Goal: Information Seeking & Learning: Learn about a topic

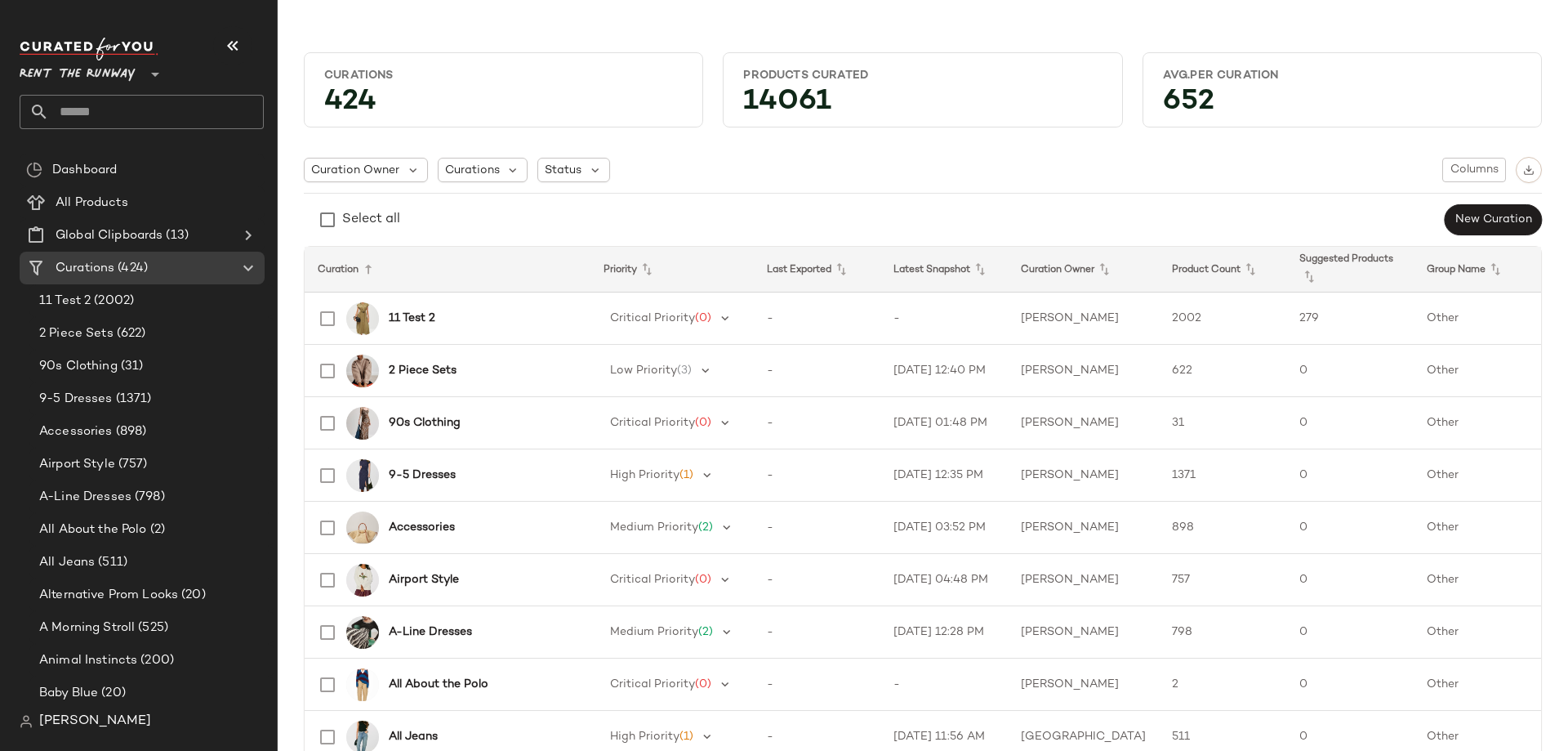
click at [114, 65] on span "Rent the Runway" at bounding box center [77, 70] width 116 height 30
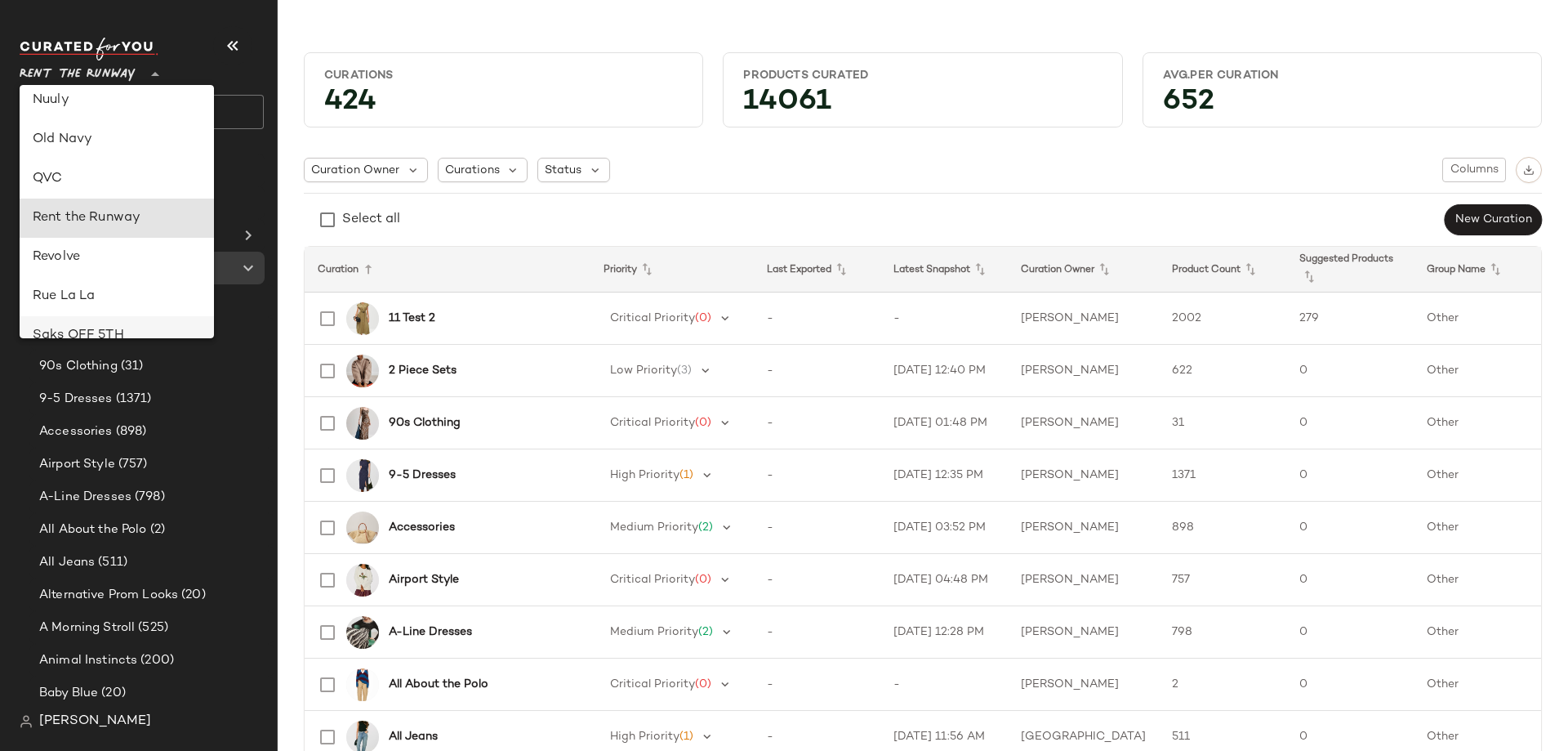
scroll to position [745, 0]
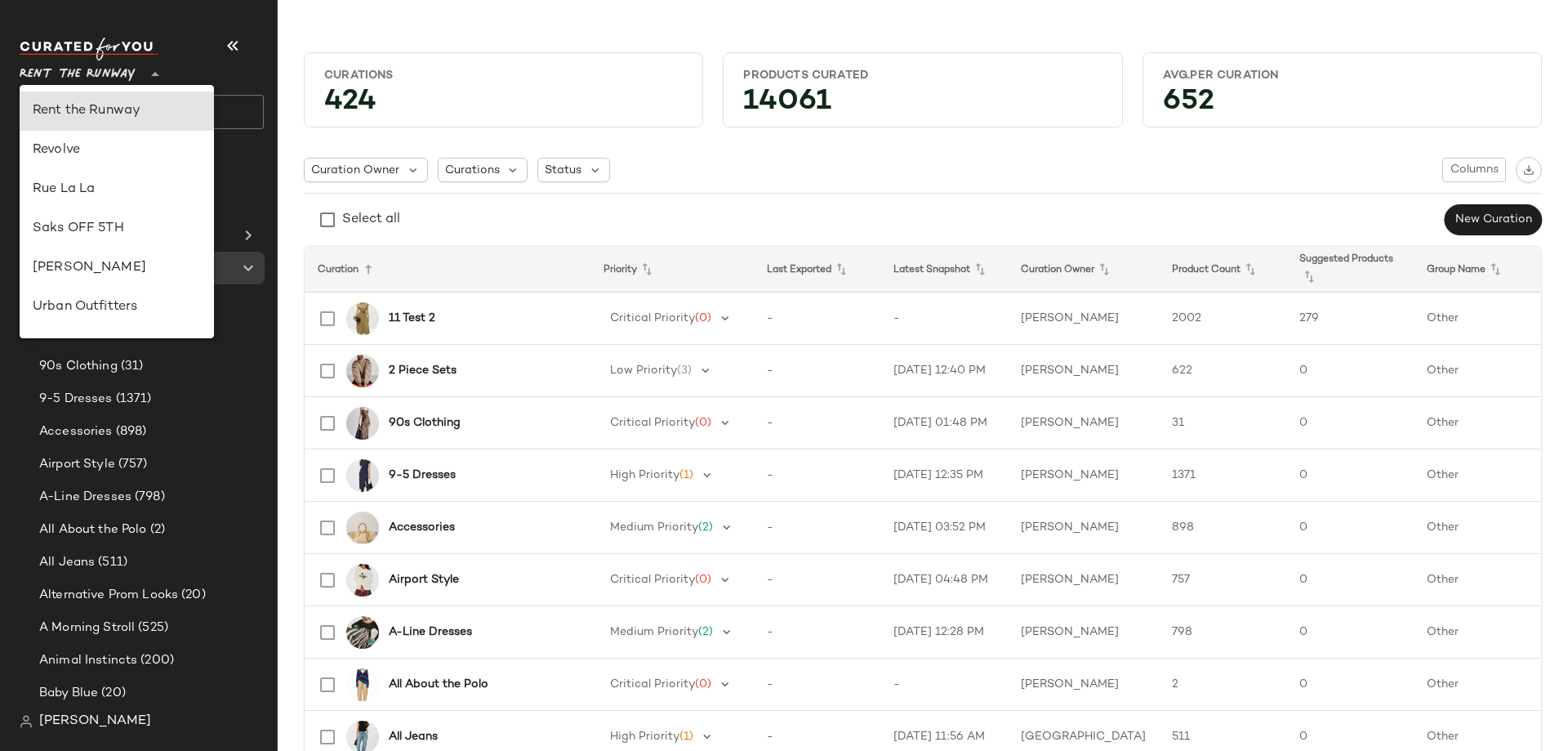
click at [593, 43] on div "Curations 424 Products Curated 14061 Avg.per Curation 652" at bounding box center [923, 84] width 1265 height 91
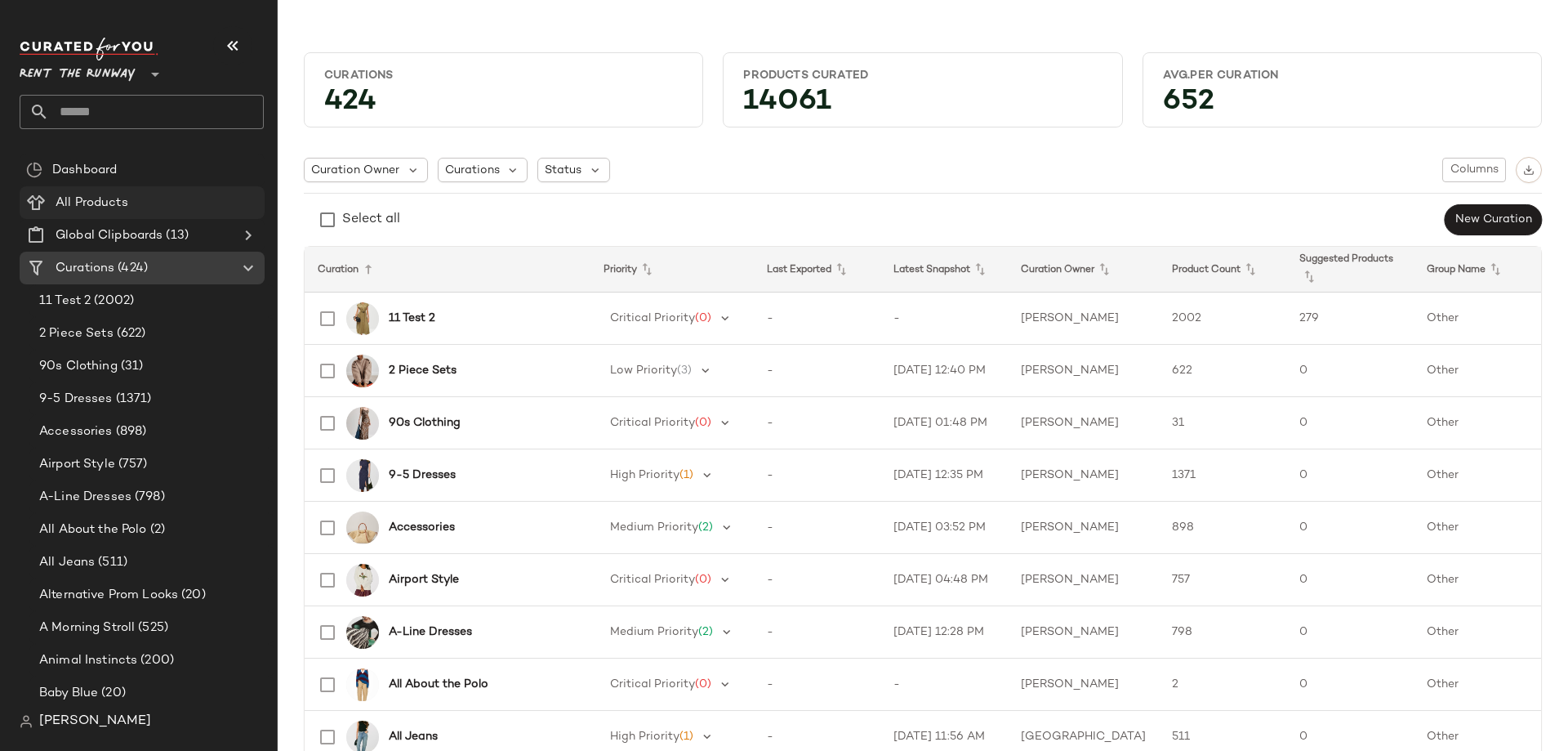
click at [129, 207] on span at bounding box center [129, 203] width 3 height 19
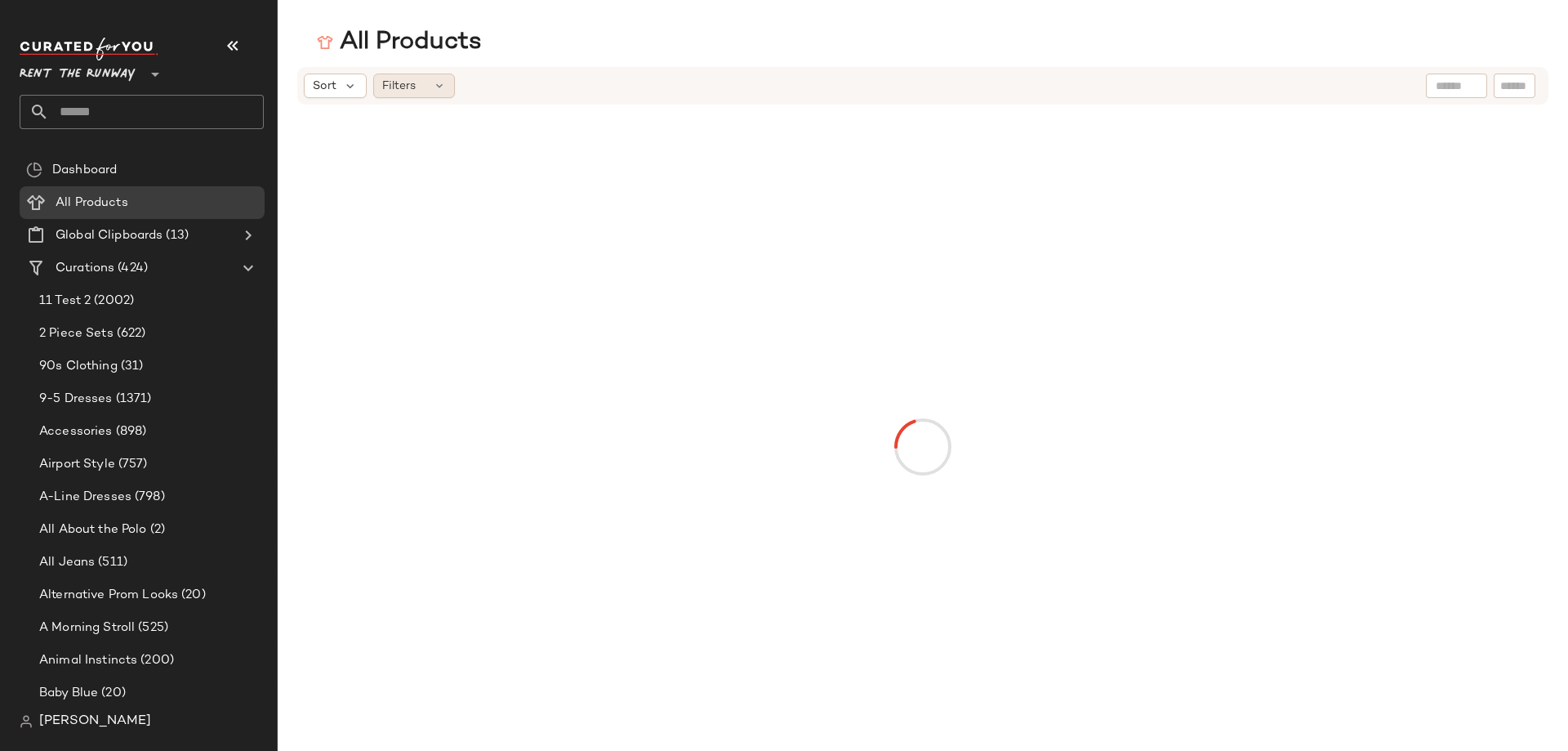
click at [456, 85] on div "Sort Filters" at bounding box center [817, 86] width 1026 height 25
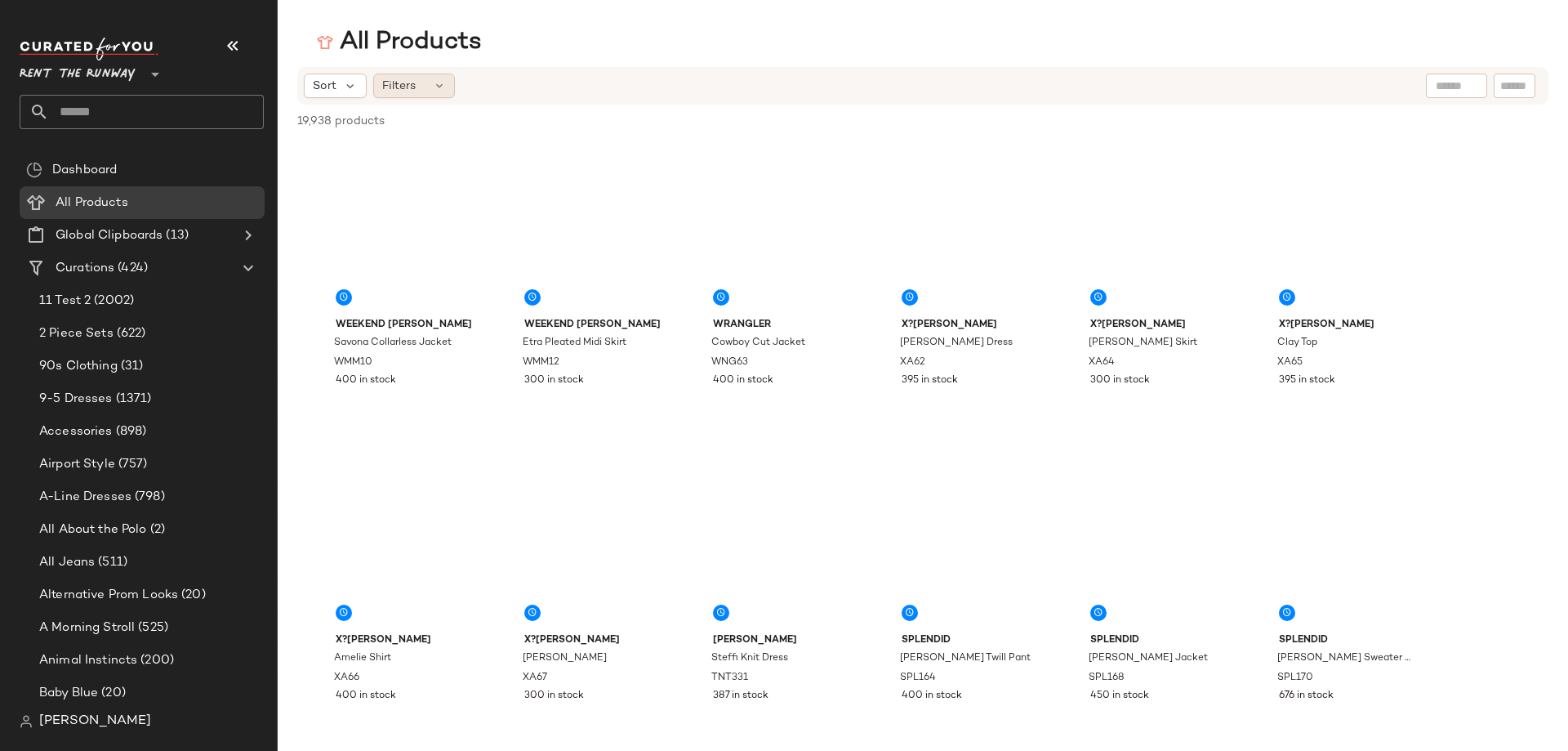
click at [447, 85] on div "Filters" at bounding box center [413, 86] width 82 height 25
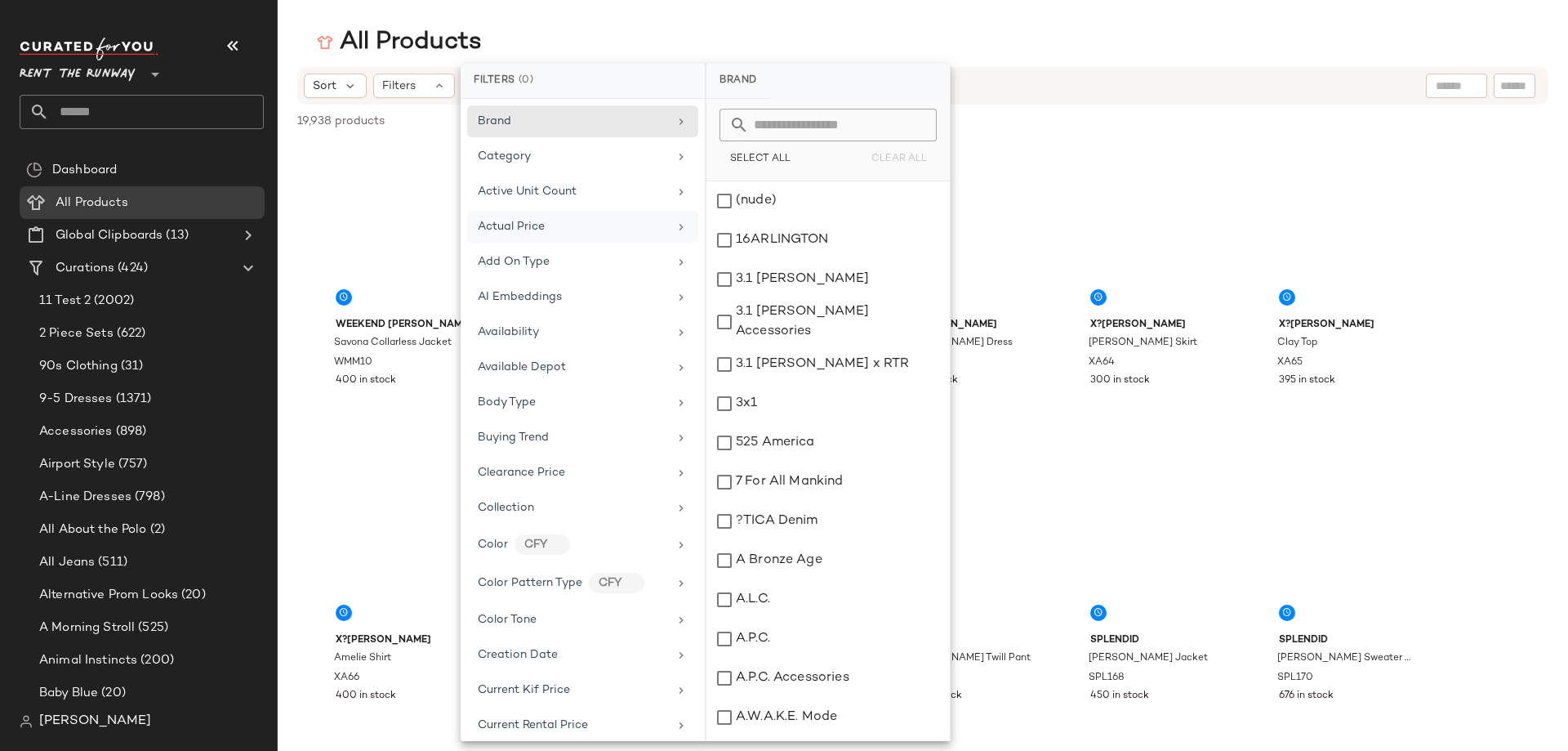
scroll to position [163, 0]
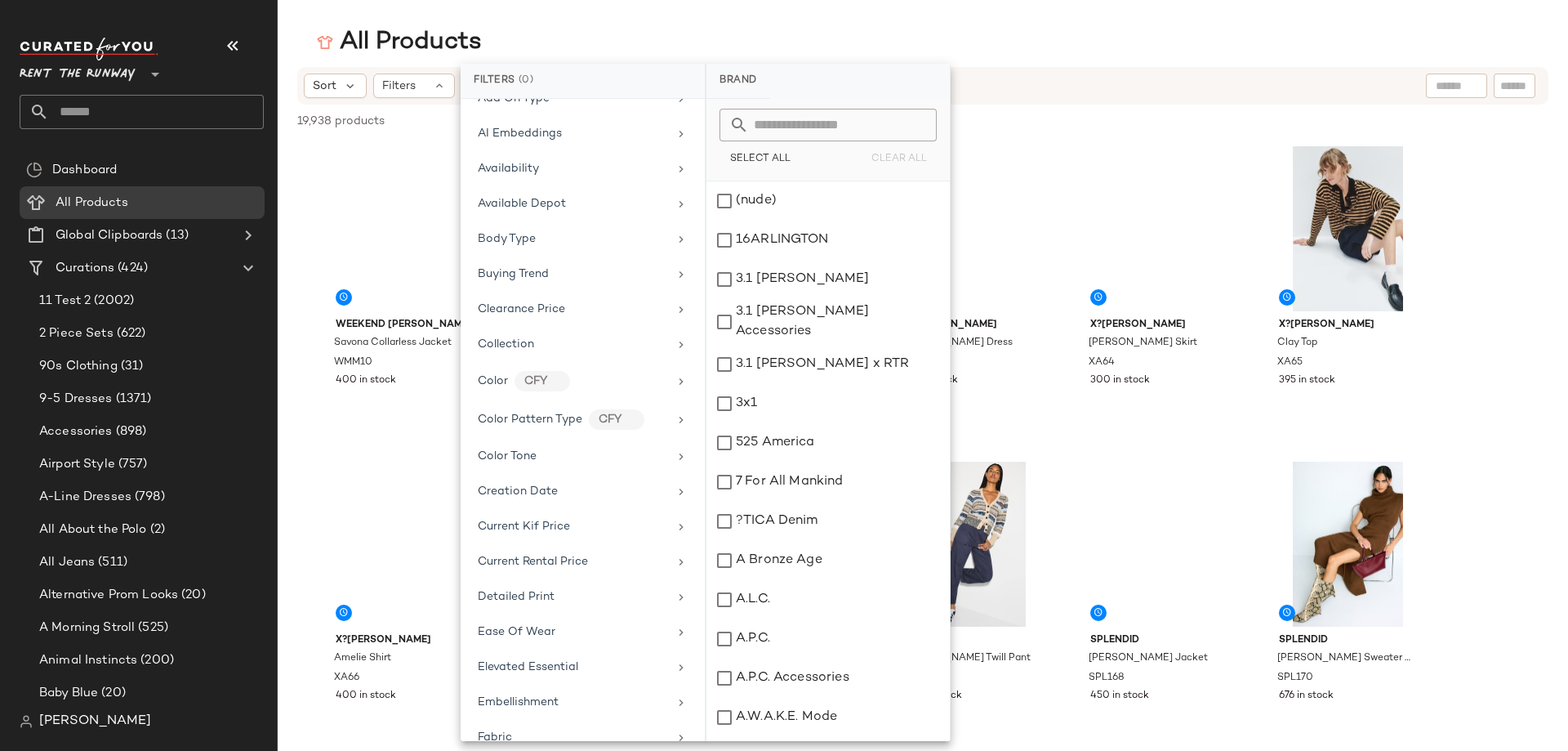
click at [1199, 24] on main "All Products Sort Filters 19,938 products • 0 selected Deselect All Weekend [PE…" at bounding box center [784, 375] width 1568 height 751
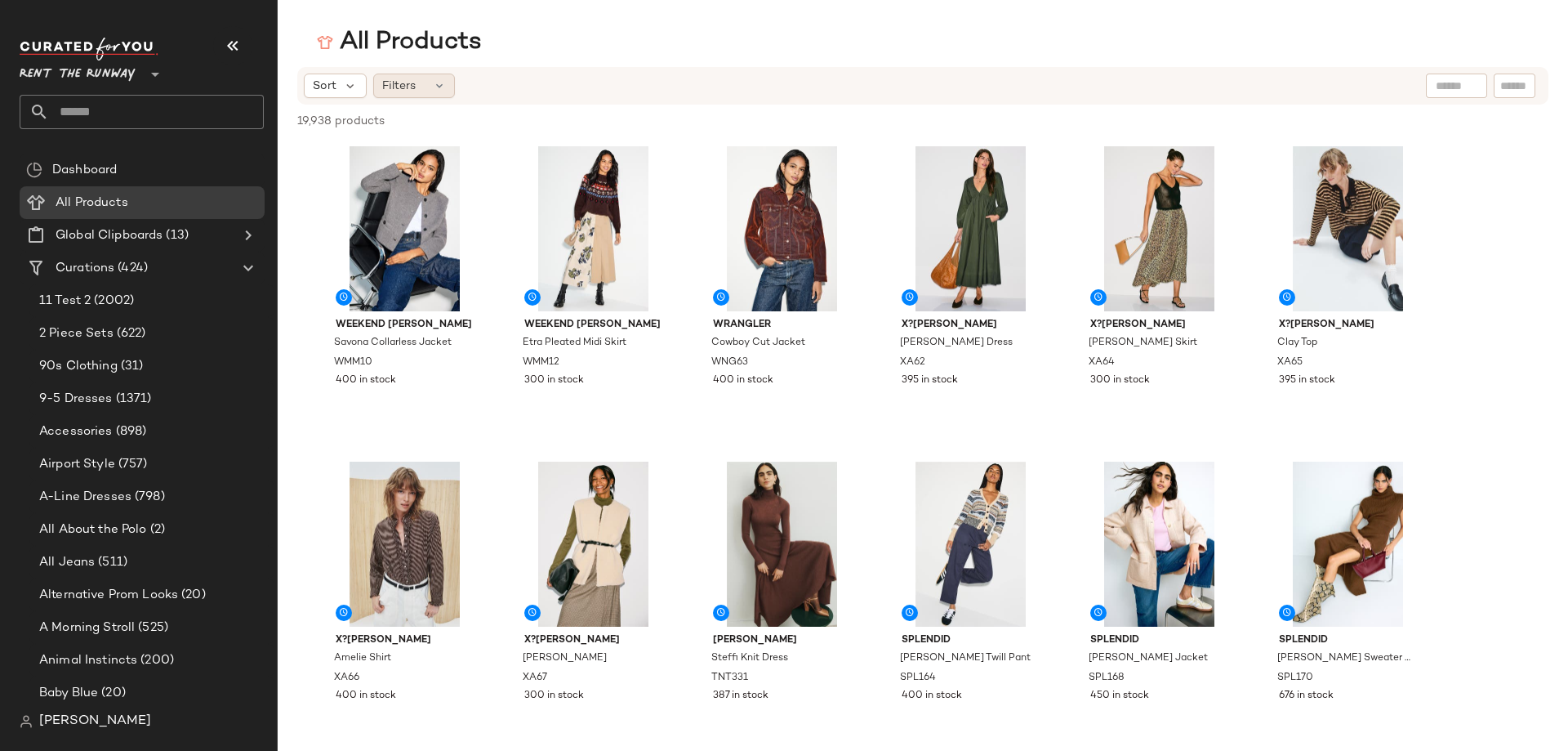
click at [425, 85] on div "Filters" at bounding box center [413, 86] width 82 height 25
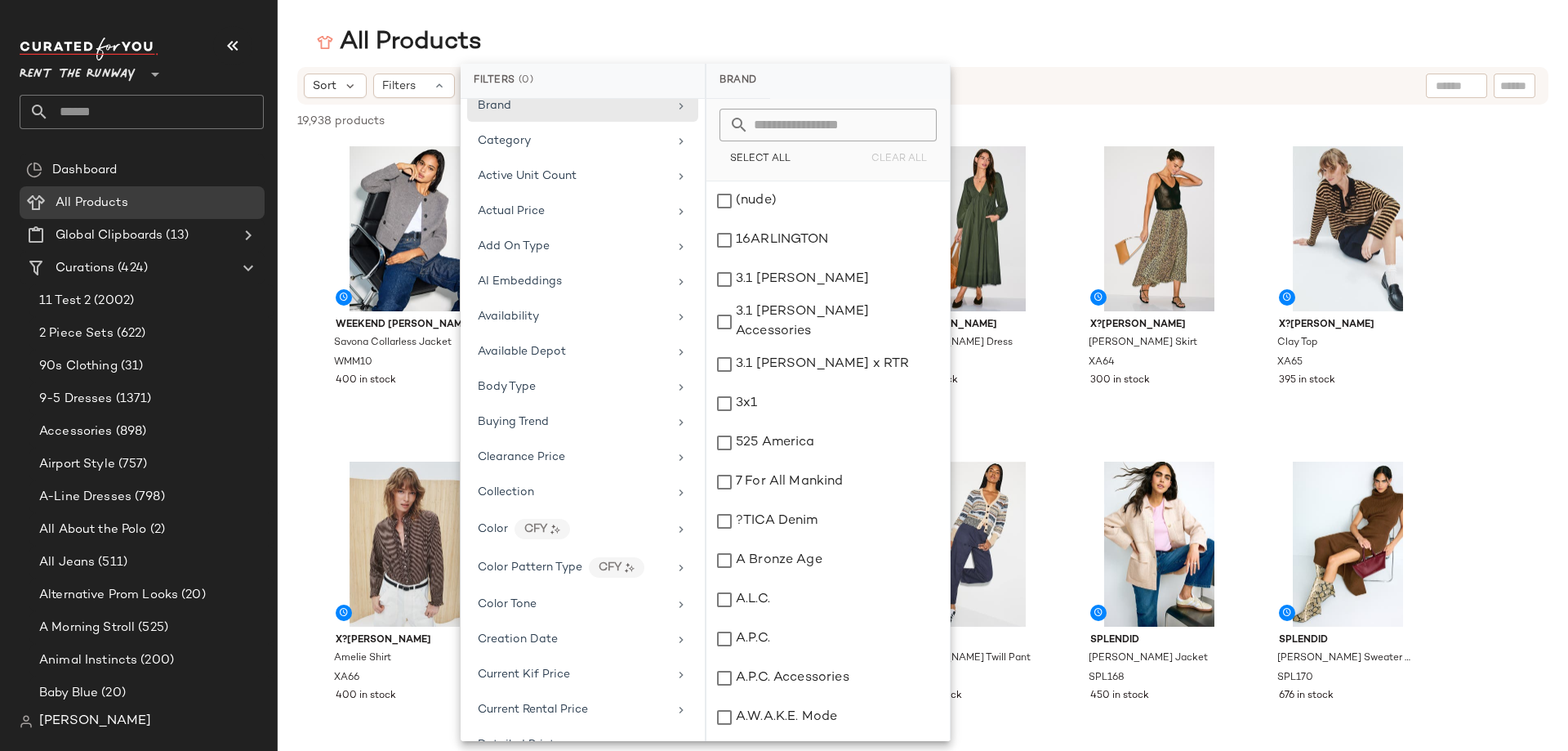
scroll to position [0, 0]
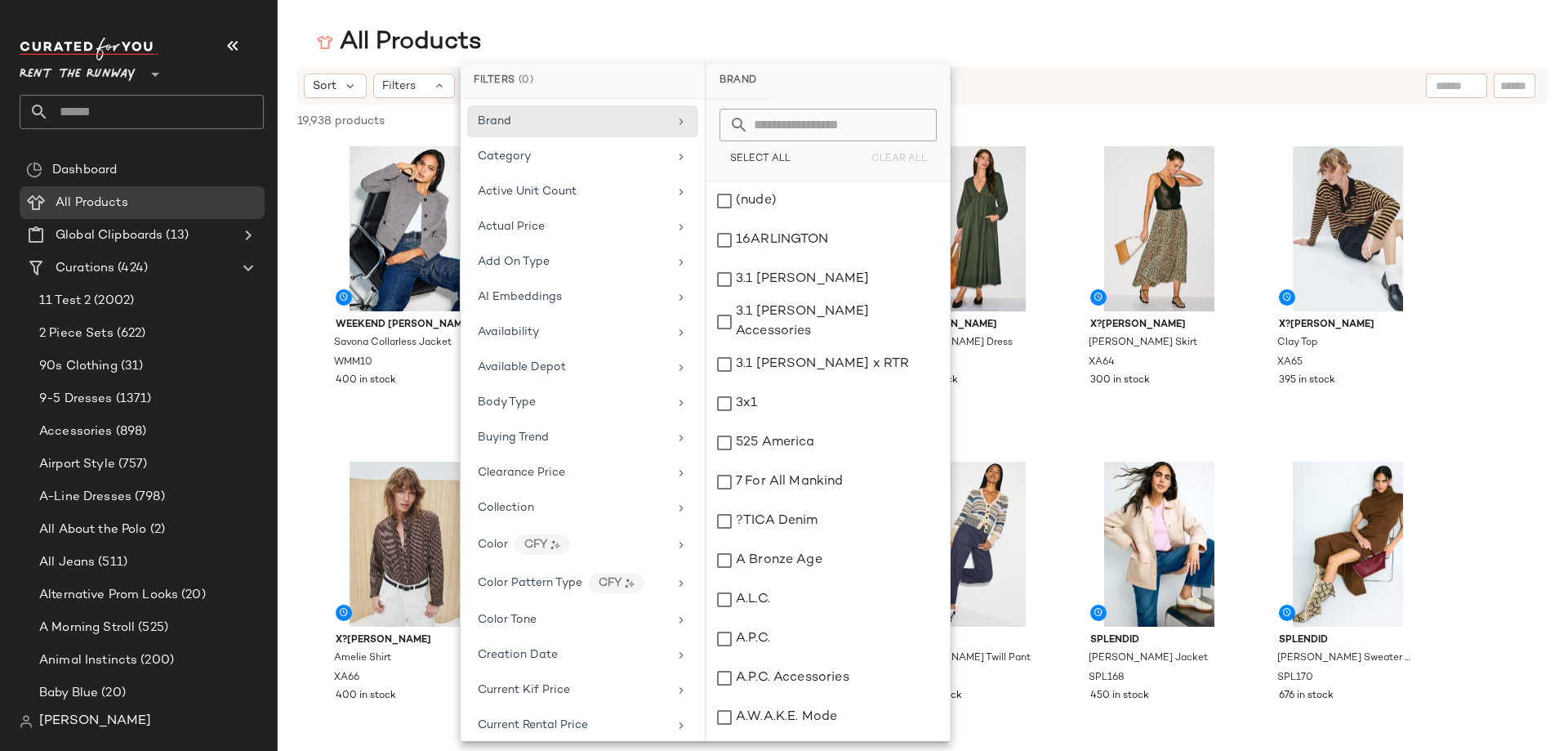
click at [958, 26] on div "All Products" at bounding box center [924, 42] width 1291 height 33
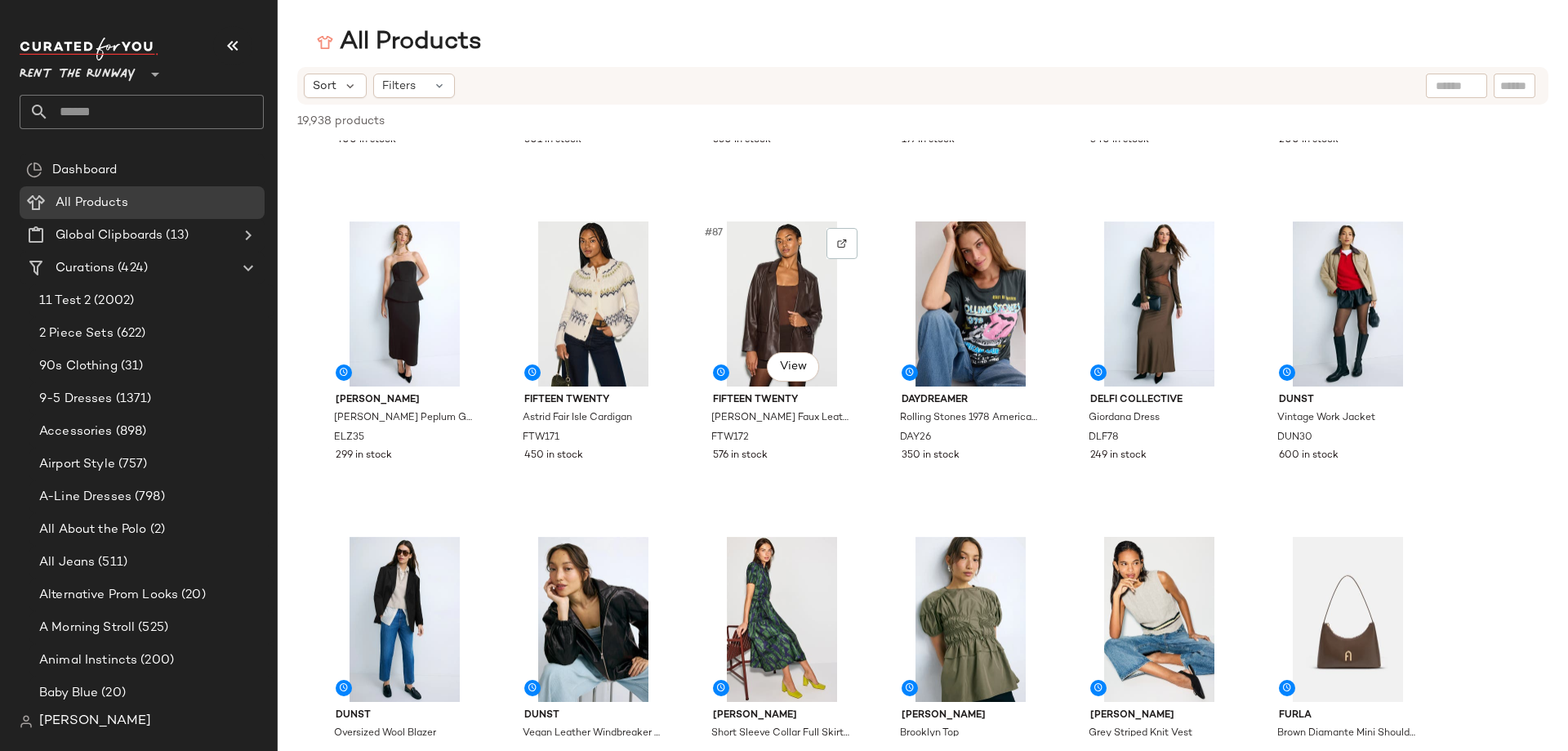
scroll to position [4412, 0]
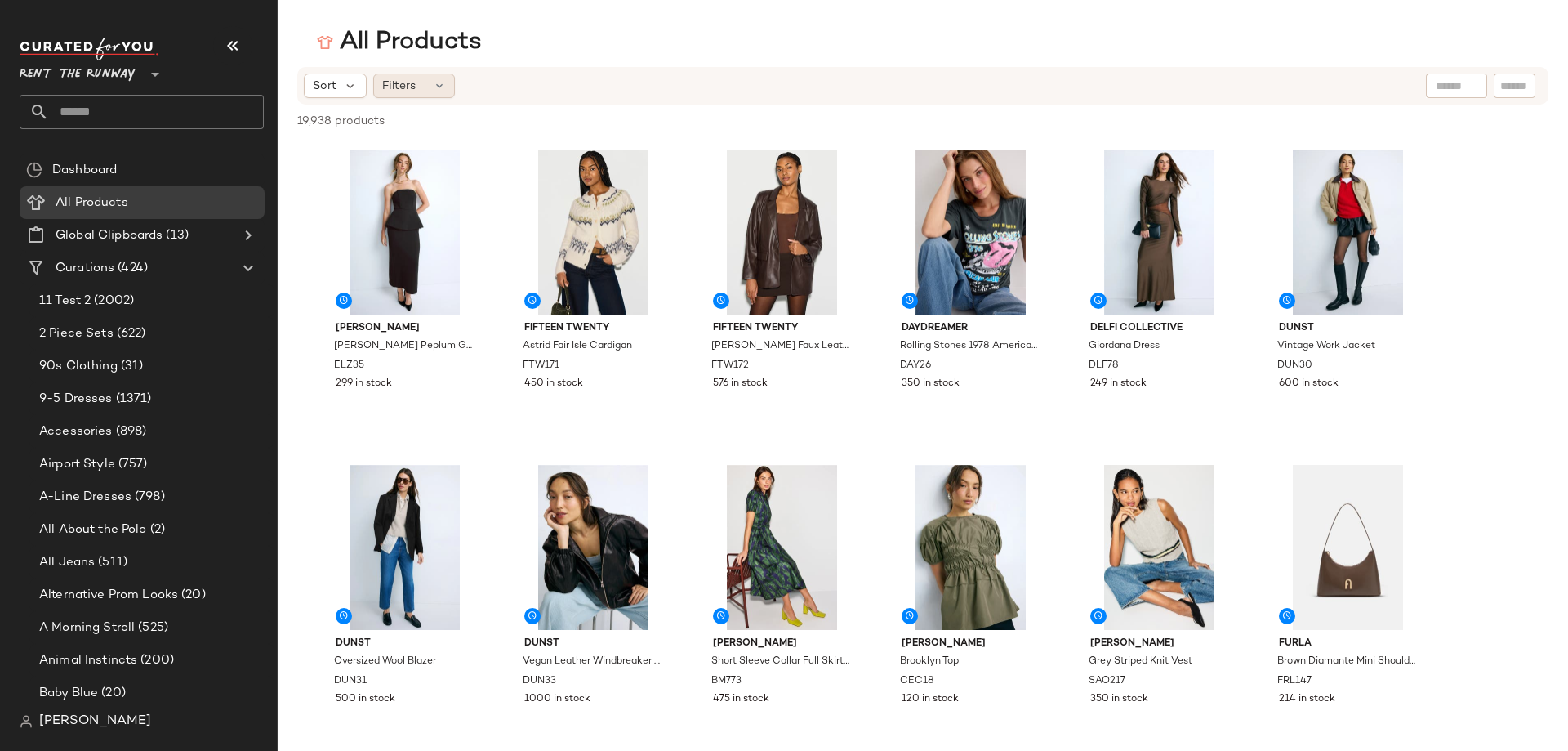
click at [413, 90] on span "Filters" at bounding box center [399, 86] width 34 height 17
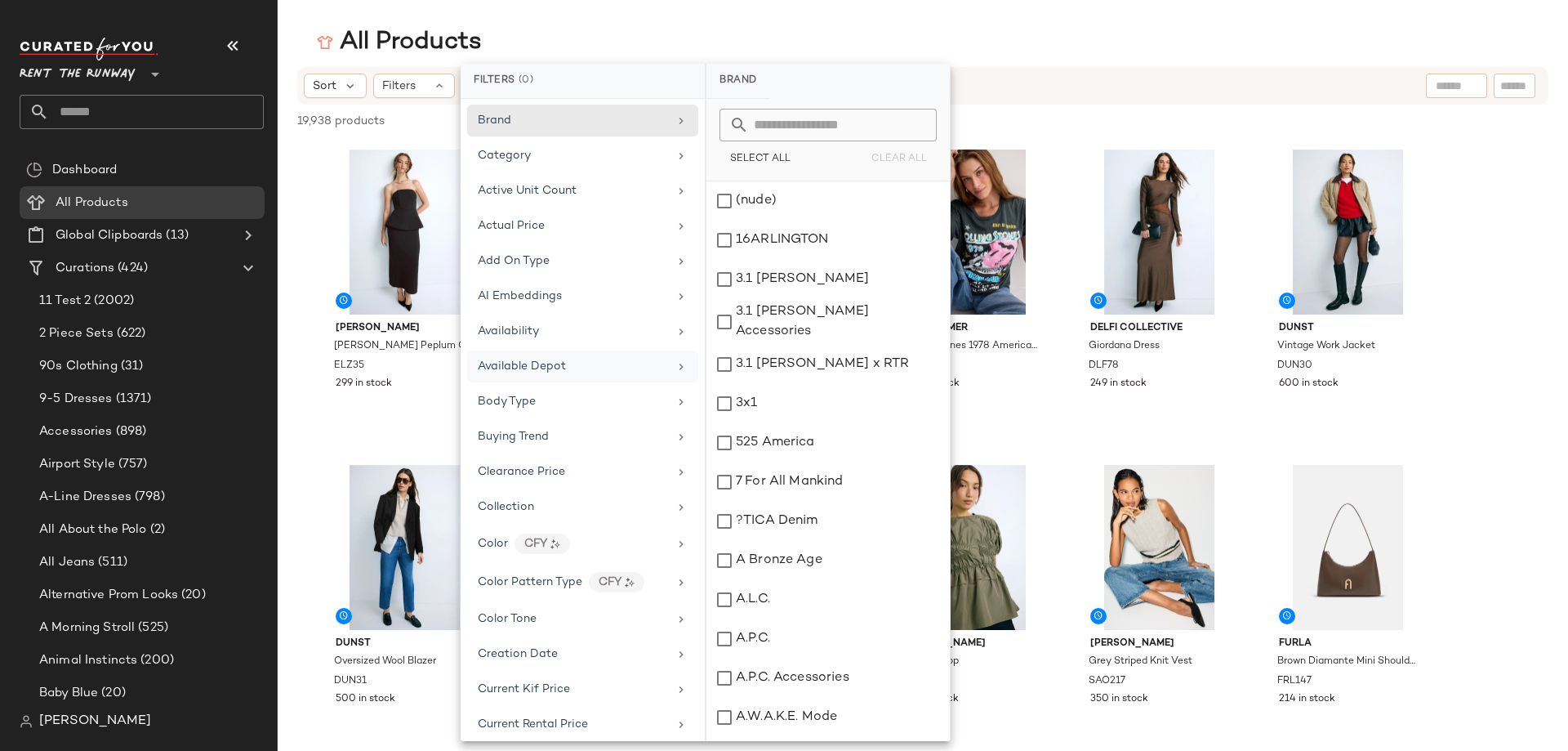
scroll to position [0, 0]
click at [669, 25] on main "All Products Sort Filters 19,938 products • 0 selected Deselect All Weekend [PE…" at bounding box center [784, 375] width 1568 height 751
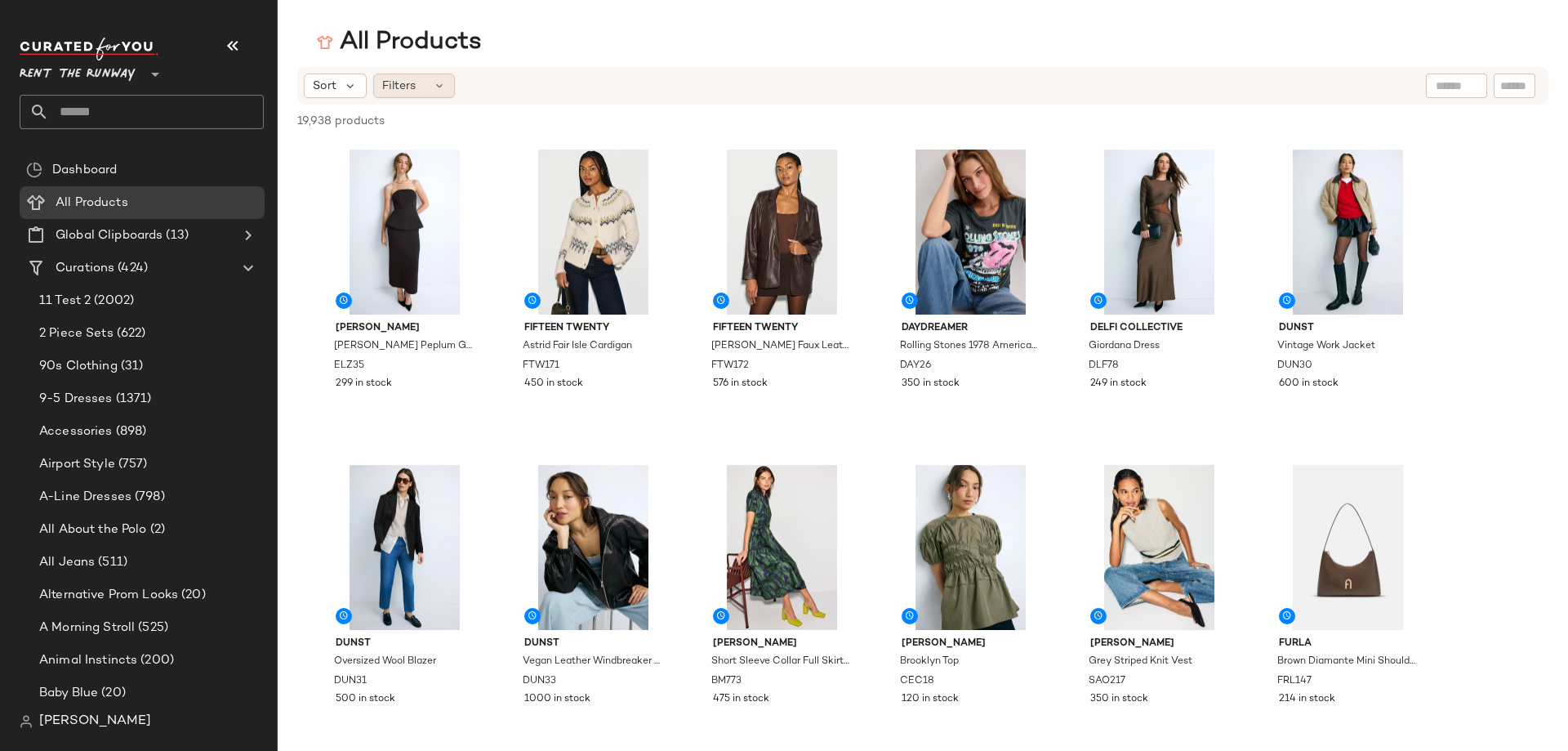
click at [402, 85] on span "Filters" at bounding box center [399, 86] width 34 height 17
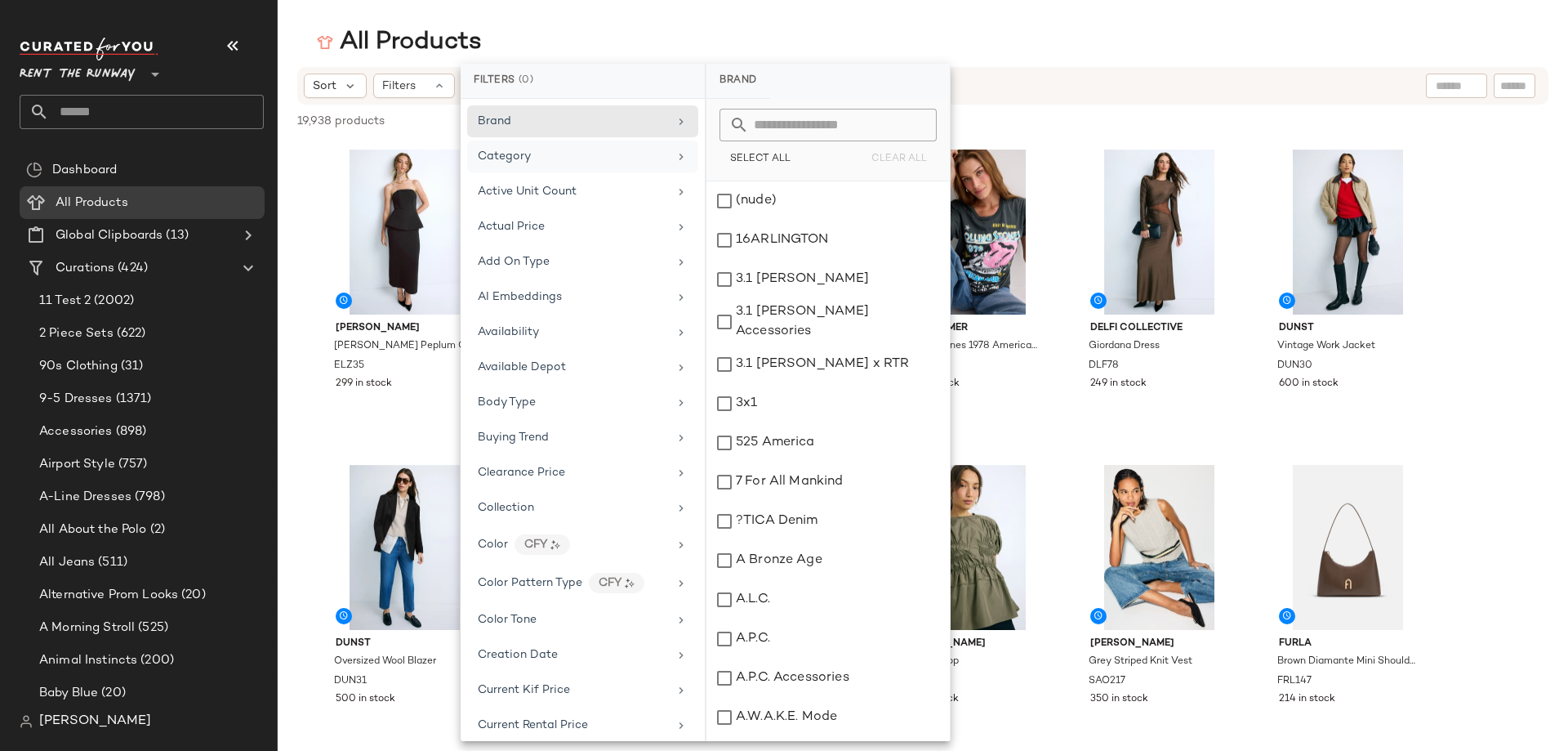
click at [542, 148] on div "Category" at bounding box center [573, 156] width 190 height 17
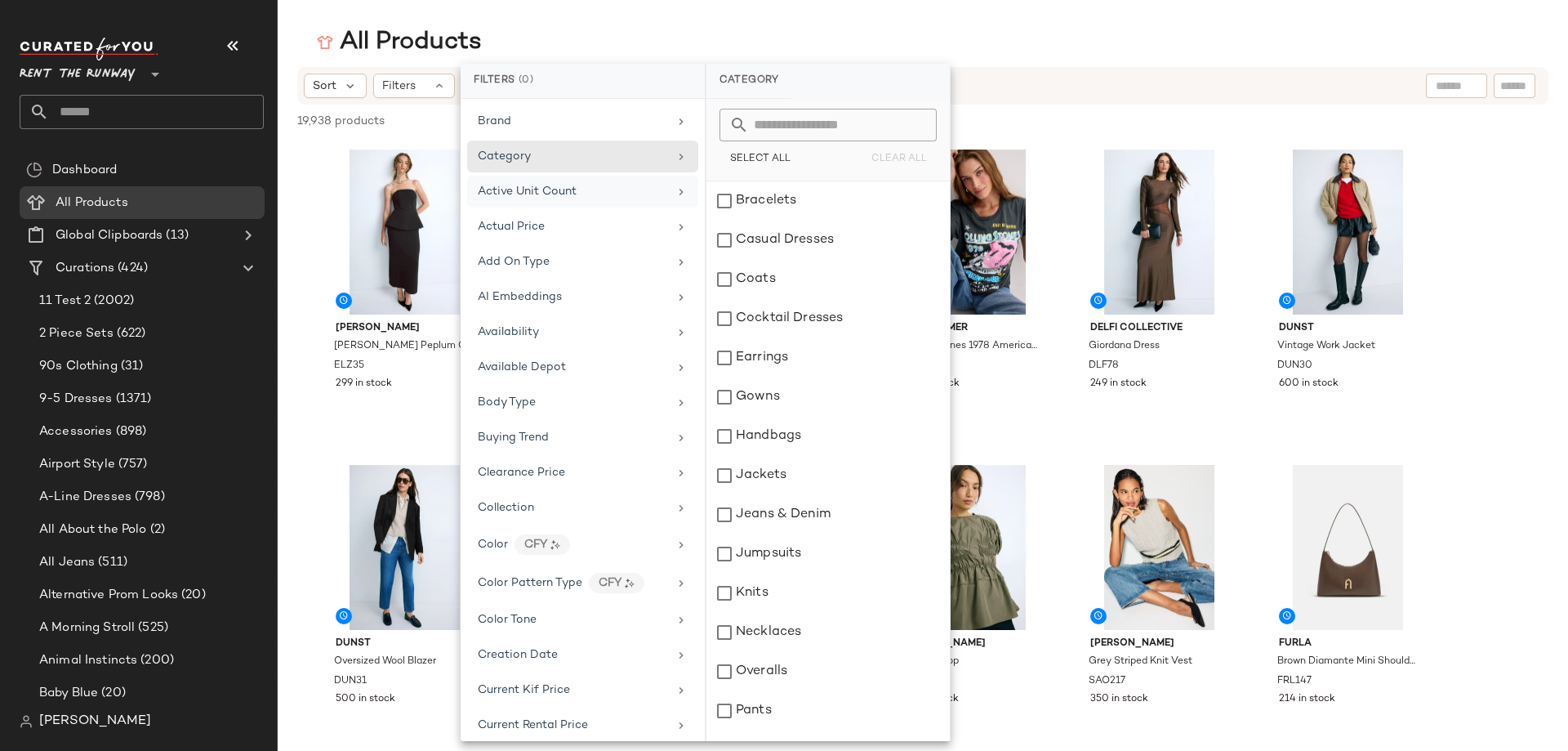
click at [534, 186] on span "Active Unit Count" at bounding box center [527, 191] width 99 height 12
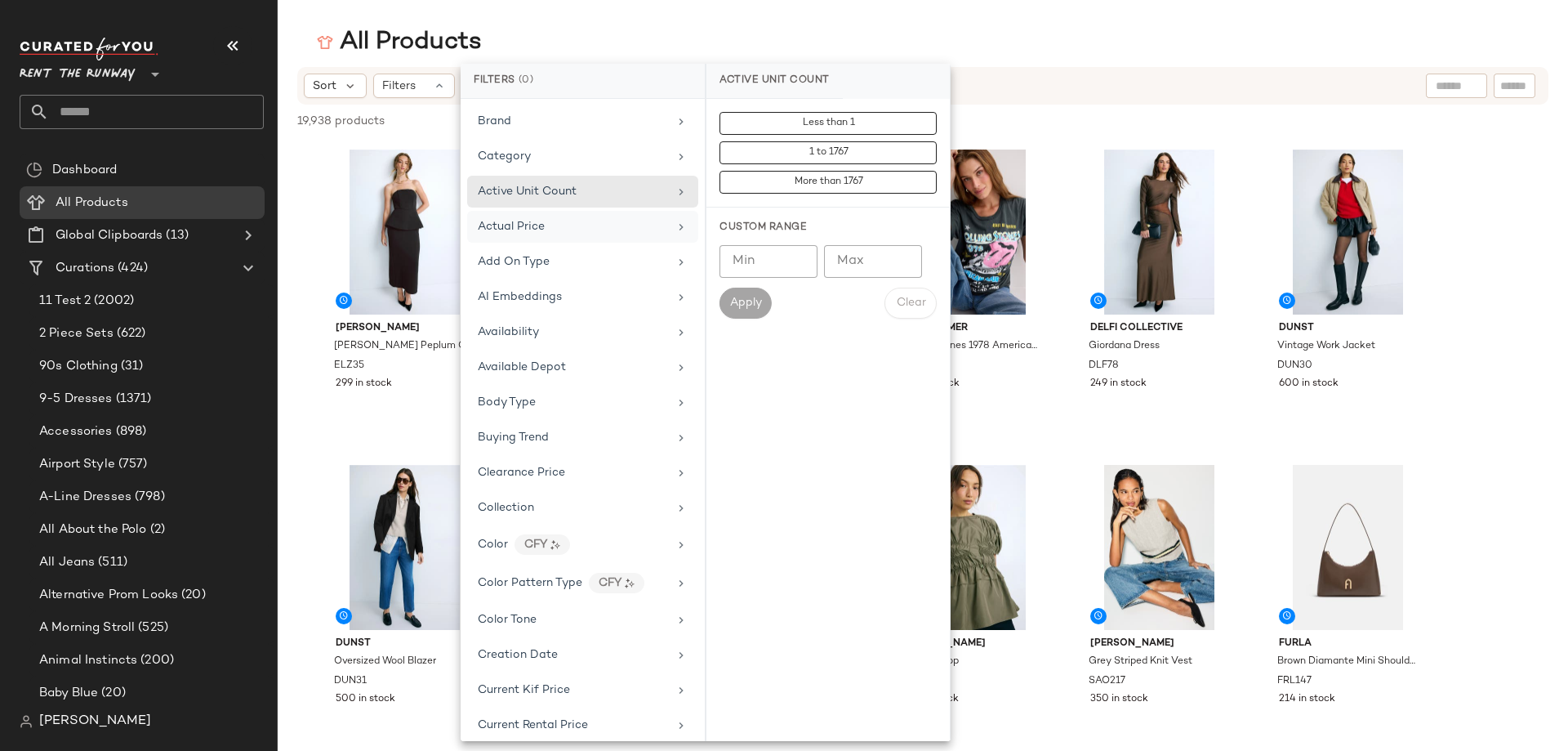
click at [541, 223] on span "Actual Price" at bounding box center [511, 226] width 67 height 12
click at [528, 178] on div "Active Unit Count" at bounding box center [582, 191] width 231 height 32
click at [520, 211] on div "Actual Price" at bounding box center [582, 226] width 231 height 32
click at [795, 120] on span "Less than $50" at bounding box center [828, 124] width 68 height 12
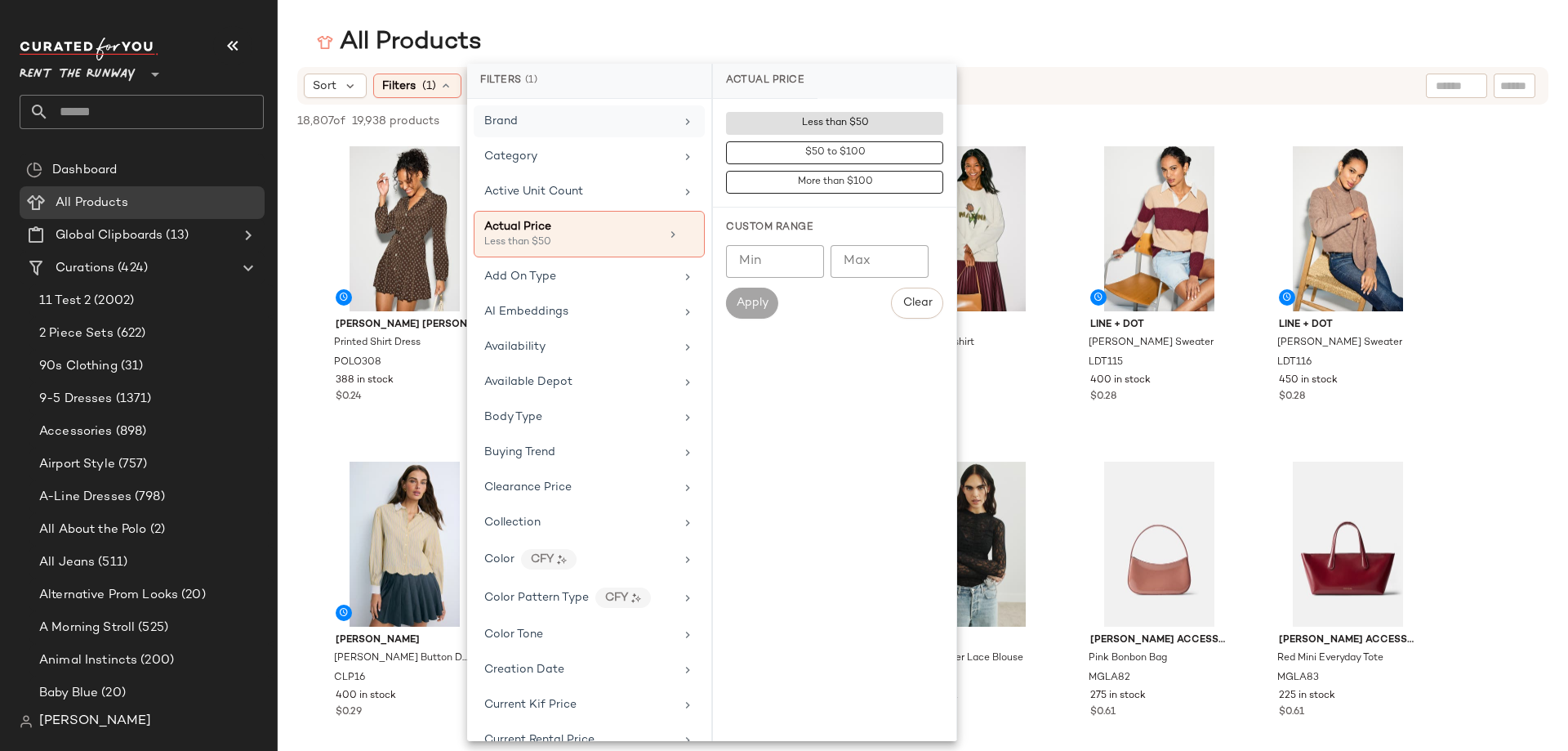
click at [534, 110] on div "Brand" at bounding box center [589, 121] width 231 height 32
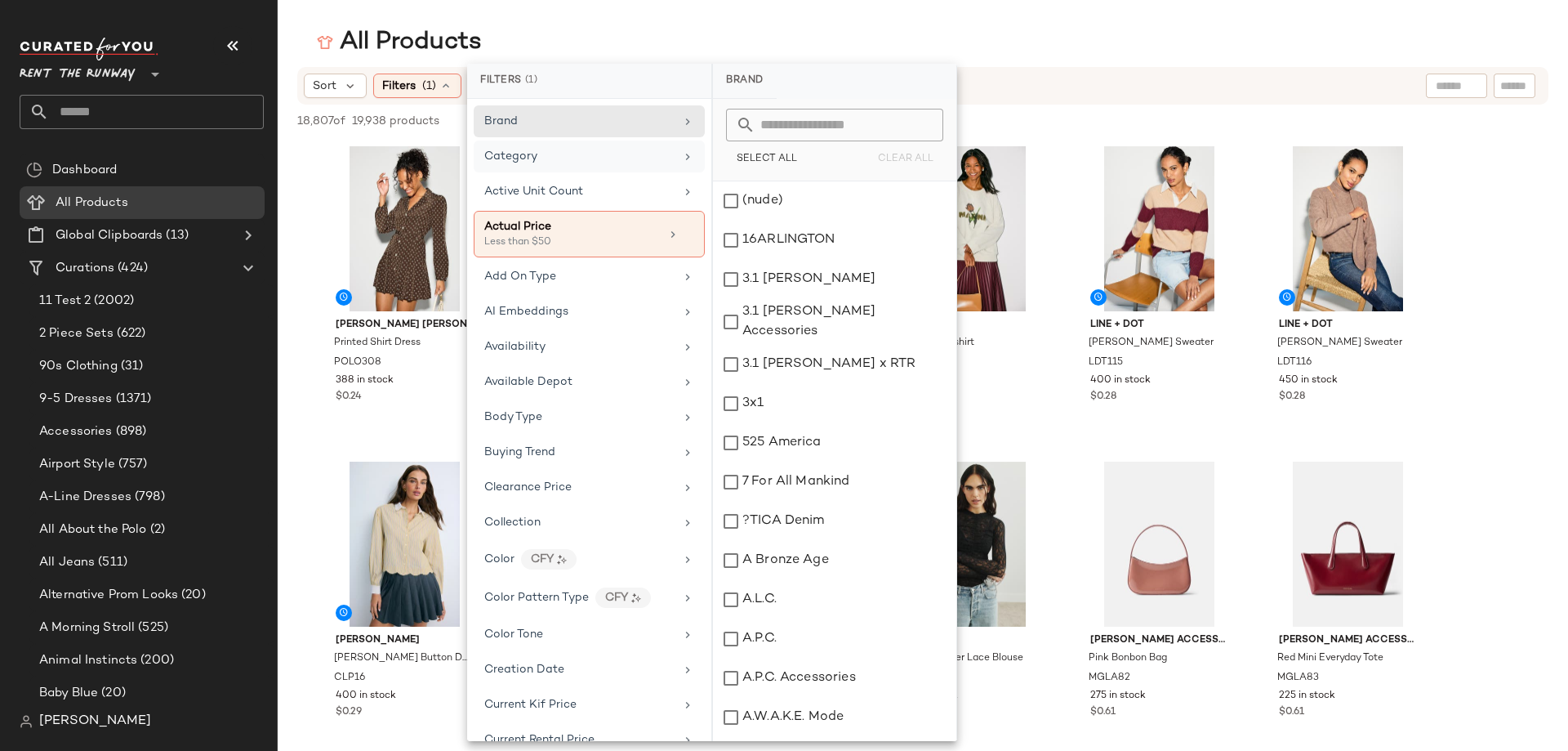
click at [556, 171] on div "Category" at bounding box center [589, 156] width 231 height 32
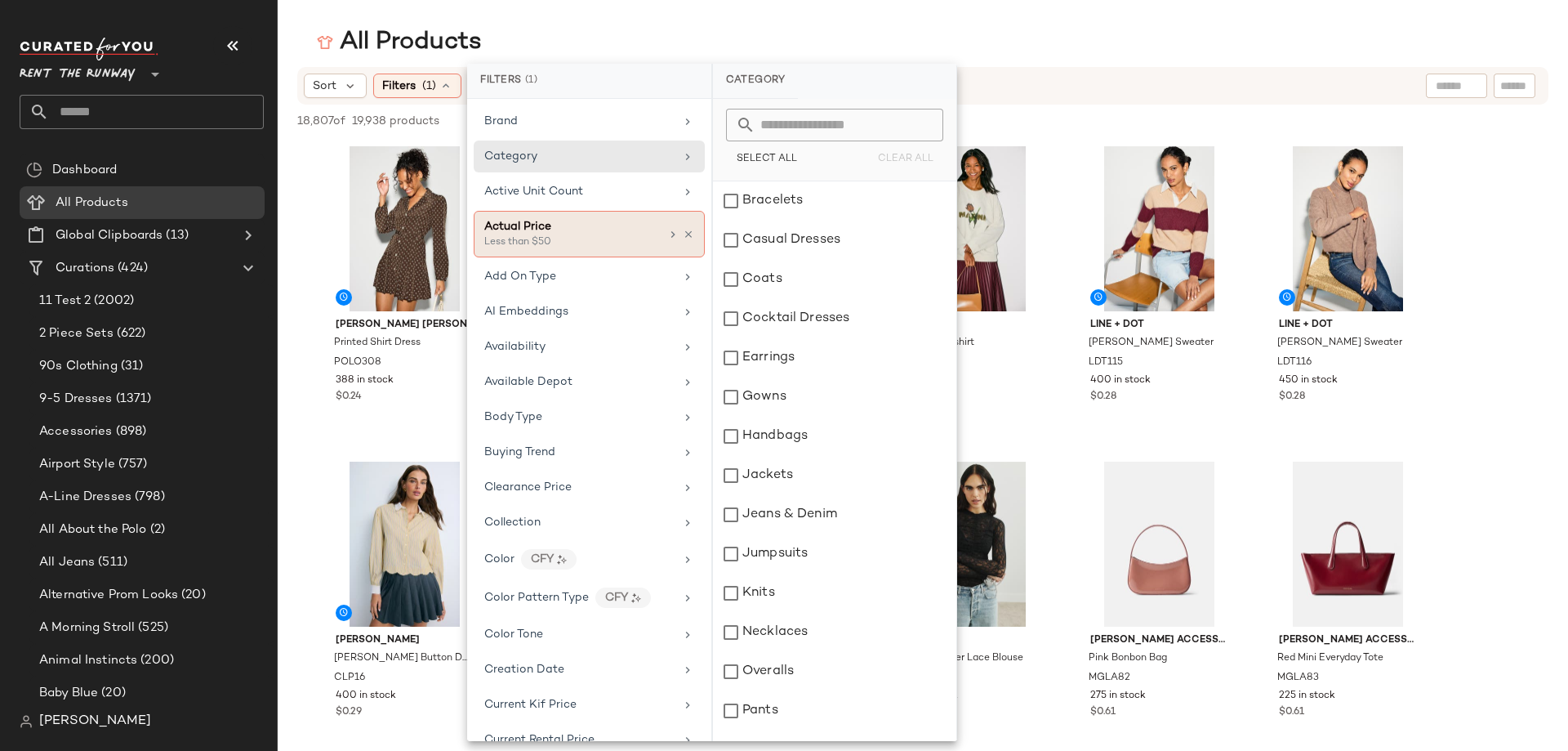
click at [532, 213] on div "Actual Price Less than $50" at bounding box center [589, 234] width 231 height 47
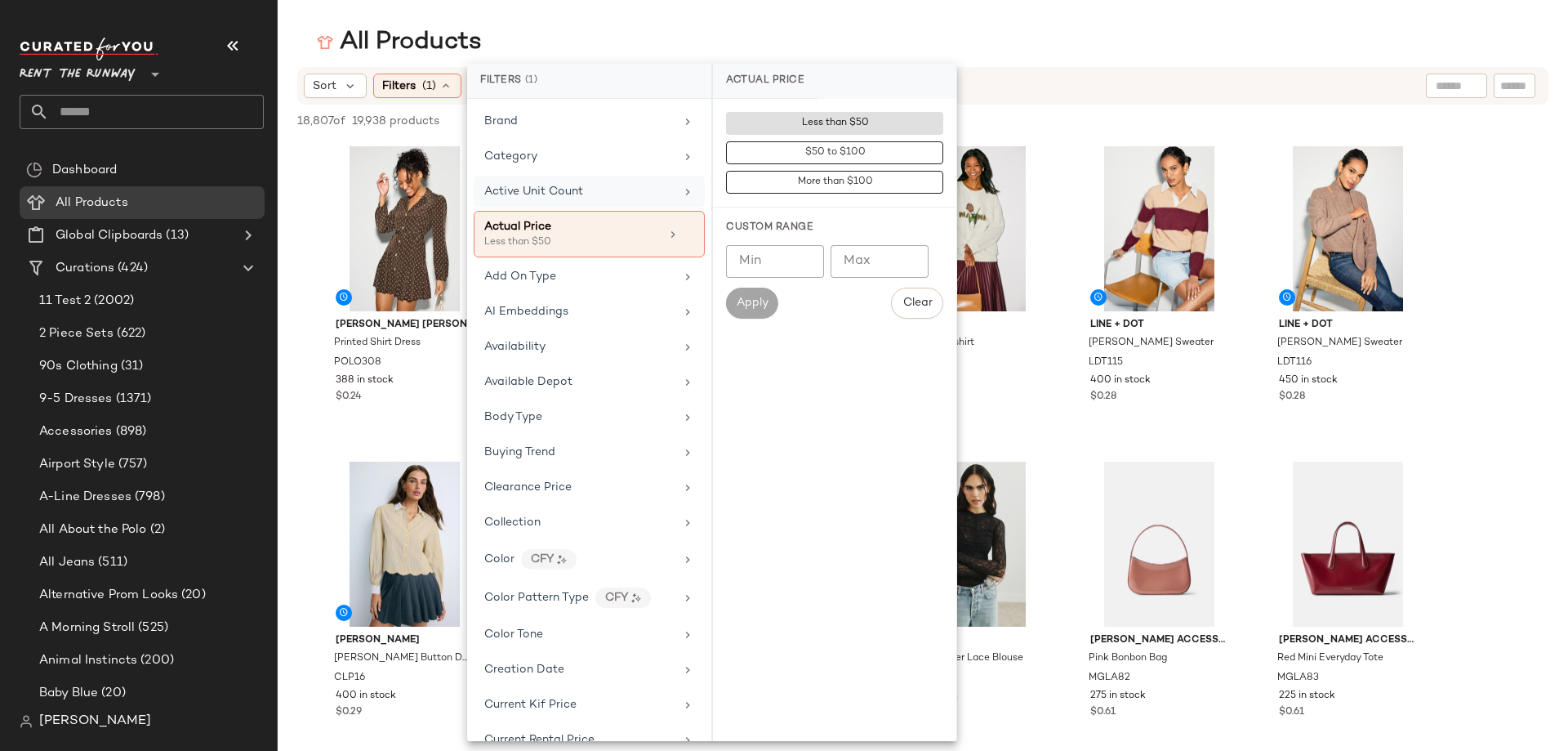
click at [549, 196] on span "Active Unit Count" at bounding box center [533, 191] width 99 height 12
click at [550, 120] on div "Brand" at bounding box center [579, 122] width 190 height 17
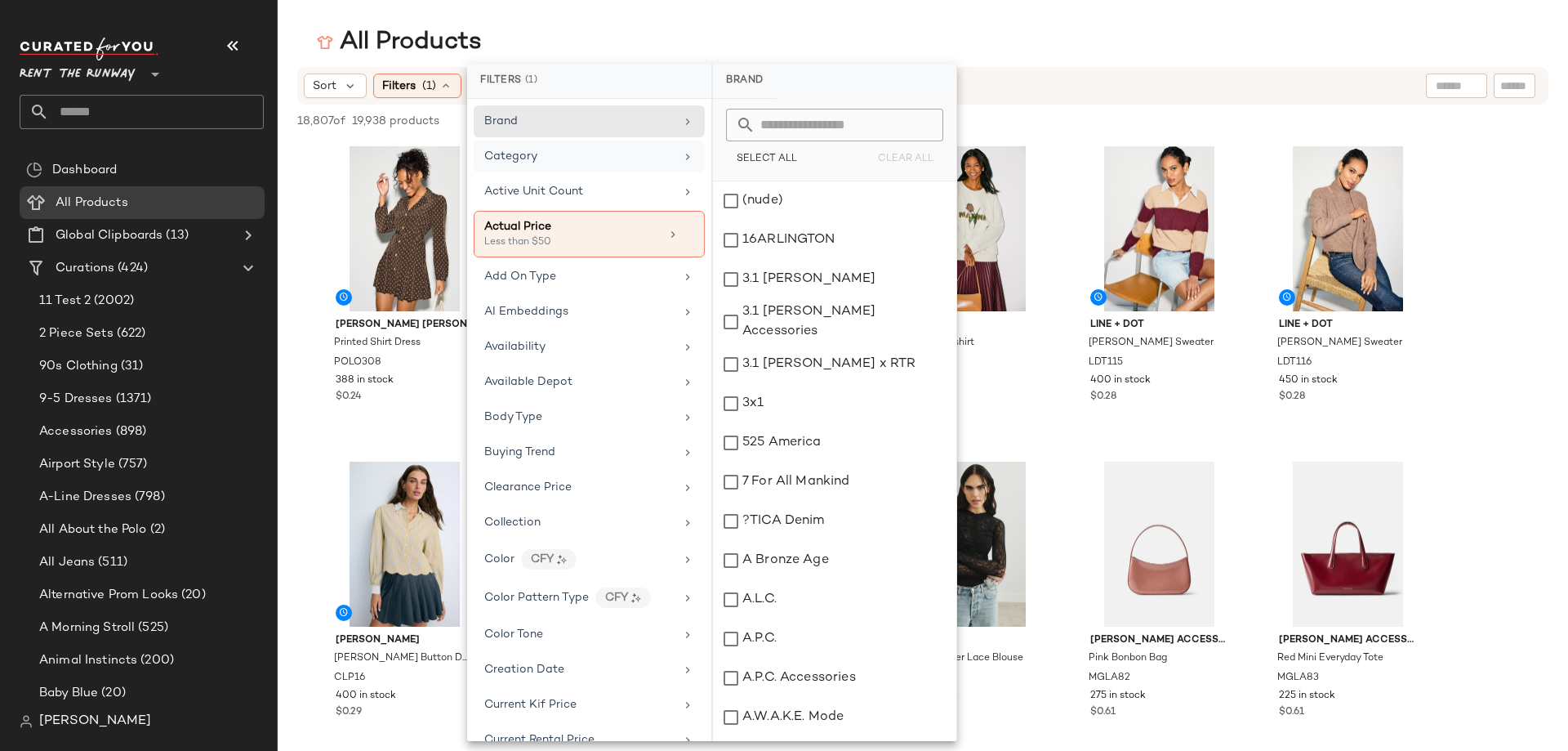
click at [564, 166] on div "Category" at bounding box center [589, 156] width 231 height 32
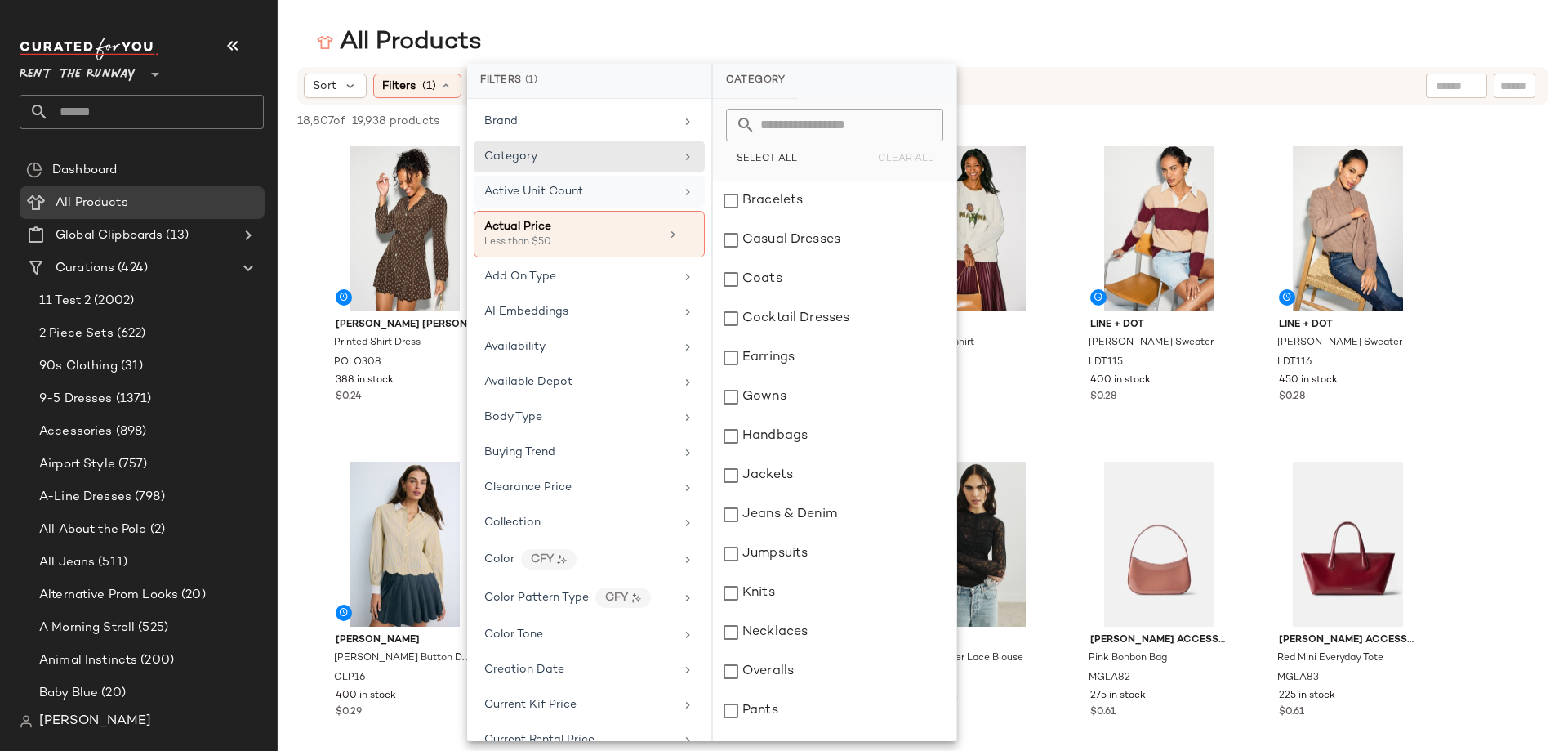
click at [561, 187] on span "Active Unit Count" at bounding box center [533, 191] width 99 height 12
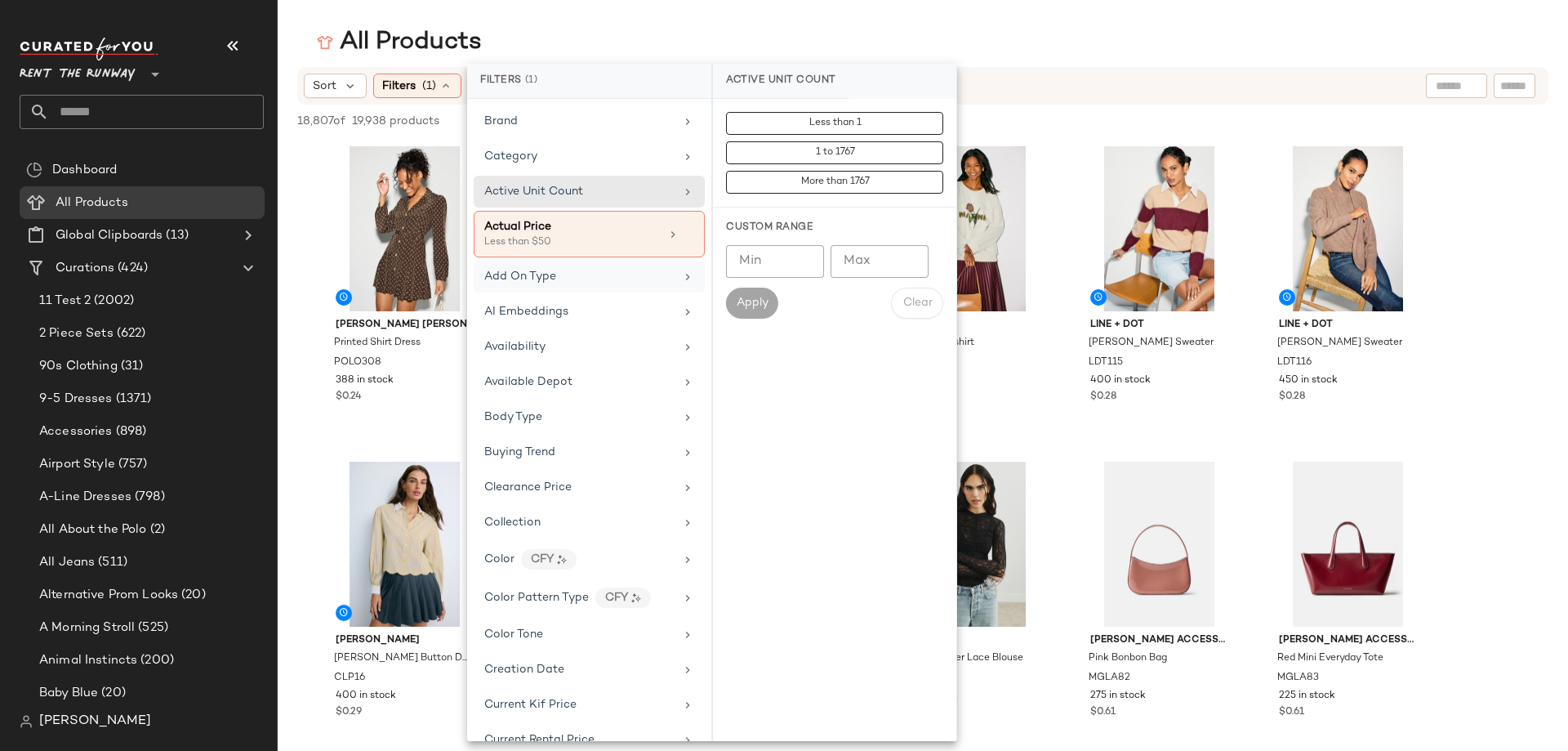
click at [565, 270] on div "Add On Type" at bounding box center [579, 276] width 190 height 17
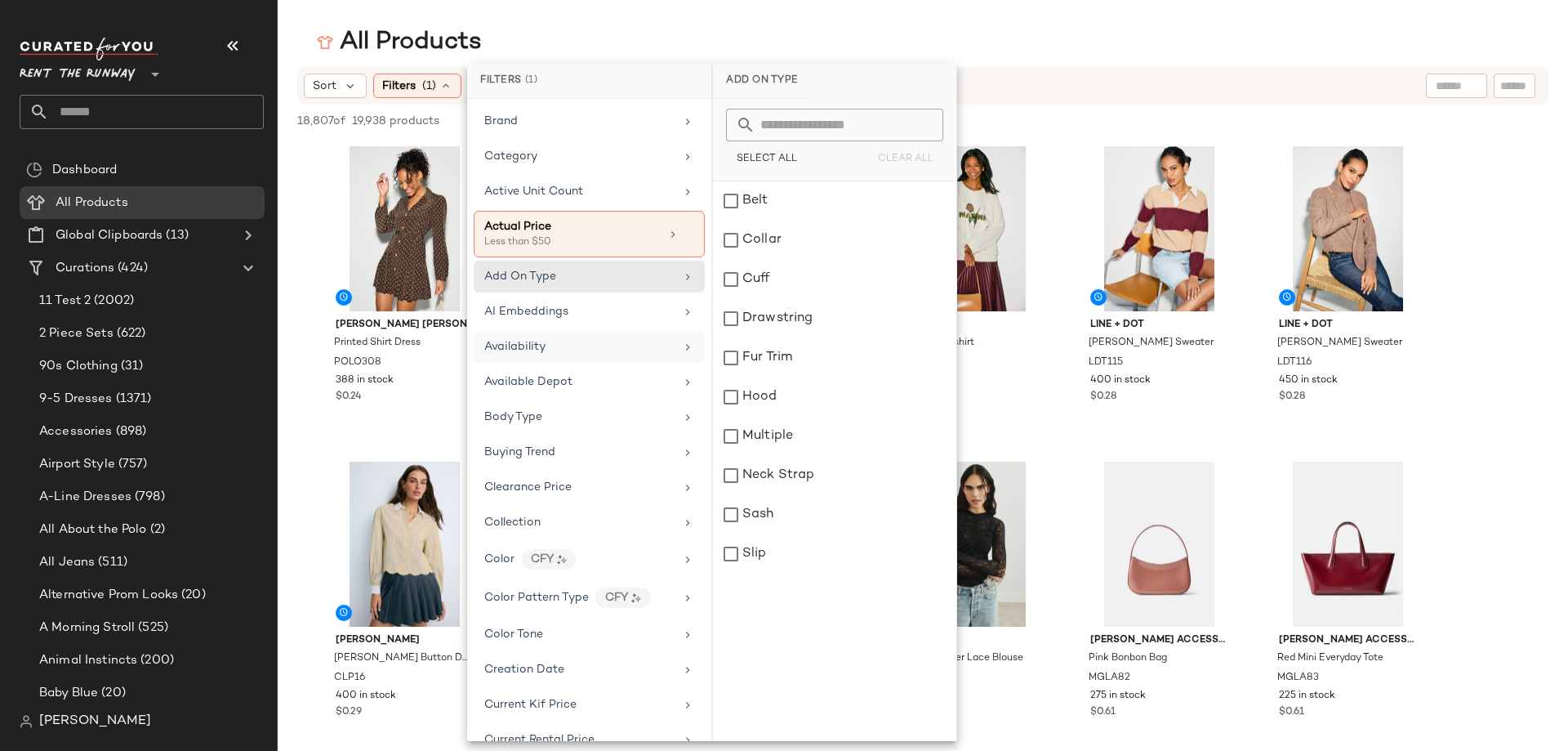
click at [548, 356] on div "Availability" at bounding box center [589, 346] width 231 height 32
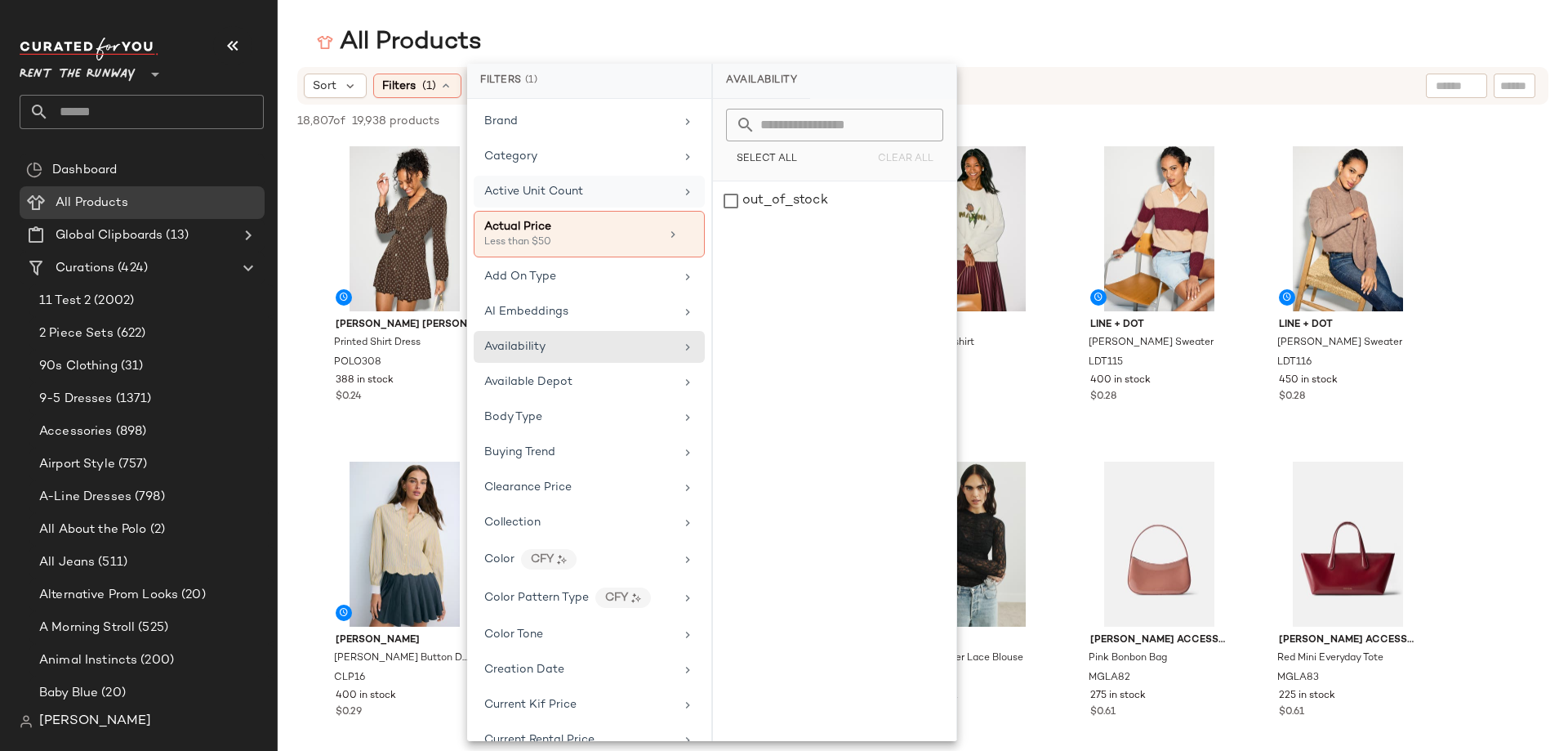
click at [615, 196] on div "Active Unit Count" at bounding box center [579, 192] width 190 height 17
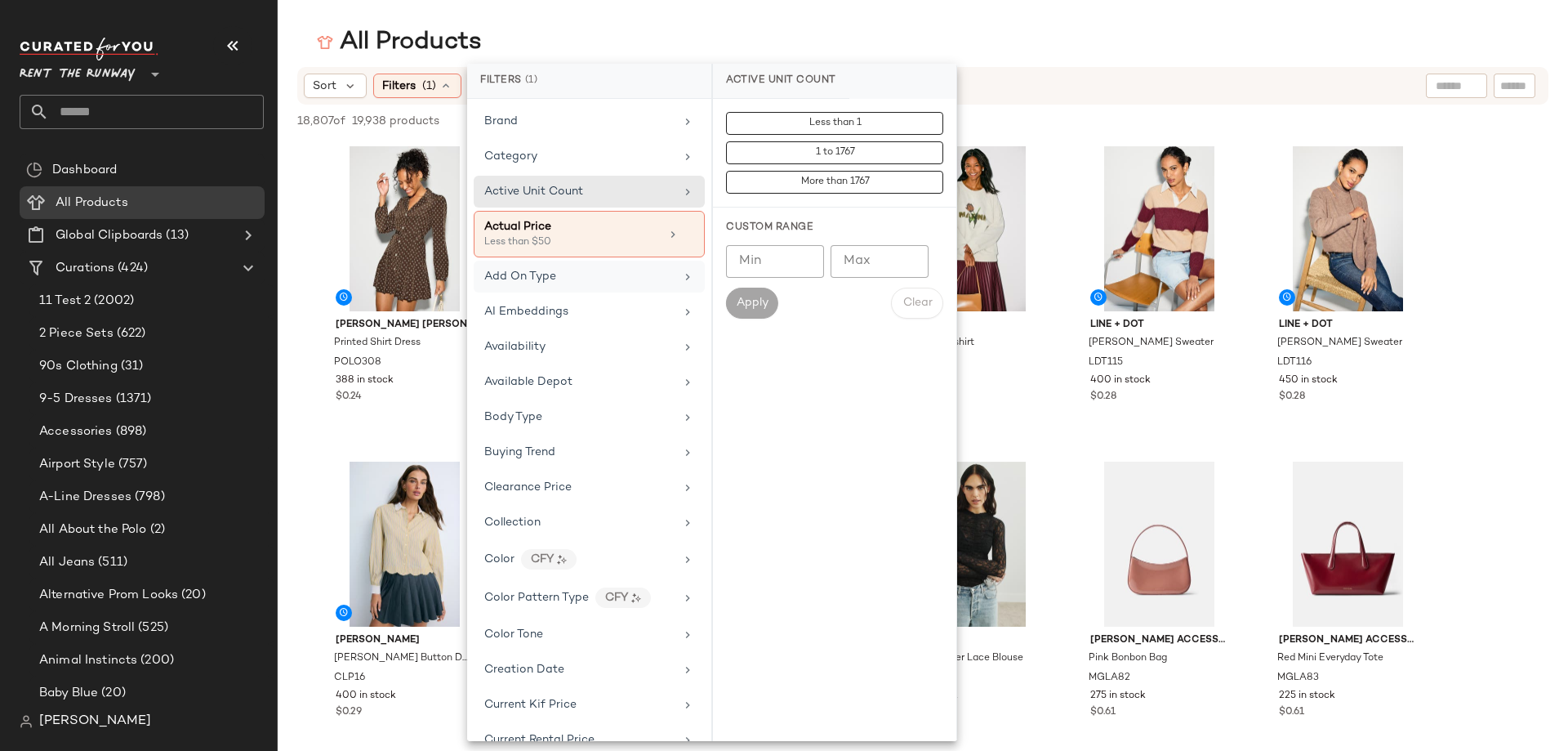
click at [581, 284] on div "Add On Type" at bounding box center [579, 276] width 190 height 17
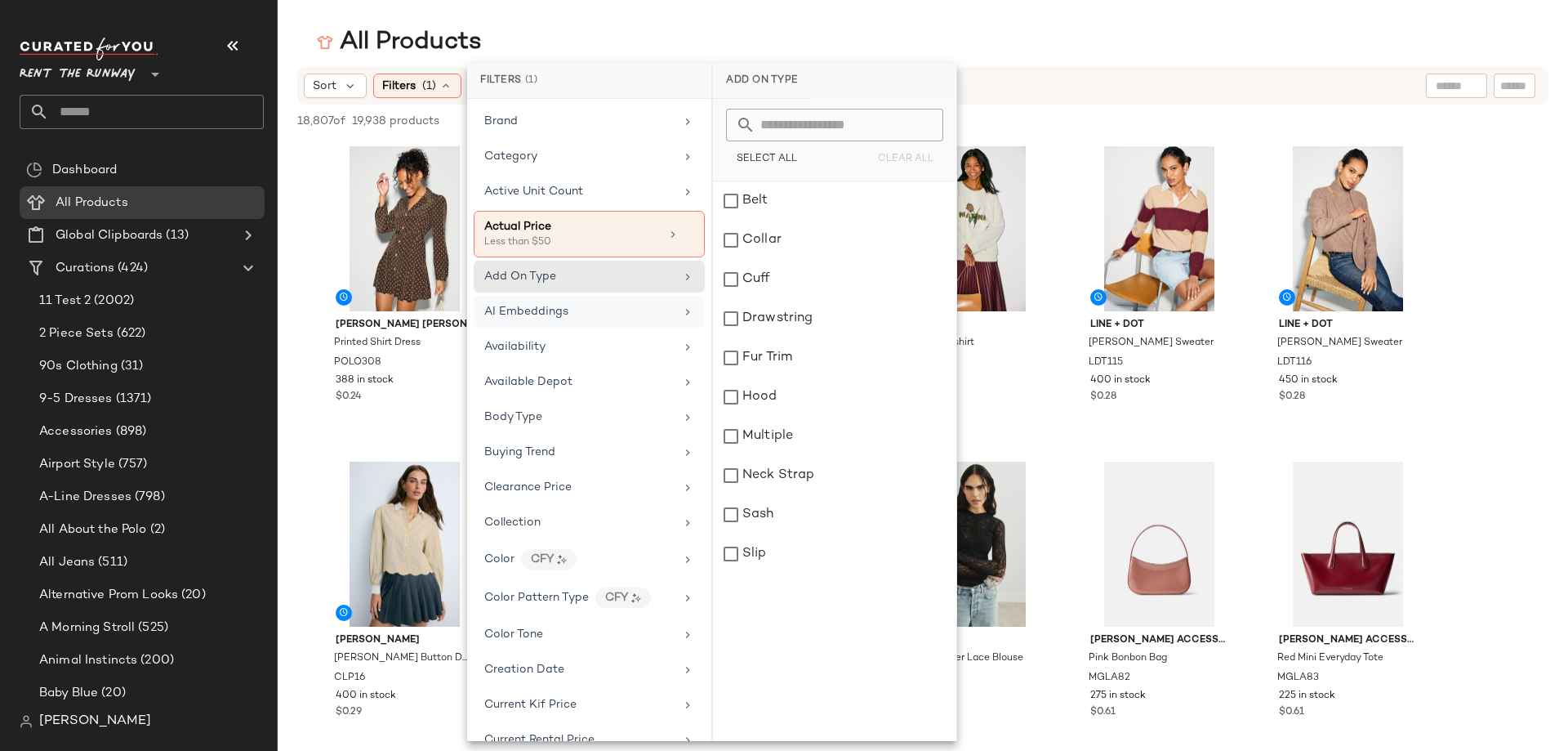
click at [571, 307] on div "AI Embeddings" at bounding box center [579, 312] width 190 height 17
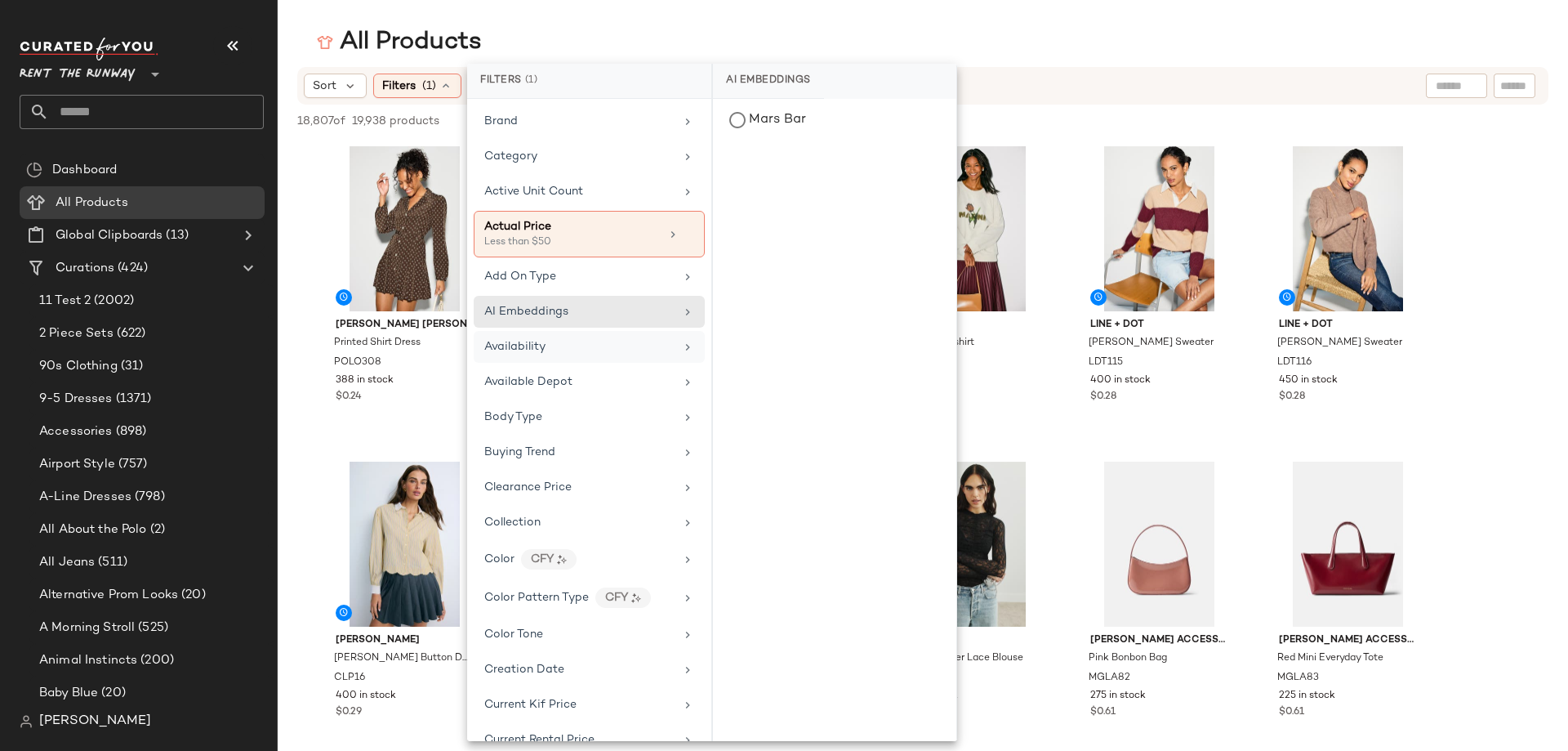
click at [573, 352] on div "Availability" at bounding box center [579, 347] width 190 height 17
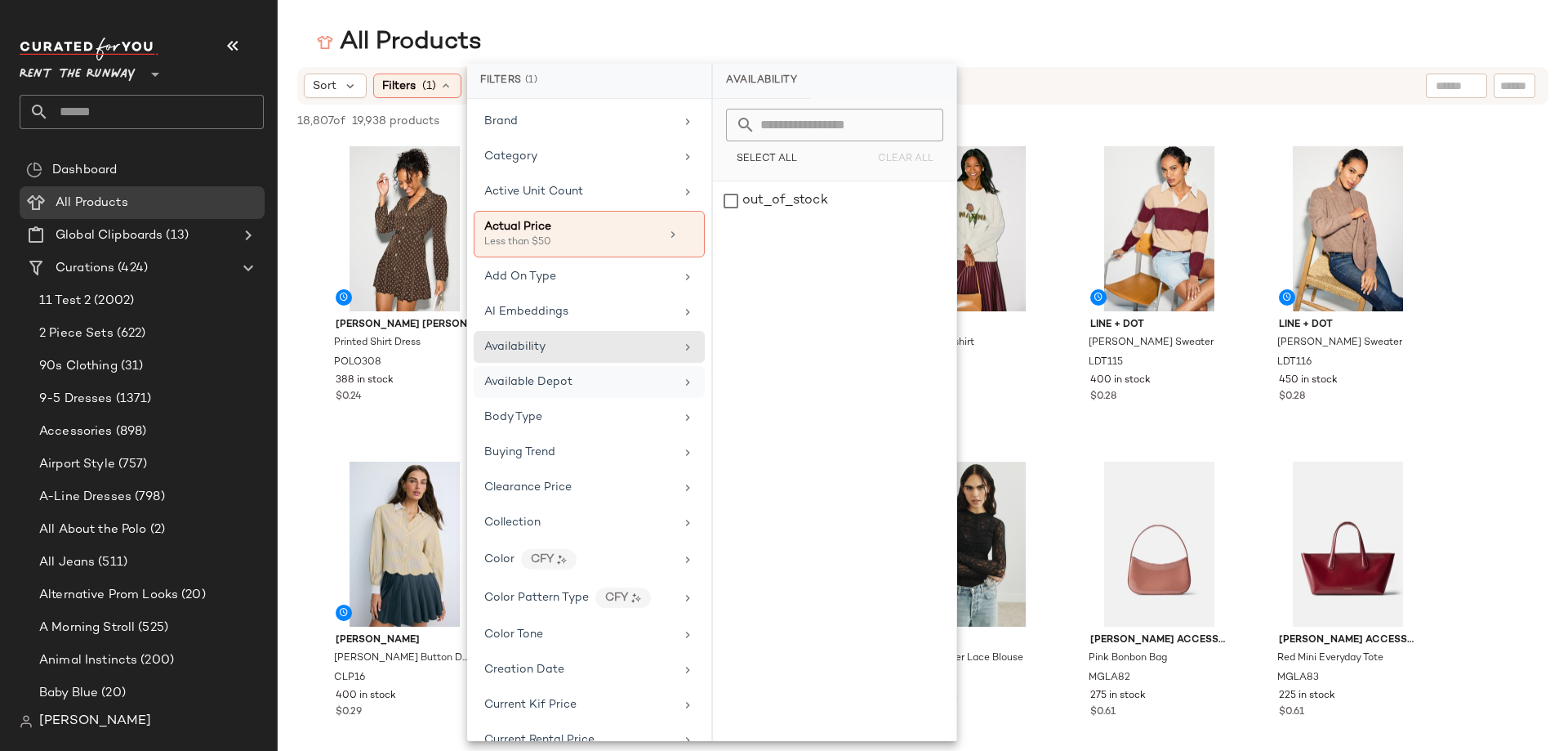
click at [571, 372] on div "Available Depot" at bounding box center [589, 382] width 231 height 32
click at [804, 118] on input "text" at bounding box center [845, 125] width 178 height 33
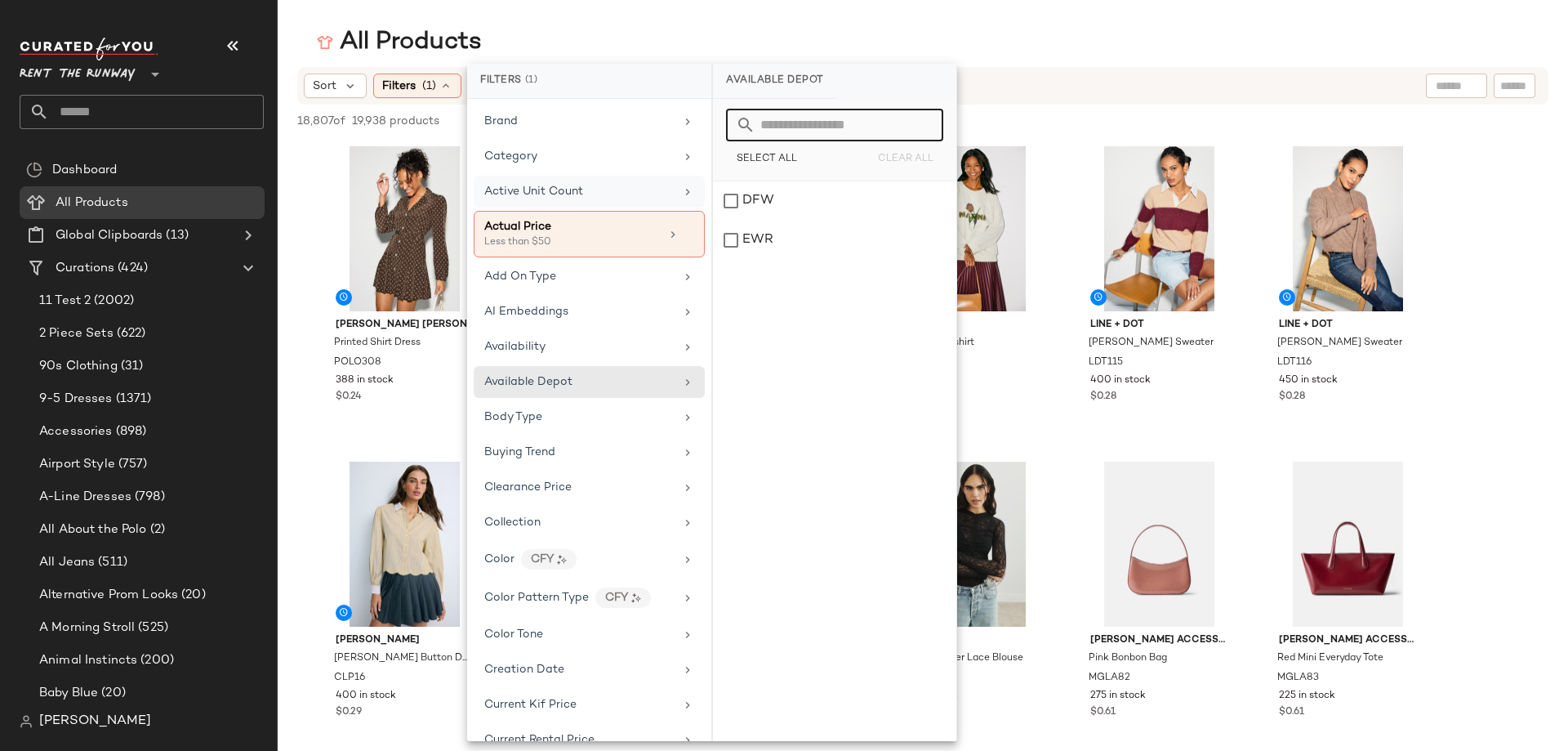
click at [603, 190] on div "Active Unit Count" at bounding box center [579, 192] width 190 height 17
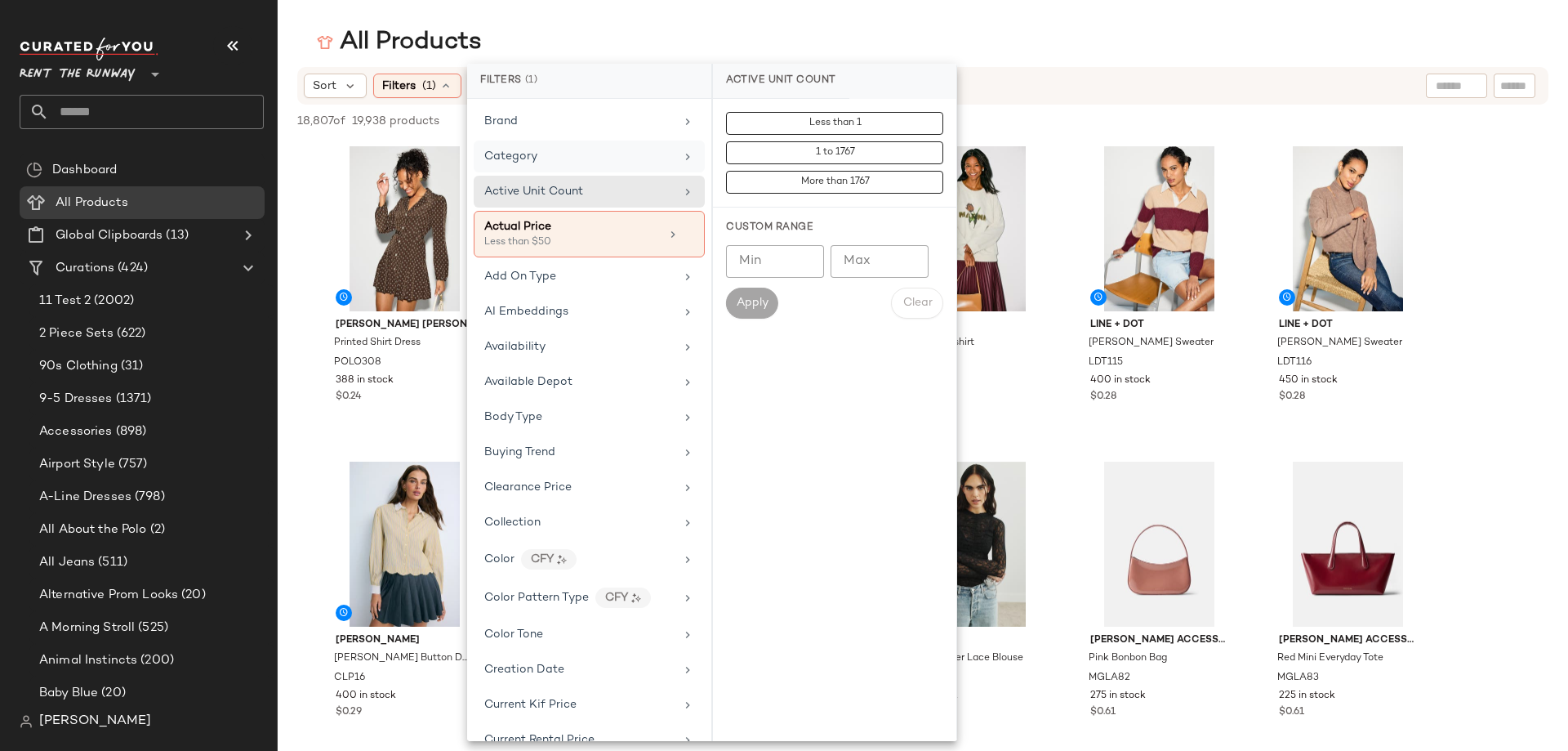
click at [586, 153] on div "Category" at bounding box center [579, 156] width 190 height 17
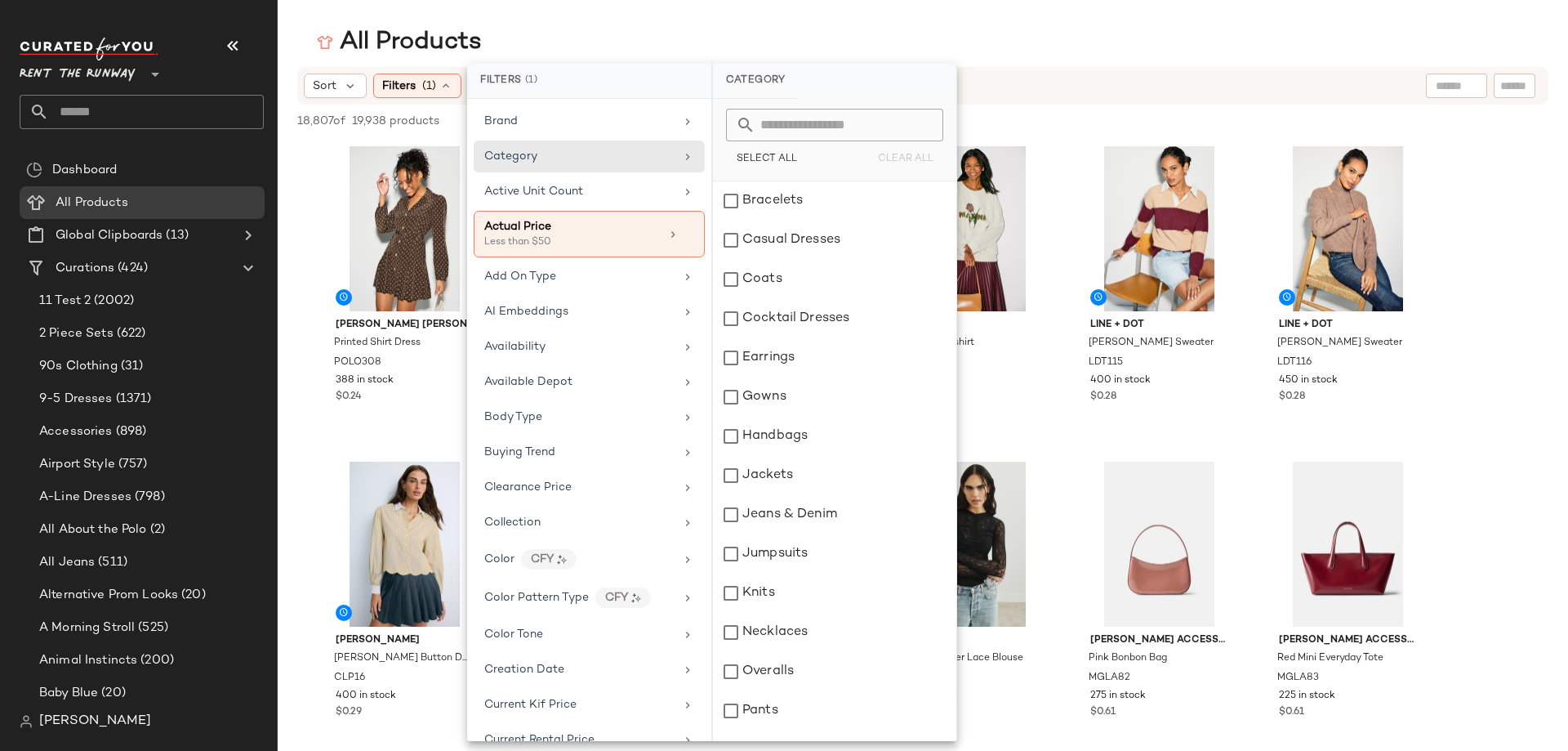
click at [807, 106] on div "Select All Clear All" at bounding box center [835, 140] width 244 height 82
click at [807, 118] on input "text" at bounding box center [845, 125] width 178 height 33
click at [614, 434] on div "Brand Category Active Unit Count Actual Price Less than $50 Add On Type AI Embe…" at bounding box center [589, 420] width 245 height 643
click at [570, 470] on div "Brand Category Active Unit Count Actual Price Less than $50 Add On Type AI Embe…" at bounding box center [589, 420] width 245 height 643
click at [554, 504] on div "Brand Category Active Unit Count Actual Price Less than $50 Add On Type AI Embe…" at bounding box center [589, 420] width 245 height 643
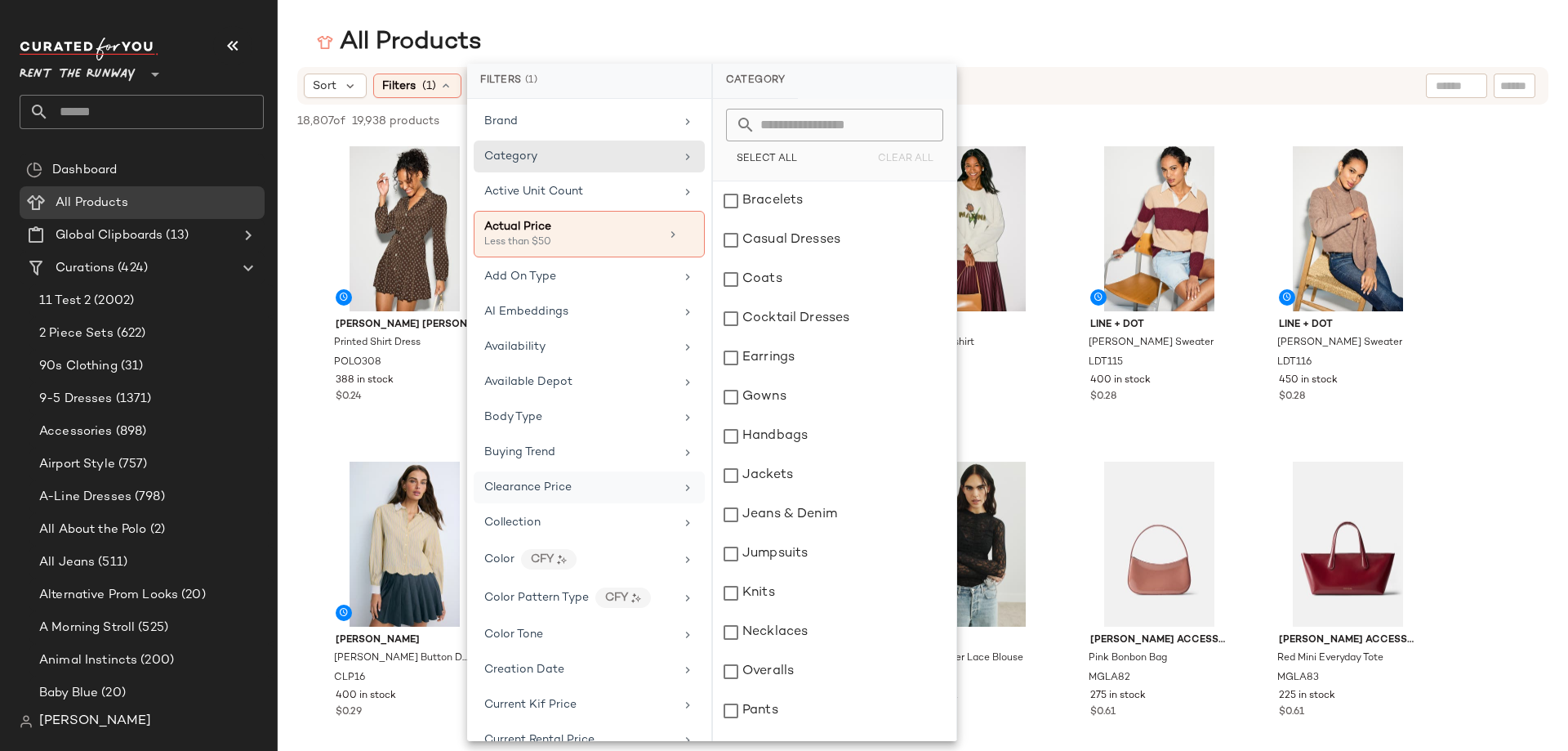
click at [559, 483] on span "Clearance Price" at bounding box center [527, 487] width 87 height 12
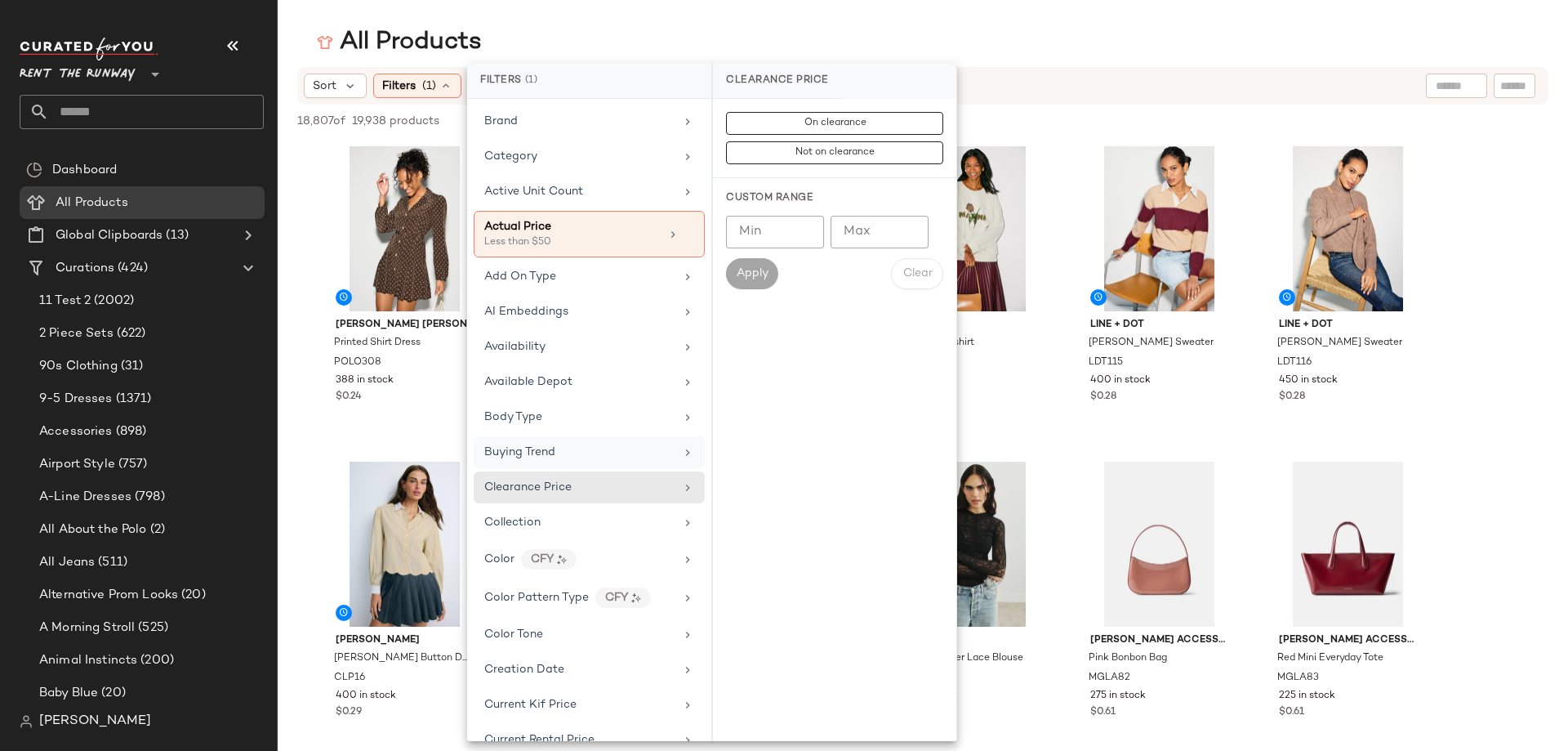
click at [565, 455] on div "Buying Trend" at bounding box center [579, 453] width 190 height 17
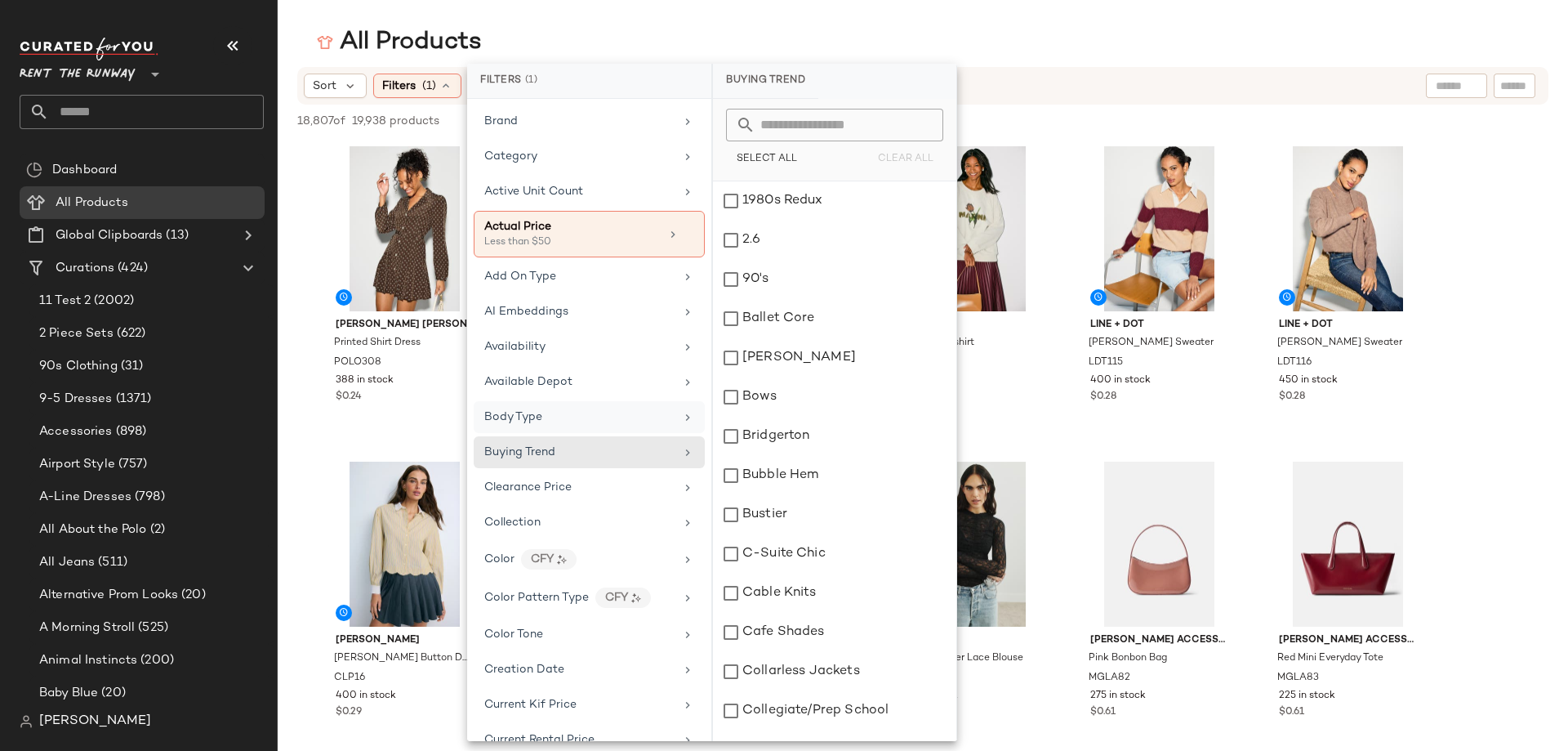
click at [571, 427] on div "Body Type" at bounding box center [589, 416] width 231 height 32
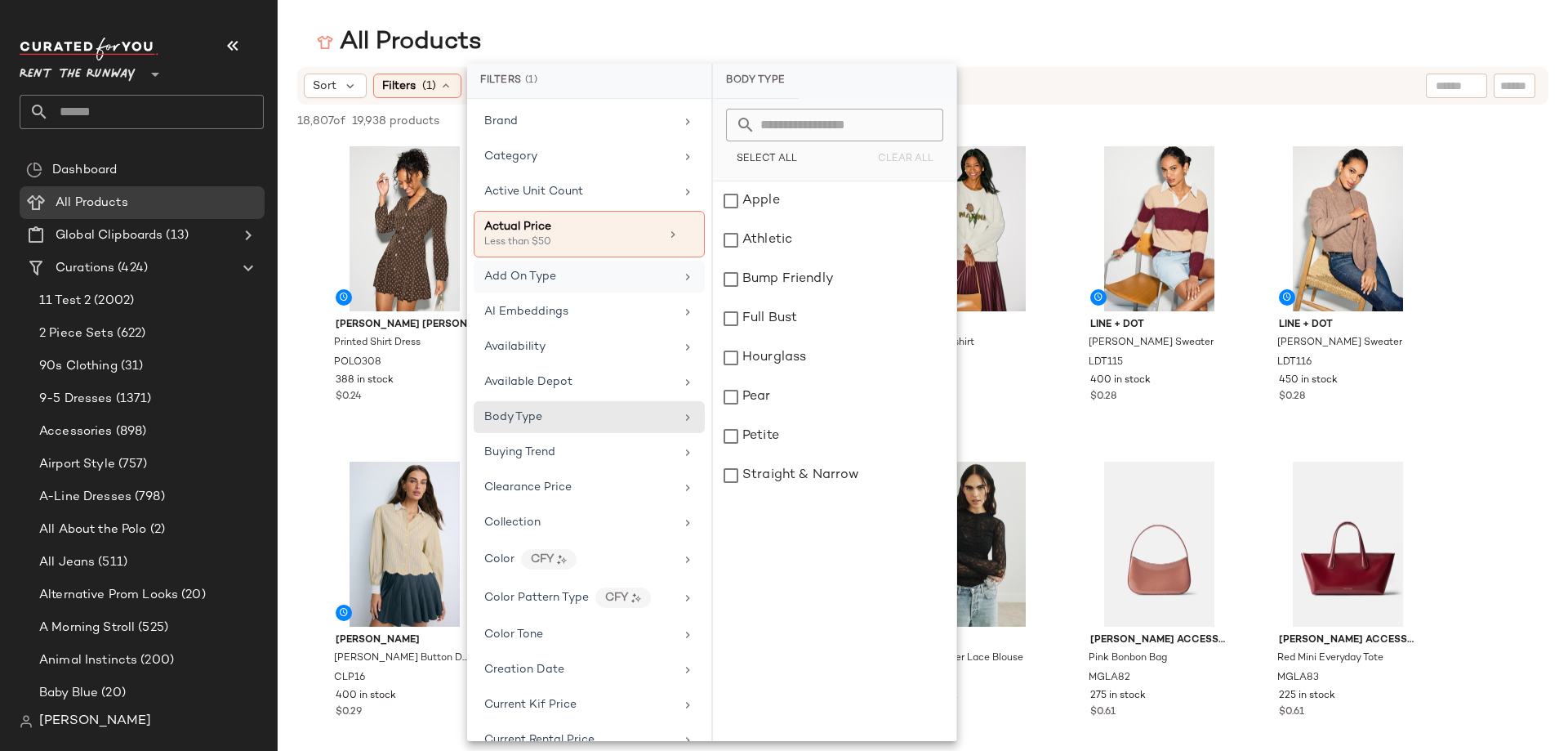
click at [585, 279] on div "Add On Type" at bounding box center [579, 276] width 190 height 17
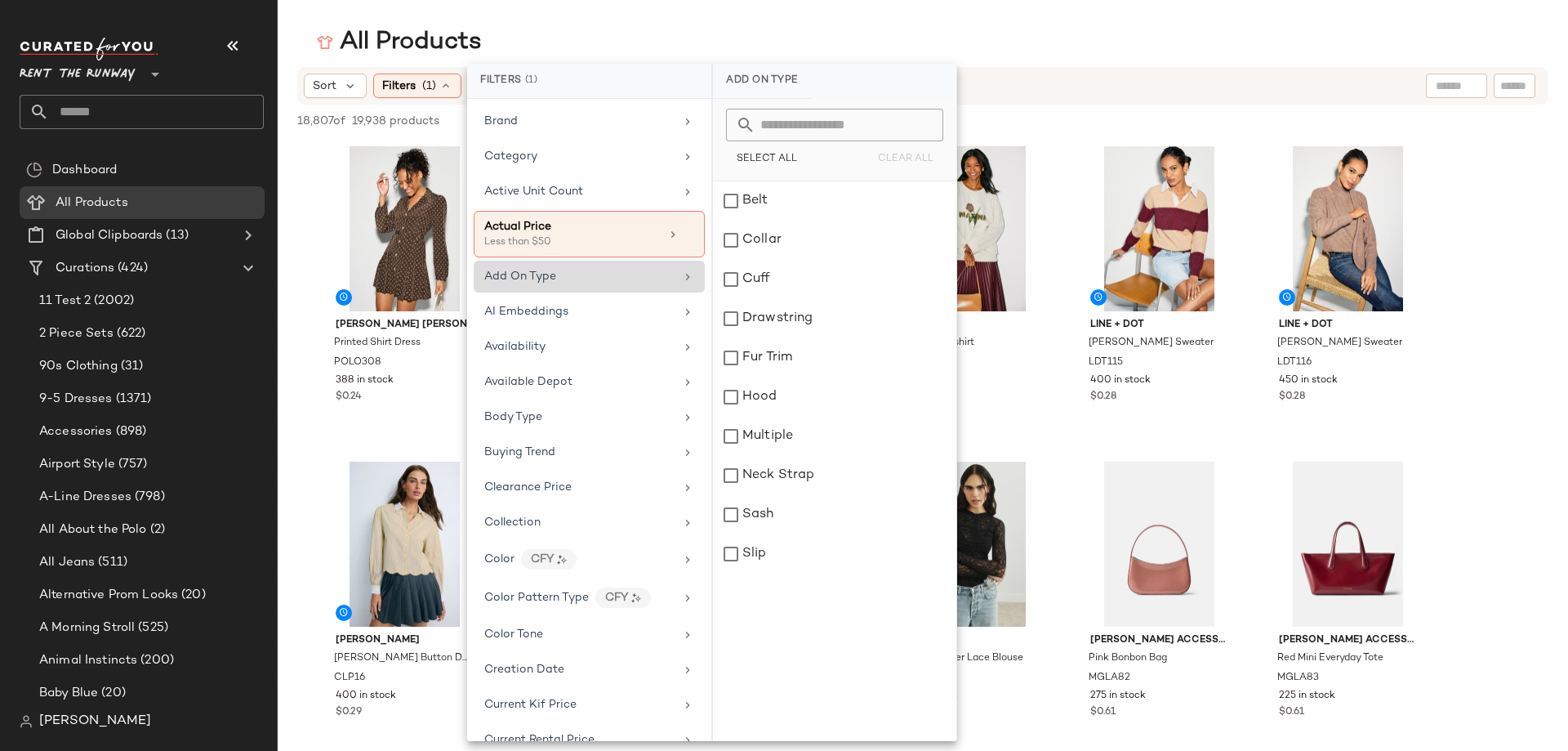
click at [520, 286] on div "Add On Type" at bounding box center [589, 276] width 231 height 32
click at [531, 306] on span "AI Embeddings" at bounding box center [527, 312] width 84 height 12
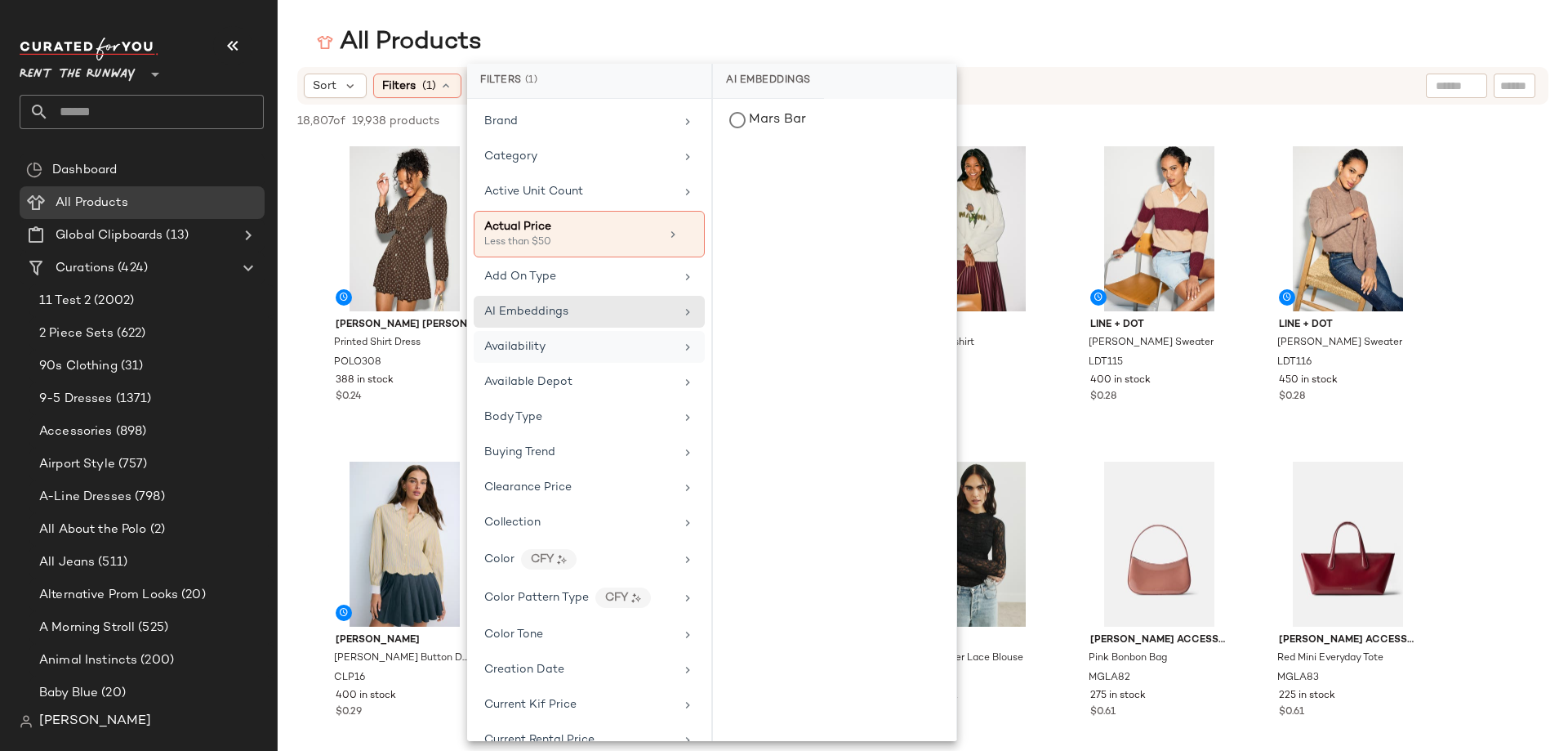
click at [543, 343] on span "Availability" at bounding box center [515, 346] width 61 height 12
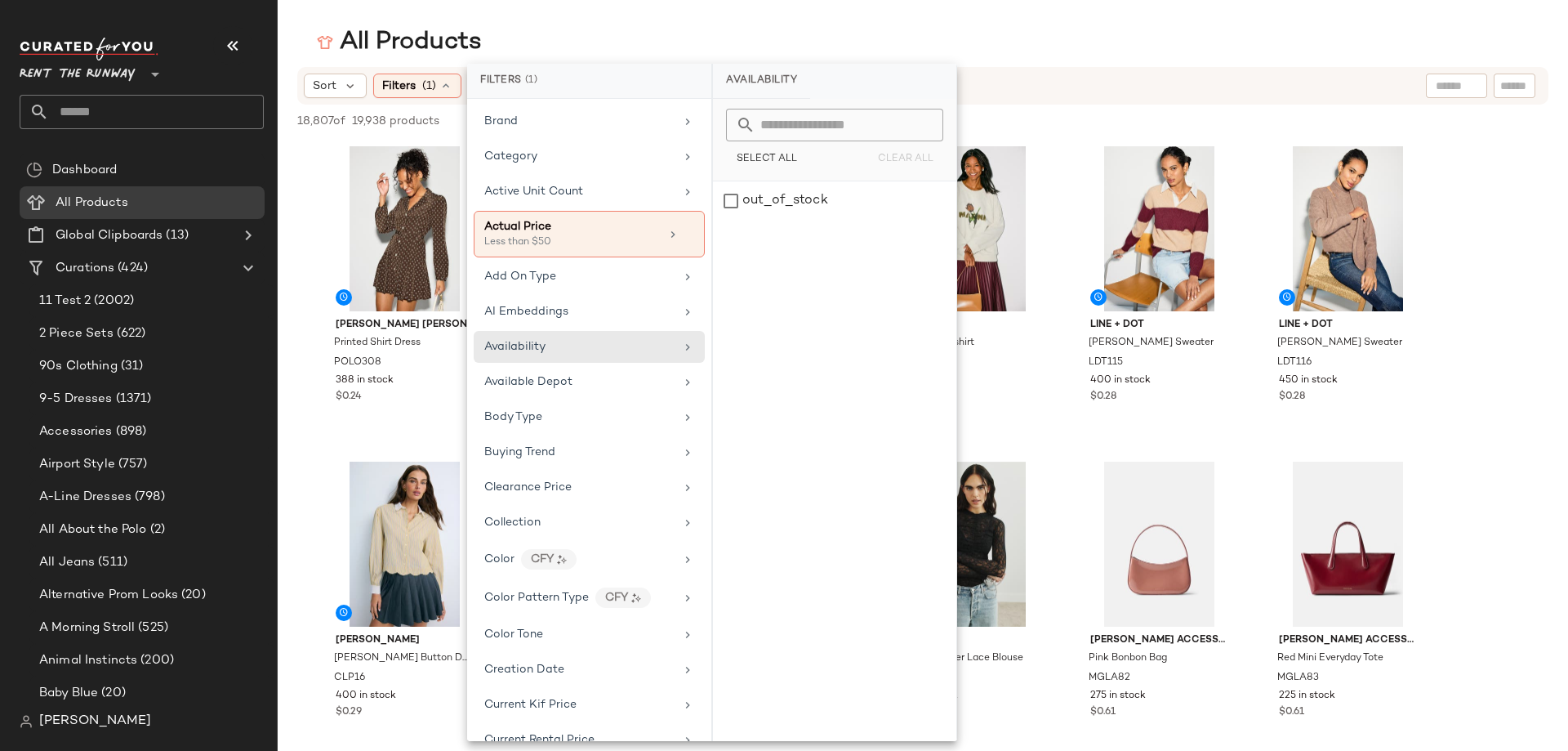
click at [545, 364] on div "Brand Category Active Unit Count Actual Price Less than $50 Add On Type AI Embe…" at bounding box center [589, 420] width 245 height 643
click at [542, 391] on div "Available Depot" at bounding box center [589, 382] width 231 height 32
click at [544, 416] on div "Body Type" at bounding box center [579, 417] width 190 height 17
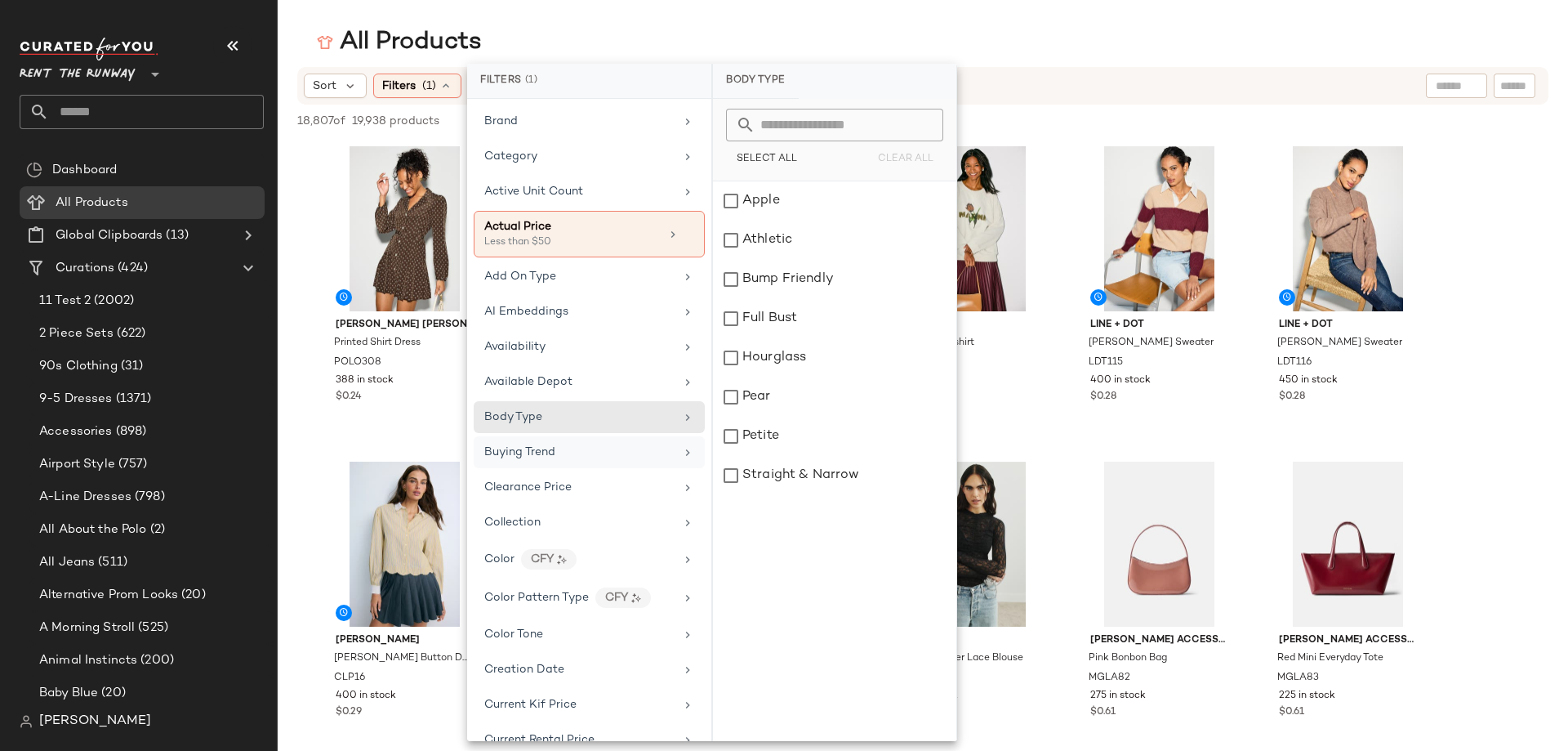
click at [539, 436] on div "Brand Category Active Unit Count Actual Price Less than $50 Add On Type AI Embe…" at bounding box center [589, 420] width 245 height 643
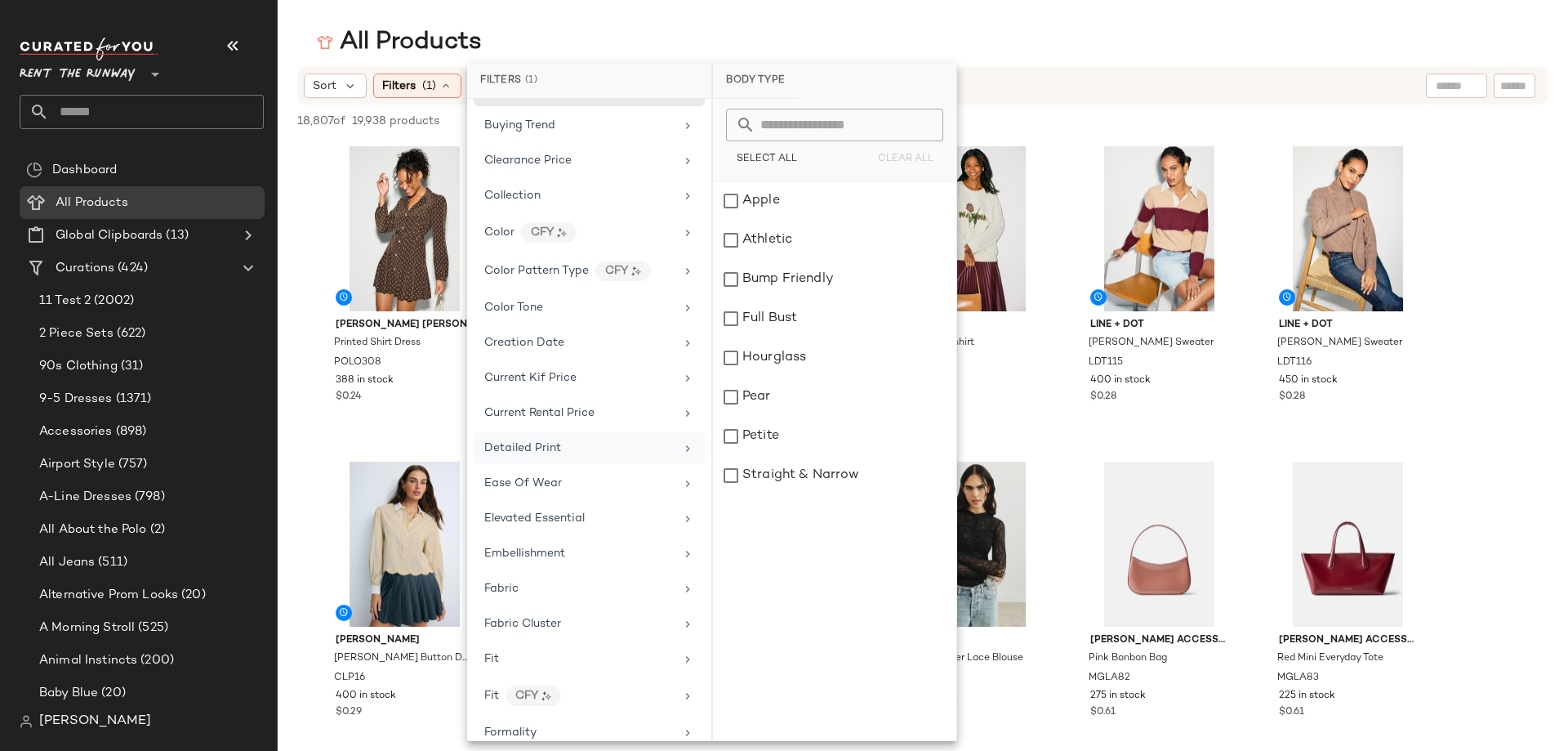
click at [541, 446] on span "Detailed Print" at bounding box center [523, 448] width 77 height 12
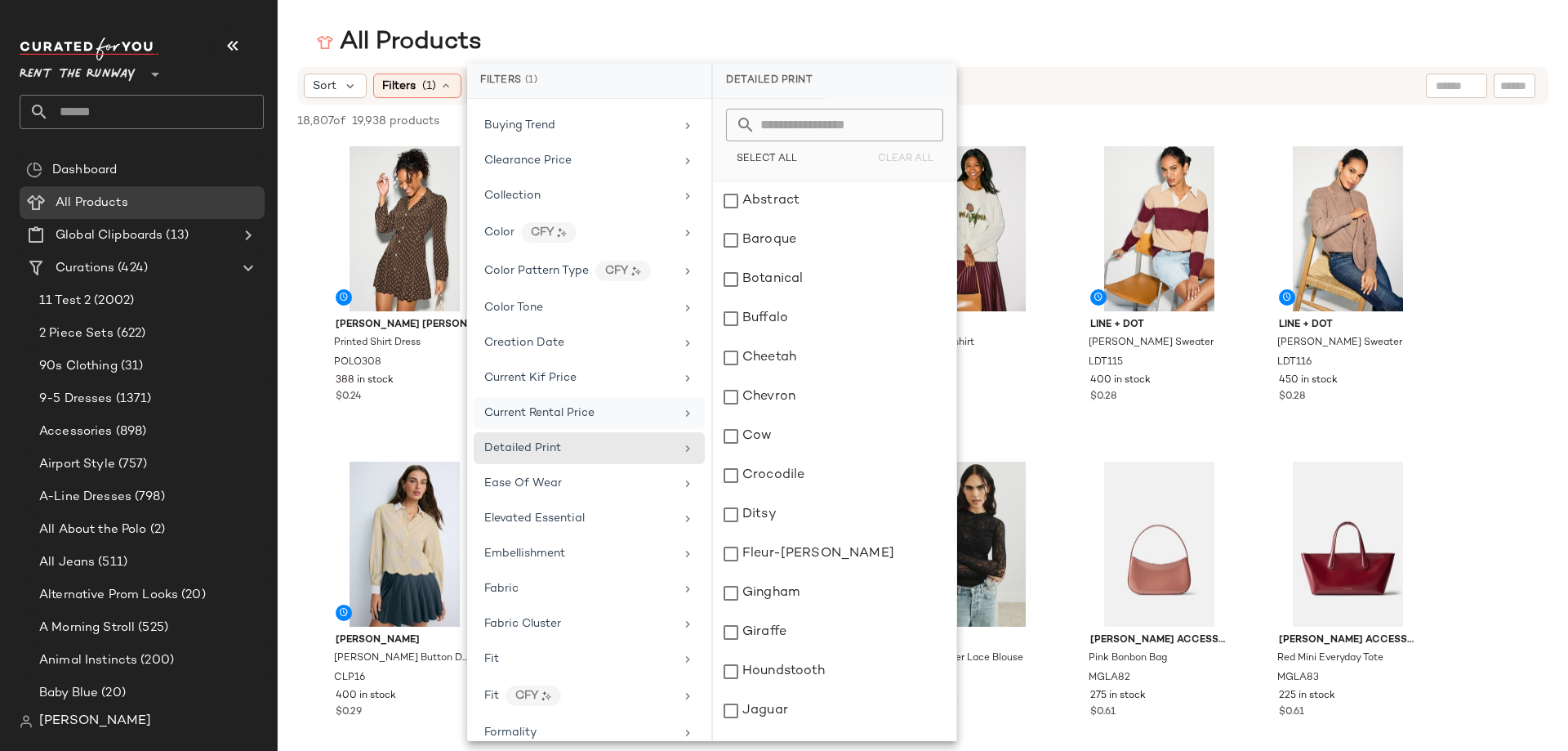
click at [549, 412] on span "Current Rental Price" at bounding box center [539, 412] width 110 height 12
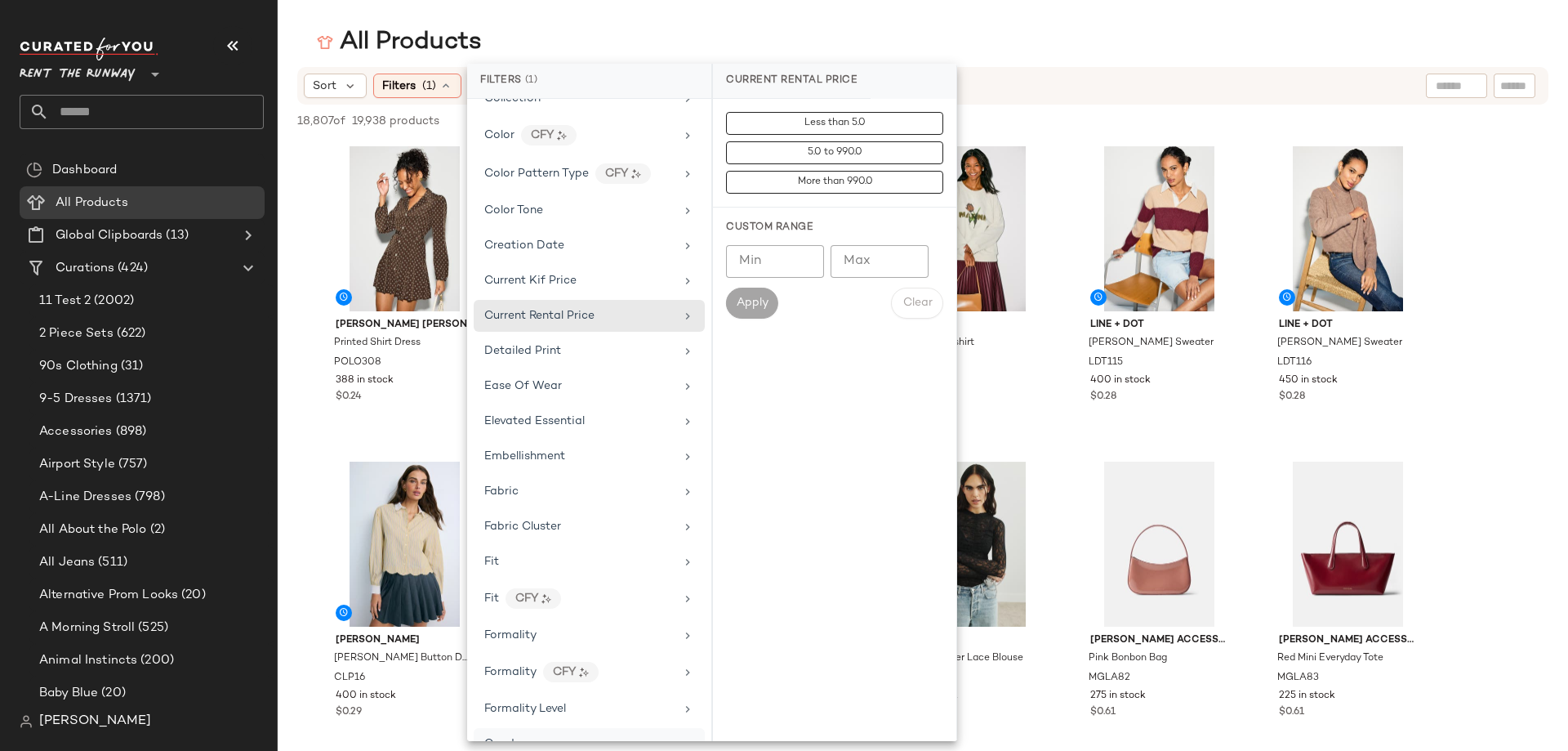
scroll to position [653, 0]
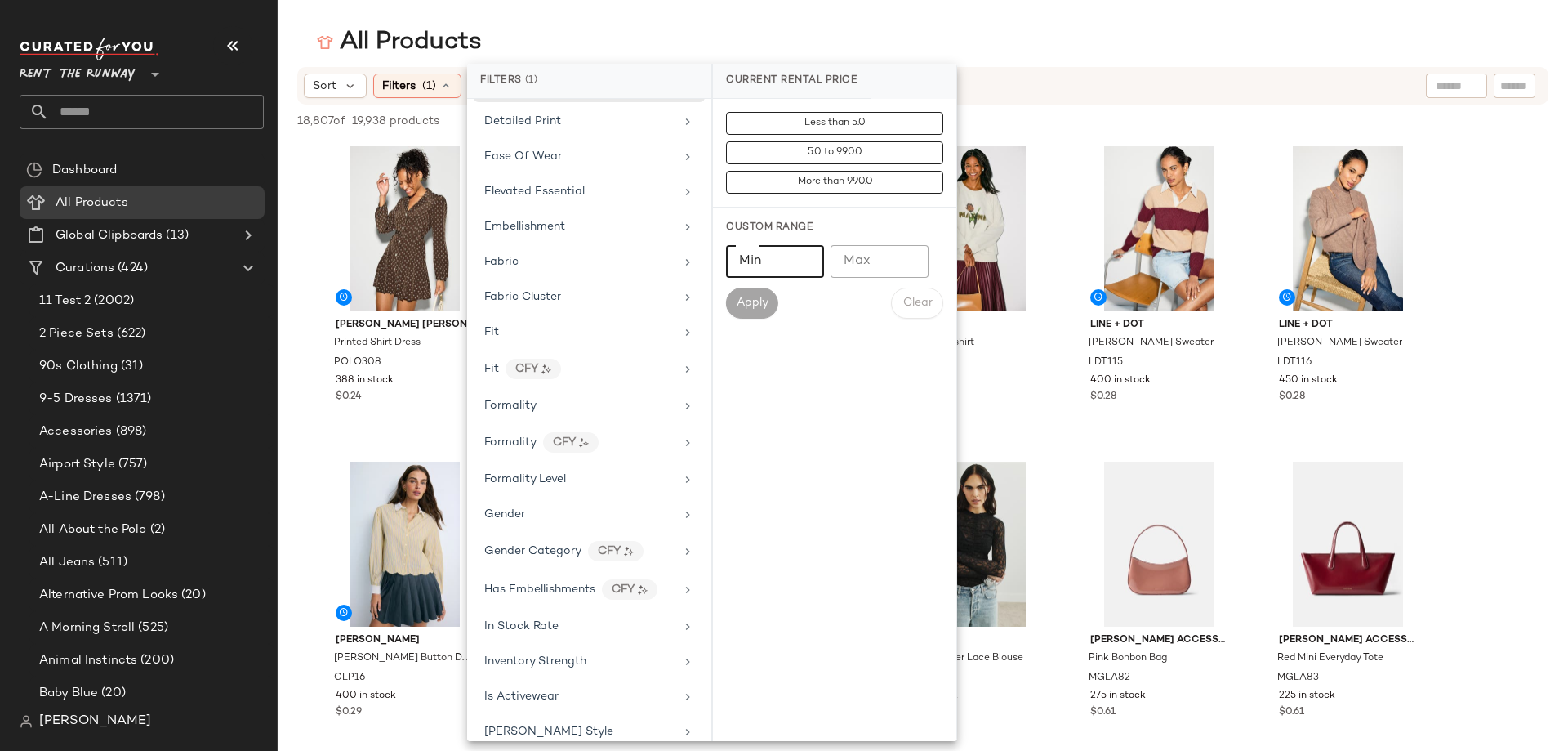
click at [805, 250] on input "Min" at bounding box center [775, 262] width 98 height 33
click at [879, 256] on input "Max" at bounding box center [879, 262] width 98 height 33
click at [772, 244] on div "Custom Range Min Min Max Max Apply Clear" at bounding box center [835, 269] width 244 height 124
click at [784, 262] on input "Min" at bounding box center [775, 262] width 98 height 33
drag, startPoint x: 792, startPoint y: 427, endPoint x: 747, endPoint y: 444, distance: 48.1
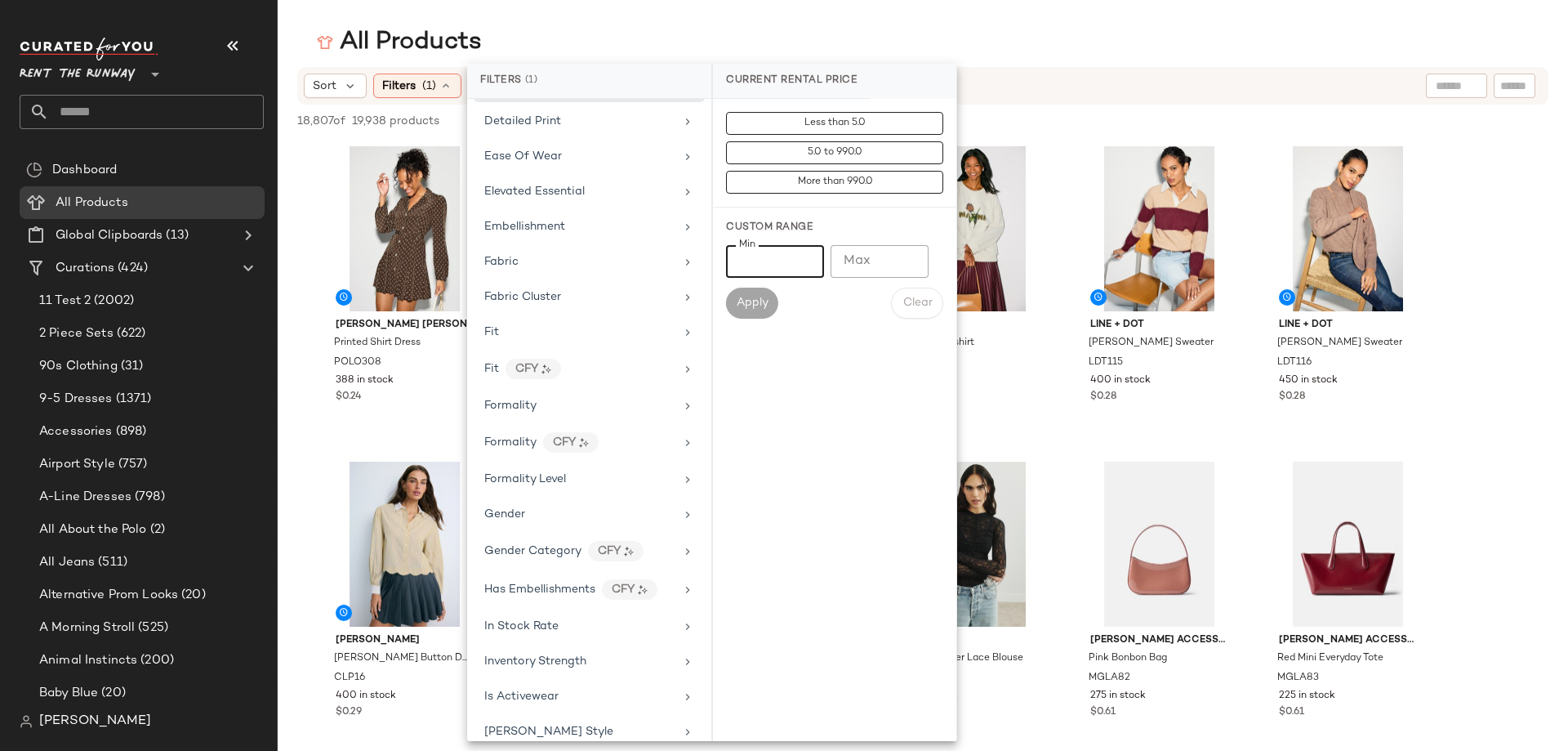
click at [792, 427] on div "Less than 5.0 5.0 to 990.0 More than 990.0 Custom Range Min Min Max Max Apply C…" at bounding box center [835, 420] width 244 height 643
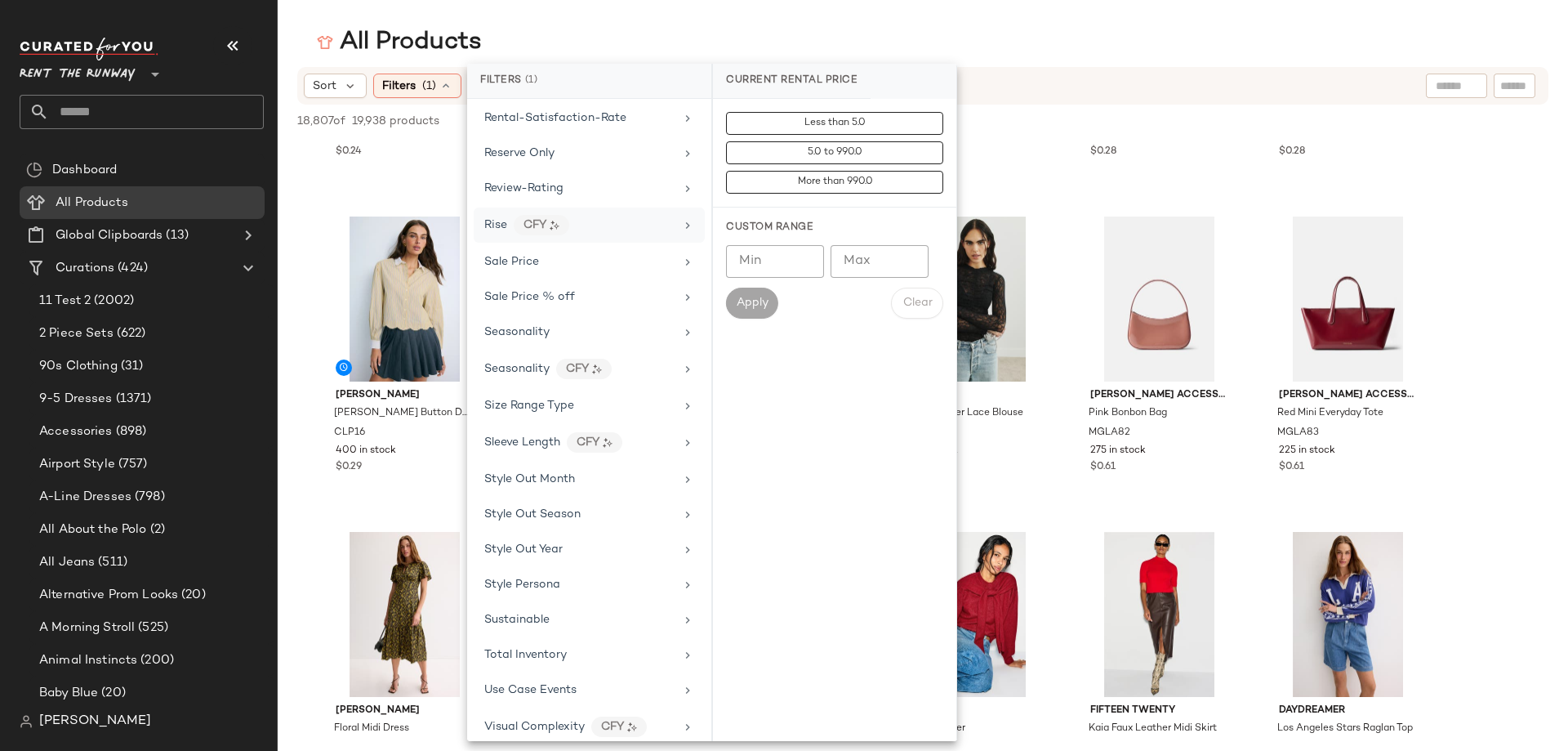
scroll to position [2021, 0]
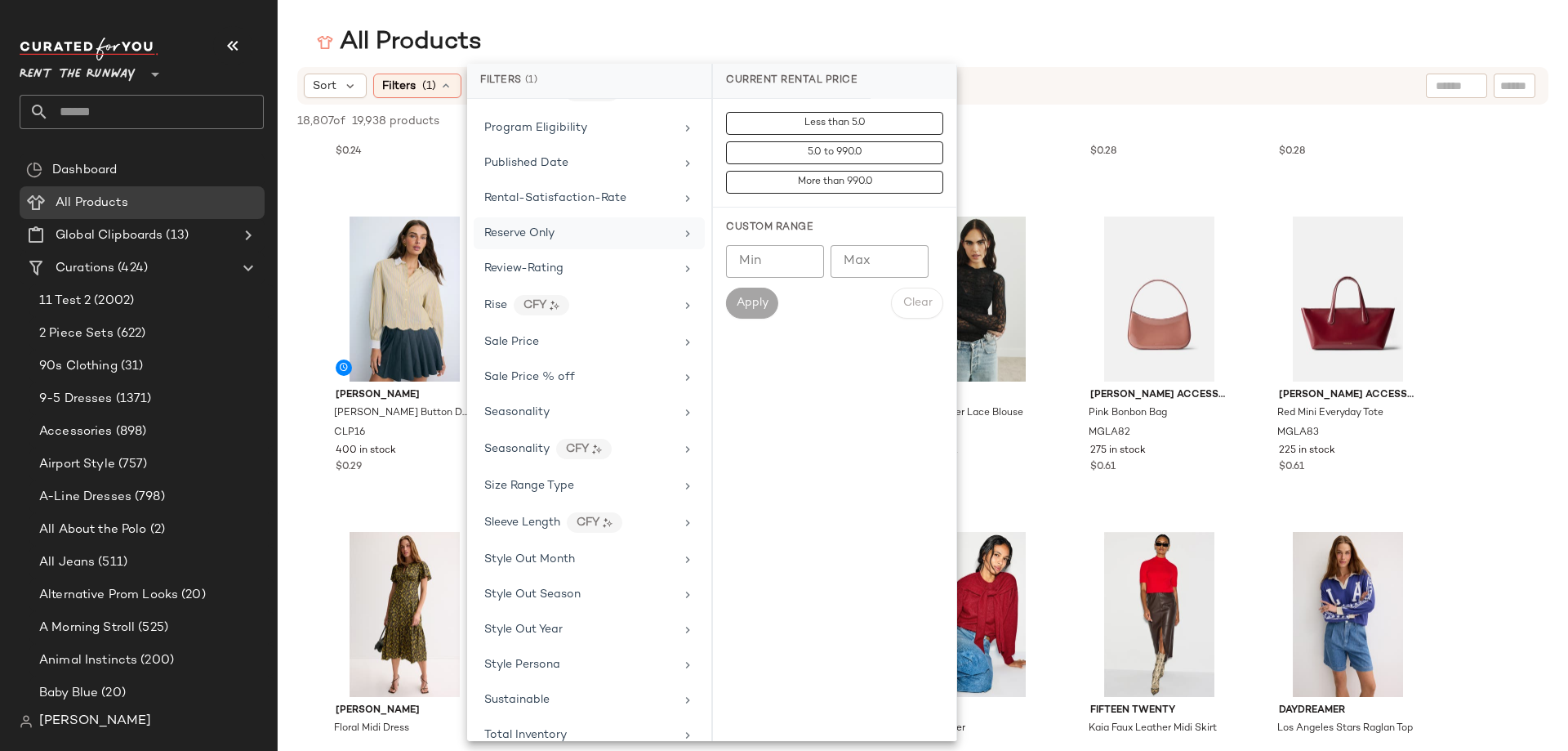
click at [563, 237] on div "Reserve Only" at bounding box center [579, 233] width 190 height 17
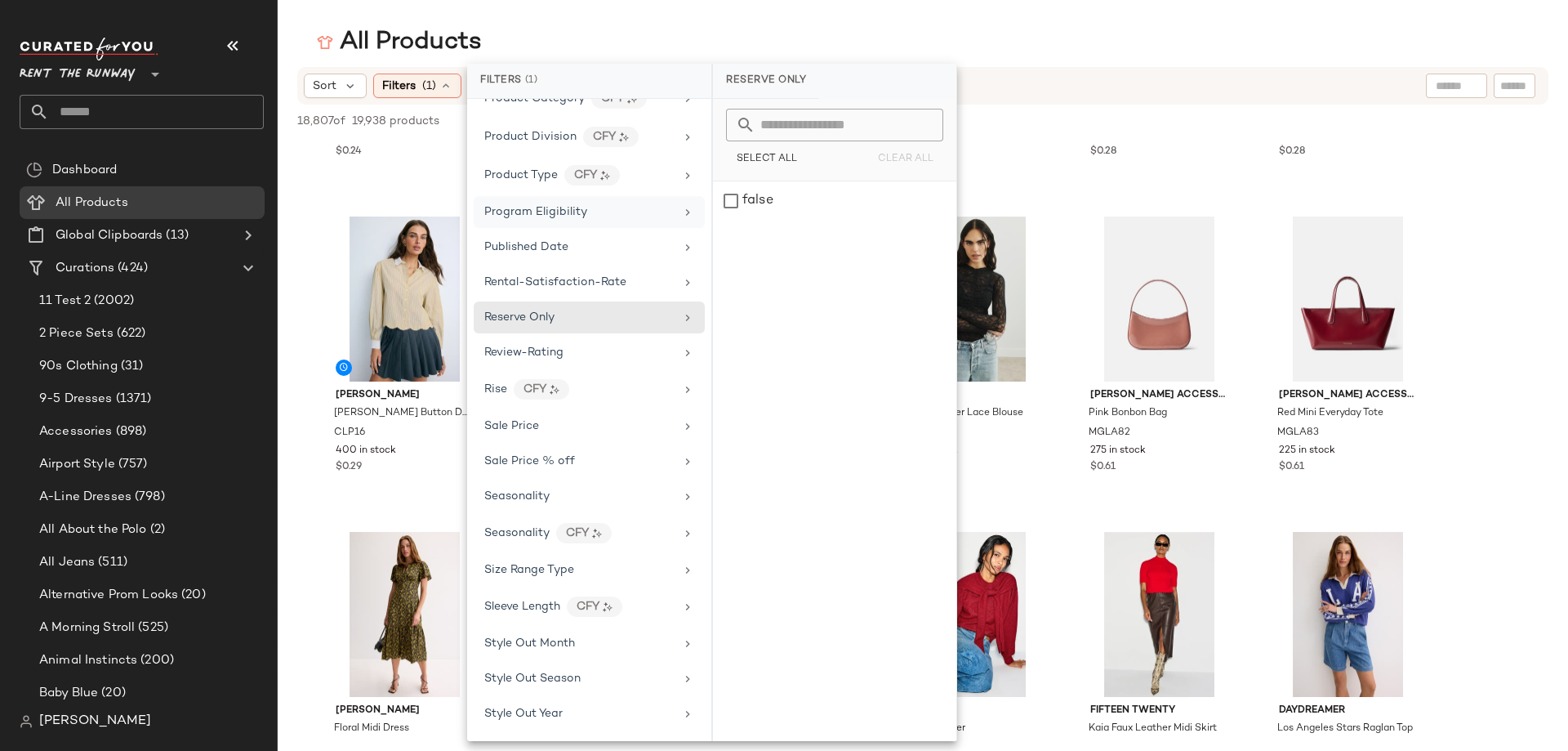
scroll to position [1858, 0]
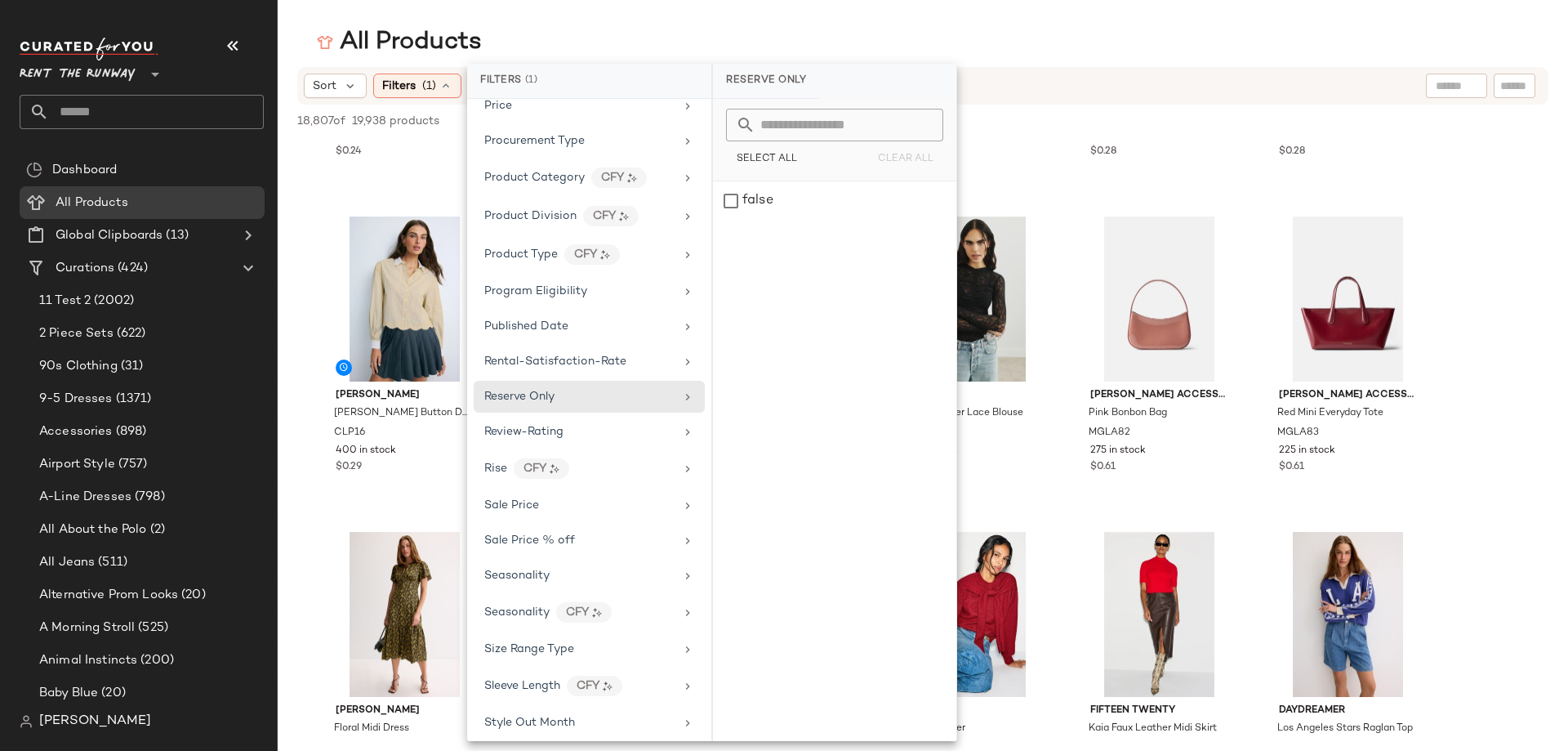
click at [543, 309] on div "Brand Category Active Unit Count Actual Price Less than $50 Add On Type AI Embe…" at bounding box center [589, 420] width 245 height 643
click at [543, 330] on span "Published Date" at bounding box center [527, 326] width 84 height 12
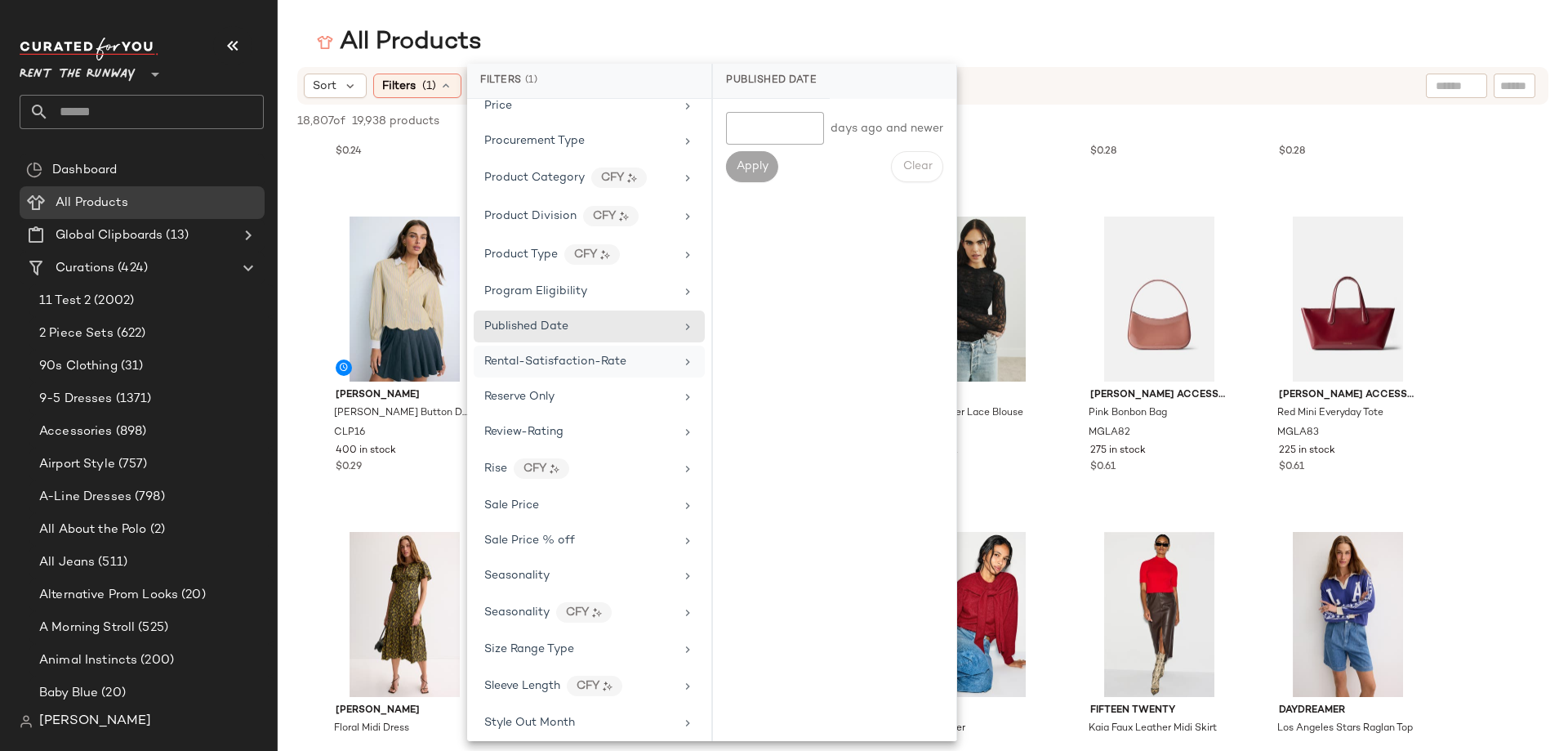
click at [554, 356] on span "Rental-Satisfaction-Rate" at bounding box center [555, 362] width 142 height 12
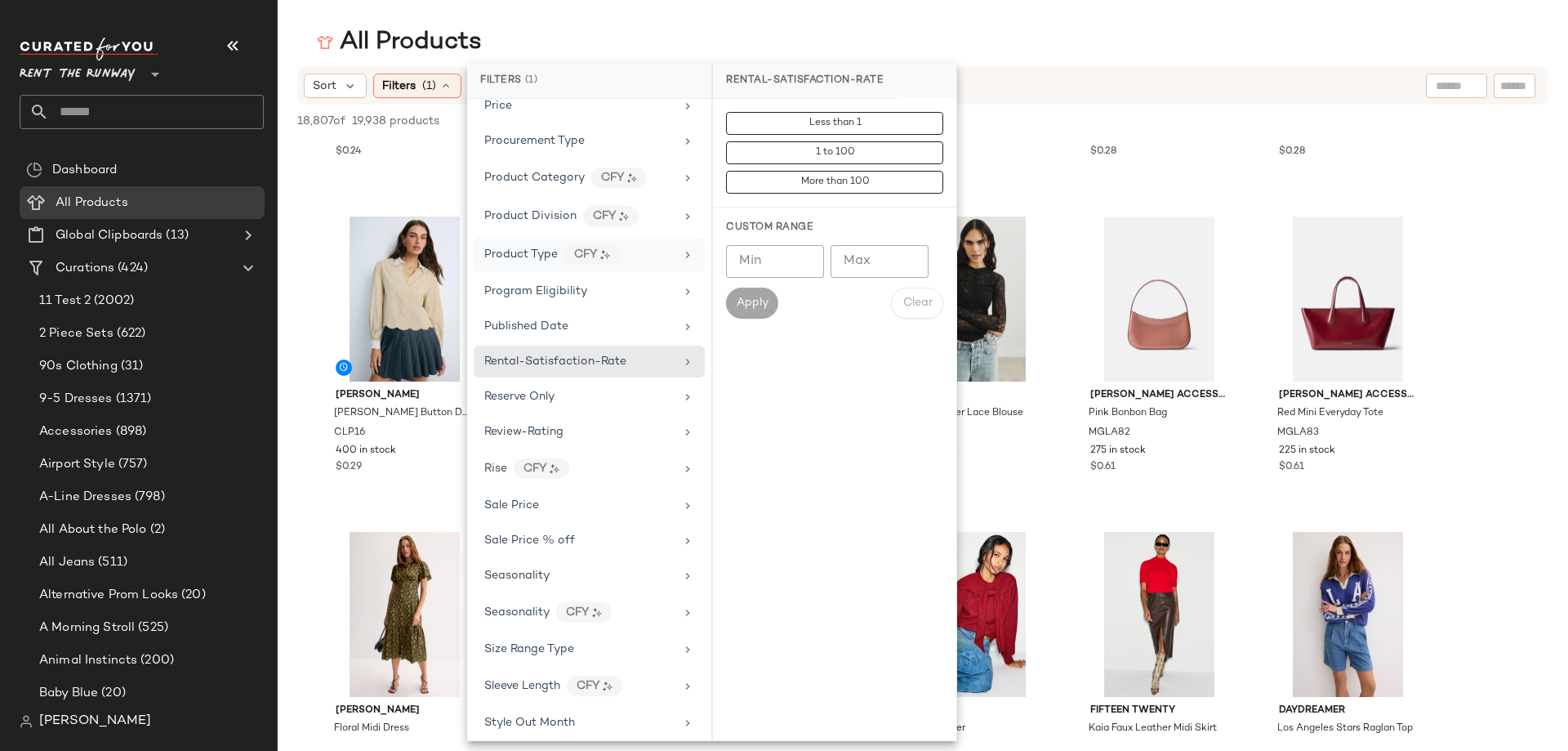
click at [588, 267] on div "Product Type CFY" at bounding box center [589, 254] width 231 height 35
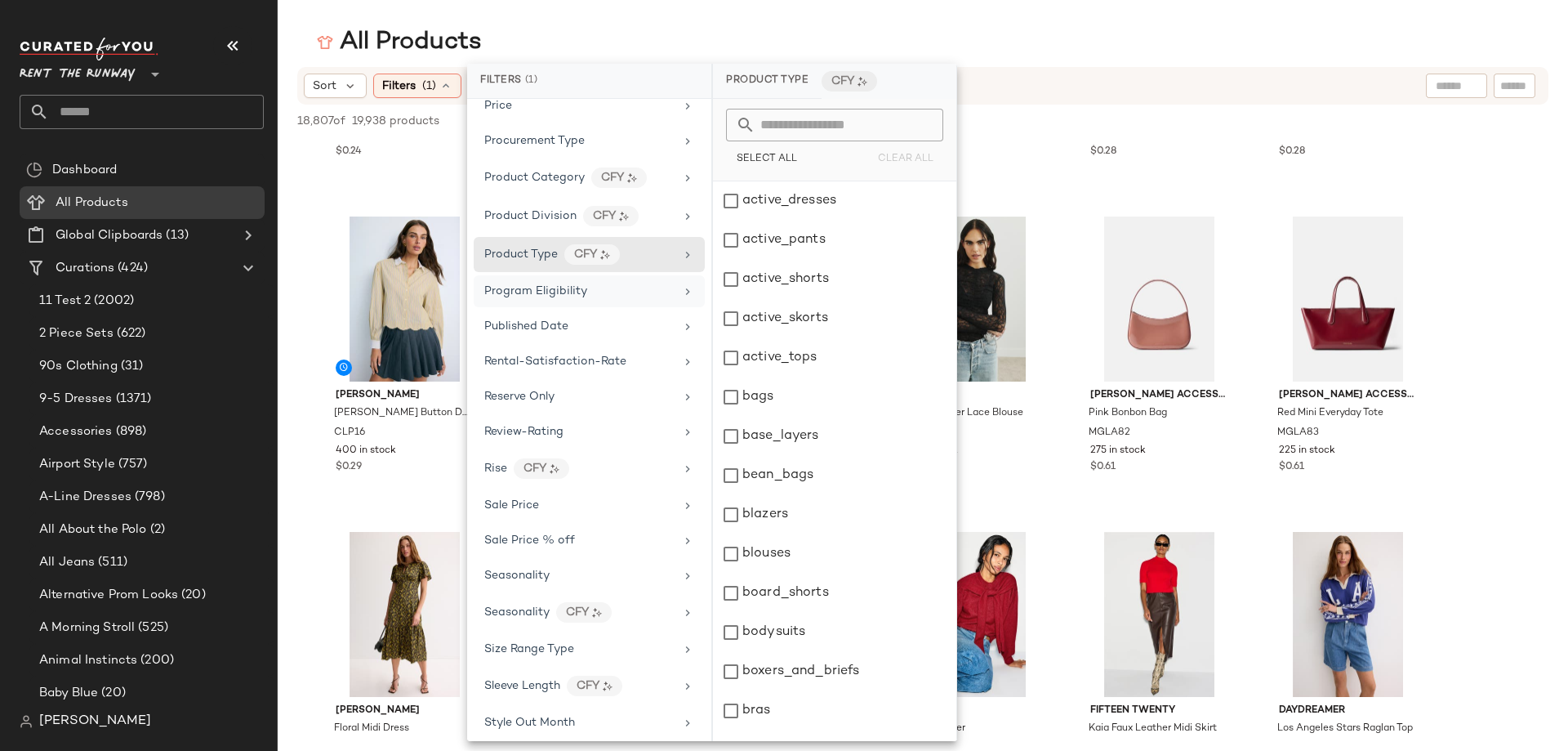
click at [548, 306] on div "Program Eligibility" at bounding box center [589, 291] width 231 height 32
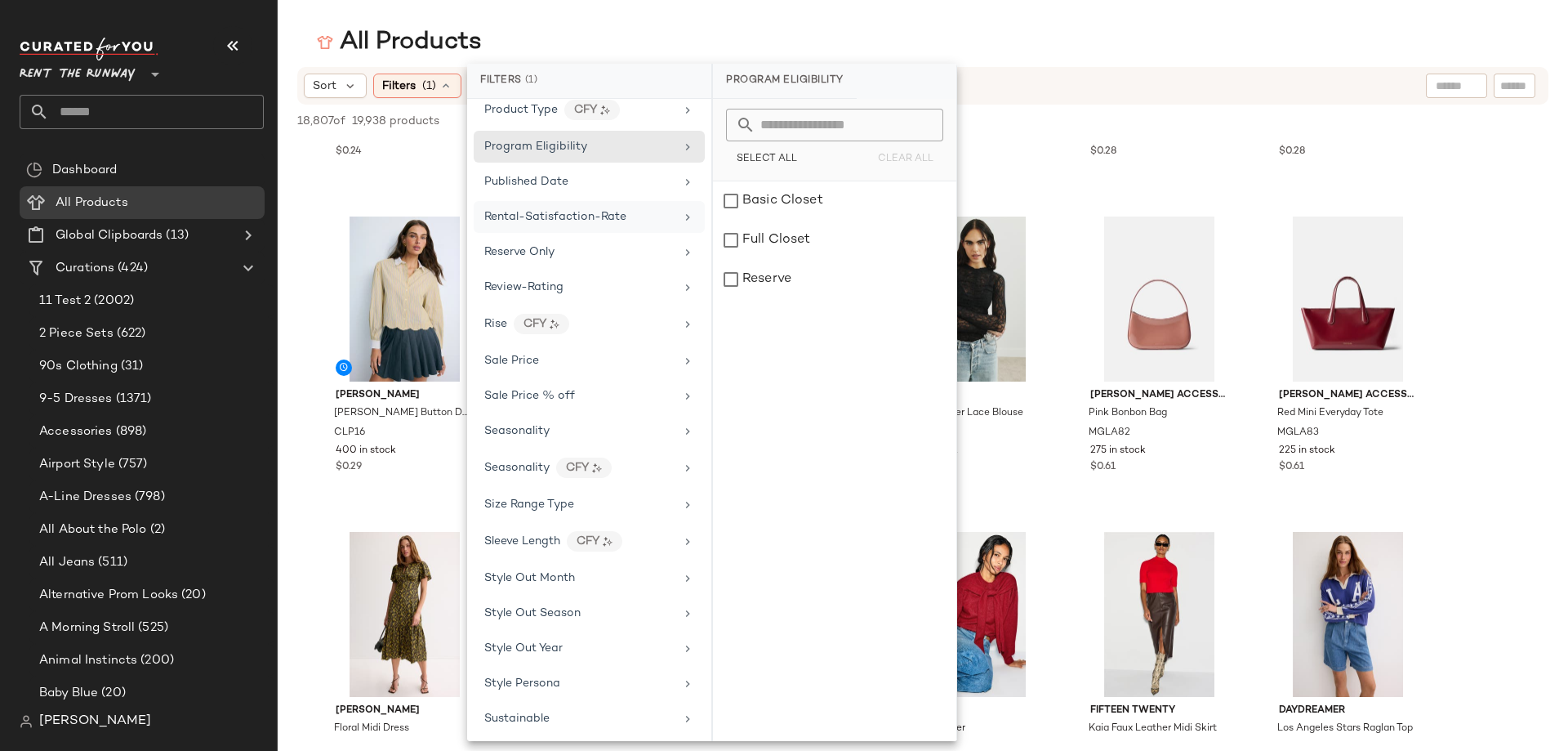
scroll to position [2185, 0]
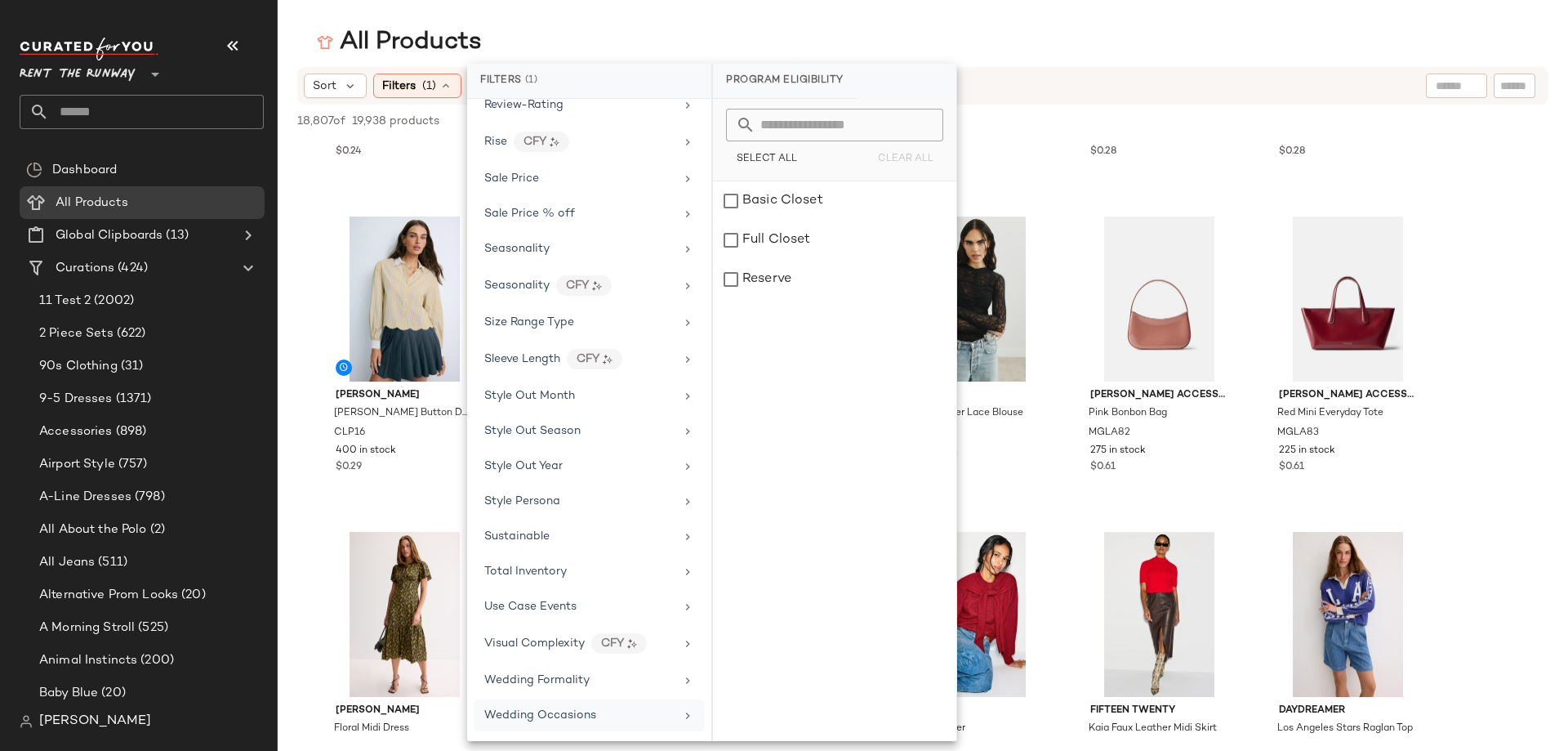
click at [553, 699] on div "Wedding Occasions" at bounding box center [589, 715] width 231 height 32
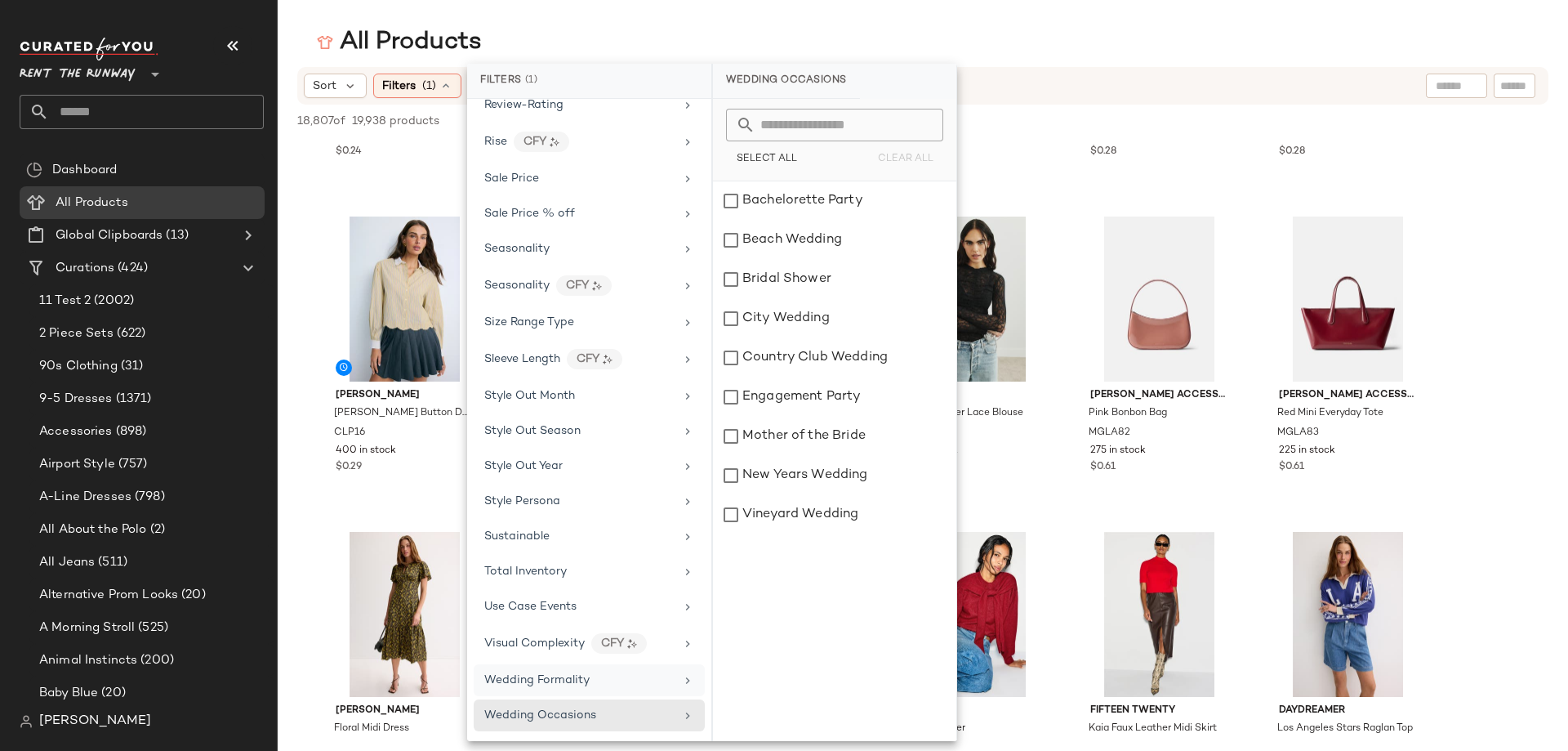
click at [558, 683] on span "Wedding Formality" at bounding box center [537, 680] width 105 height 12
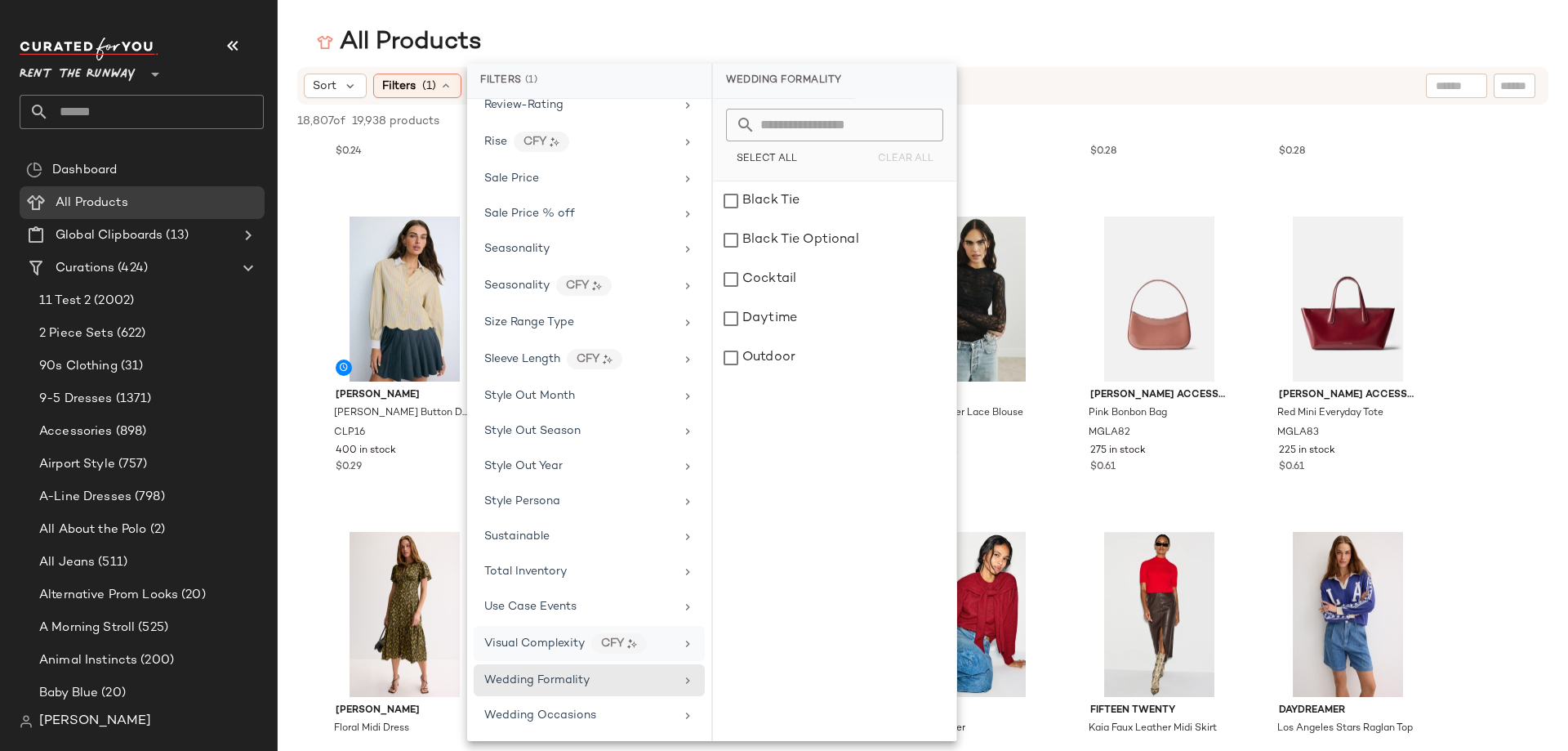
click at [554, 648] on span "Visual Complexity" at bounding box center [534, 643] width 101 height 12
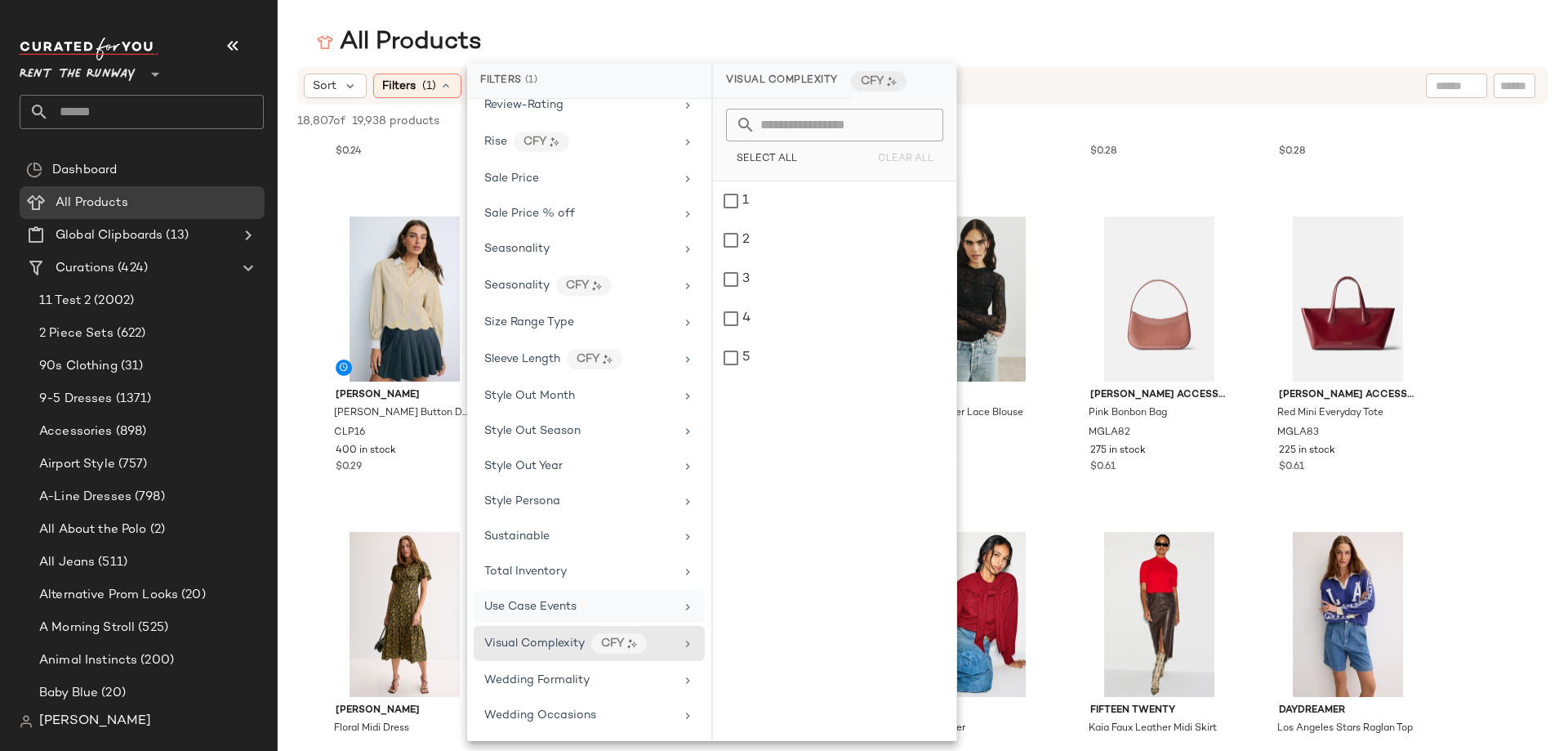
click at [554, 598] on div "Use Case Events" at bounding box center [530, 607] width 92 height 17
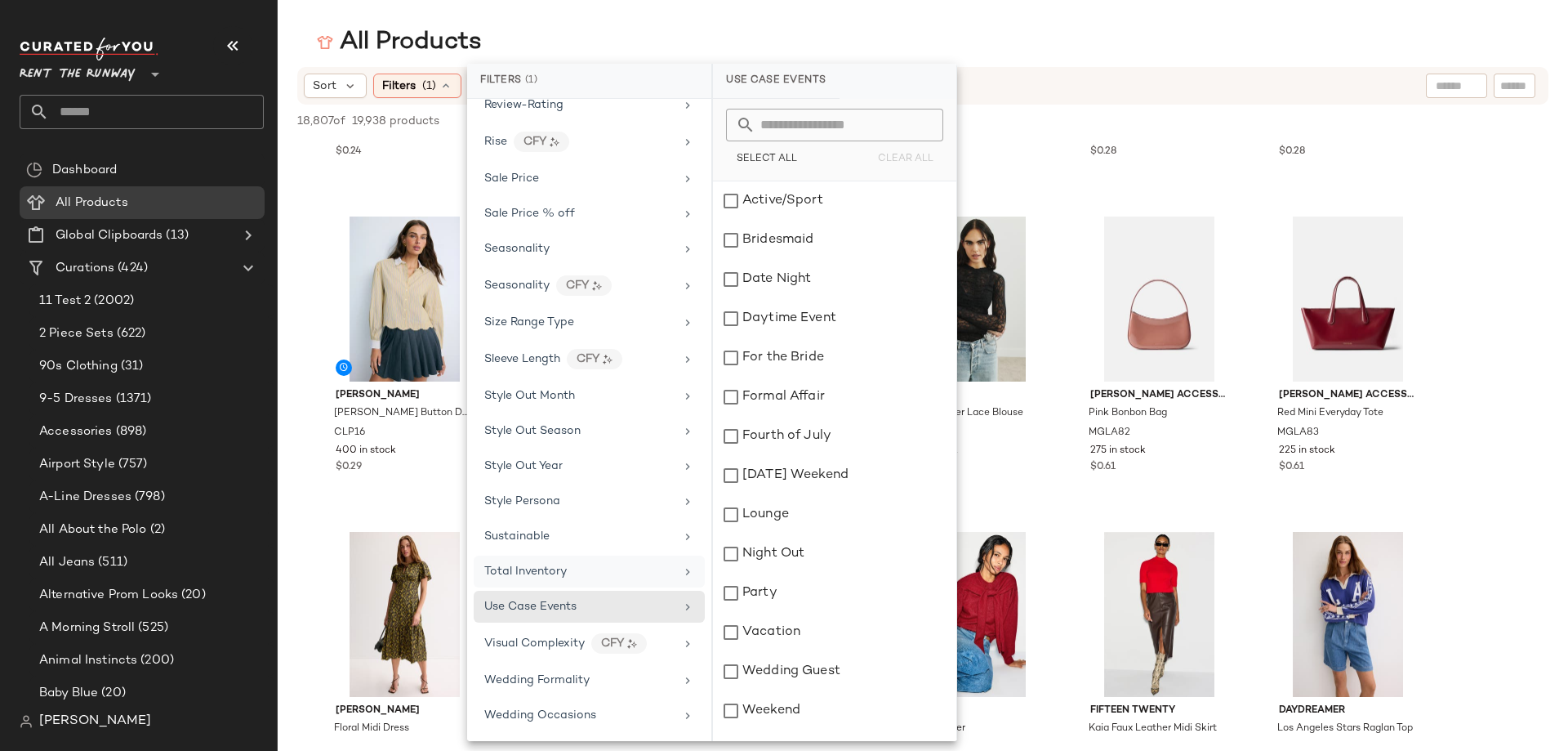
click at [558, 571] on span "Total Inventory" at bounding box center [526, 571] width 82 height 12
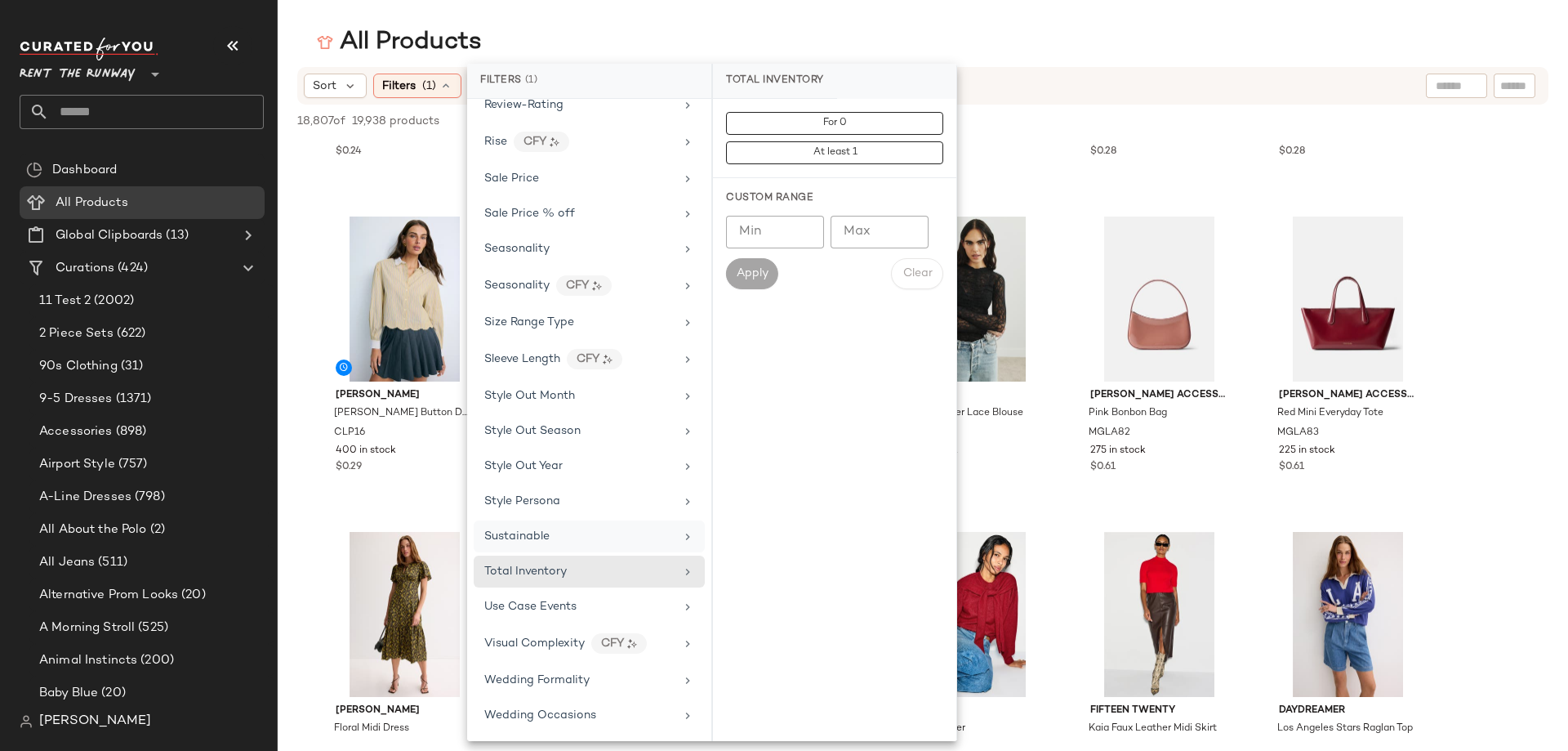
click at [560, 537] on div "Sustainable" at bounding box center [579, 536] width 190 height 17
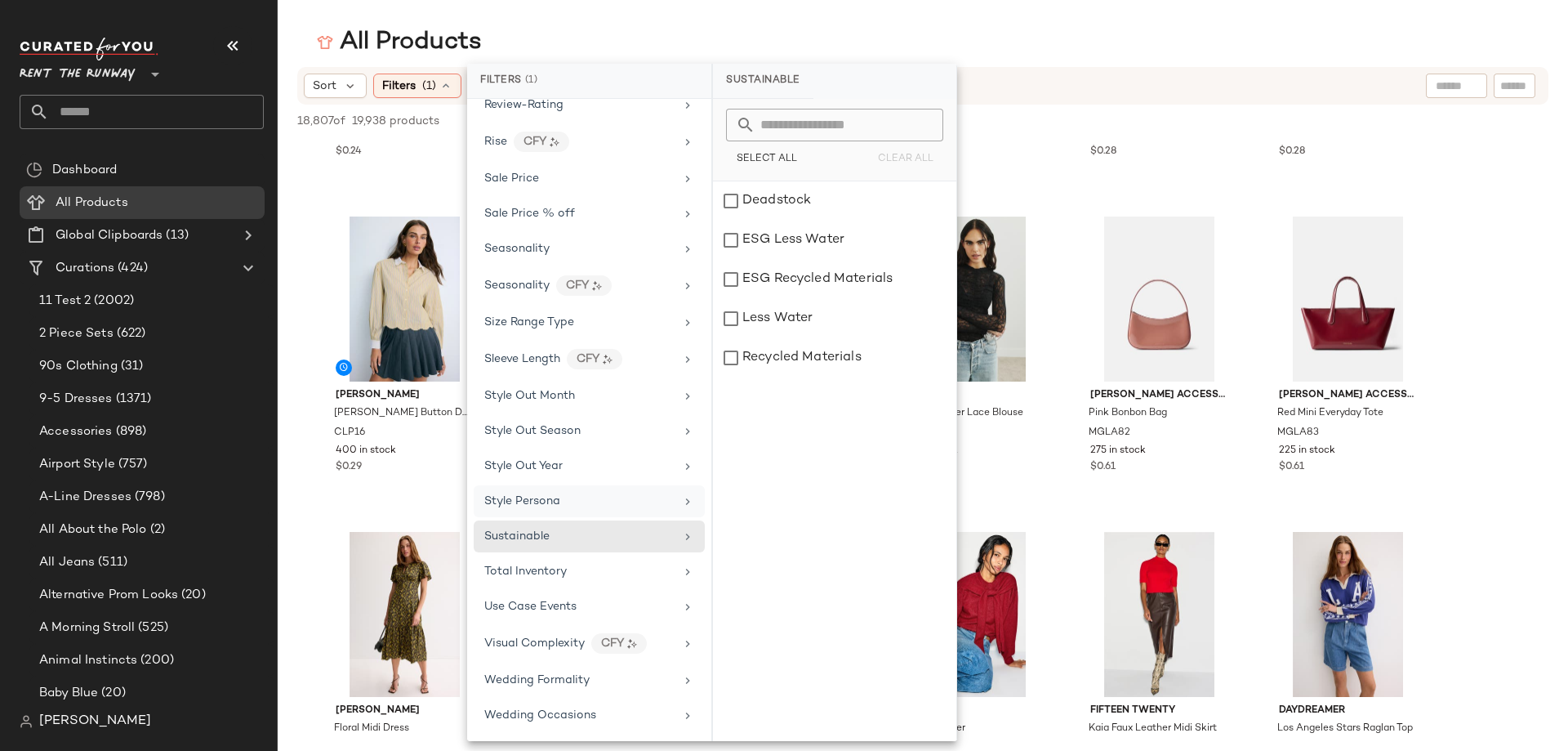
click at [560, 505] on div "Style Persona" at bounding box center [579, 502] width 190 height 17
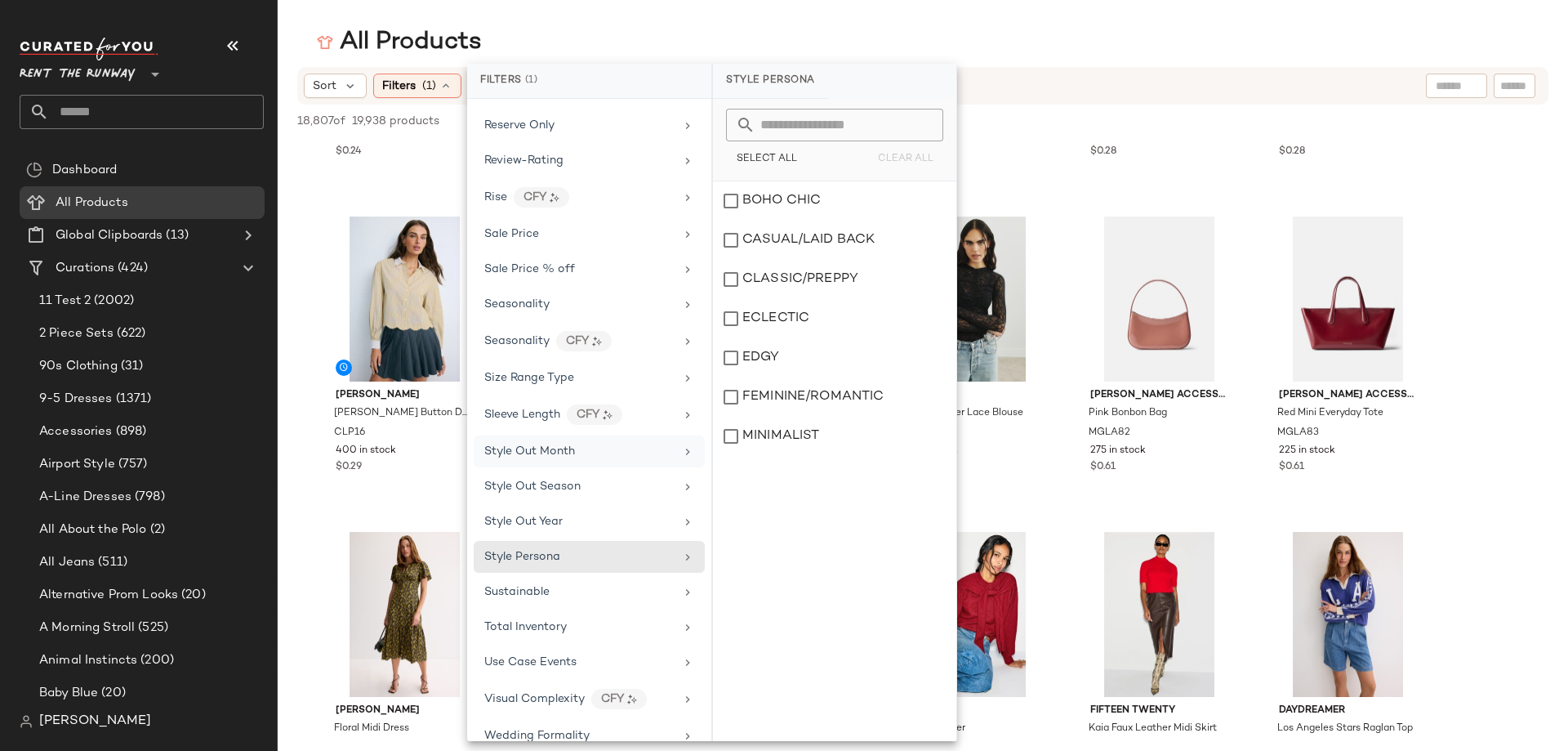
scroll to position [2103, 0]
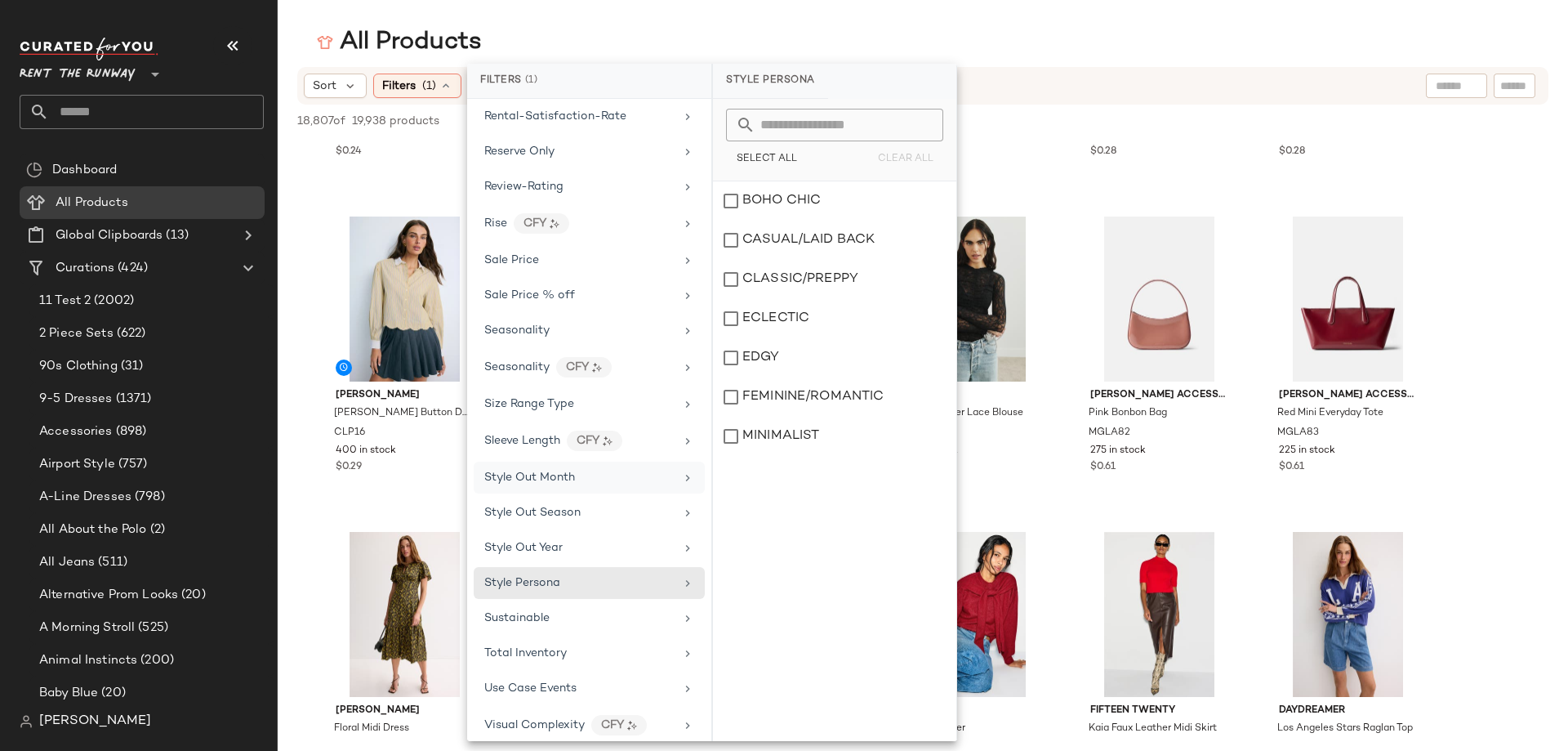
click at [572, 477] on span "Style Out Month" at bounding box center [529, 477] width 91 height 12
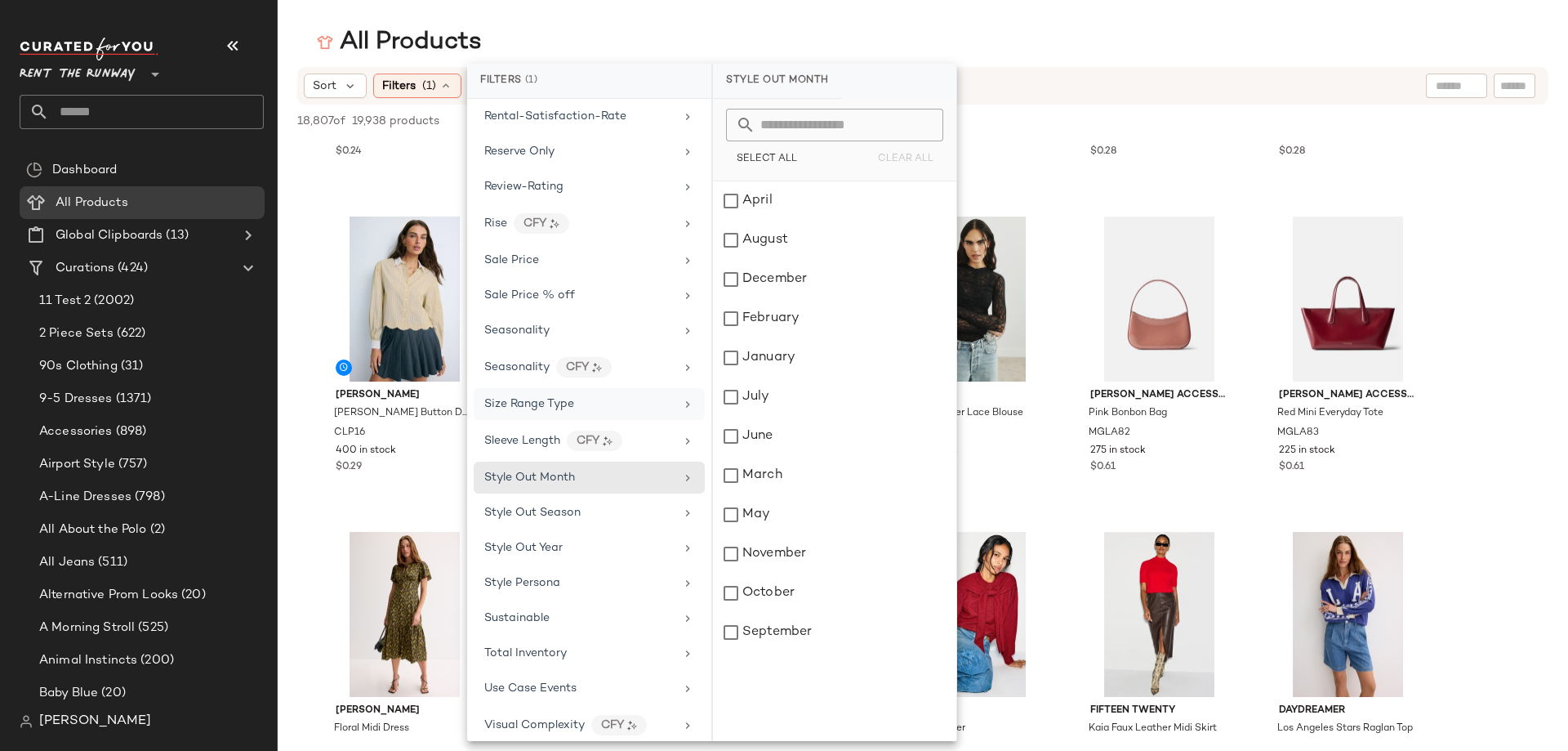
click at [549, 398] on span "Size Range Type" at bounding box center [529, 404] width 90 height 12
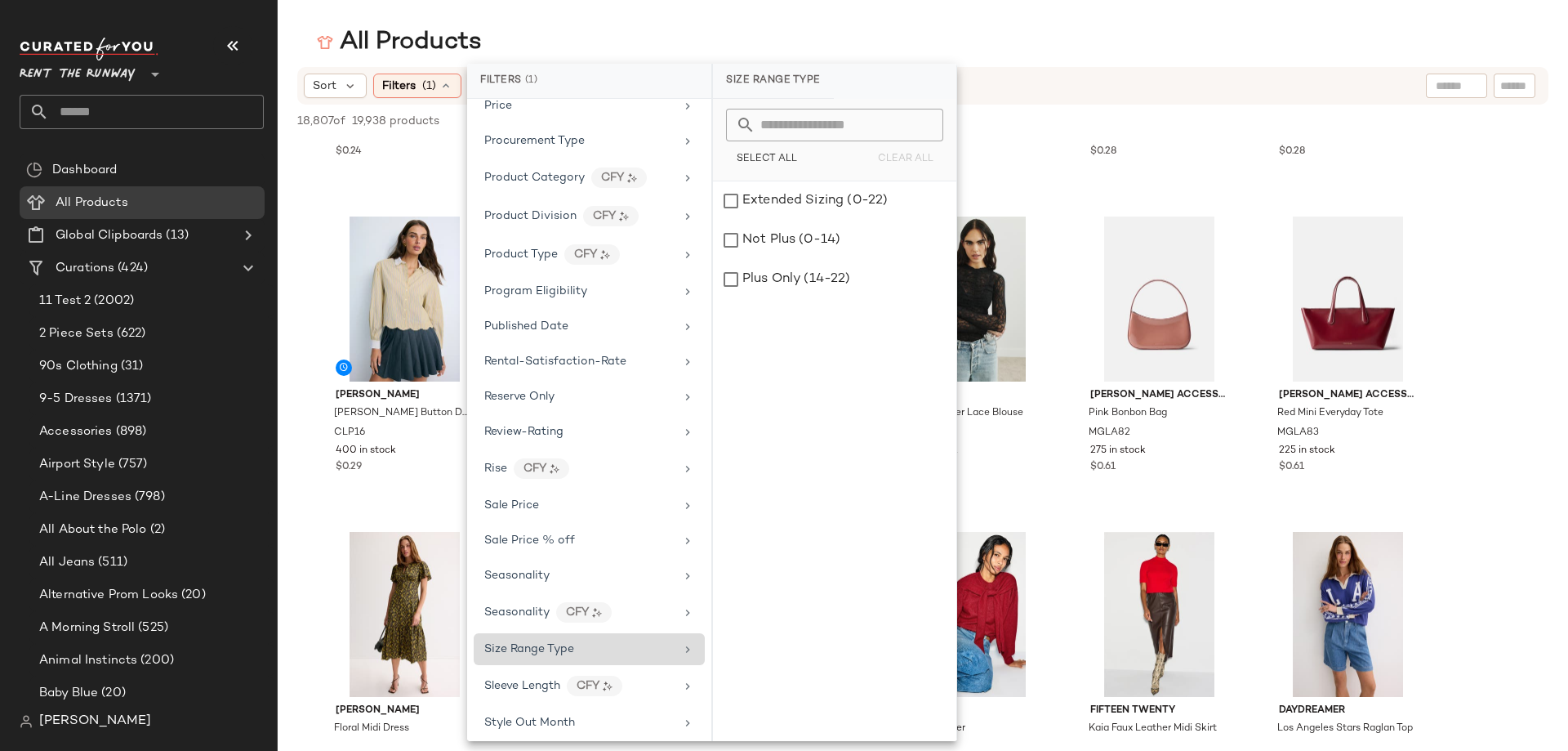
scroll to position [1695, 0]
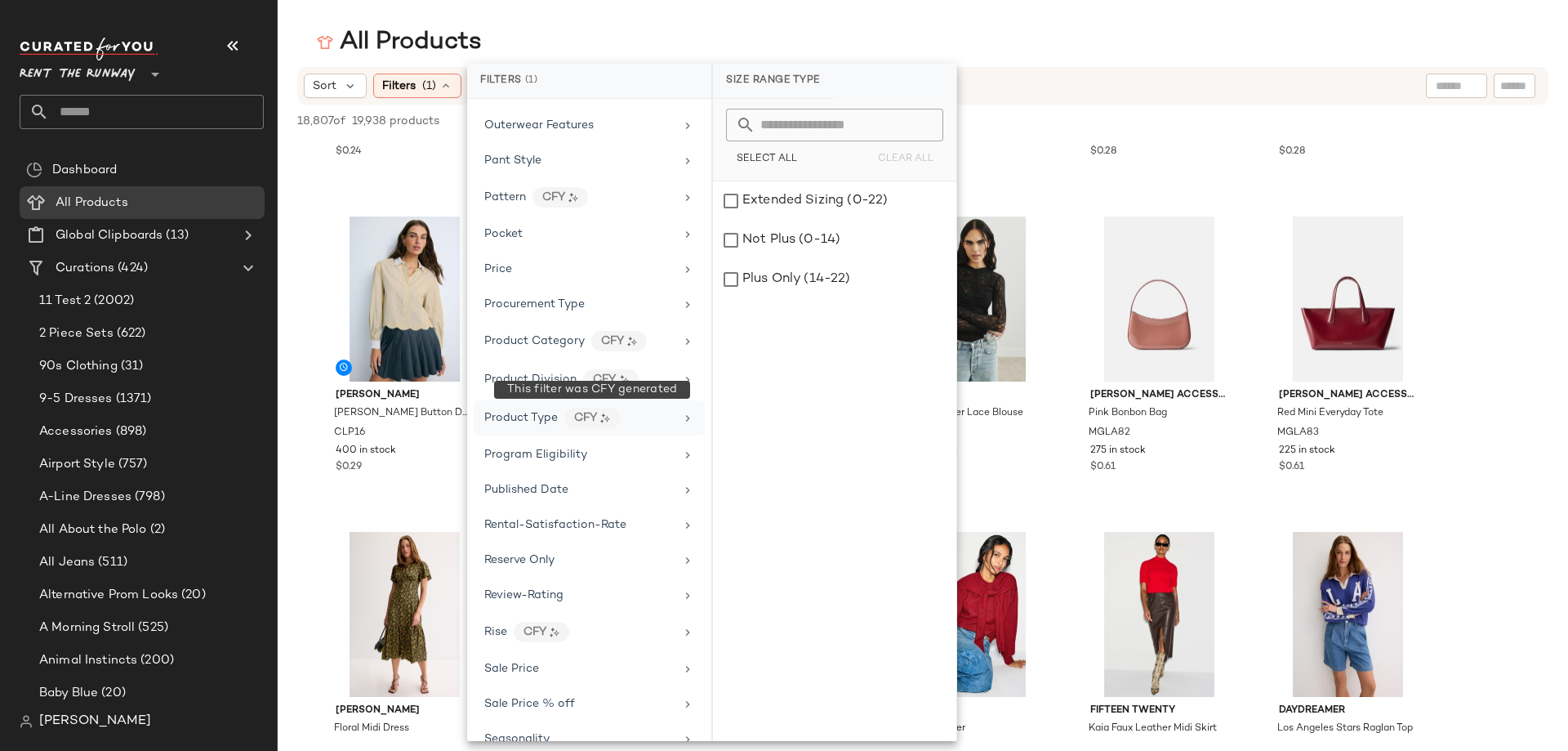
click at [570, 419] on div "CFY" at bounding box center [593, 417] width 56 height 20
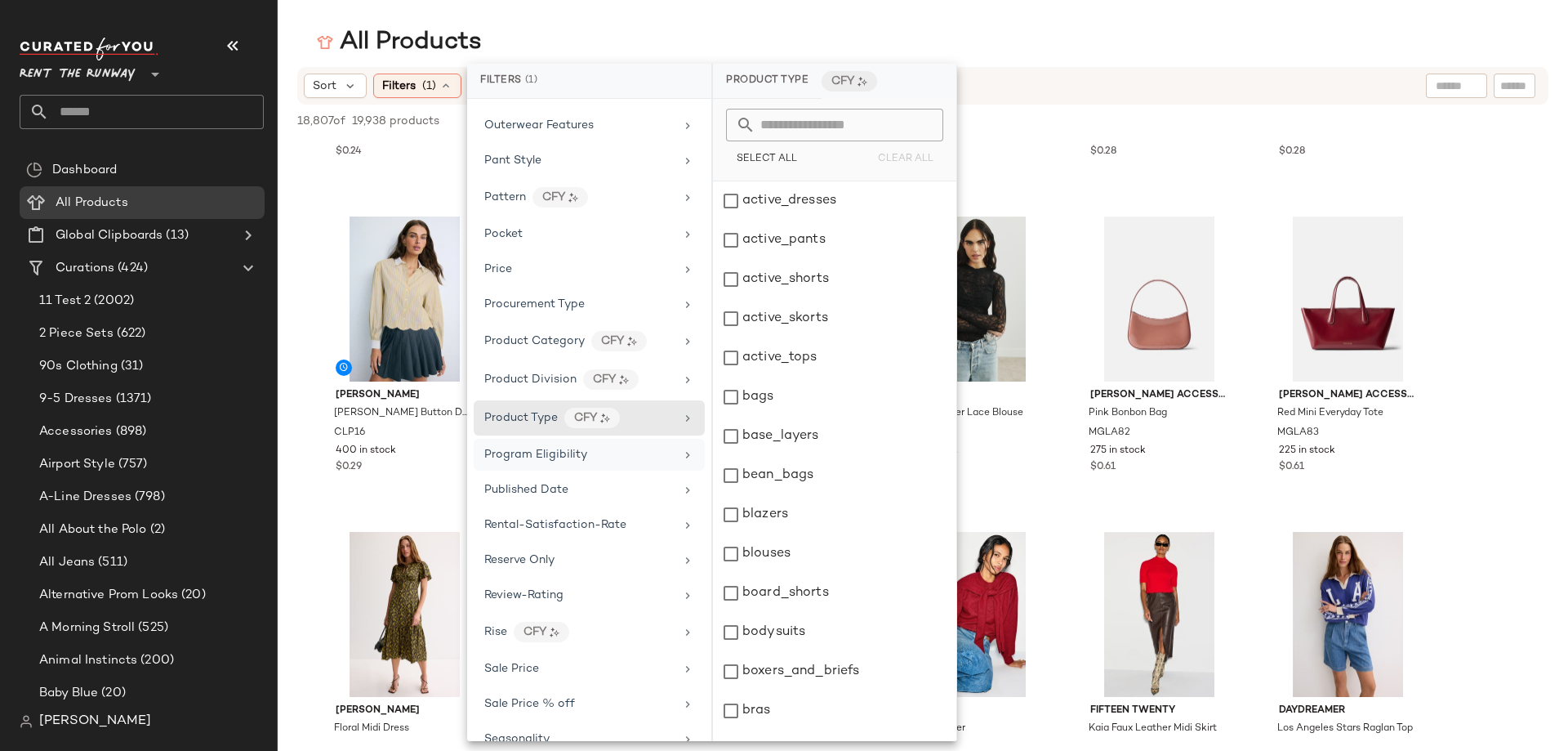
click at [527, 451] on span "Program Eligibility" at bounding box center [535, 455] width 103 height 12
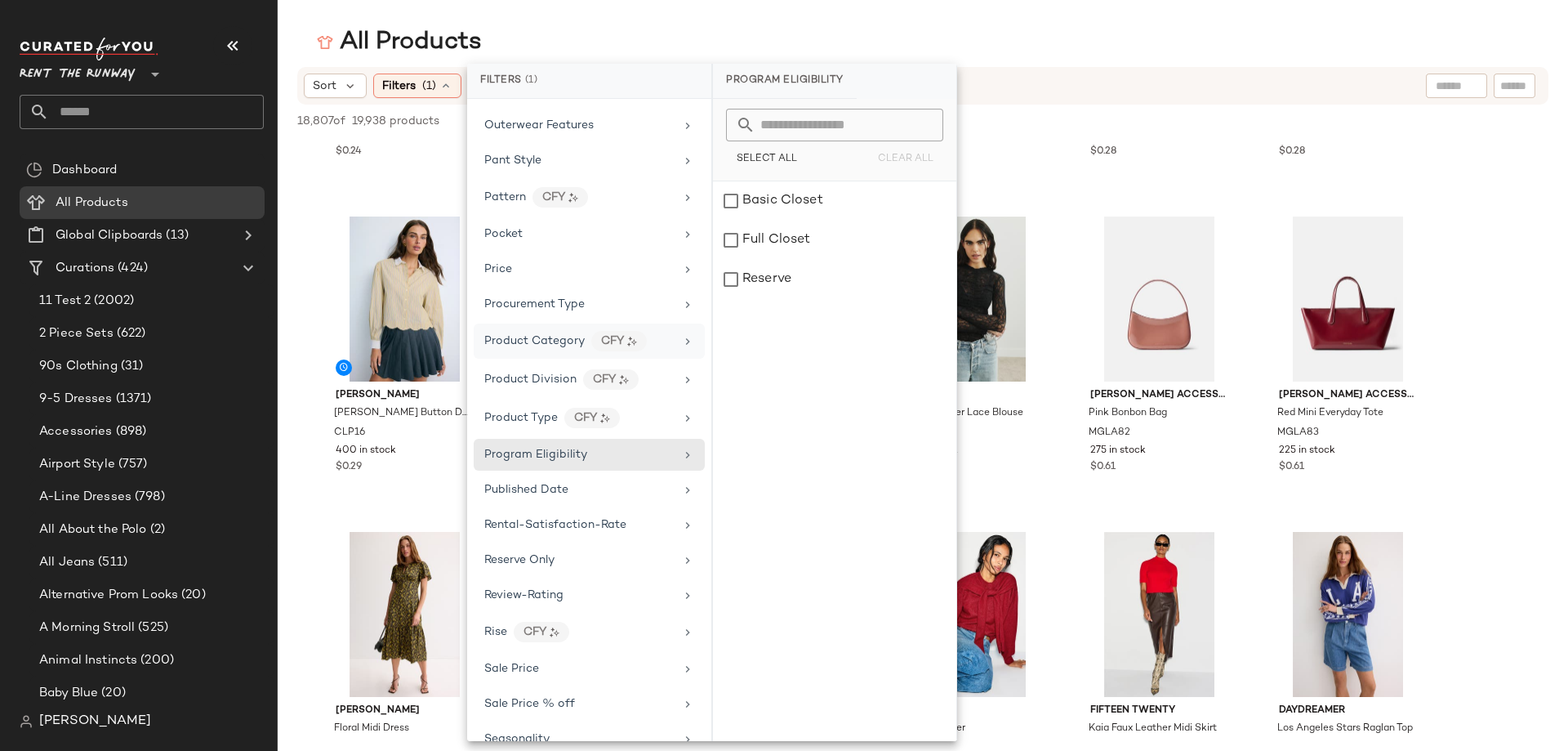
click at [550, 342] on span "Product Category" at bounding box center [534, 340] width 101 height 12
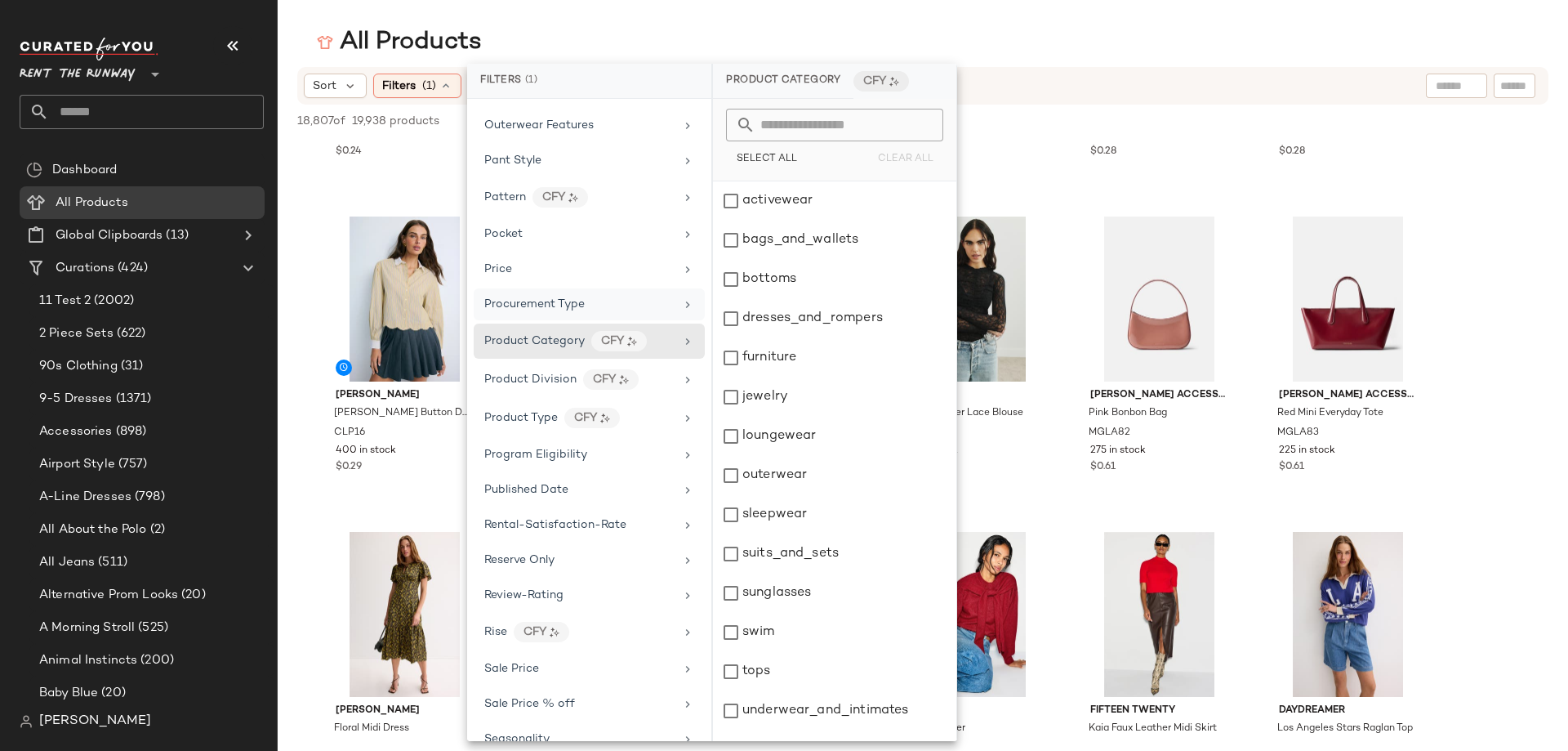
click at [557, 311] on span "Procurement Type" at bounding box center [534, 304] width 101 height 12
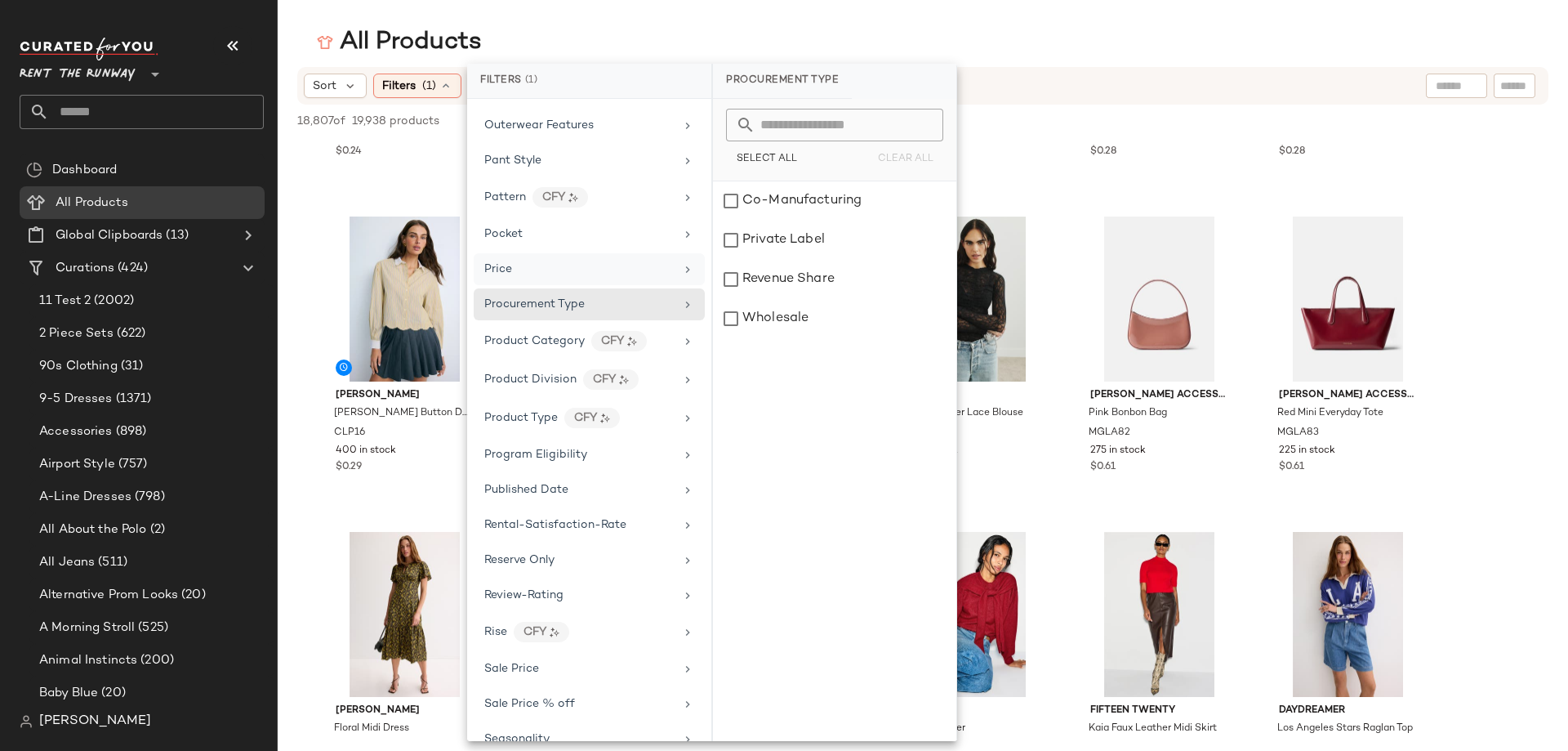
click at [557, 272] on div "Price" at bounding box center [579, 270] width 190 height 17
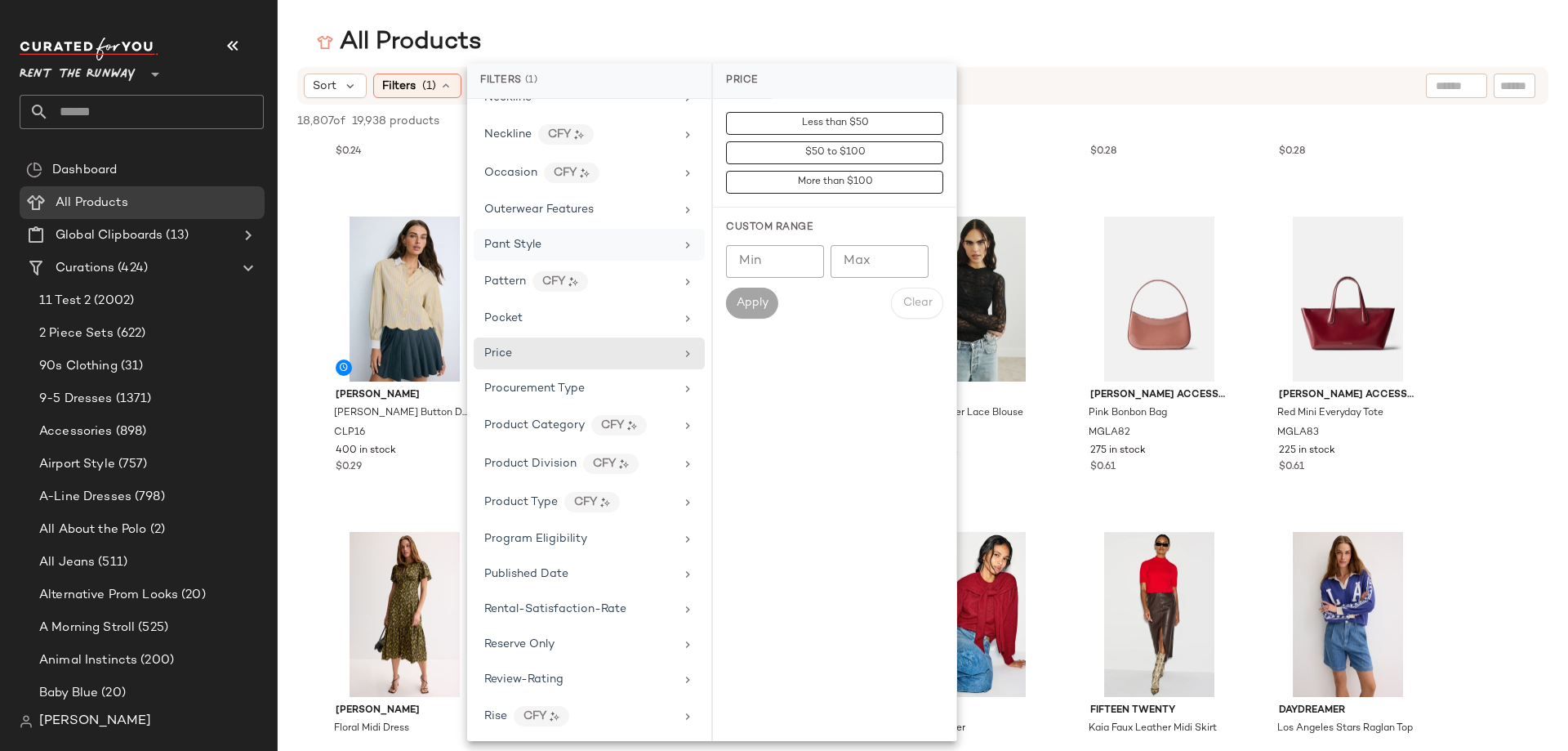
scroll to position [1531, 0]
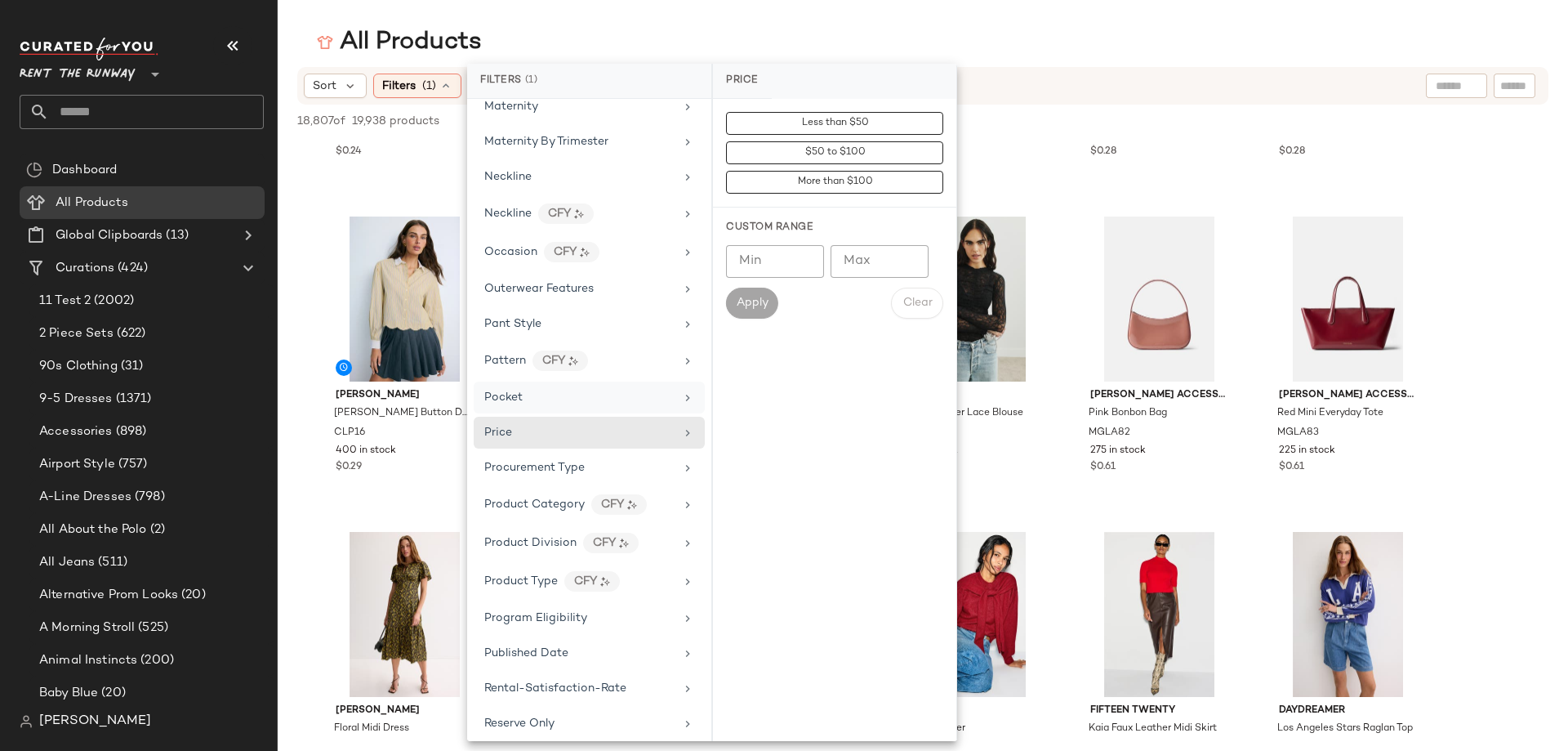
click at [552, 396] on div "Pocket" at bounding box center [579, 397] width 190 height 17
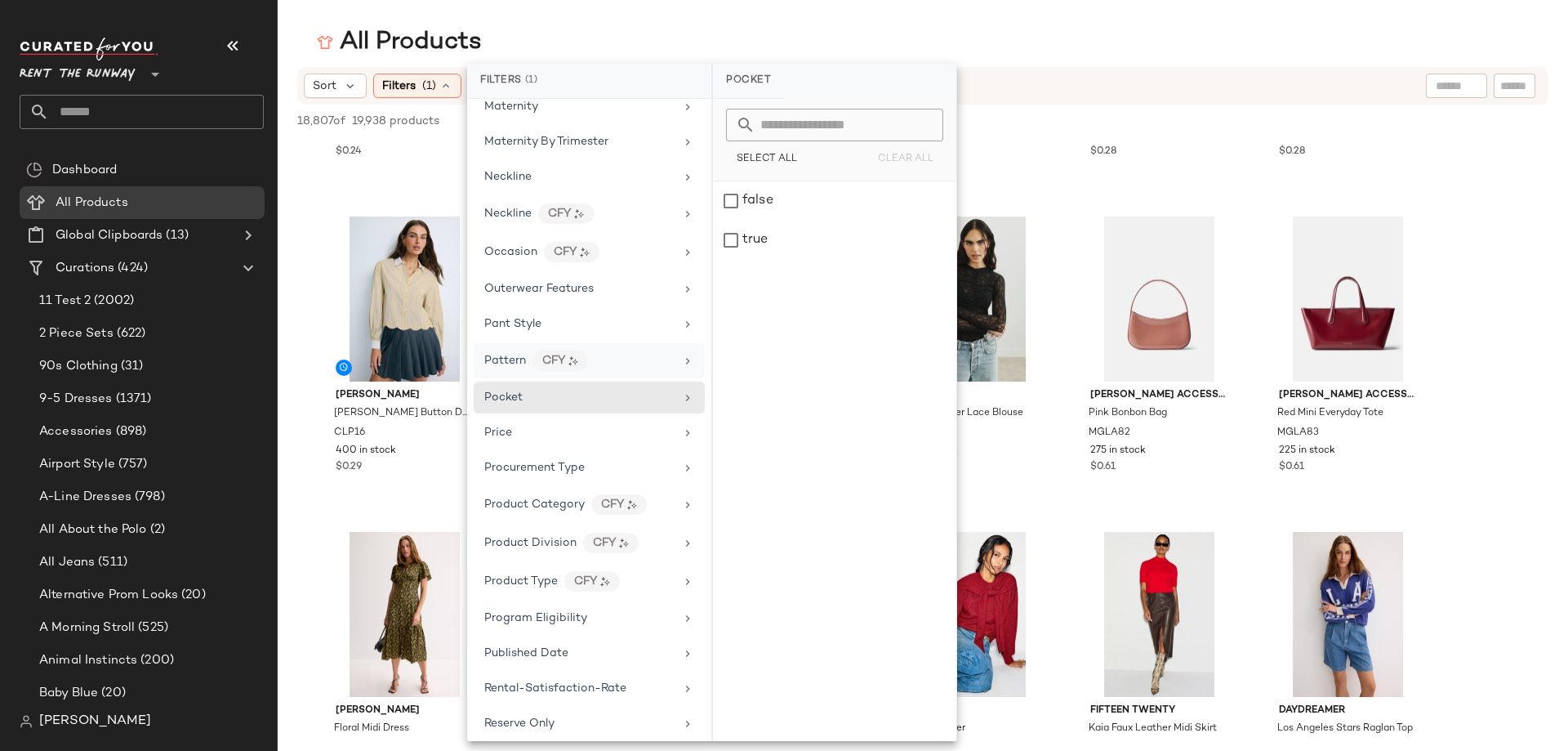
click at [529, 345] on div "Pattern CFY" at bounding box center [589, 361] width 231 height 35
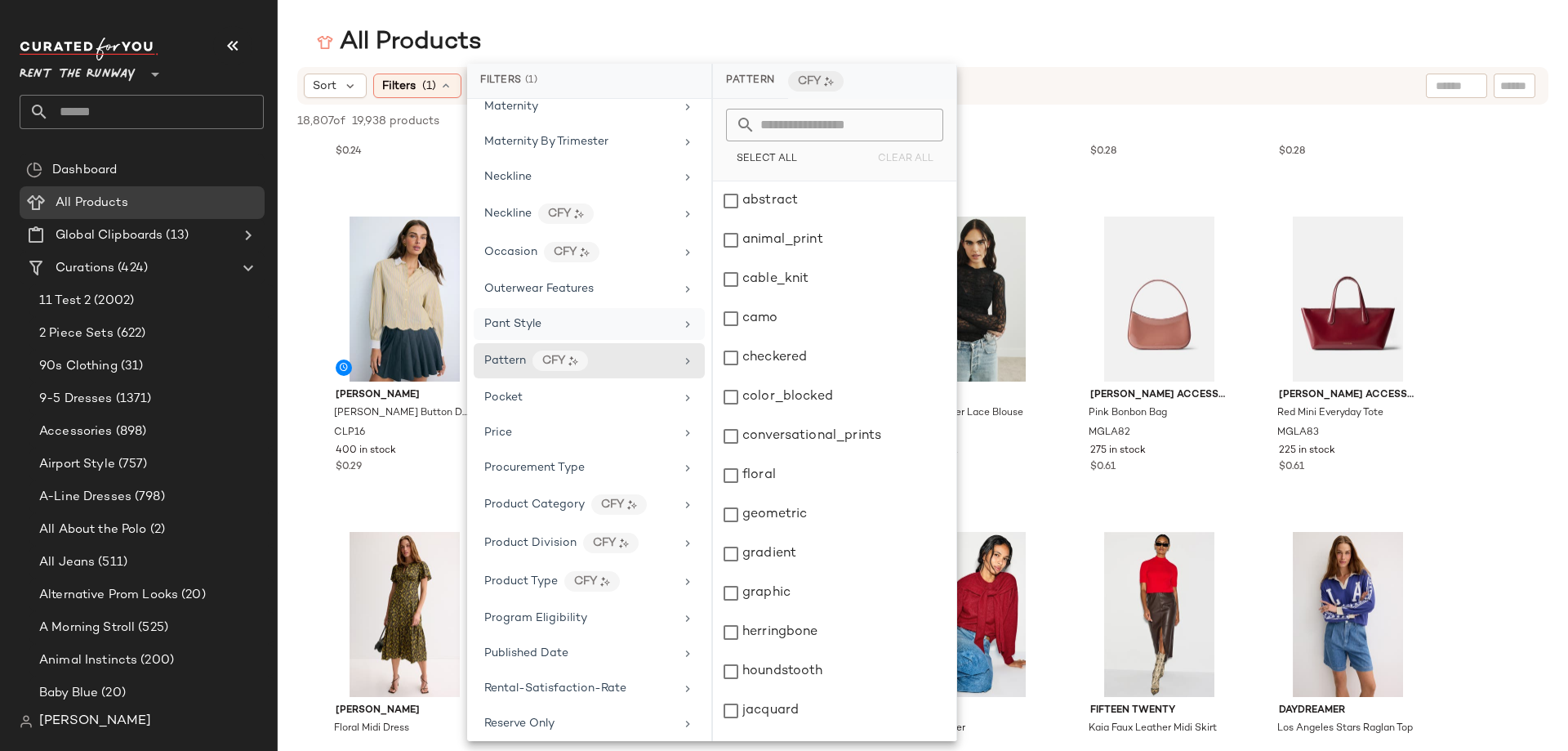
click at [549, 311] on div "Pant Style" at bounding box center [589, 323] width 231 height 32
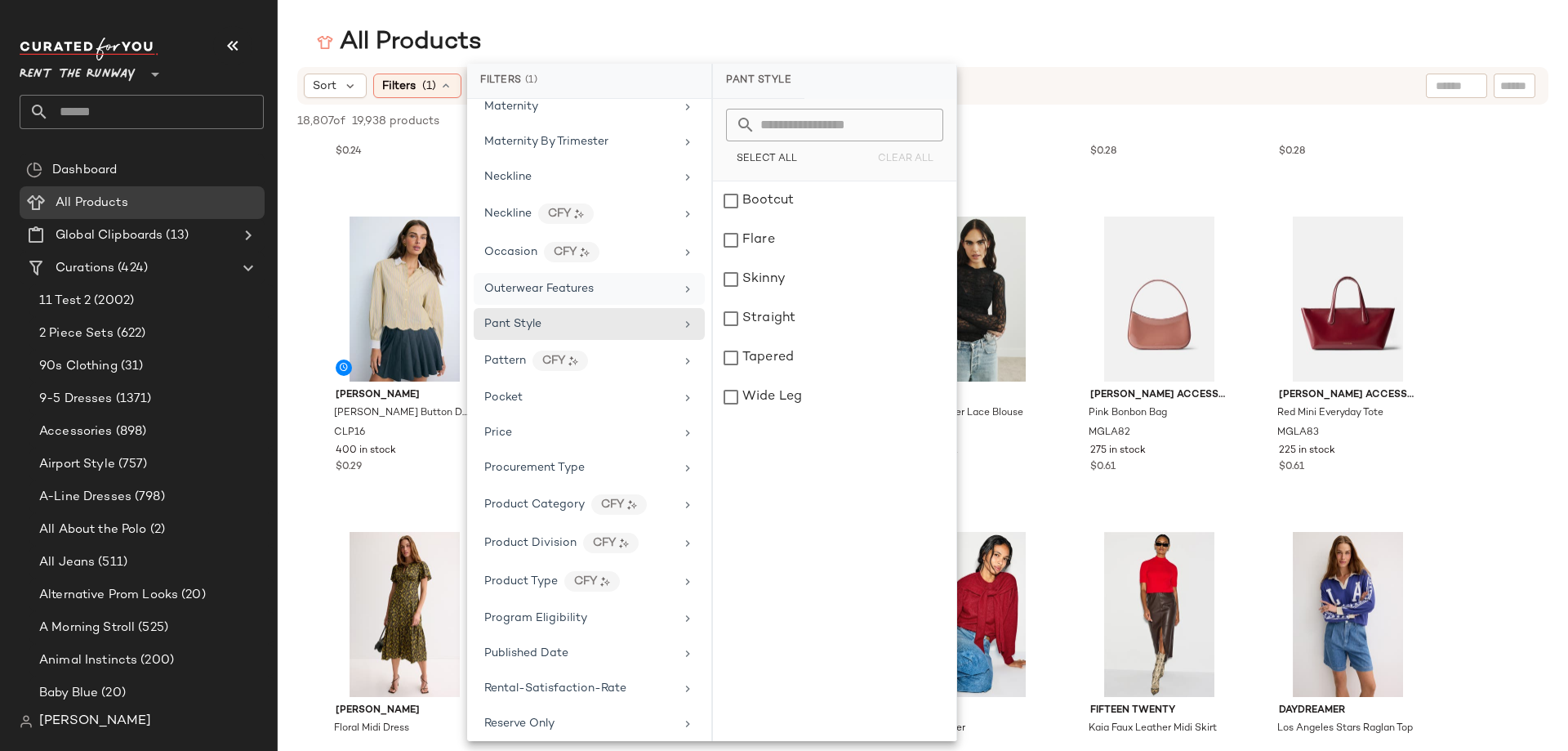
click at [582, 284] on span "Outerwear Features" at bounding box center [539, 289] width 109 height 12
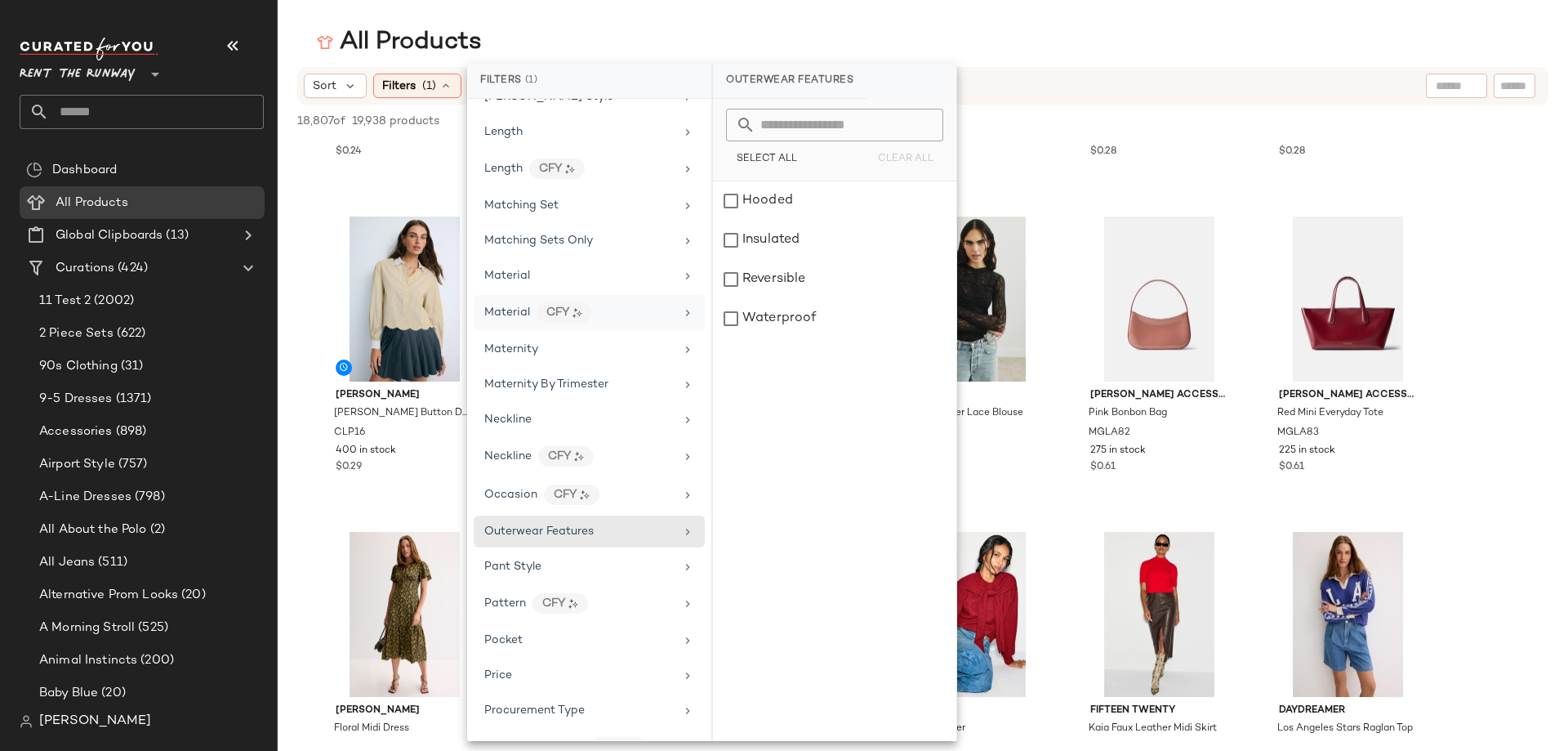
scroll to position [1286, 0]
click at [579, 334] on div "Brand Category Active Unit Count Actual Price Less than $50 Add On Type AI Embe…" at bounding box center [589, 420] width 245 height 643
click at [581, 378] on div "Maternity By Trimester" at bounding box center [546, 387] width 124 height 17
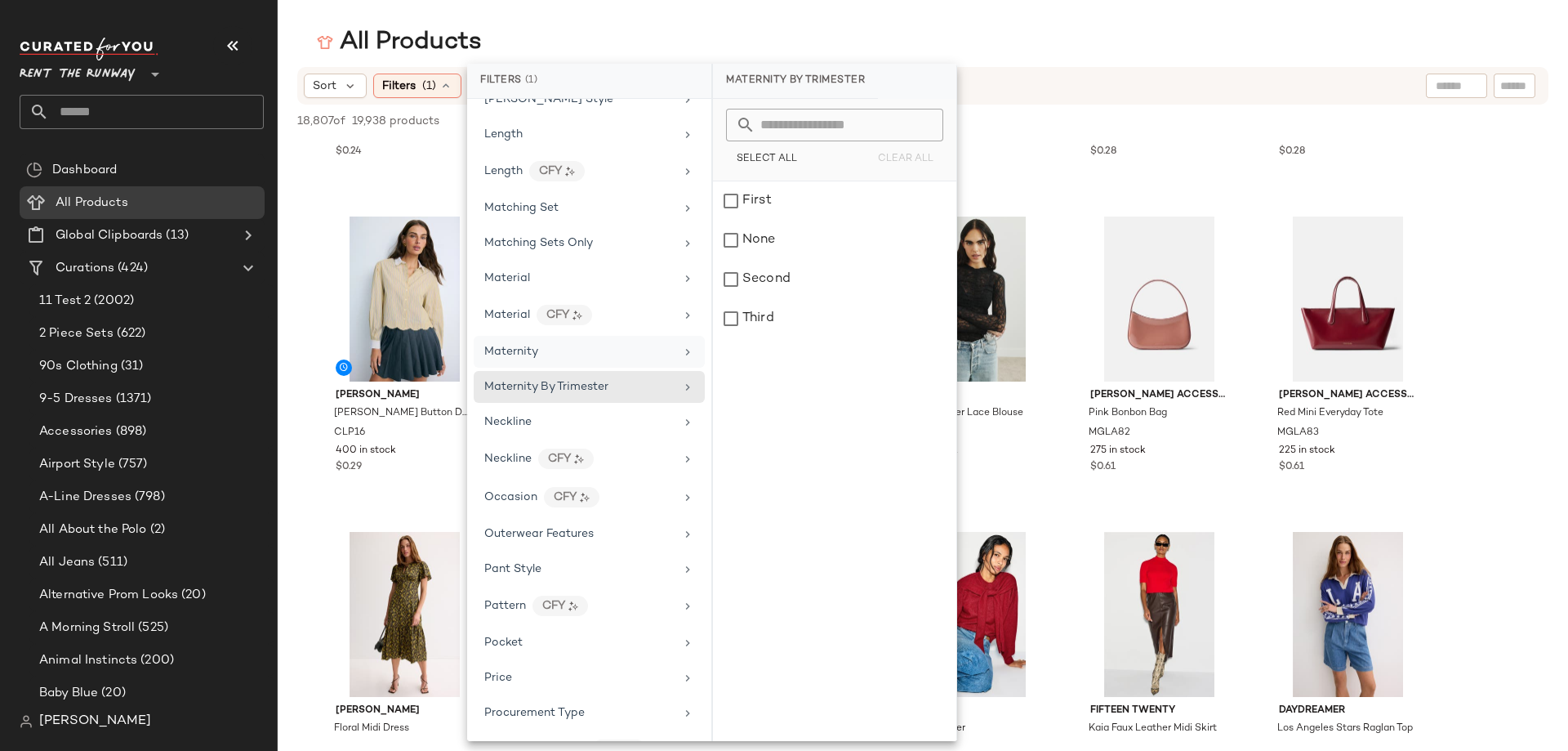
click at [574, 339] on div "Maternity" at bounding box center [589, 351] width 231 height 32
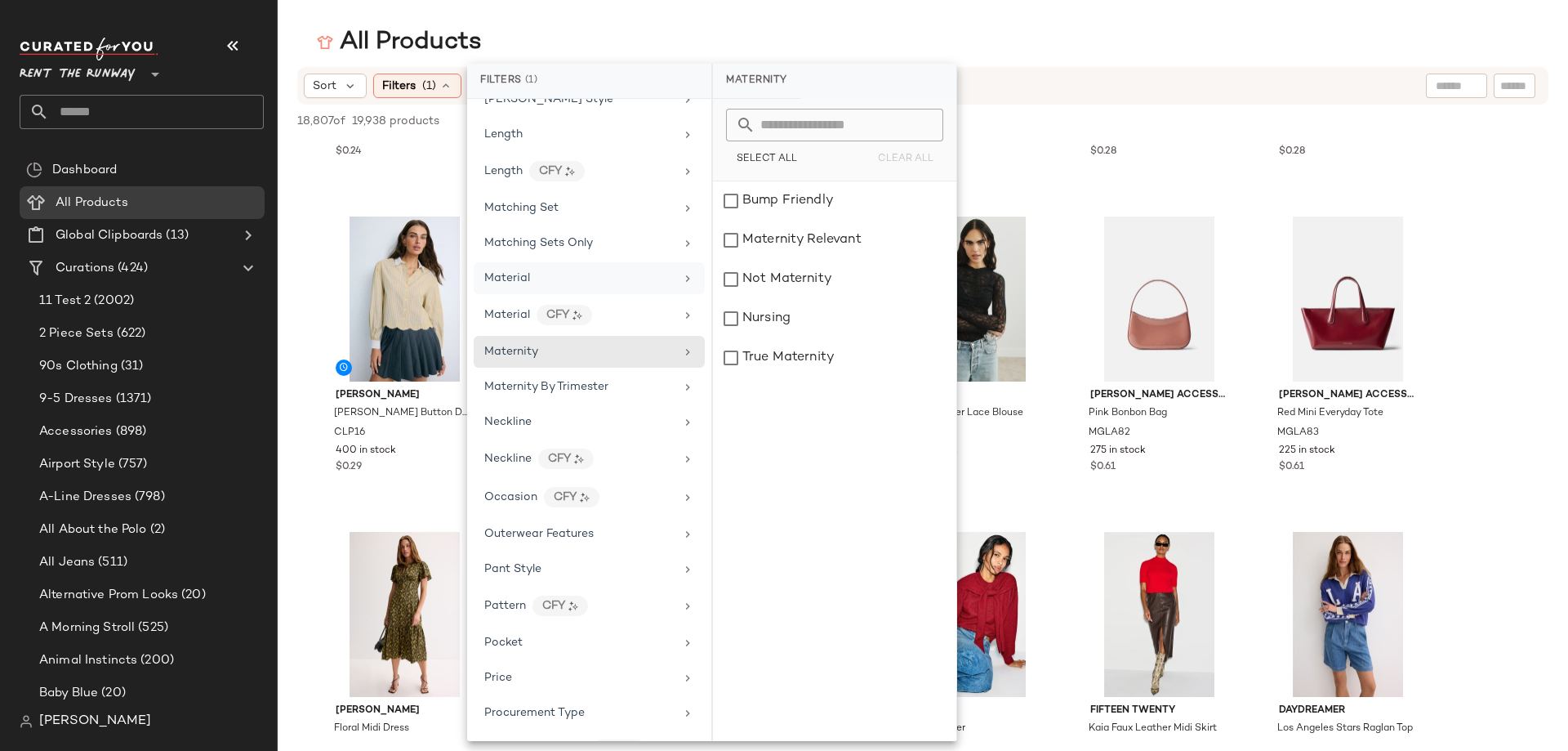
click at [583, 264] on div "Material" at bounding box center [589, 277] width 231 height 32
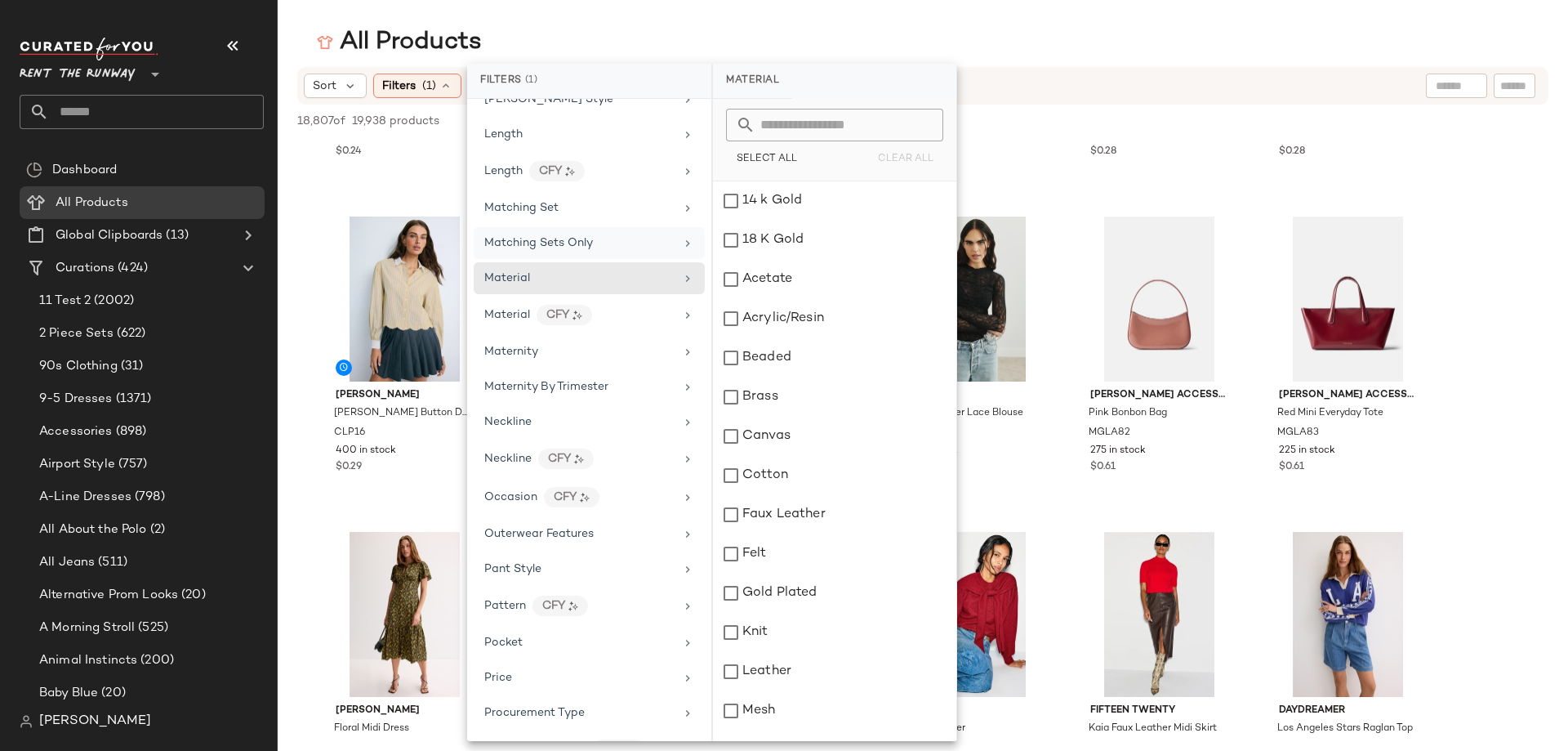
click at [596, 231] on div "Matching Sets Only" at bounding box center [589, 243] width 231 height 32
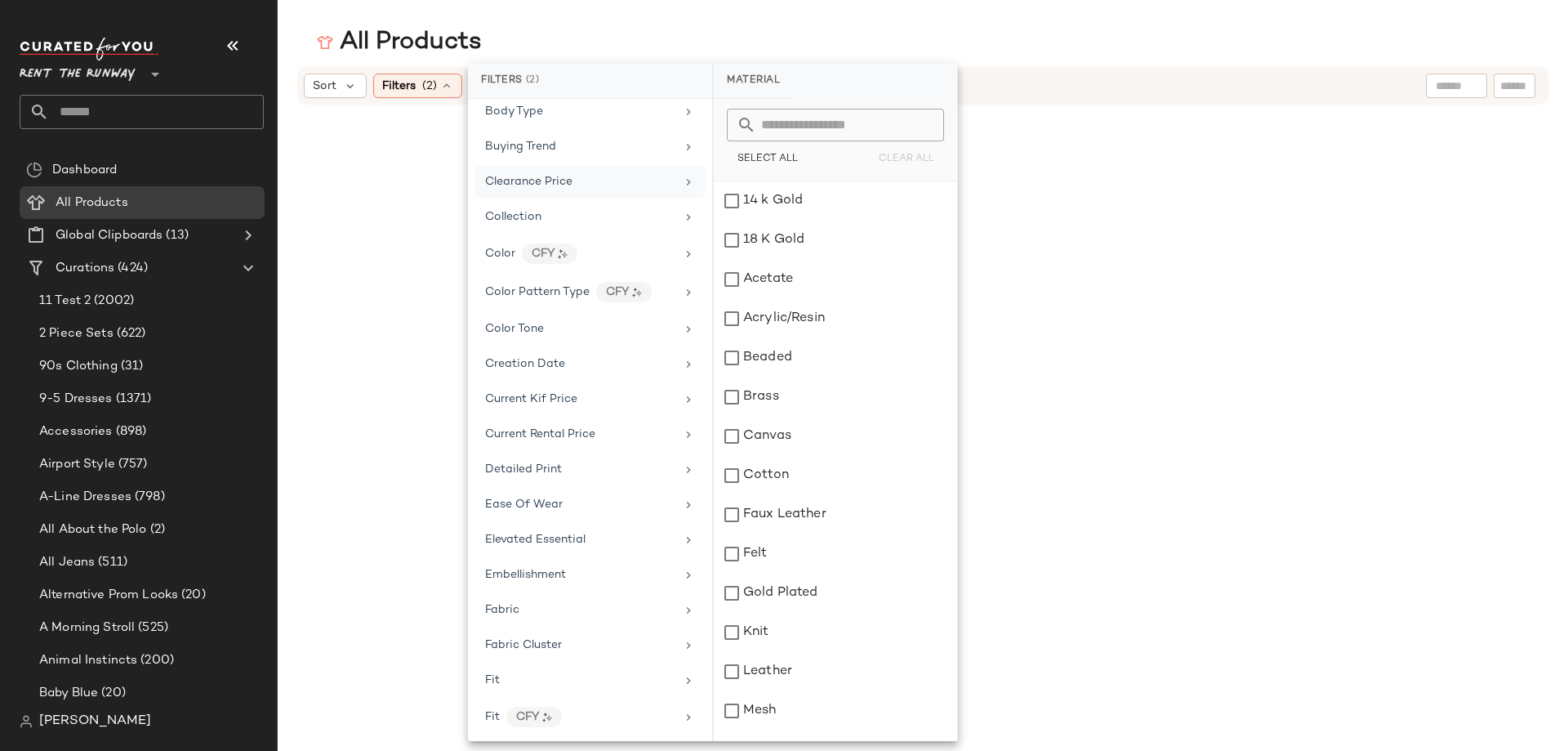
scroll to position [0, 0]
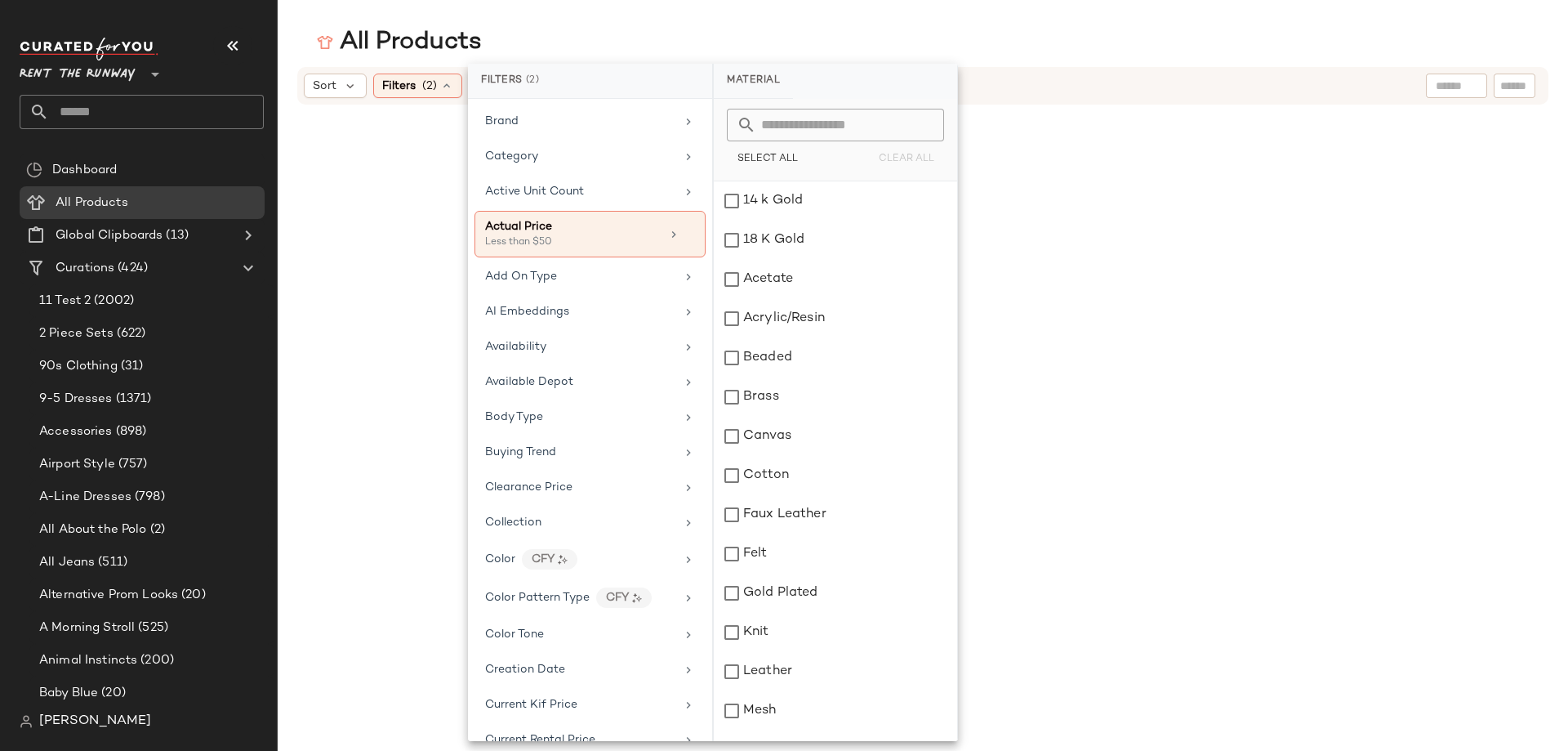
click at [577, 137] on div "Brand Category Active Unit Count Actual Price Less than $50 Add On Type AI Embe…" at bounding box center [590, 420] width 245 height 643
click at [581, 135] on div "Brand" at bounding box center [590, 121] width 231 height 32
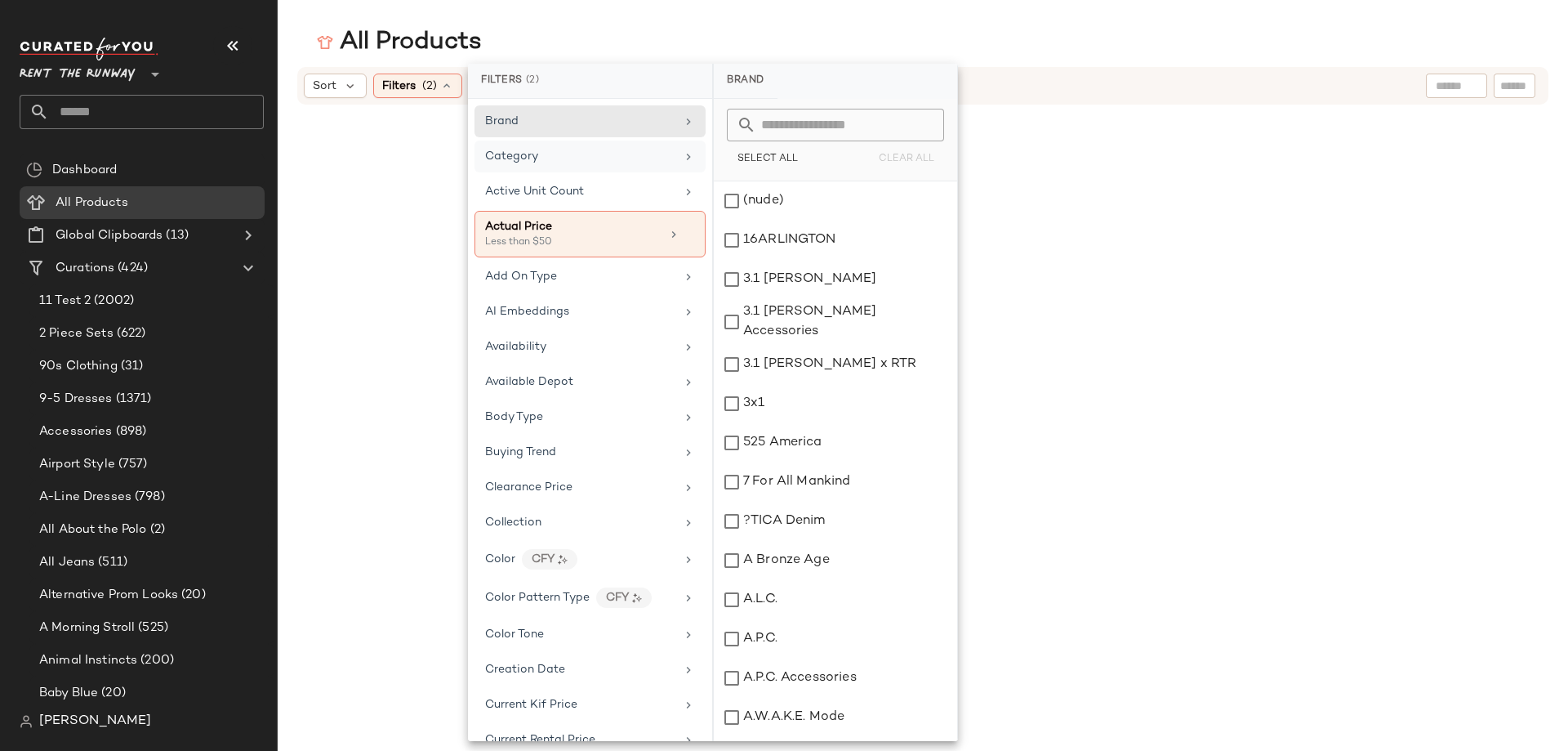
click at [569, 150] on div "Category" at bounding box center [580, 156] width 190 height 17
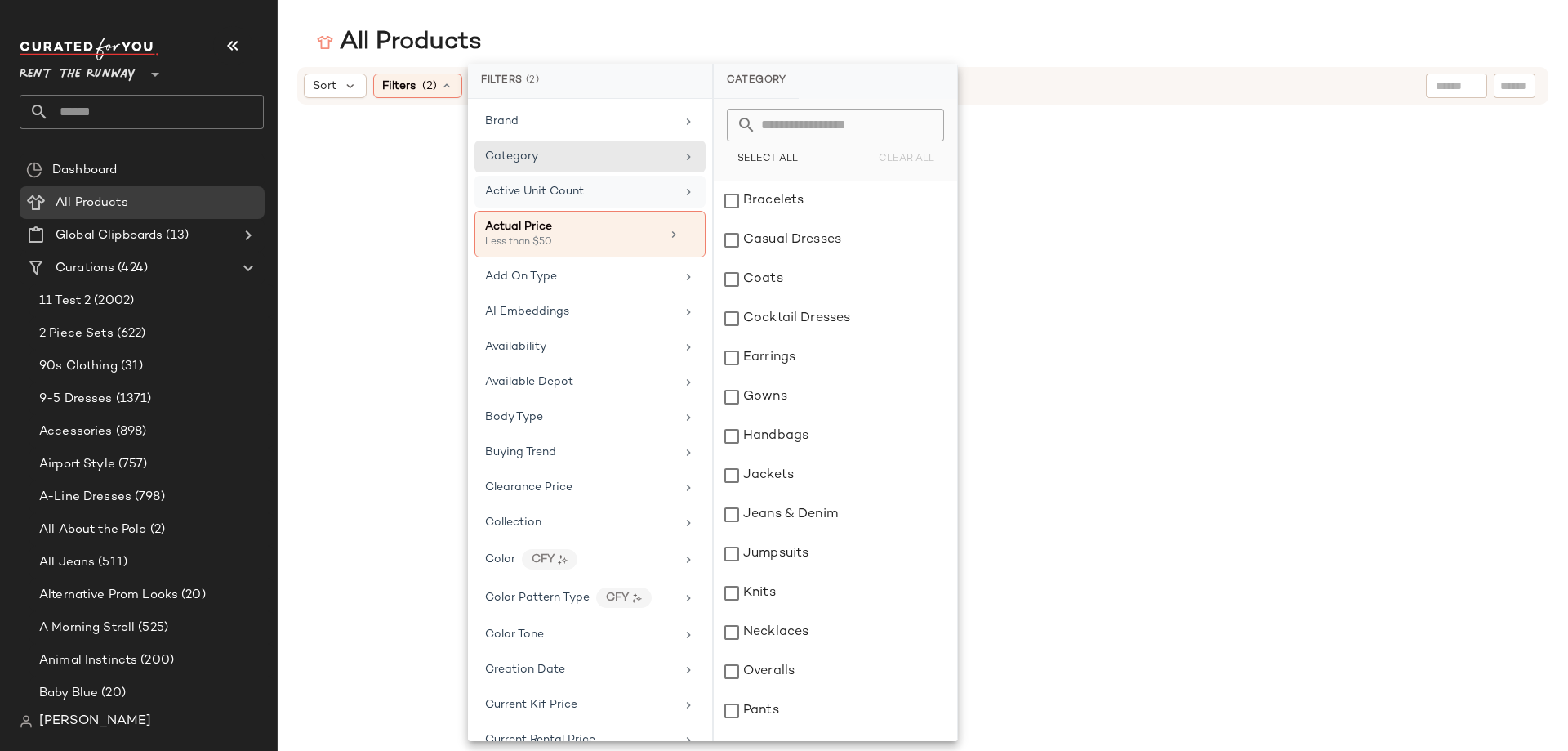
click at [567, 186] on span "Active Unit Count" at bounding box center [534, 191] width 99 height 12
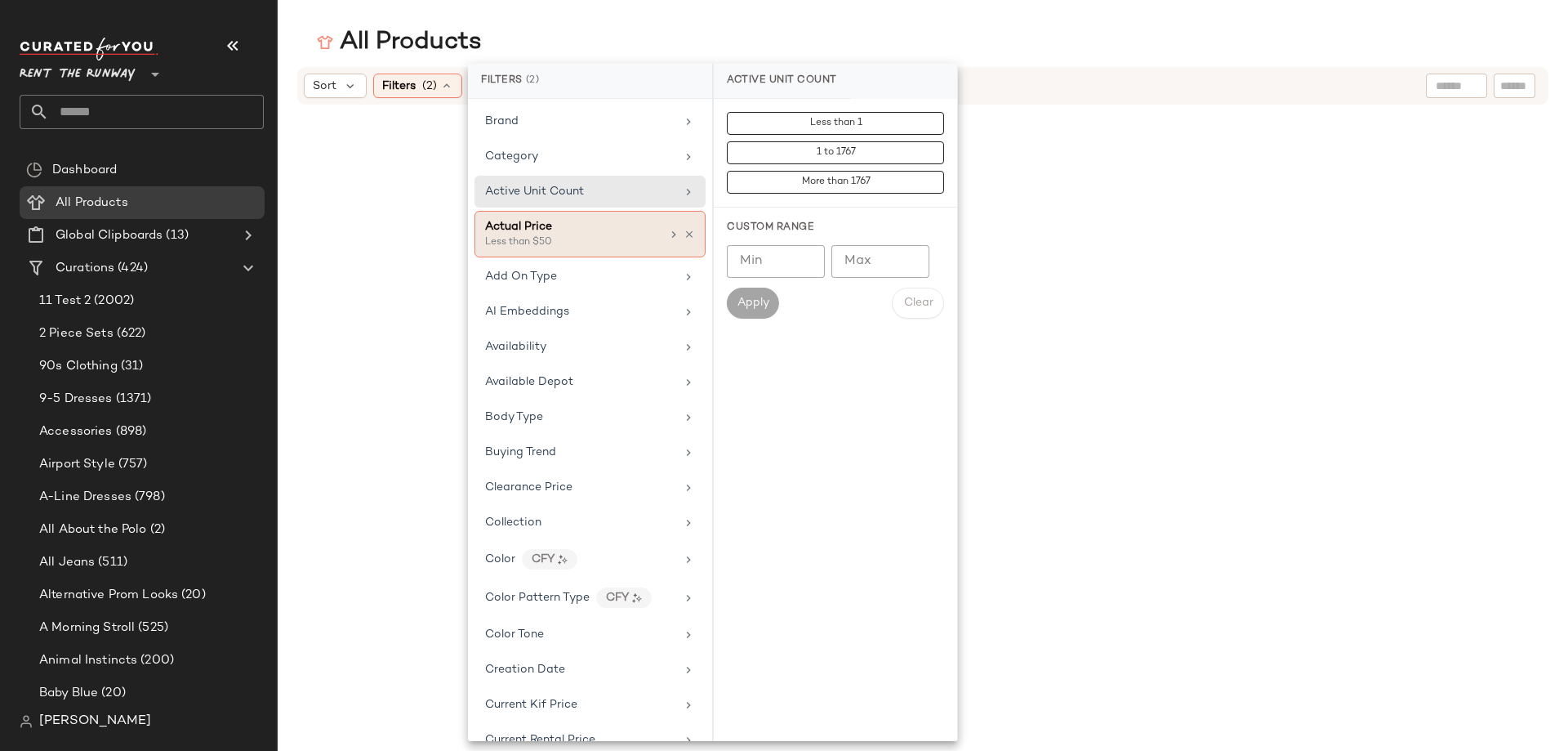
click at [690, 236] on div "Actual Price Less than $50" at bounding box center [590, 234] width 231 height 47
click at [686, 236] on icon at bounding box center [690, 235] width 12 height 12
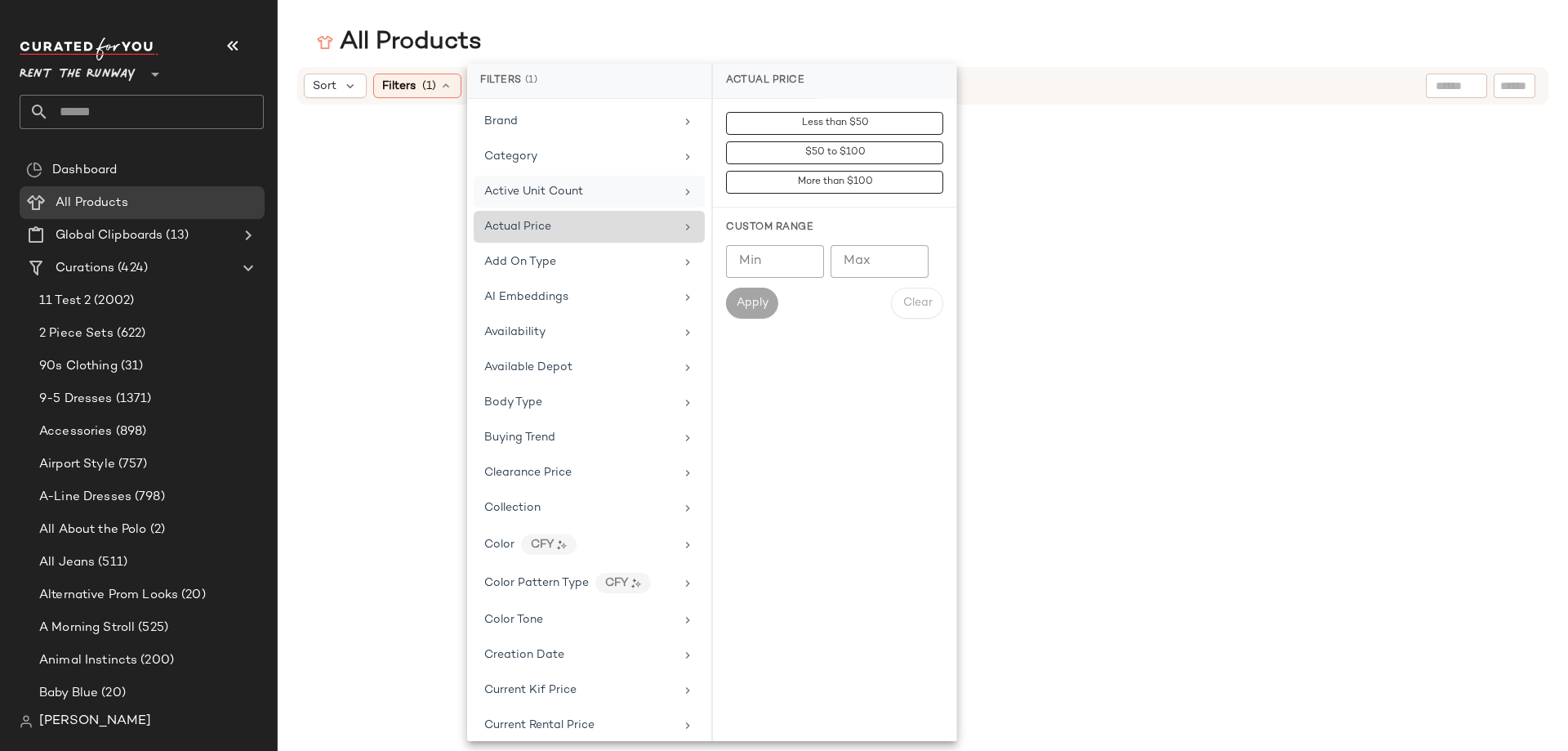
click at [559, 198] on span "Active Unit Count" at bounding box center [533, 191] width 99 height 12
click at [553, 217] on div "Actual Price" at bounding box center [589, 226] width 231 height 32
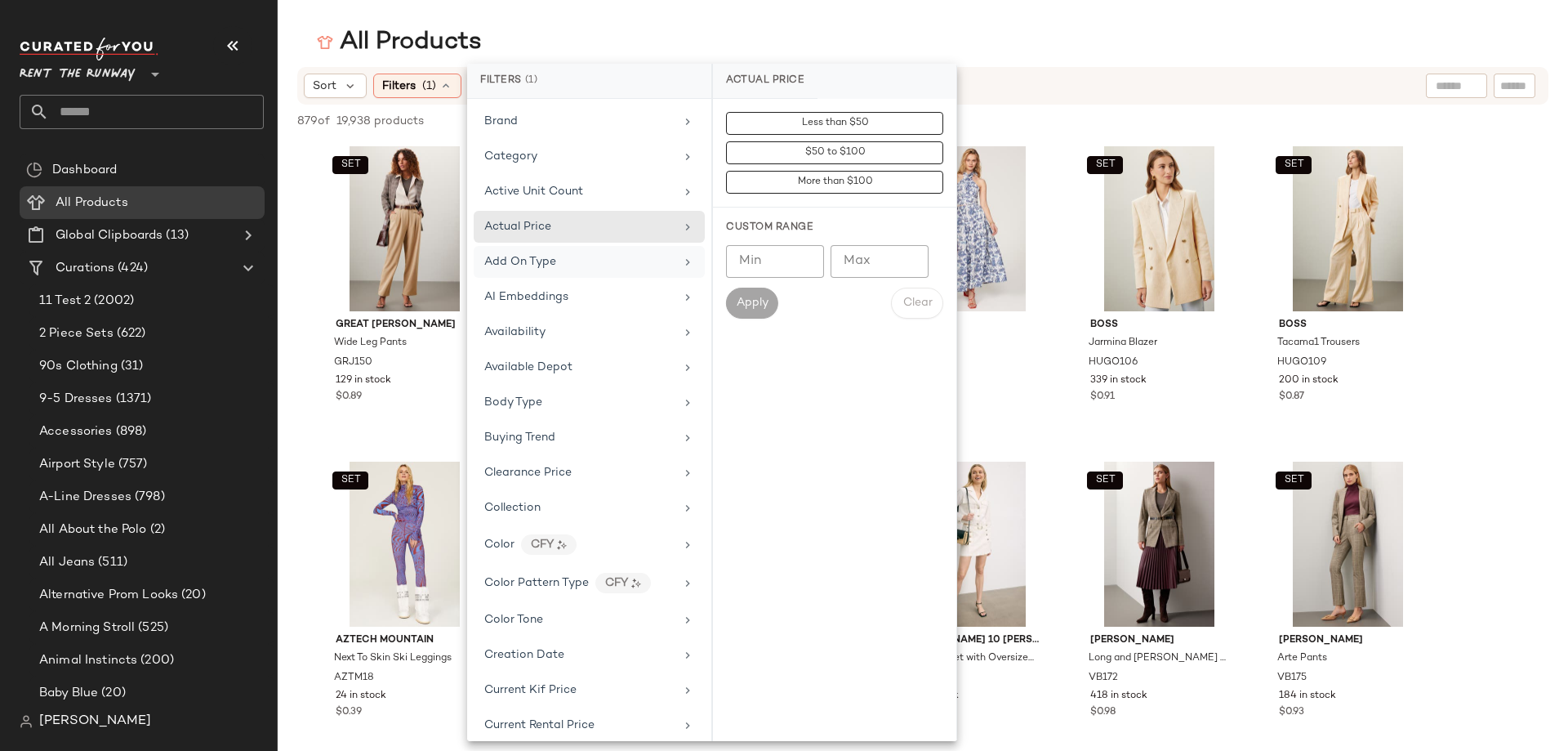
click at [547, 258] on span "Add On Type" at bounding box center [520, 262] width 72 height 12
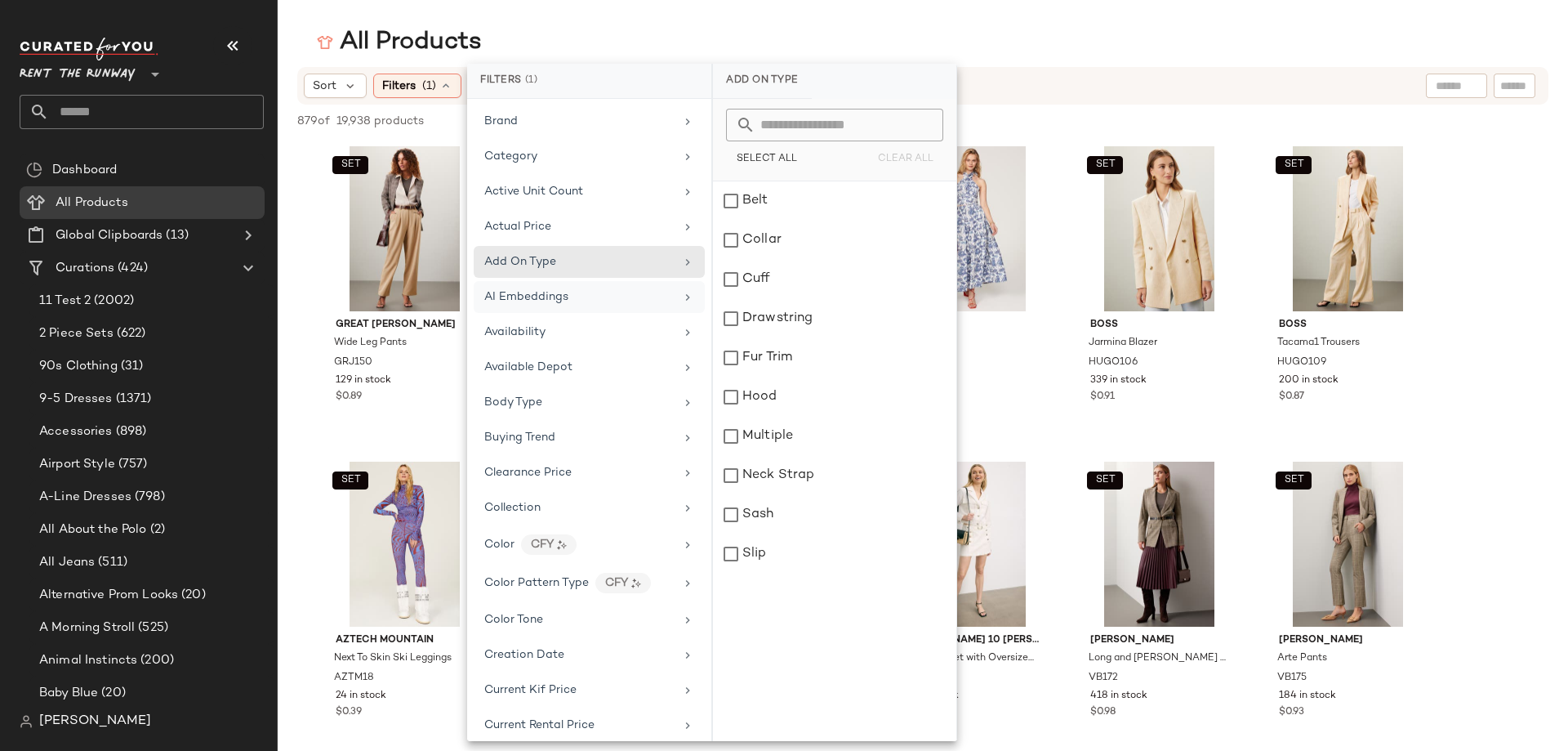
click at [540, 299] on span "AI Embeddings" at bounding box center [527, 296] width 84 height 12
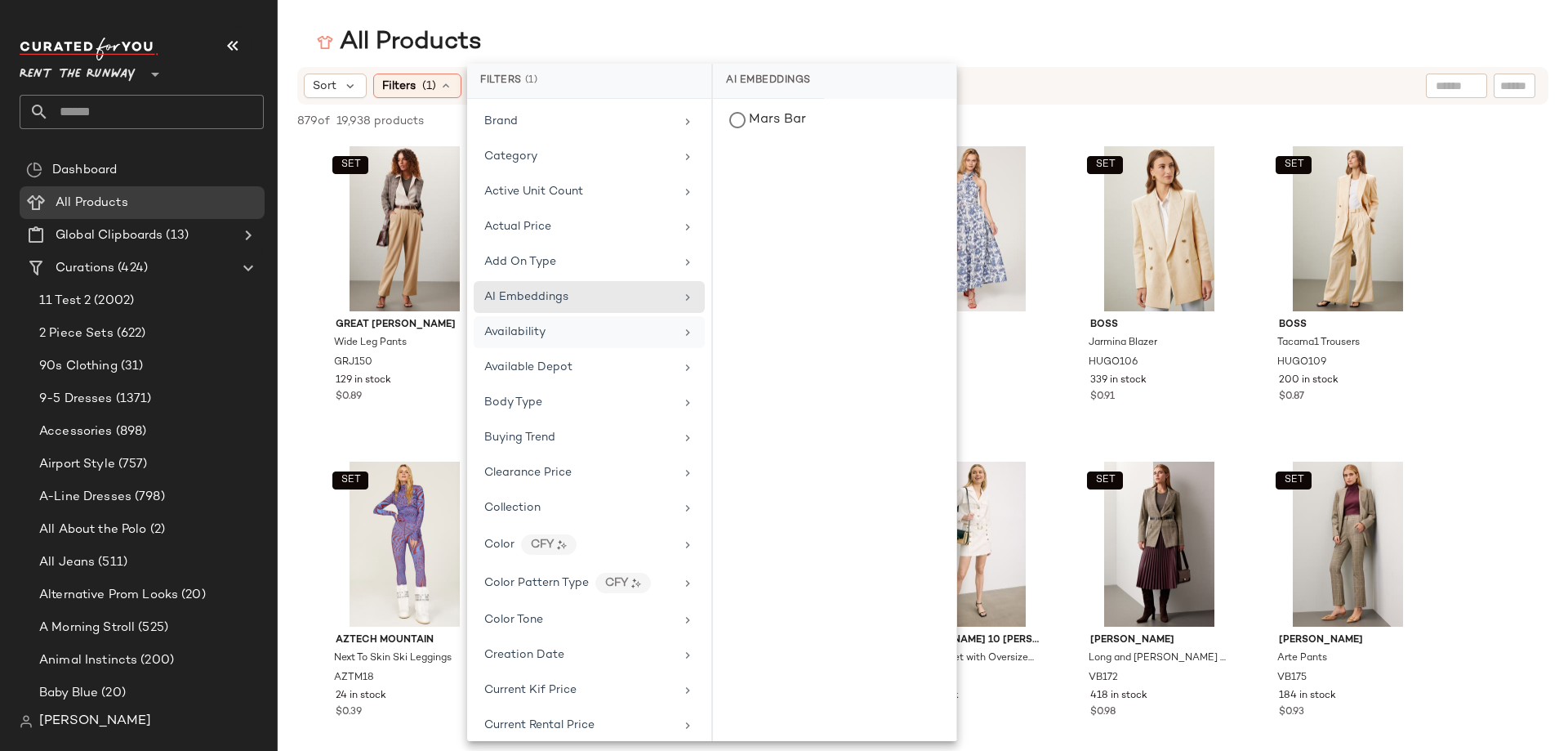
click at [543, 334] on span "Availability" at bounding box center [515, 332] width 61 height 12
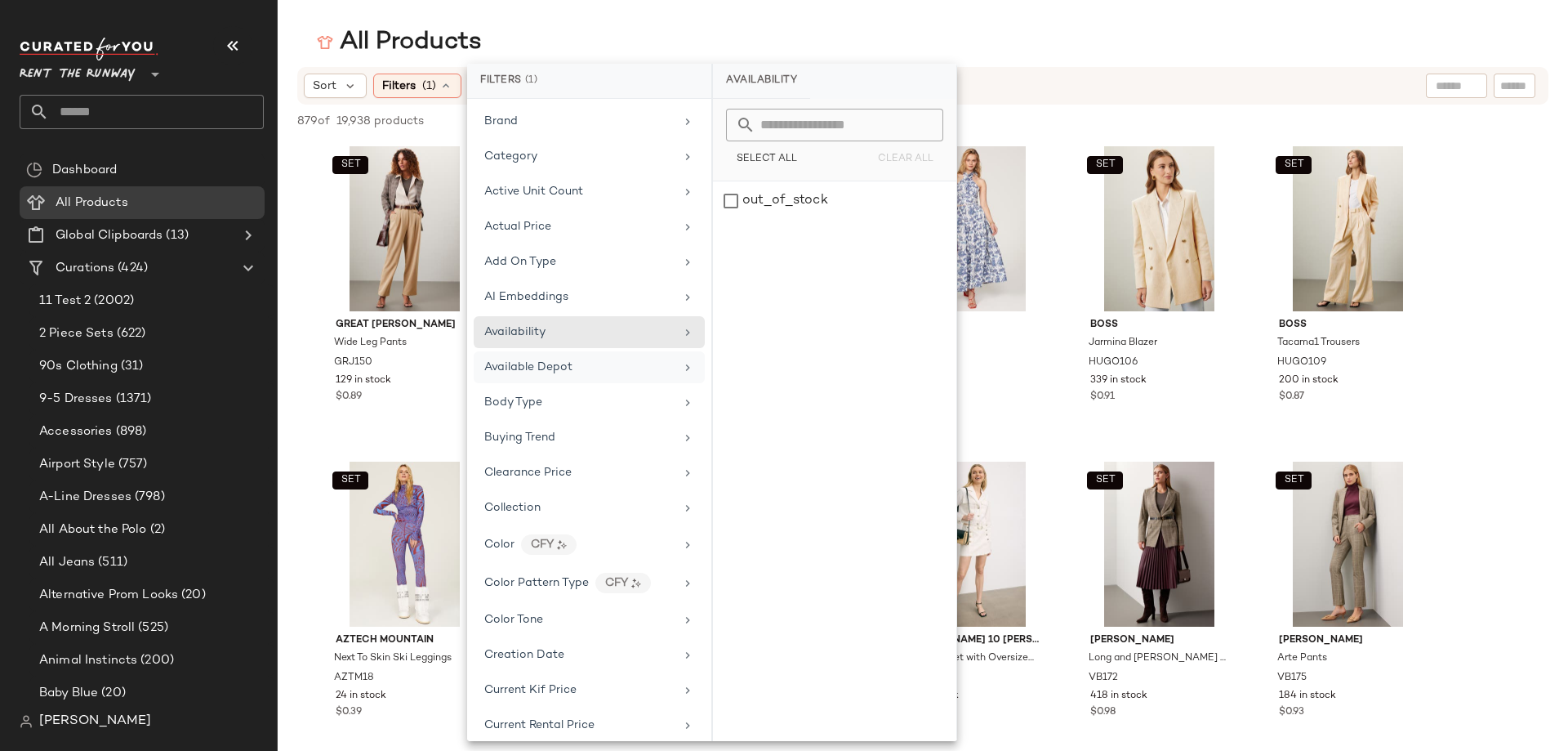
click at [554, 371] on span "Available Depot" at bounding box center [528, 366] width 88 height 12
click at [554, 392] on div "Body Type" at bounding box center [589, 402] width 231 height 32
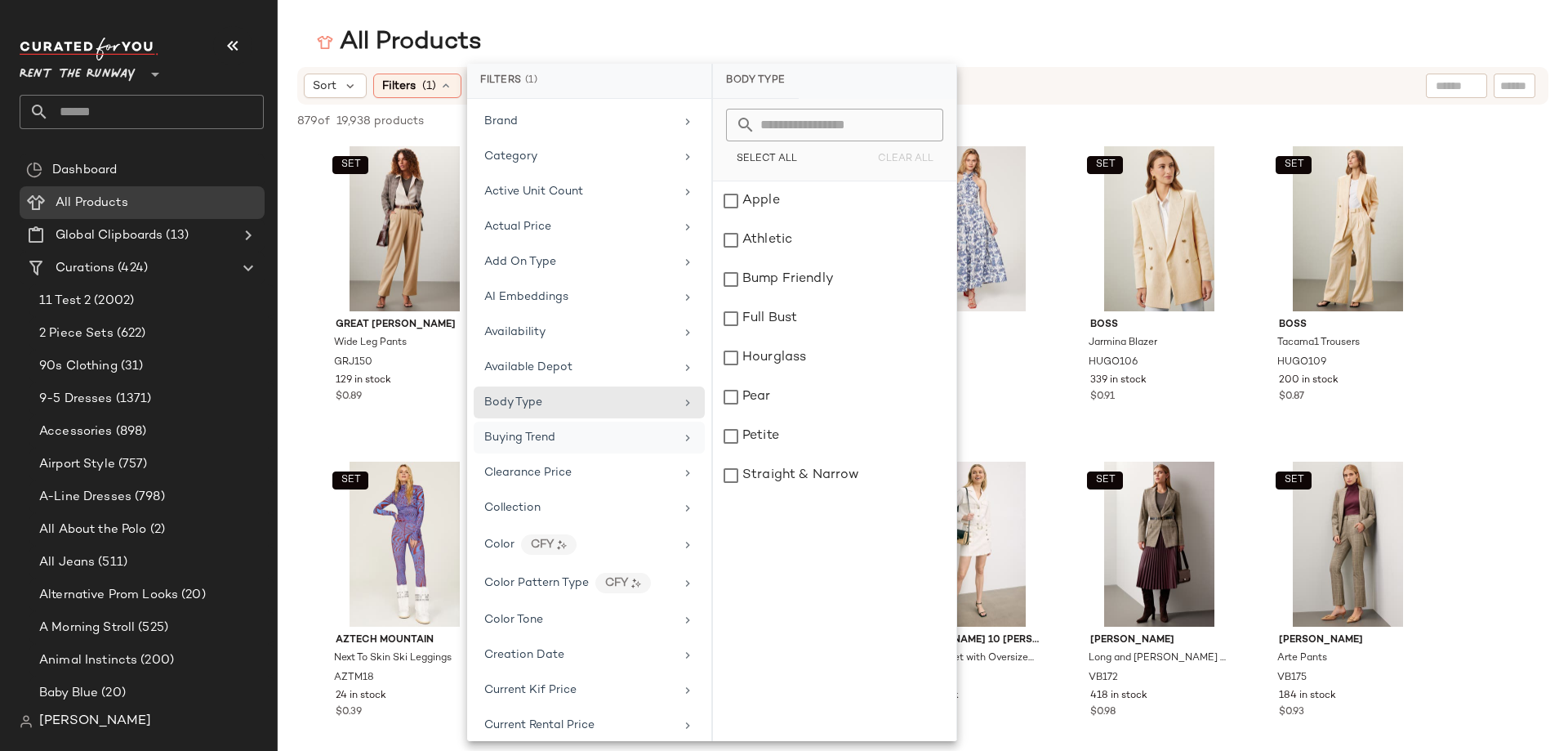
click at [551, 427] on div "Buying Trend" at bounding box center [589, 437] width 231 height 32
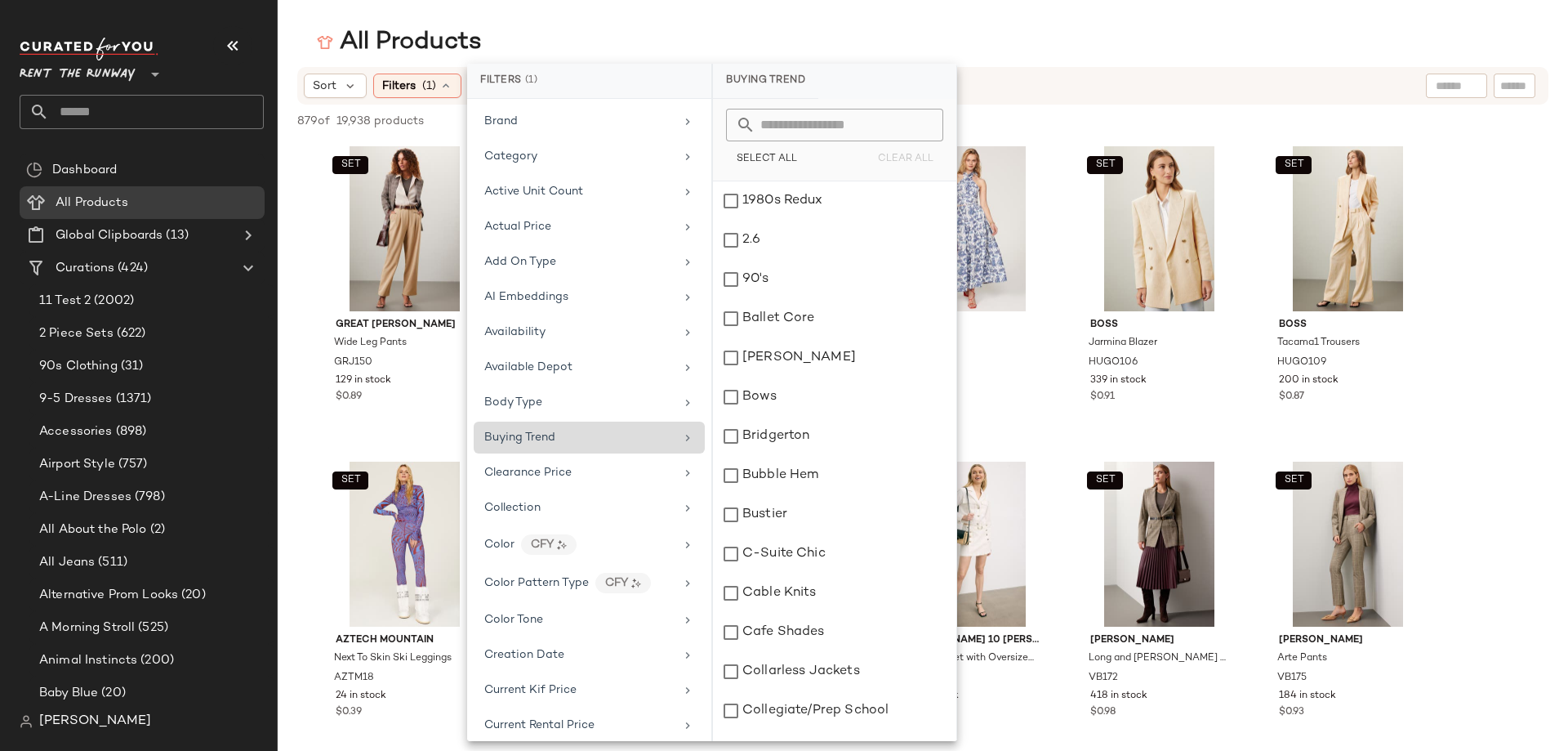
scroll to position [163, 0]
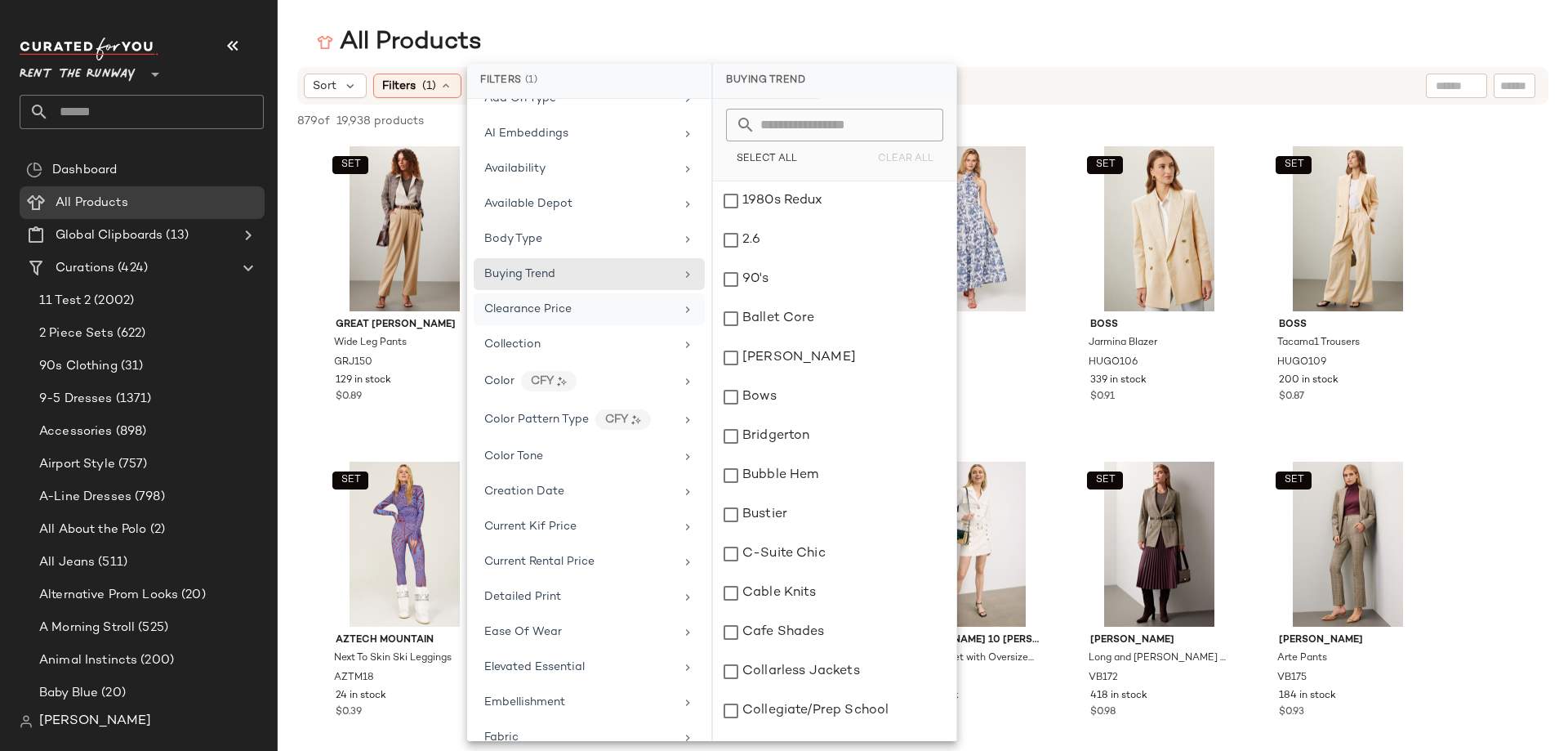
click at [559, 311] on span "Clearance Price" at bounding box center [527, 309] width 87 height 12
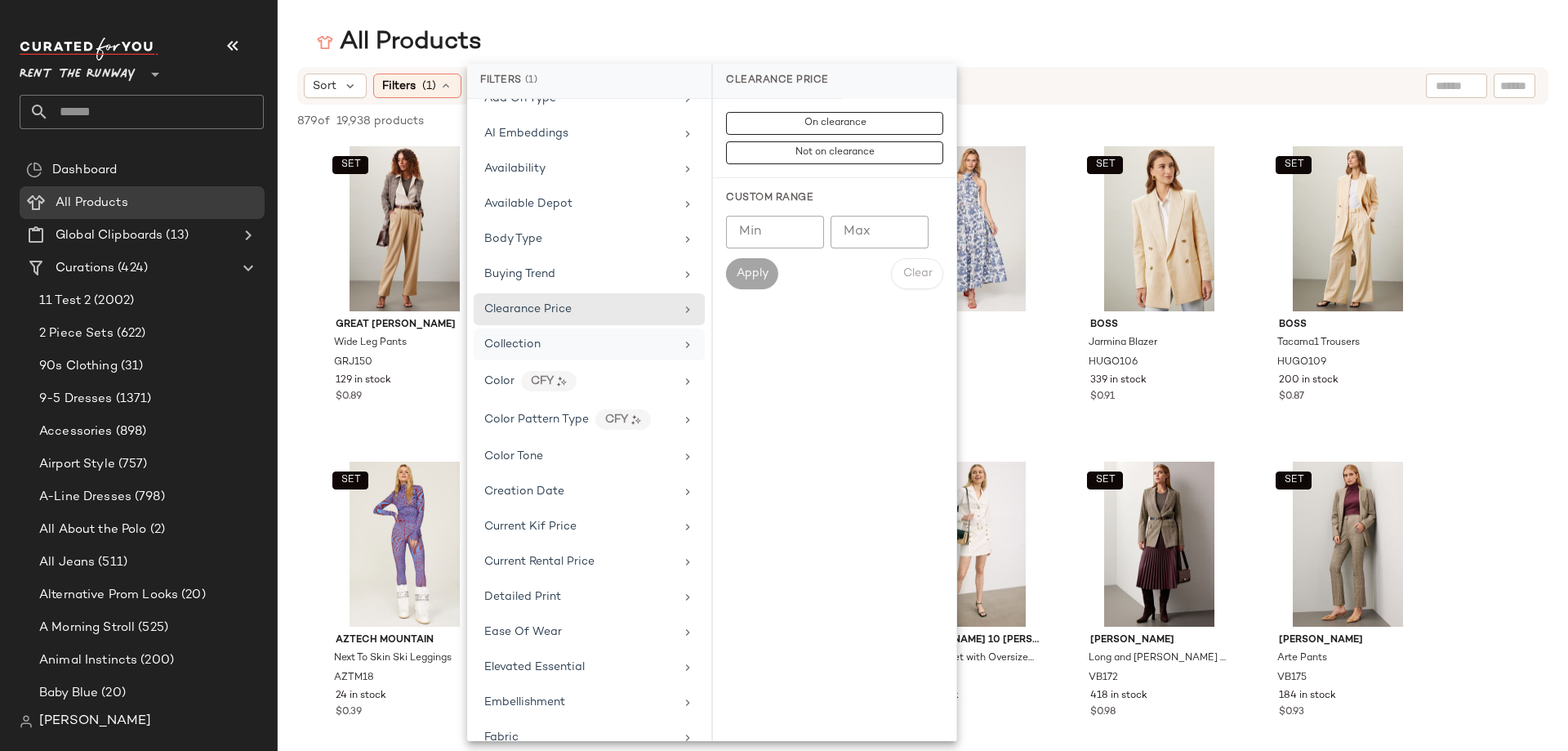
click at [548, 342] on div "Collection" at bounding box center [579, 344] width 190 height 17
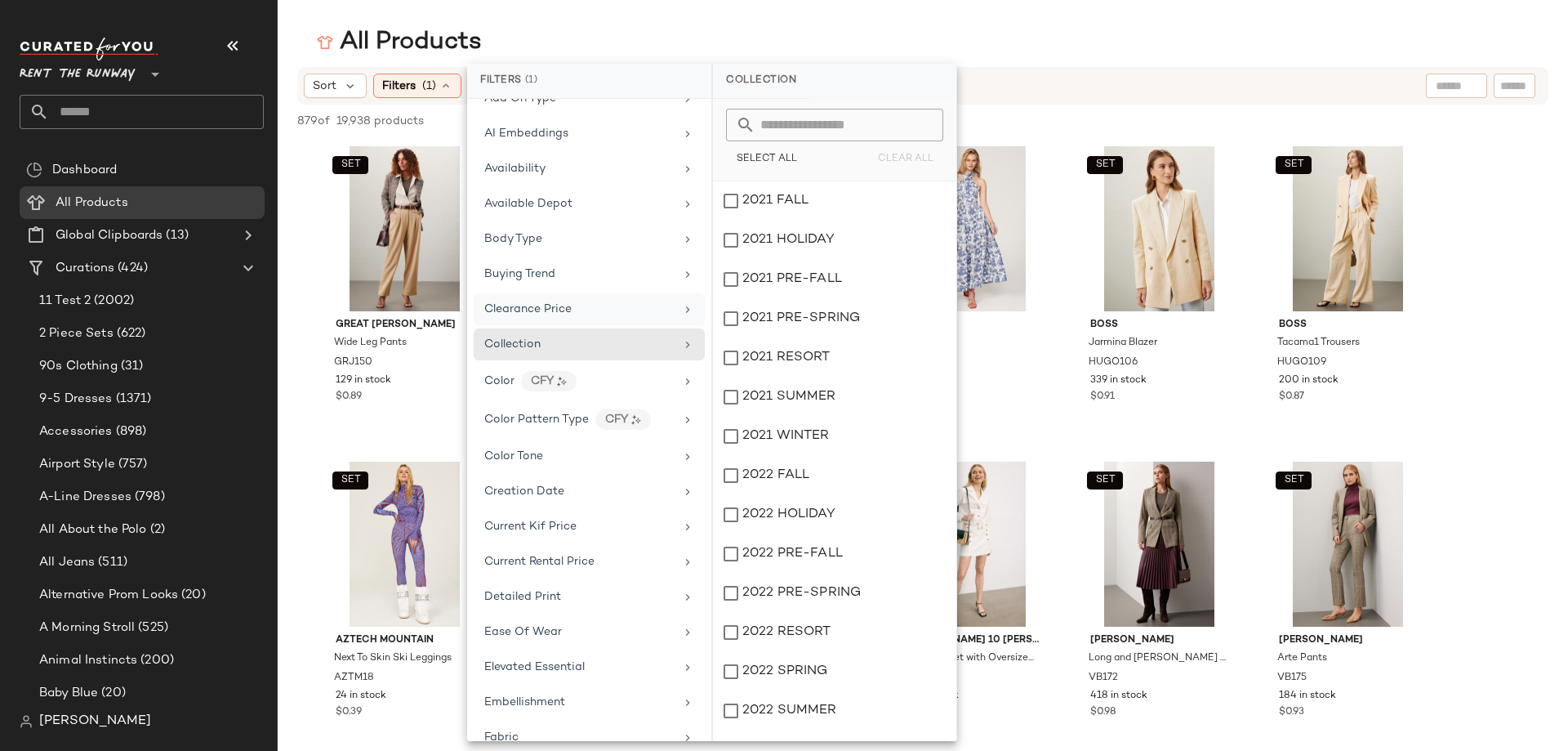
click at [571, 297] on div "Clearance Price" at bounding box center [589, 309] width 231 height 32
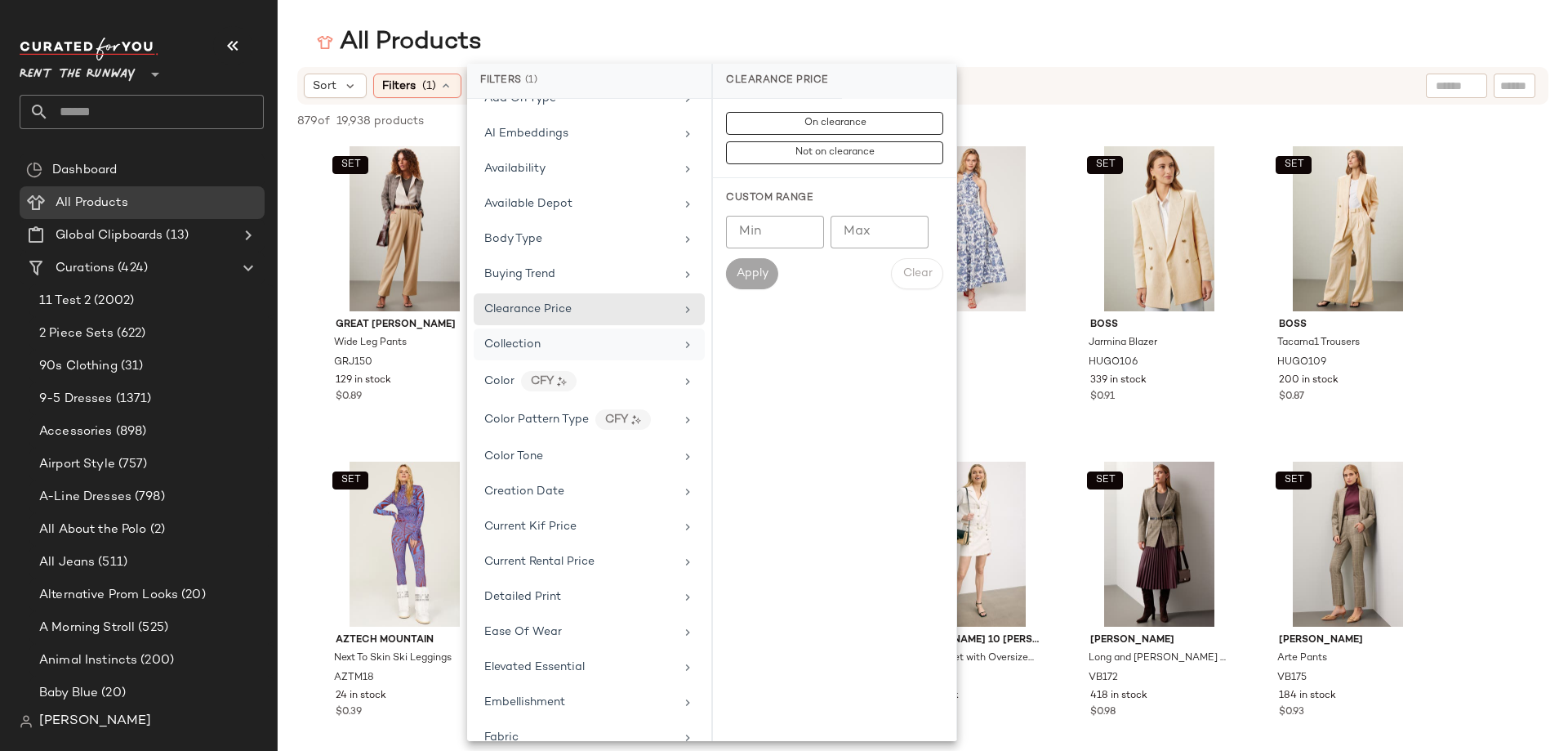
click at [551, 334] on div "Collection" at bounding box center [589, 343] width 231 height 32
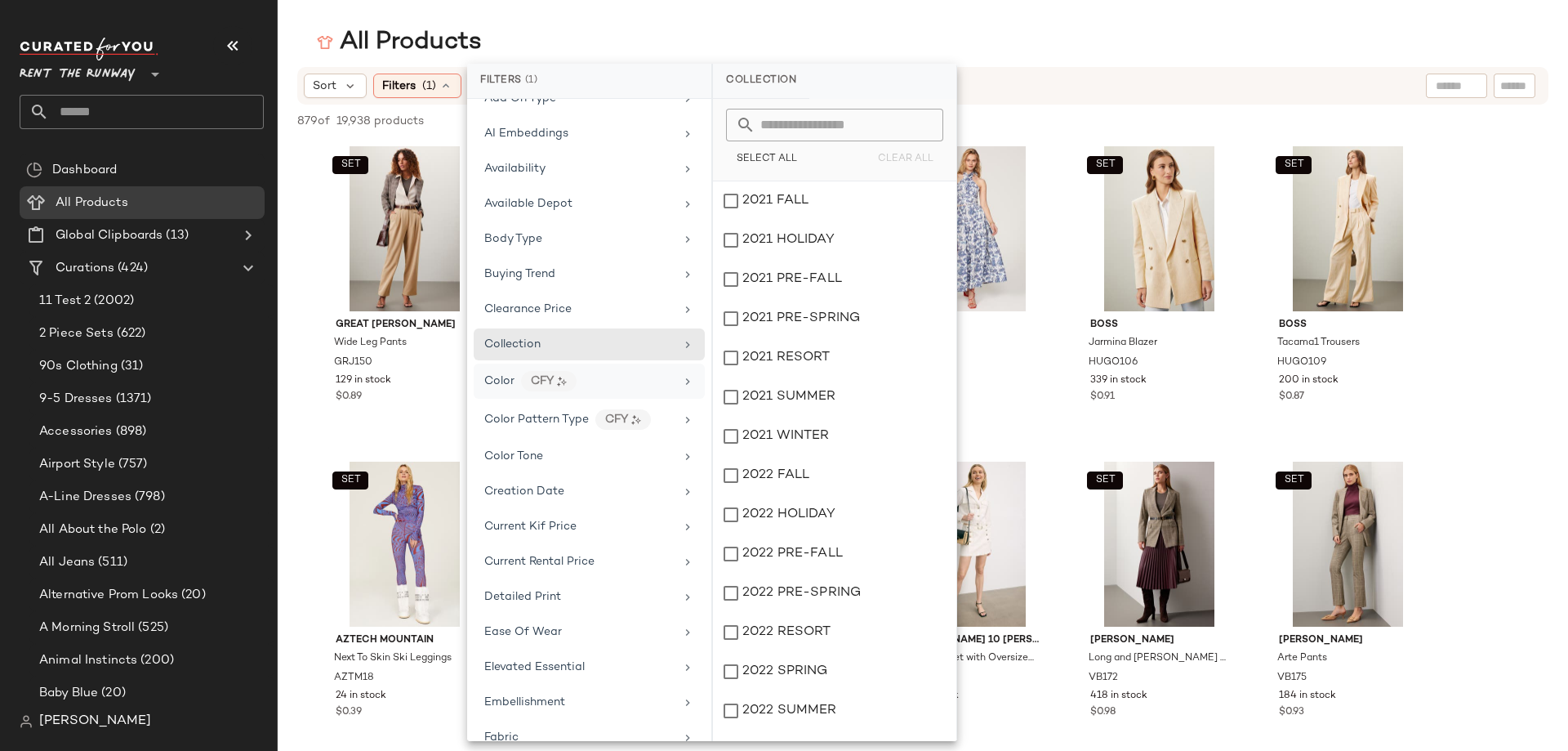
click at [510, 378] on span "Color" at bounding box center [500, 381] width 31 height 12
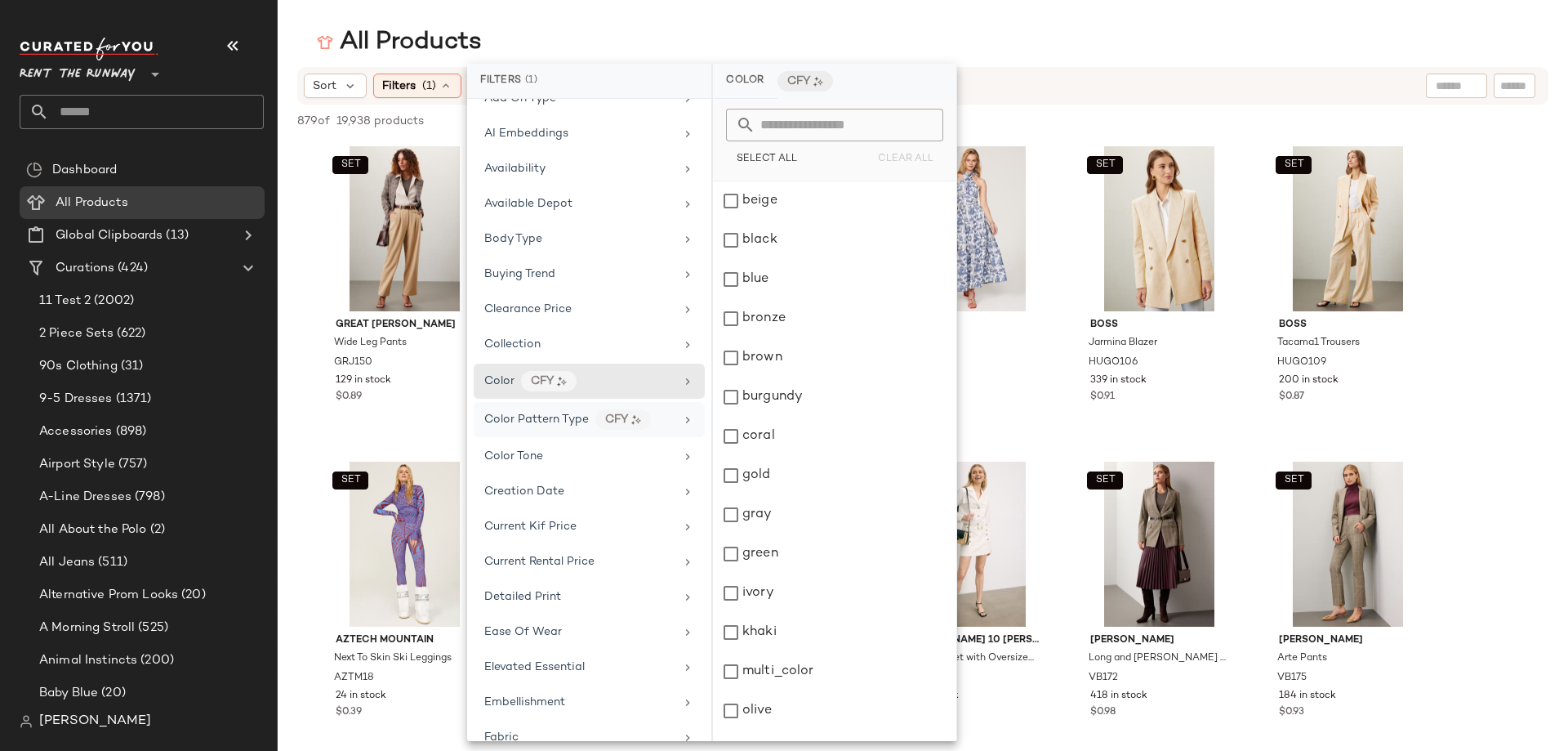
click at [527, 419] on span "Color Pattern Type" at bounding box center [536, 419] width 105 height 12
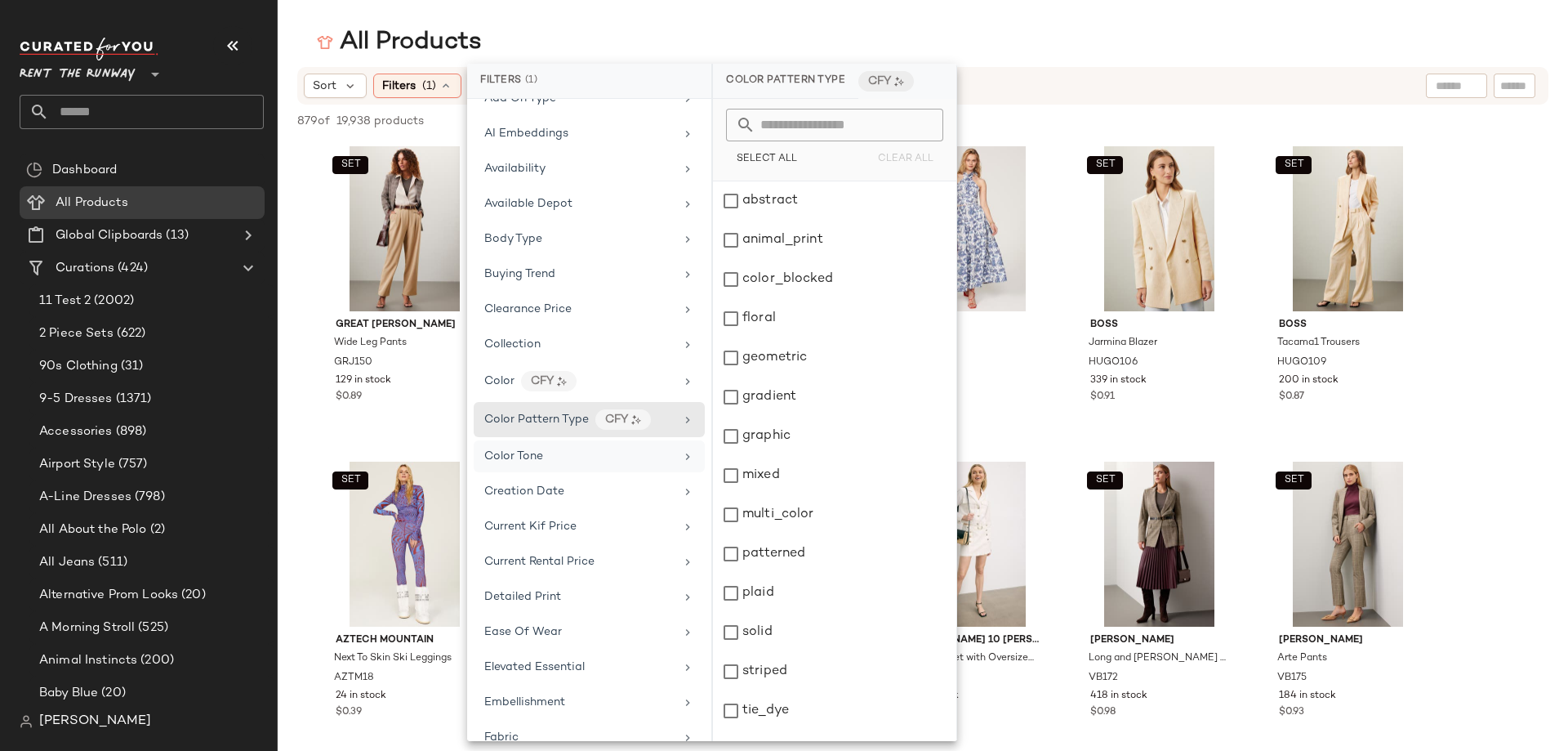
click at [527, 447] on div "Color Tone" at bounding box center [589, 456] width 231 height 32
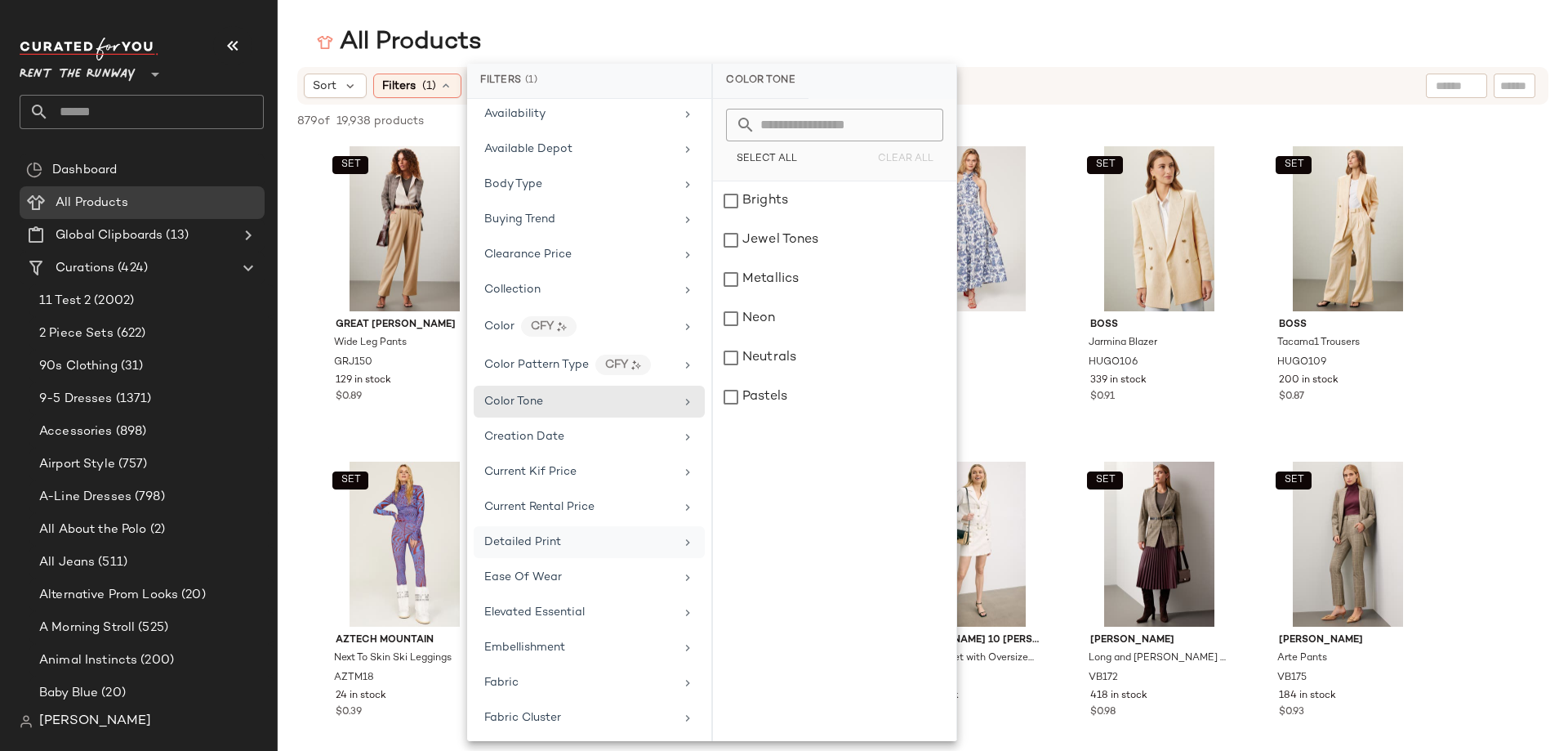
scroll to position [327, 0]
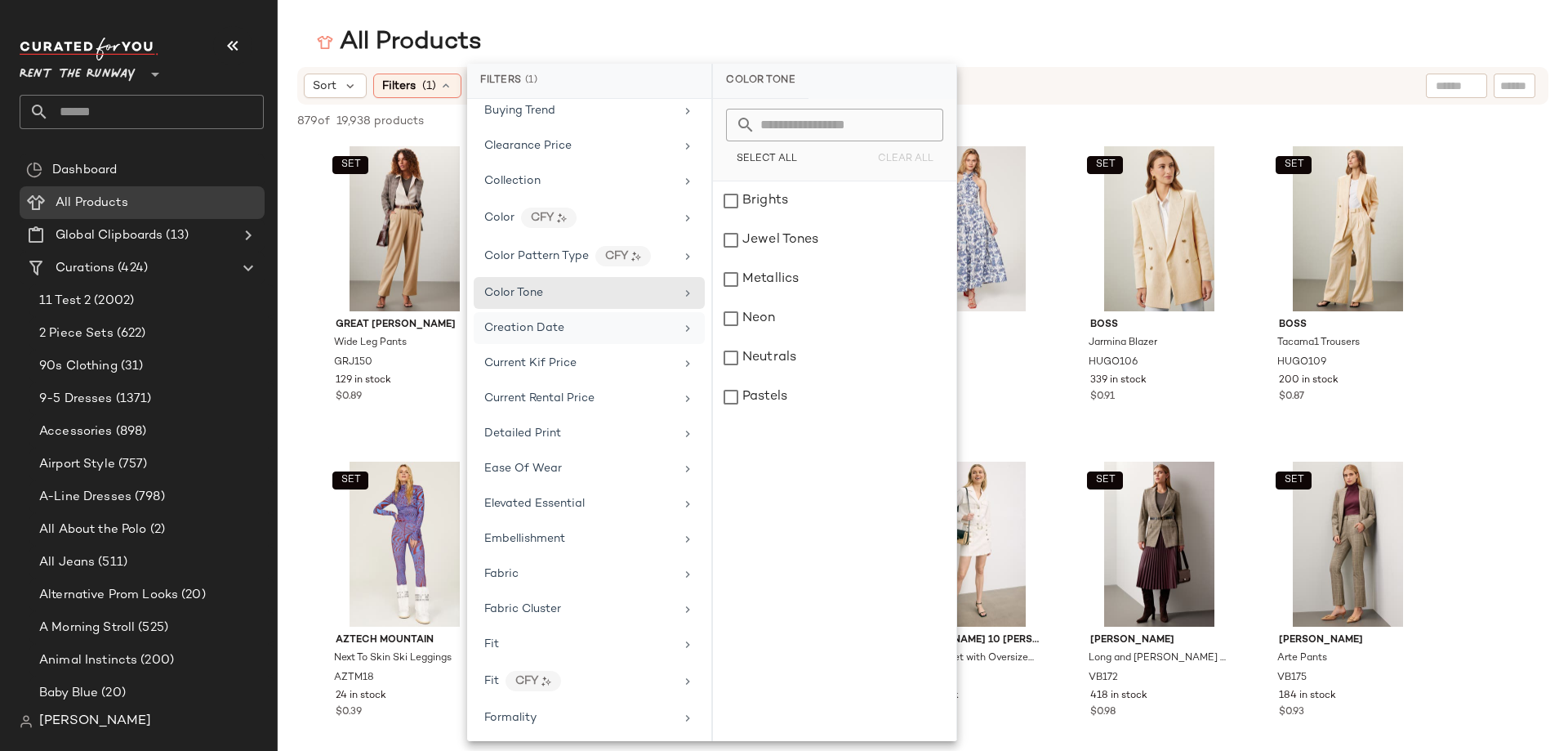
click at [552, 322] on span "Creation Date" at bounding box center [524, 328] width 80 height 12
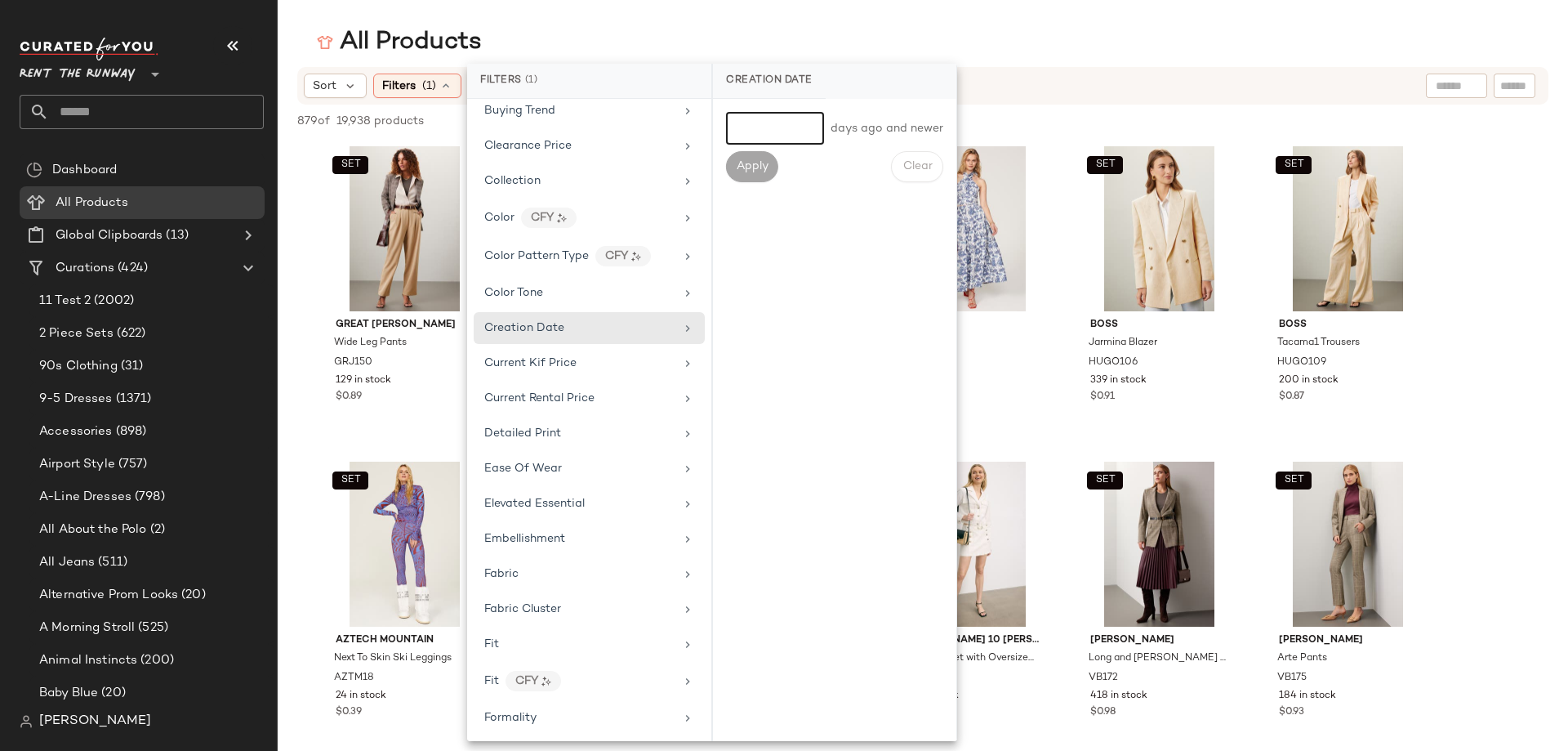
click at [776, 120] on input "number" at bounding box center [775, 129] width 98 height 33
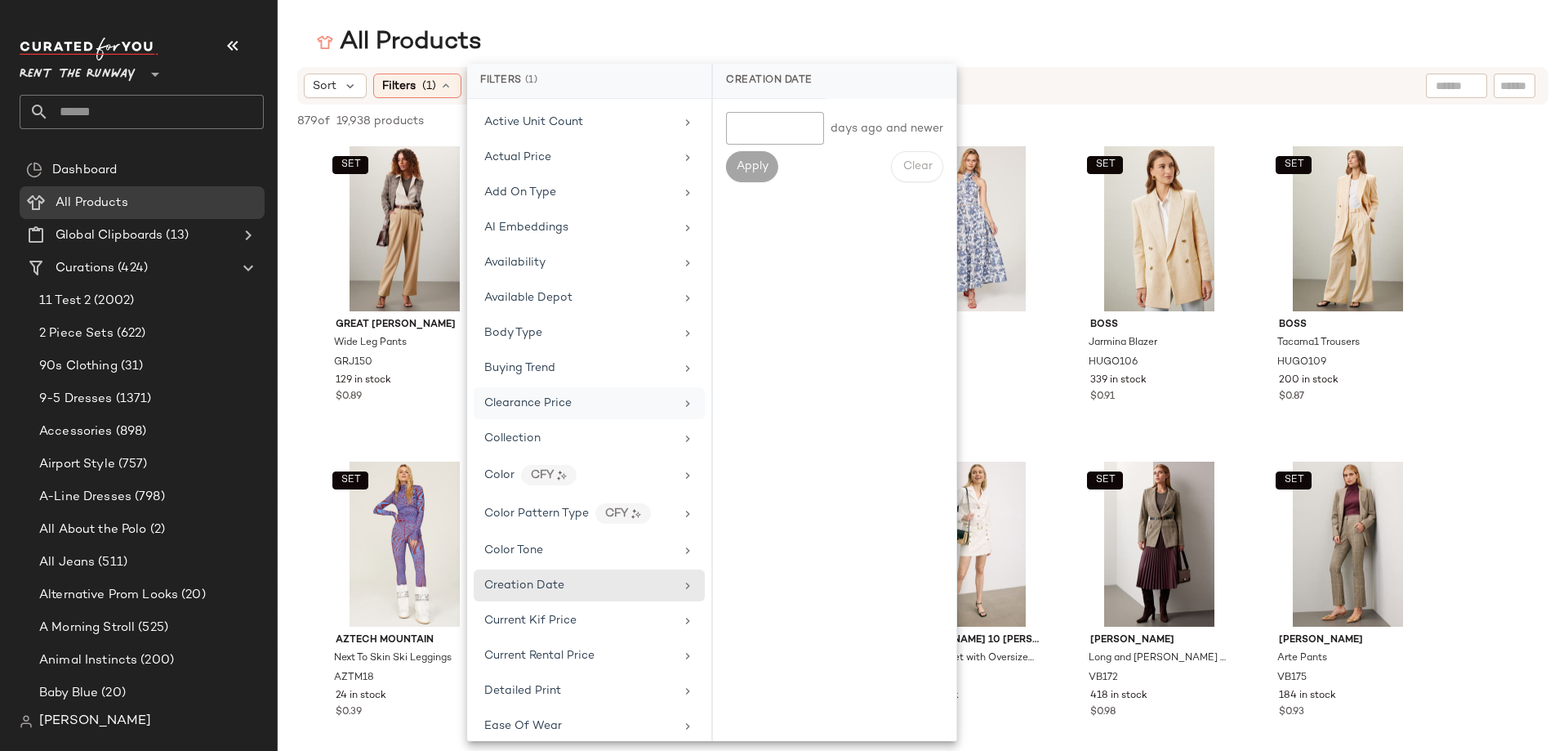
scroll to position [0, 0]
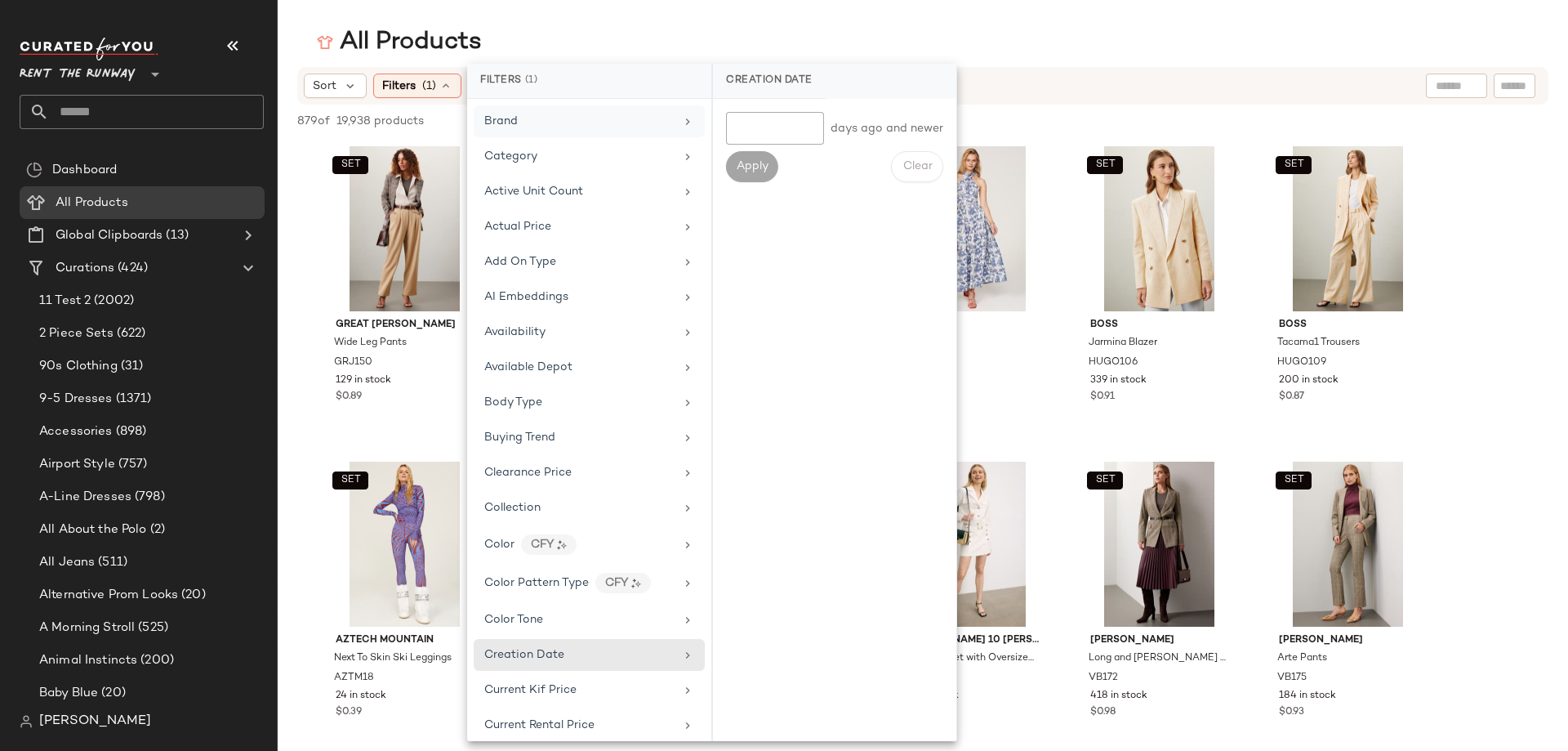
click at [537, 135] on div "Brand" at bounding box center [589, 121] width 231 height 32
click at [540, 145] on div "Category" at bounding box center [589, 156] width 231 height 32
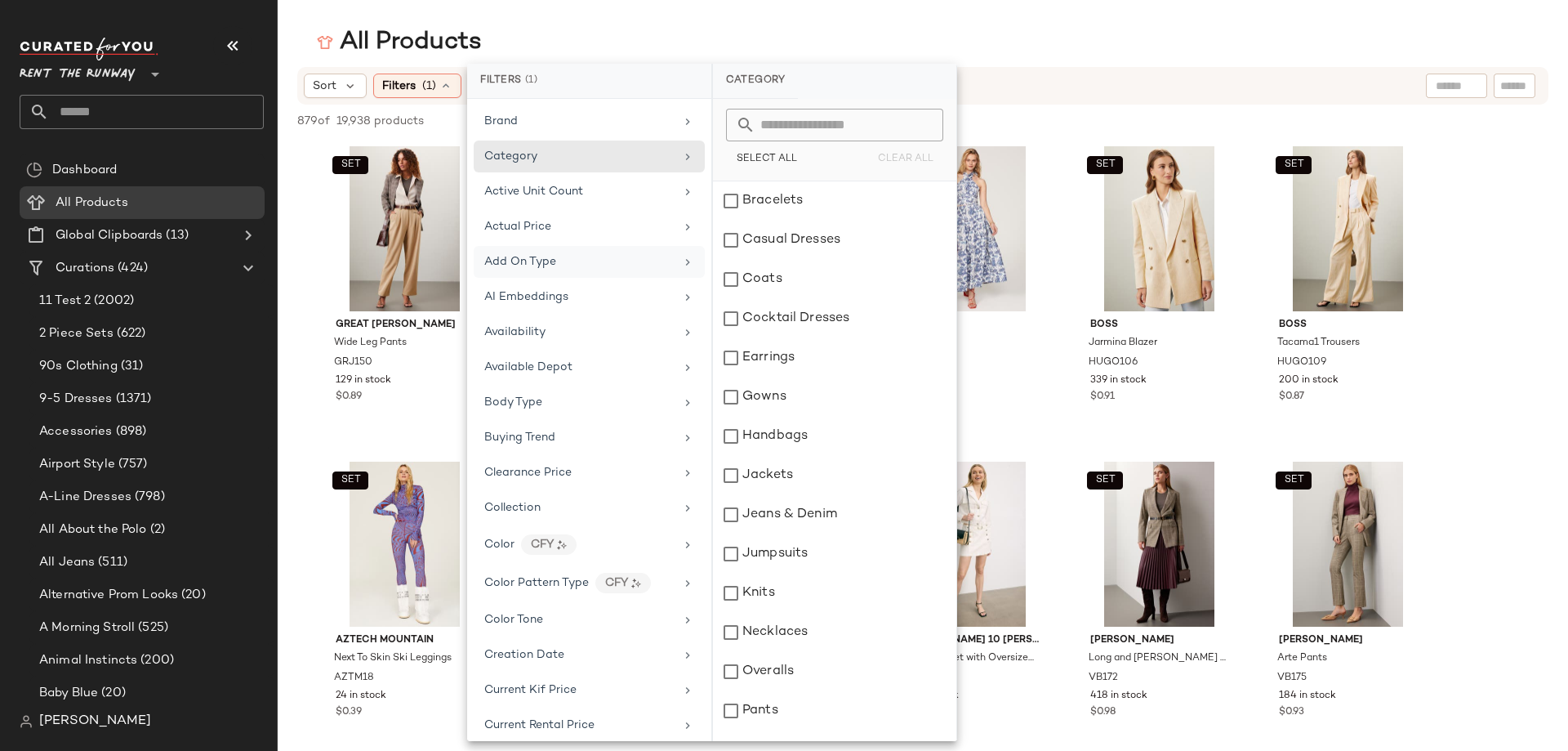
click at [568, 274] on div "Add On Type" at bounding box center [589, 261] width 231 height 32
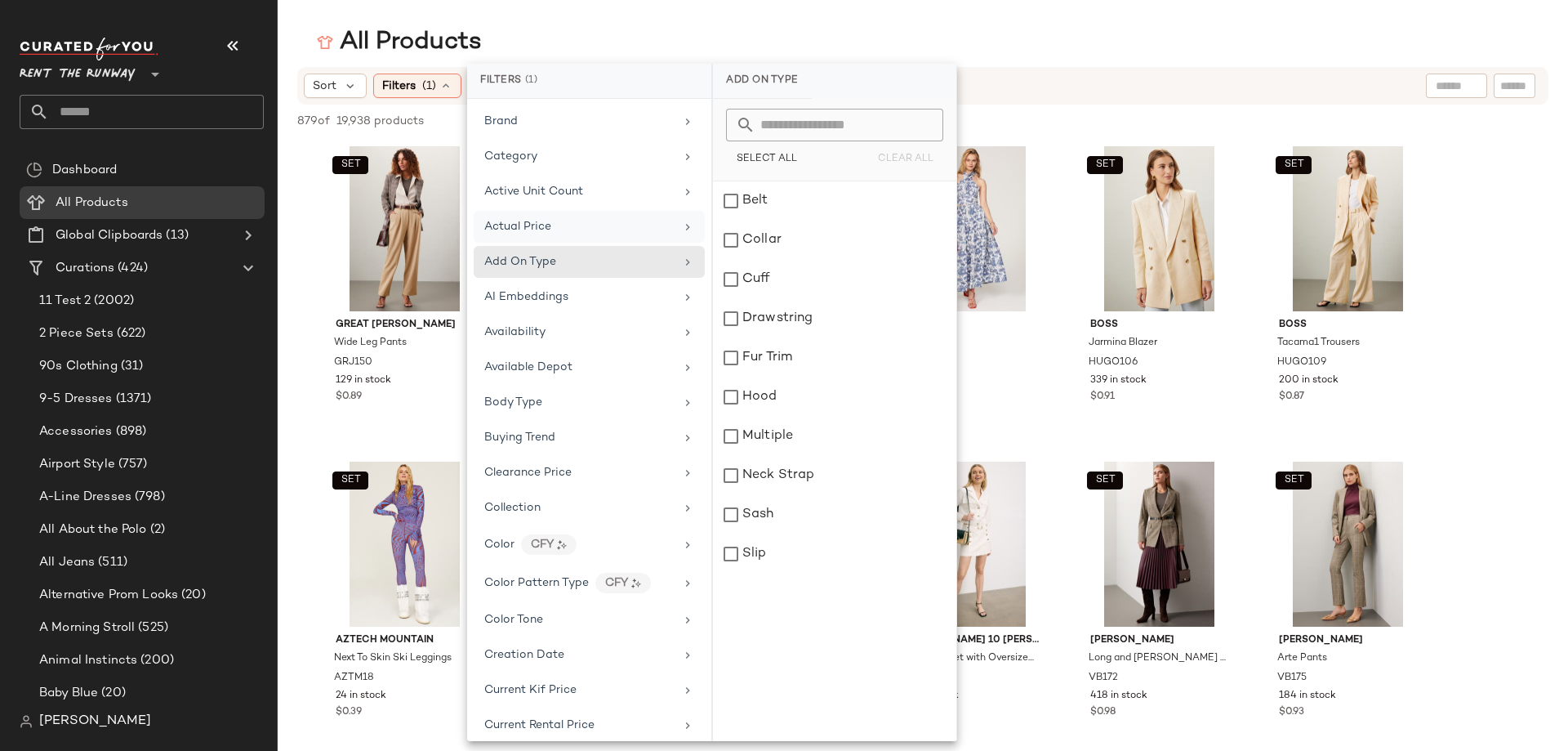
click at [569, 224] on div "Actual Price" at bounding box center [579, 226] width 190 height 17
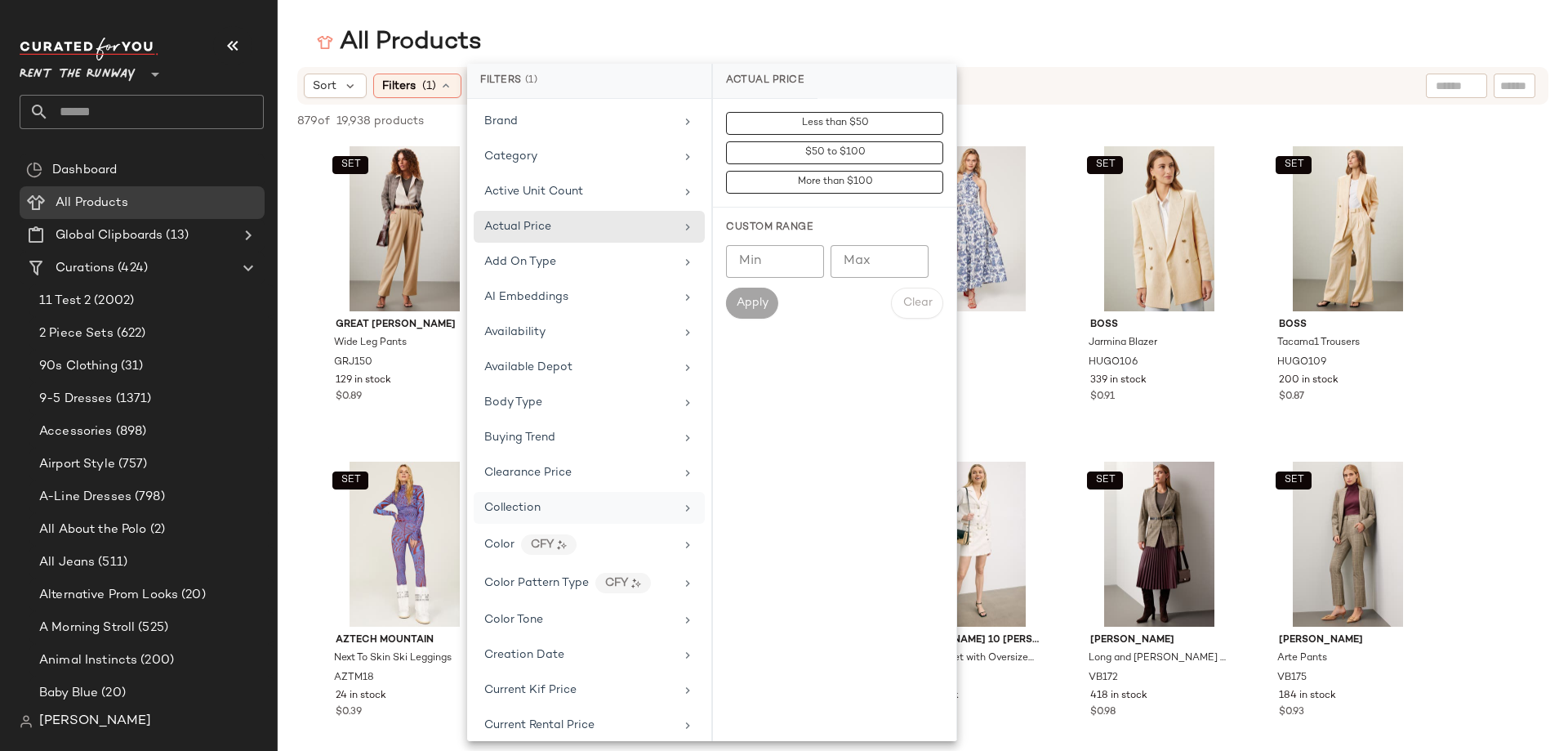
drag, startPoint x: 529, startPoint y: 506, endPoint x: 525, endPoint y: 523, distance: 17.5
click at [528, 507] on span "Collection" at bounding box center [512, 507] width 57 height 12
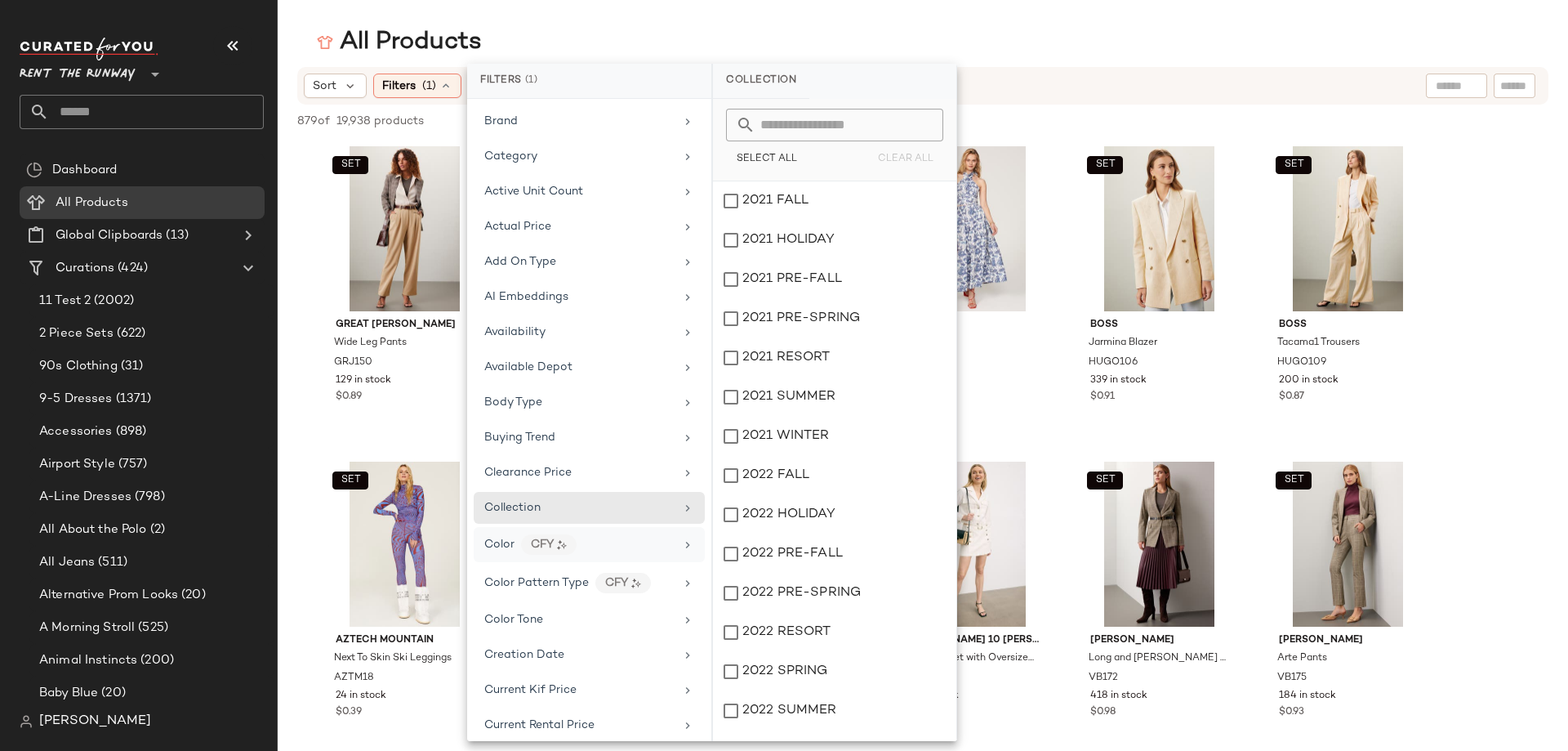
click at [484, 538] on span "Color" at bounding box center [500, 544] width 31 height 12
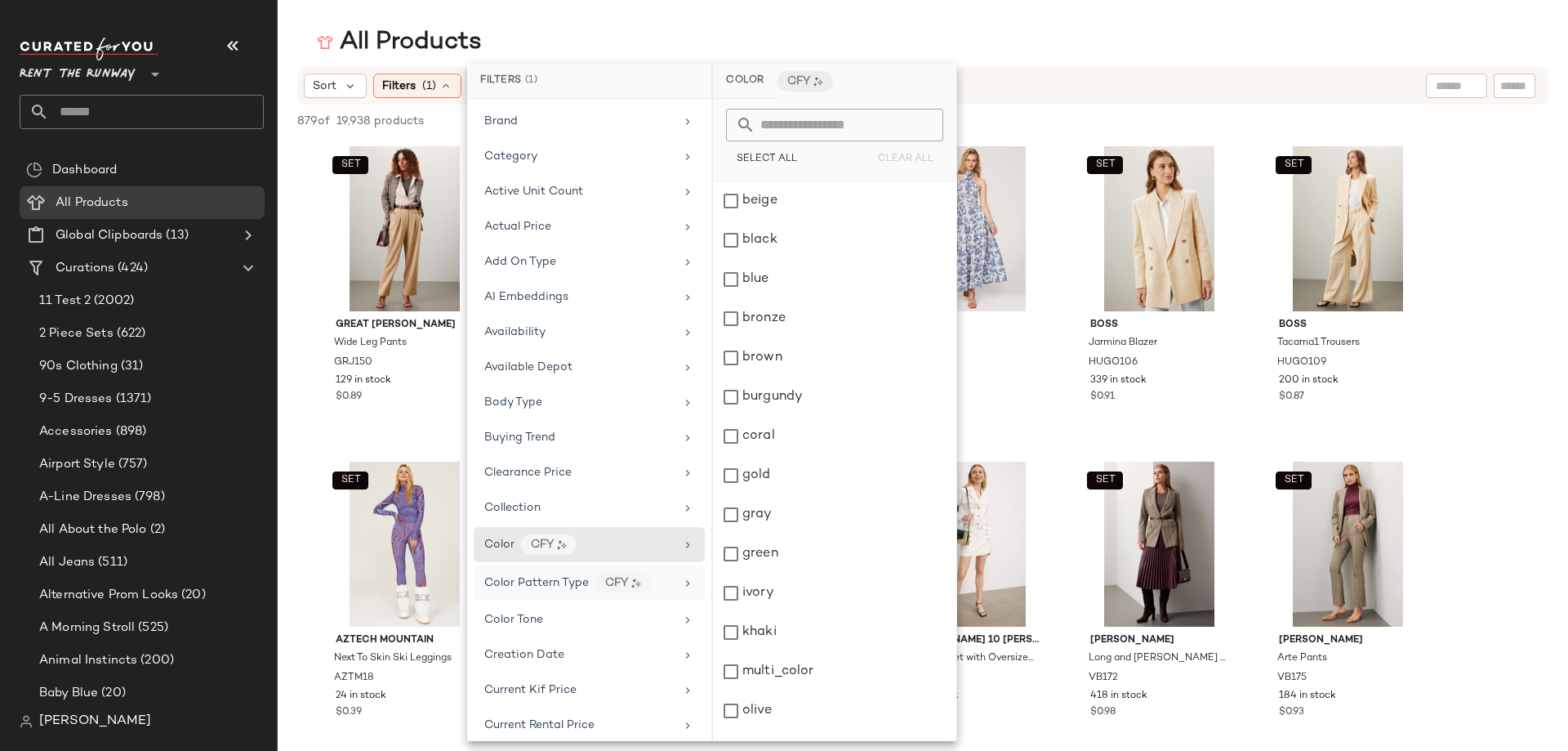
click at [509, 579] on span "Color Pattern Type" at bounding box center [536, 582] width 105 height 12
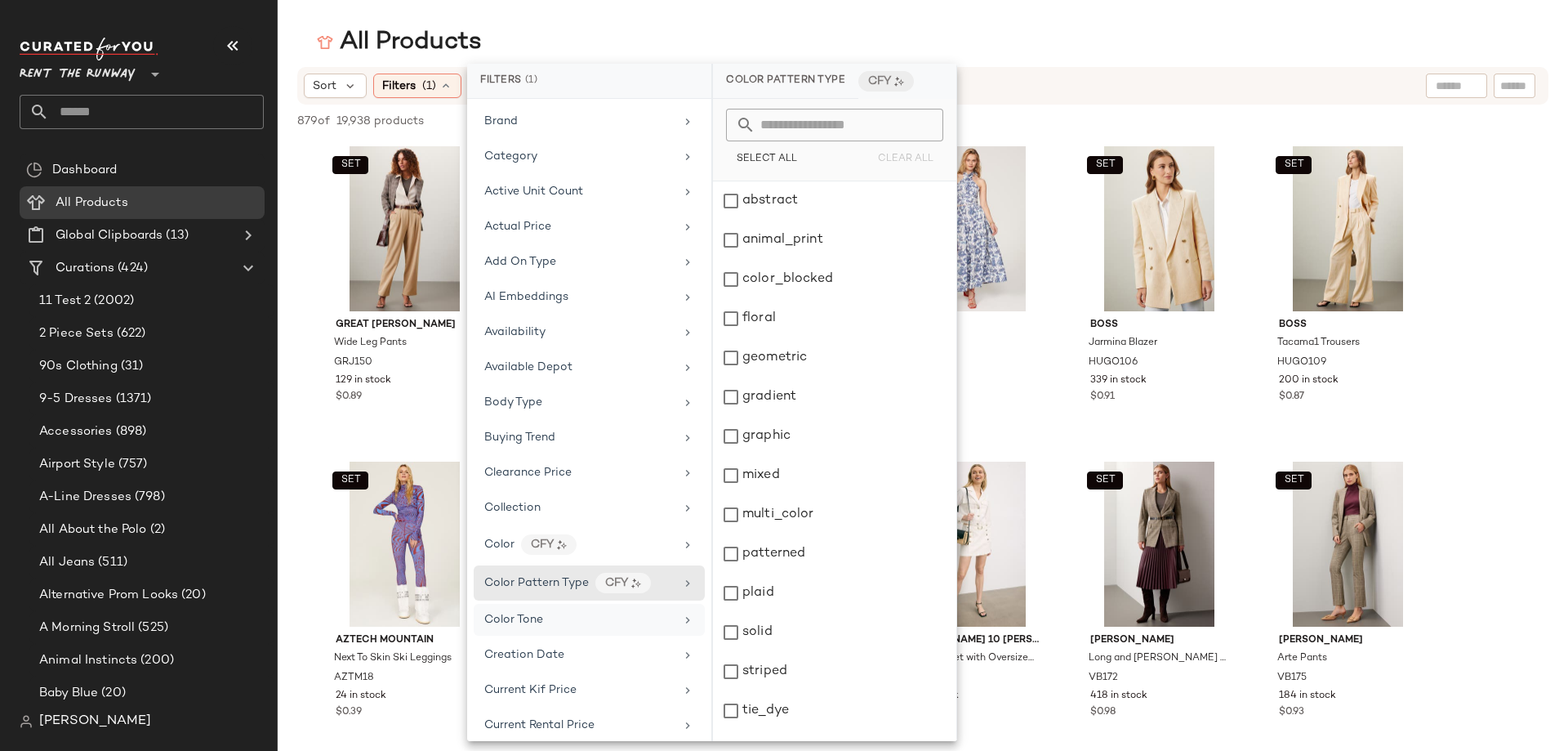
click at [527, 614] on span "Color Tone" at bounding box center [513, 620] width 59 height 12
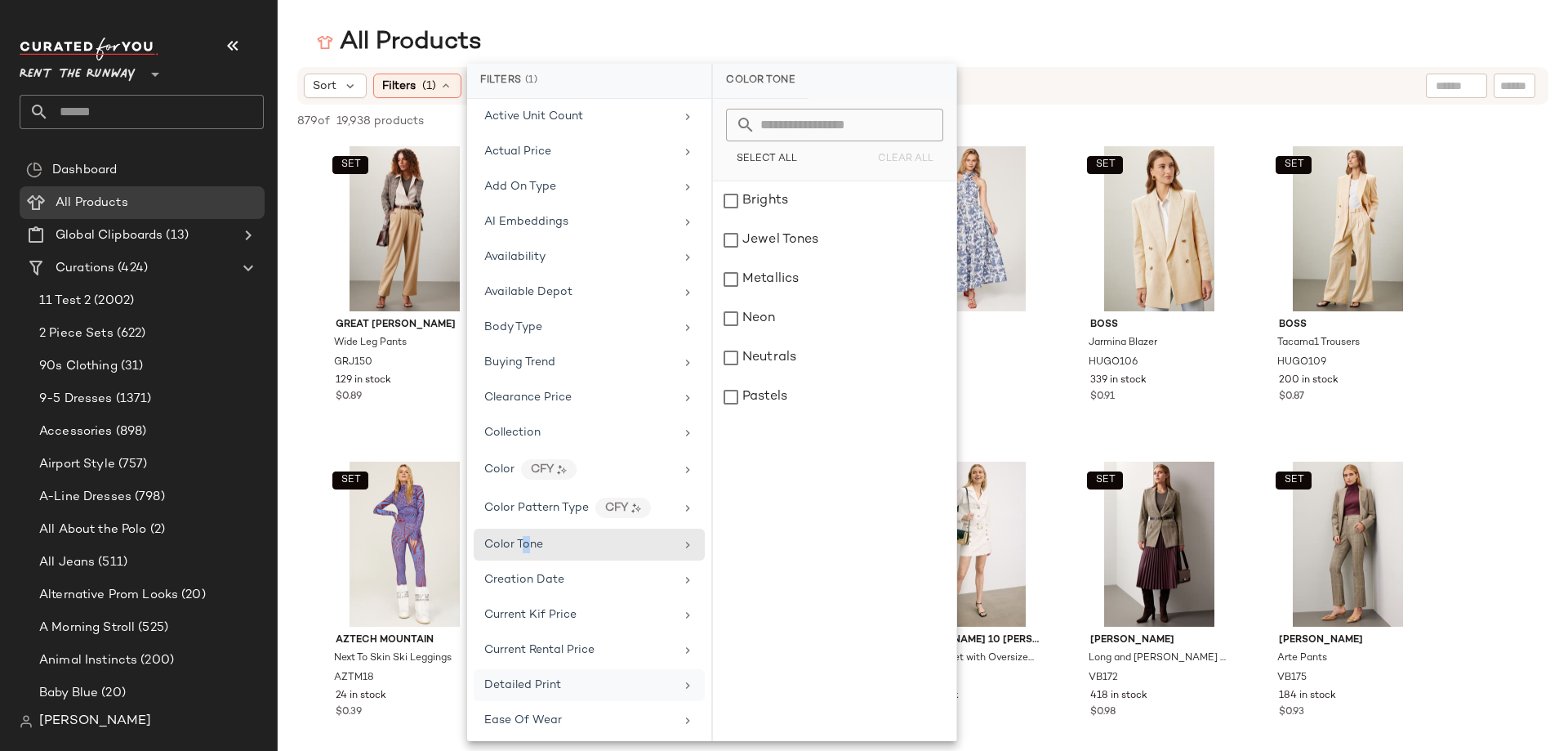
scroll to position [163, 0]
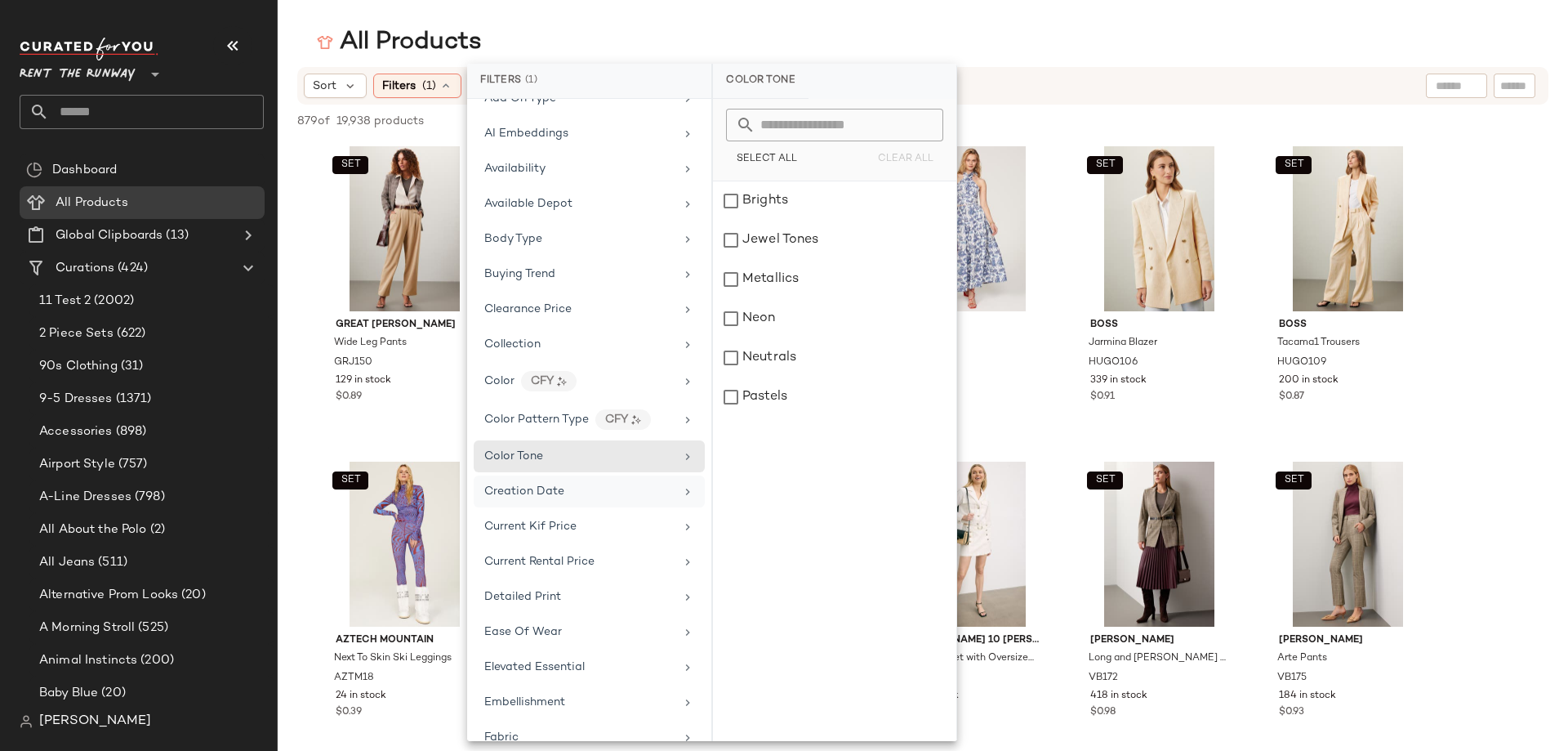
click at [544, 497] on span "Creation Date" at bounding box center [524, 491] width 80 height 12
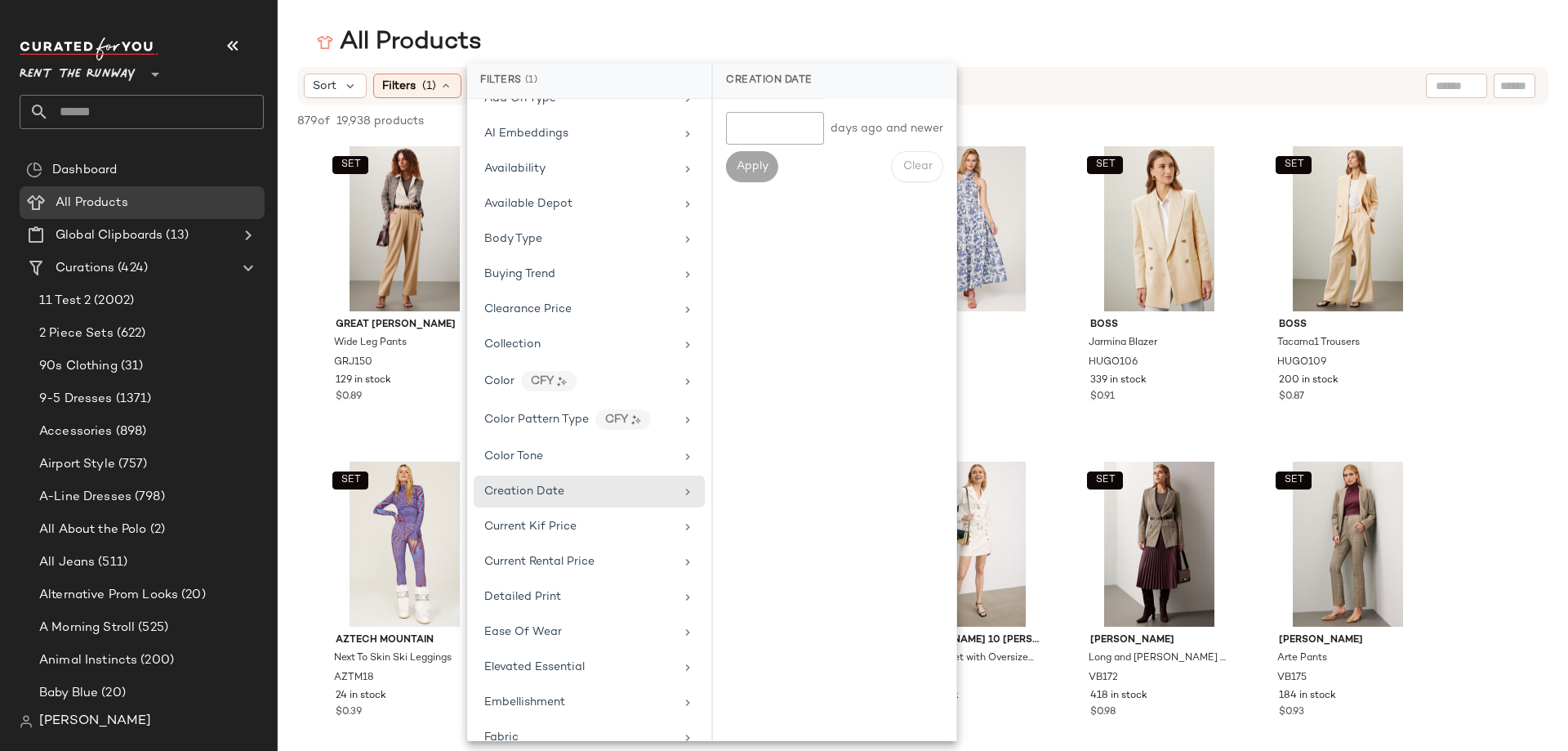
click at [770, 128] on input "number" at bounding box center [775, 129] width 98 height 33
click at [809, 123] on input "*" at bounding box center [775, 129] width 98 height 33
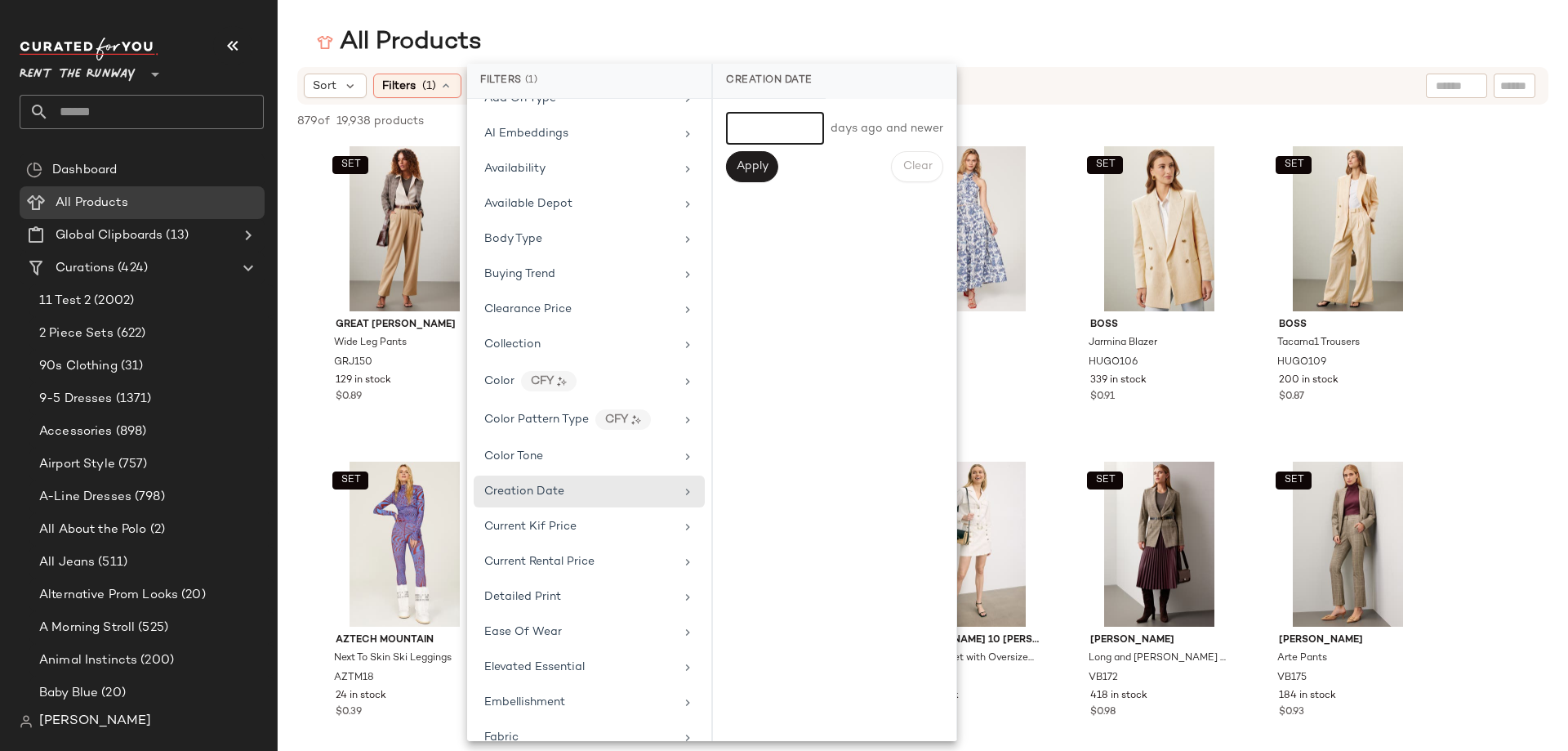
click at [812, 129] on input "*" at bounding box center [775, 129] width 98 height 33
click at [812, 129] on input "**" at bounding box center [775, 129] width 98 height 33
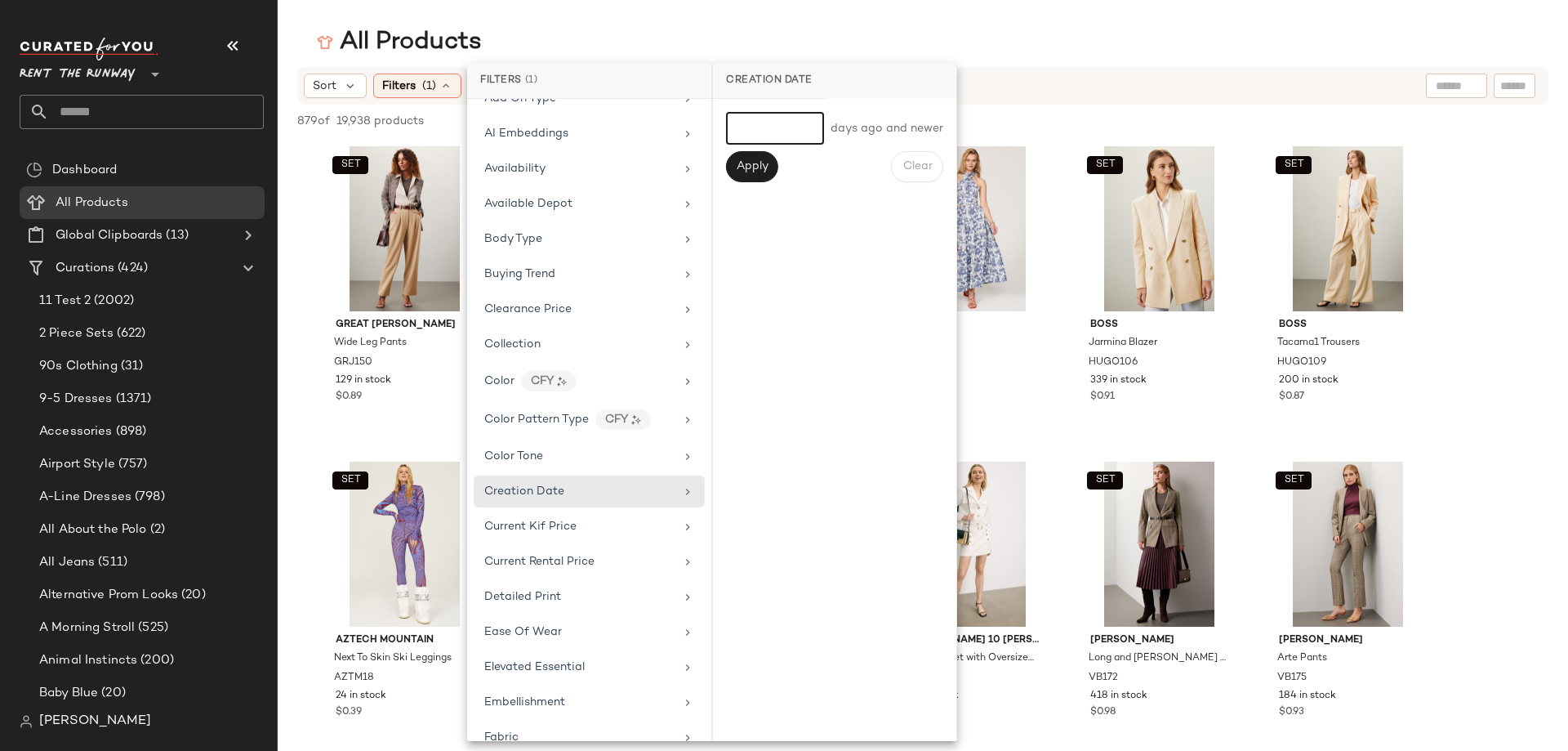
click at [812, 129] on input "**" at bounding box center [775, 129] width 98 height 33
click at [807, 119] on input "**" at bounding box center [775, 129] width 98 height 33
type input "*"
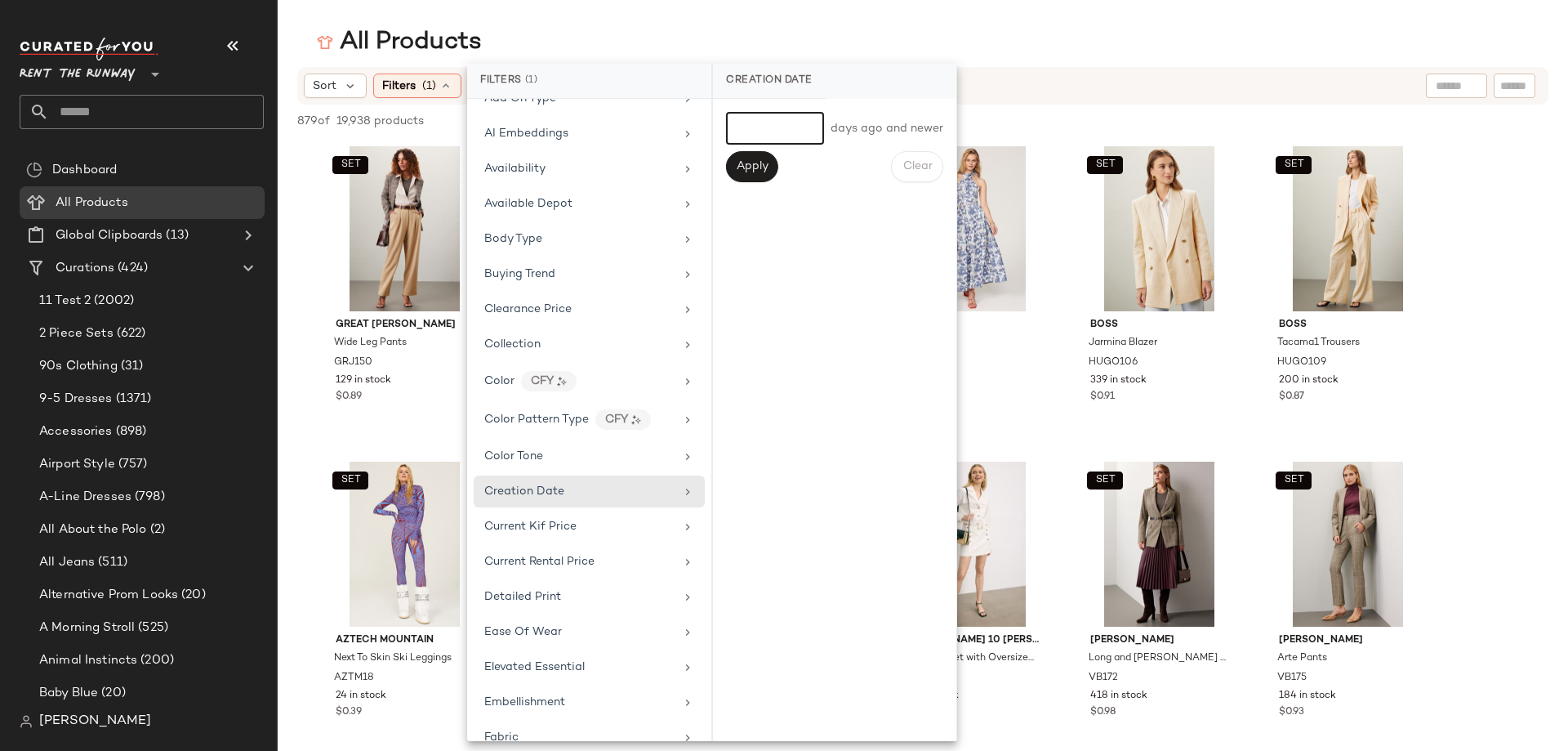
click at [807, 119] on input "*" at bounding box center [775, 129] width 98 height 33
click at [822, 241] on div "* days ago and newer Apply Clear" at bounding box center [835, 420] width 244 height 643
click at [560, 521] on span "Current Kif Price" at bounding box center [530, 527] width 92 height 12
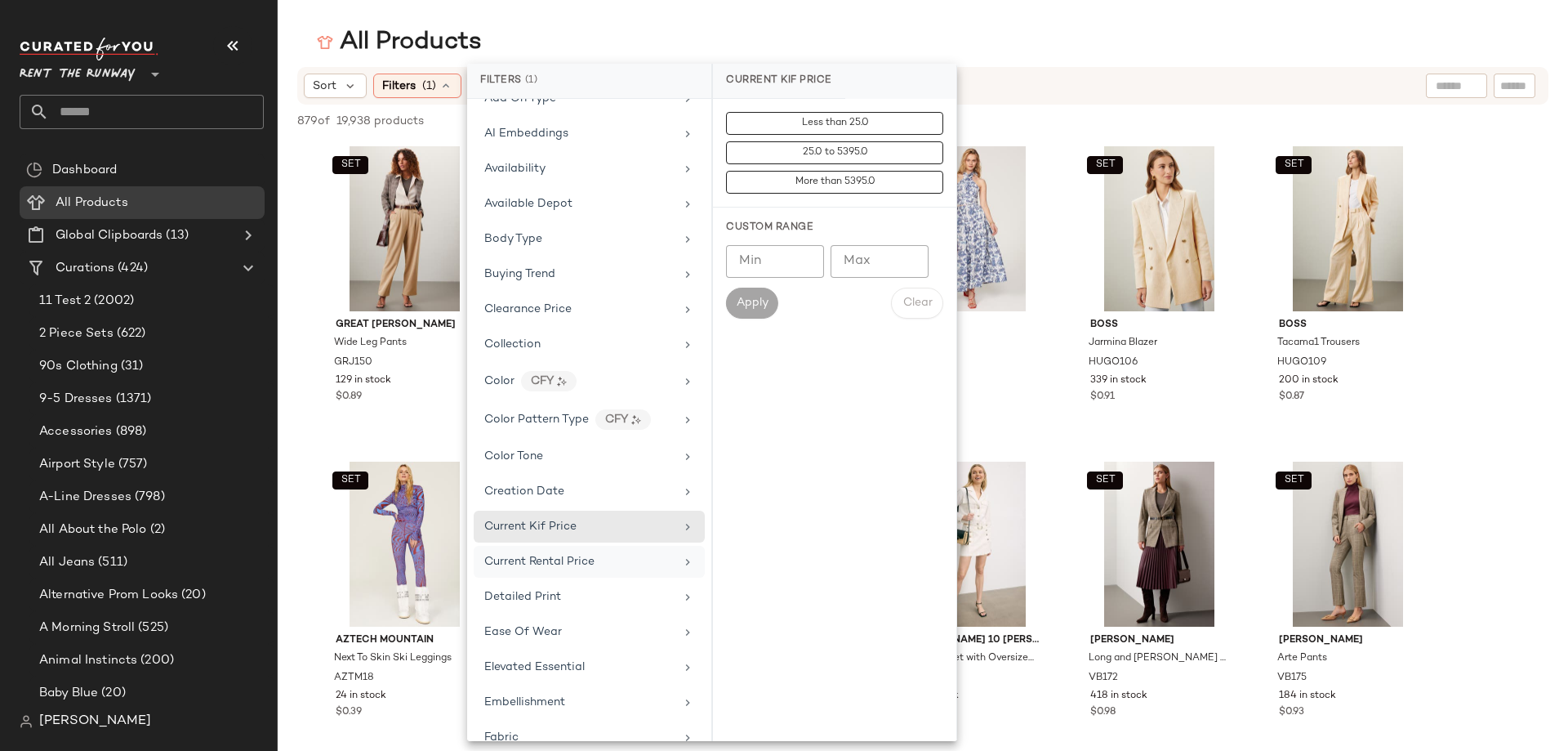
click at [556, 552] on div "Current Rental Price" at bounding box center [589, 561] width 231 height 32
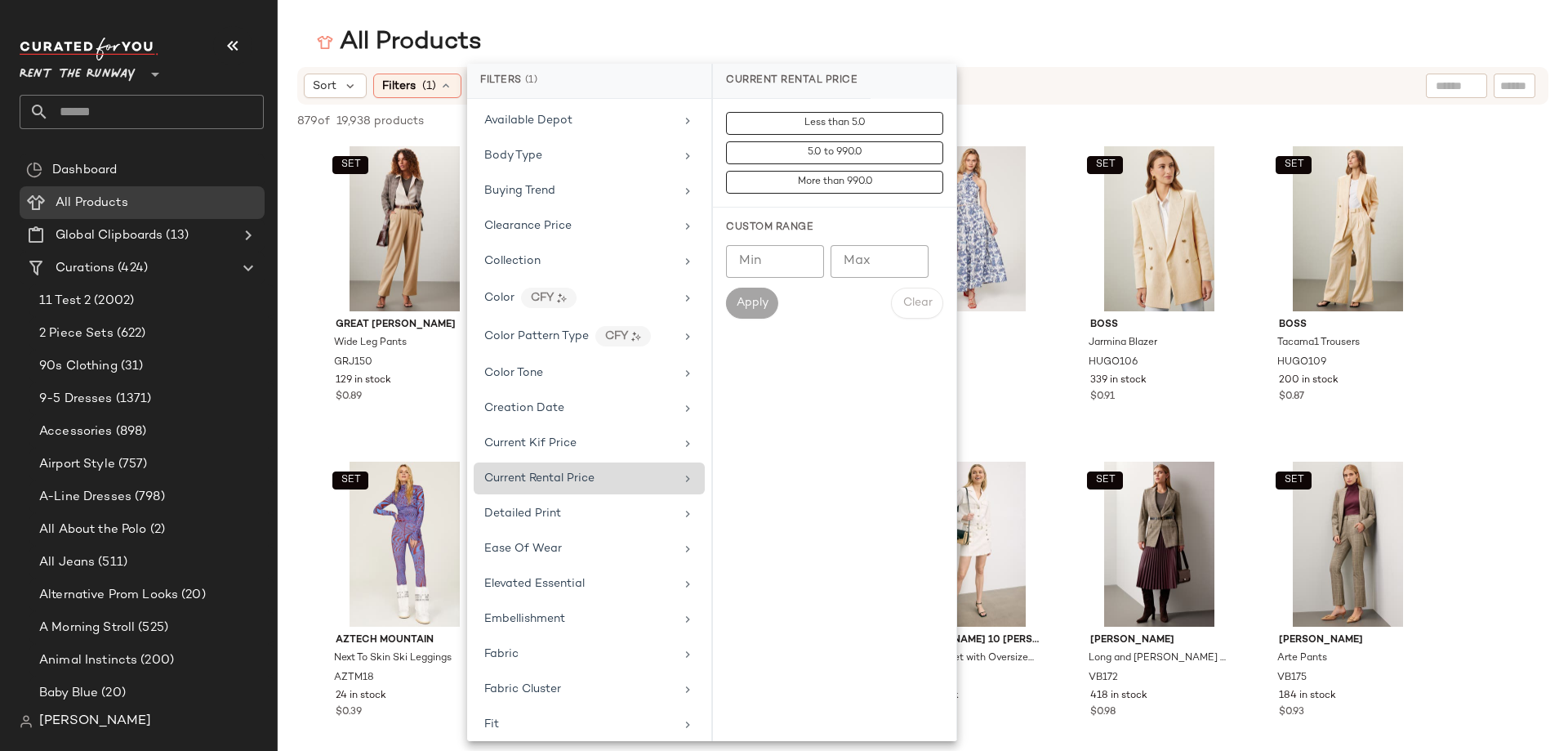
scroll to position [327, 0]
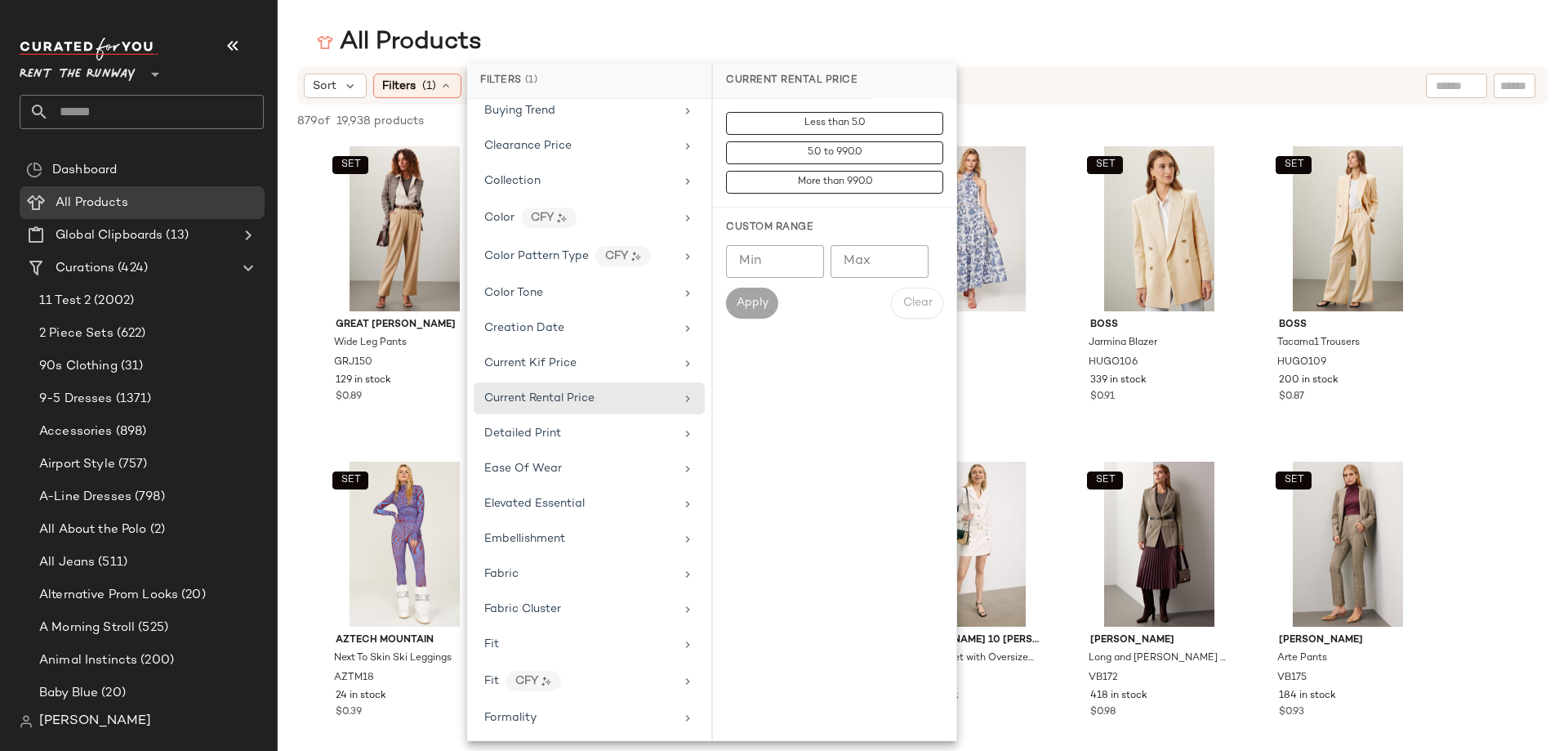
click at [766, 239] on div "Custom Range Min Min Max Max Apply Clear" at bounding box center [835, 269] width 244 height 124
click at [766, 246] on input "Min" at bounding box center [775, 262] width 98 height 33
click at [855, 241] on div "Custom Range Min Min Max Max Apply Clear" at bounding box center [835, 269] width 244 height 124
click at [862, 254] on input "Max" at bounding box center [879, 262] width 98 height 33
click at [827, 433] on div "Less than 5.0 5.0 to 990.0 More than 990.0 Custom Range Min Min Max Max Apply C…" at bounding box center [835, 420] width 244 height 643
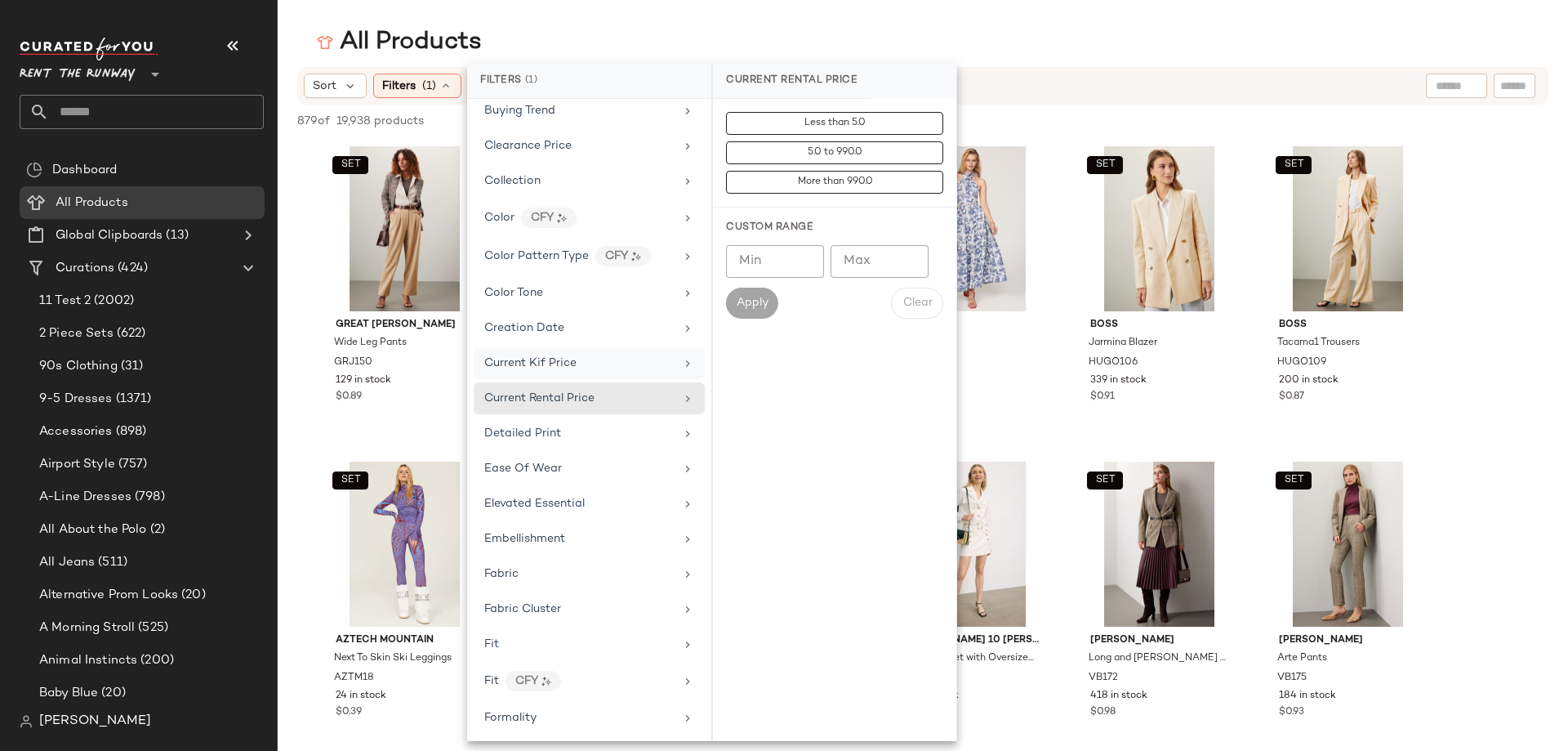
click at [565, 367] on span "Current Kif Price" at bounding box center [530, 363] width 92 height 12
click at [564, 333] on div "Creation Date" at bounding box center [579, 328] width 190 height 17
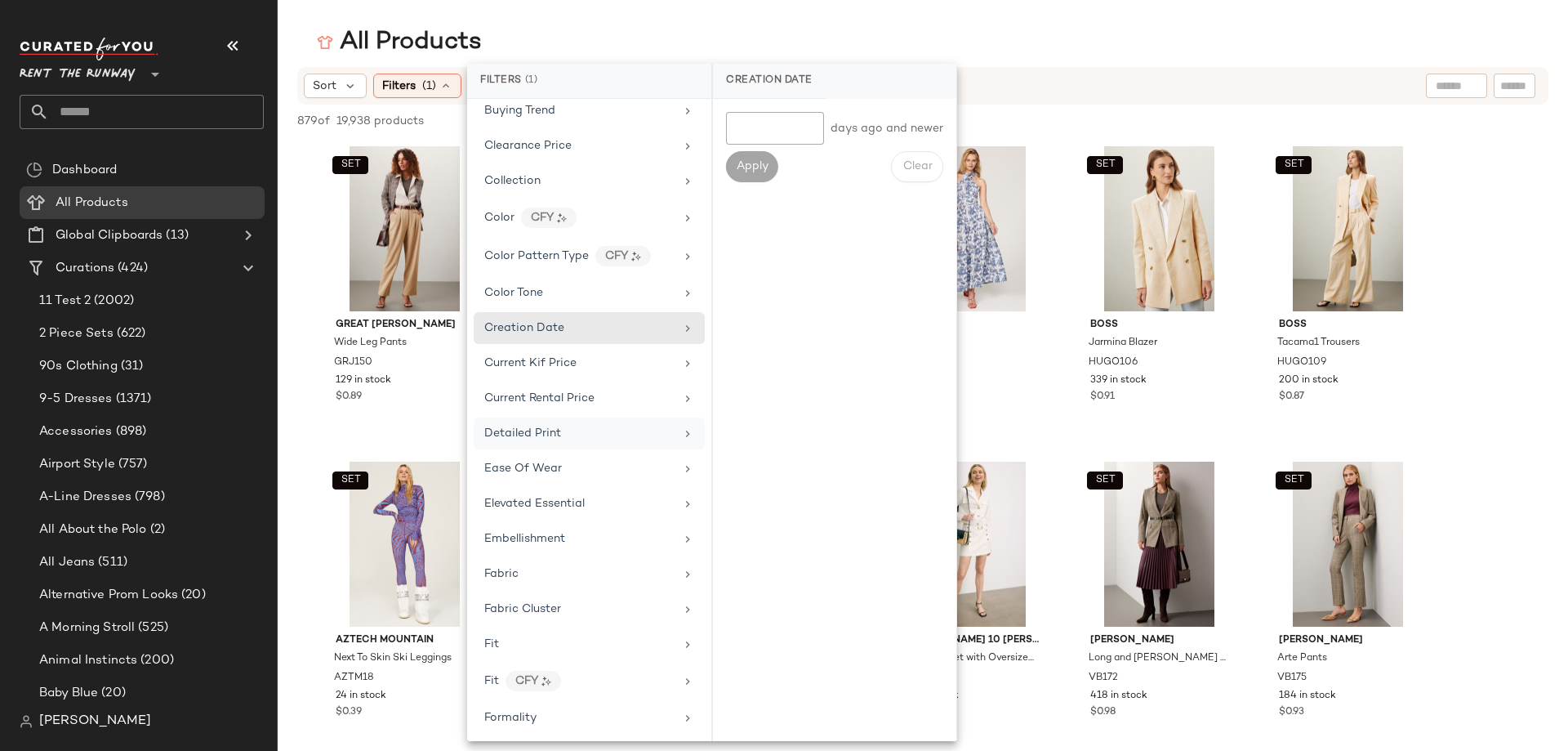
click at [528, 423] on div "Detailed Print" at bounding box center [589, 433] width 231 height 32
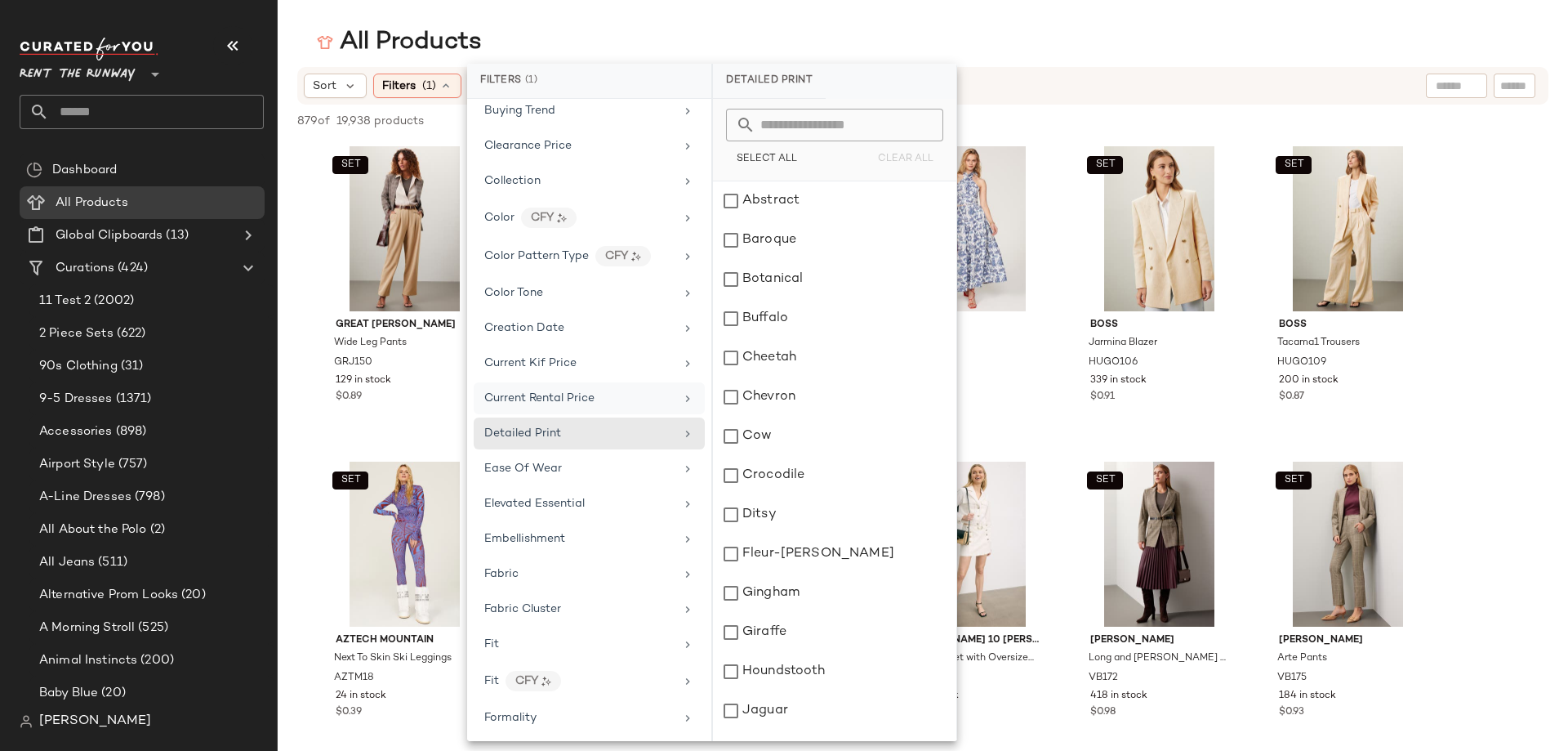
click at [547, 411] on div "Current Rental Price" at bounding box center [589, 398] width 231 height 32
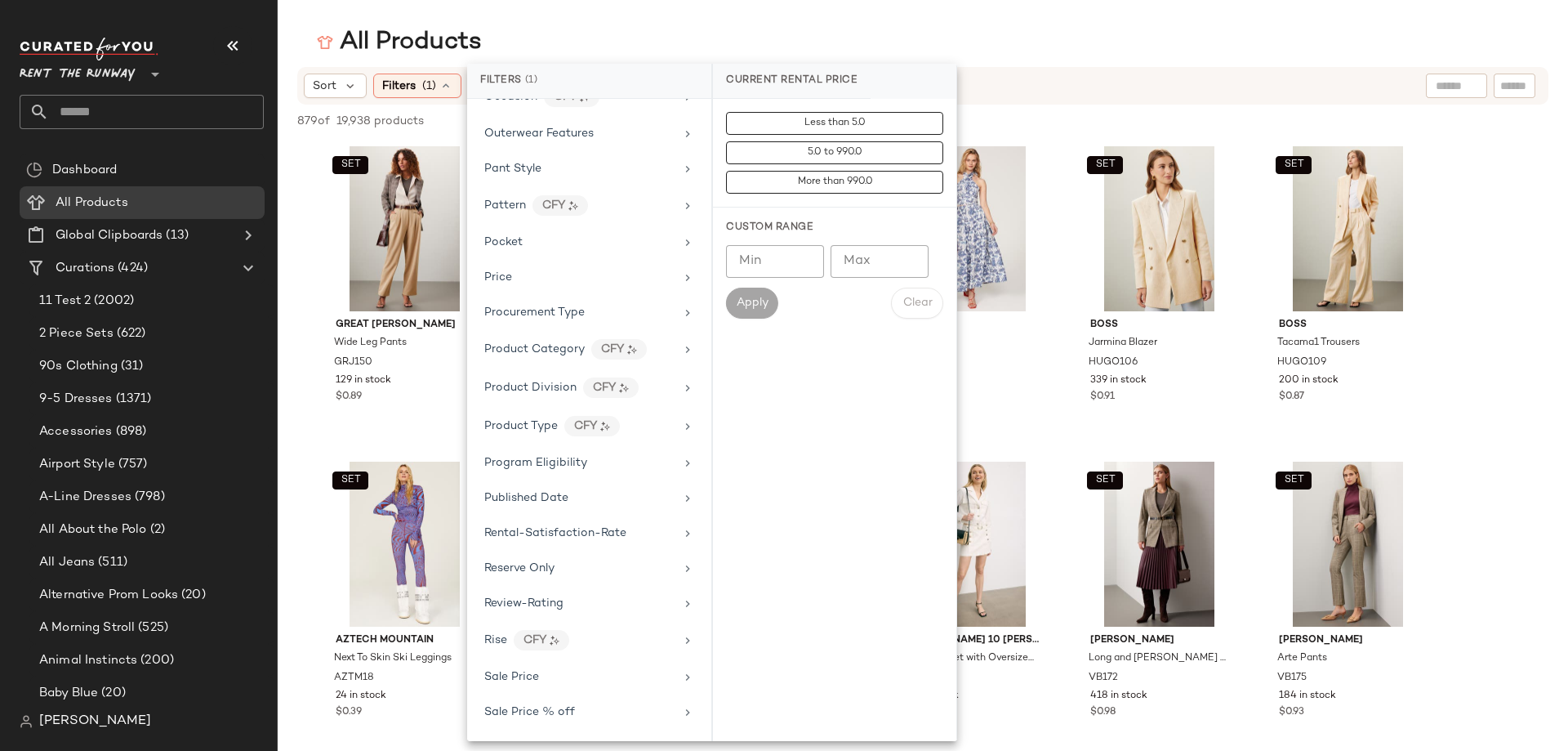
scroll to position [1612, 0]
drag, startPoint x: 596, startPoint y: 11, endPoint x: 569, endPoint y: 20, distance: 28.5
click at [596, 11] on main "All Products Sort Filters (1) Reset 879 of 19,938 products • 0 selected Deselec…" at bounding box center [784, 375] width 1568 height 751
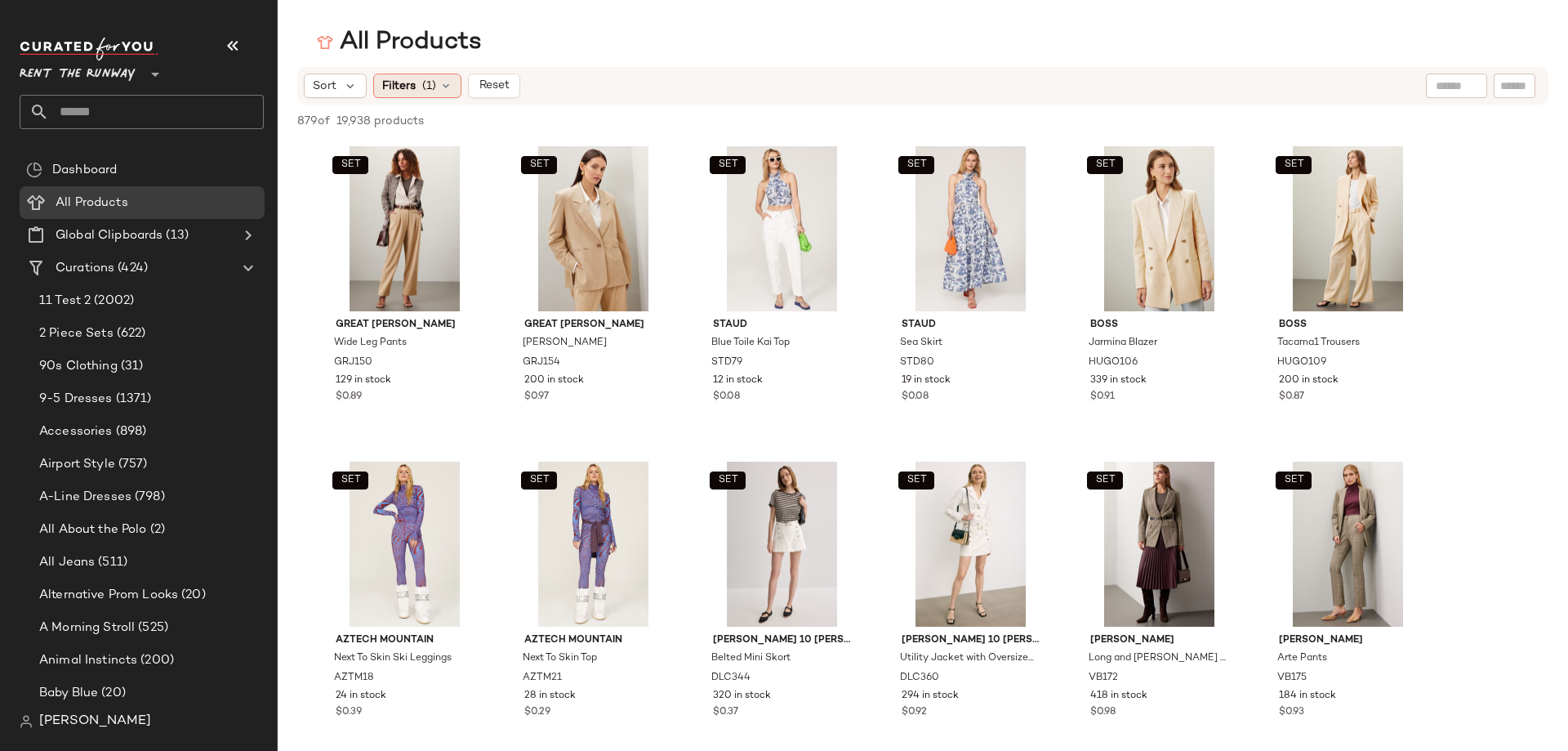
click at [436, 80] on div "Filters (1)" at bounding box center [417, 86] width 88 height 25
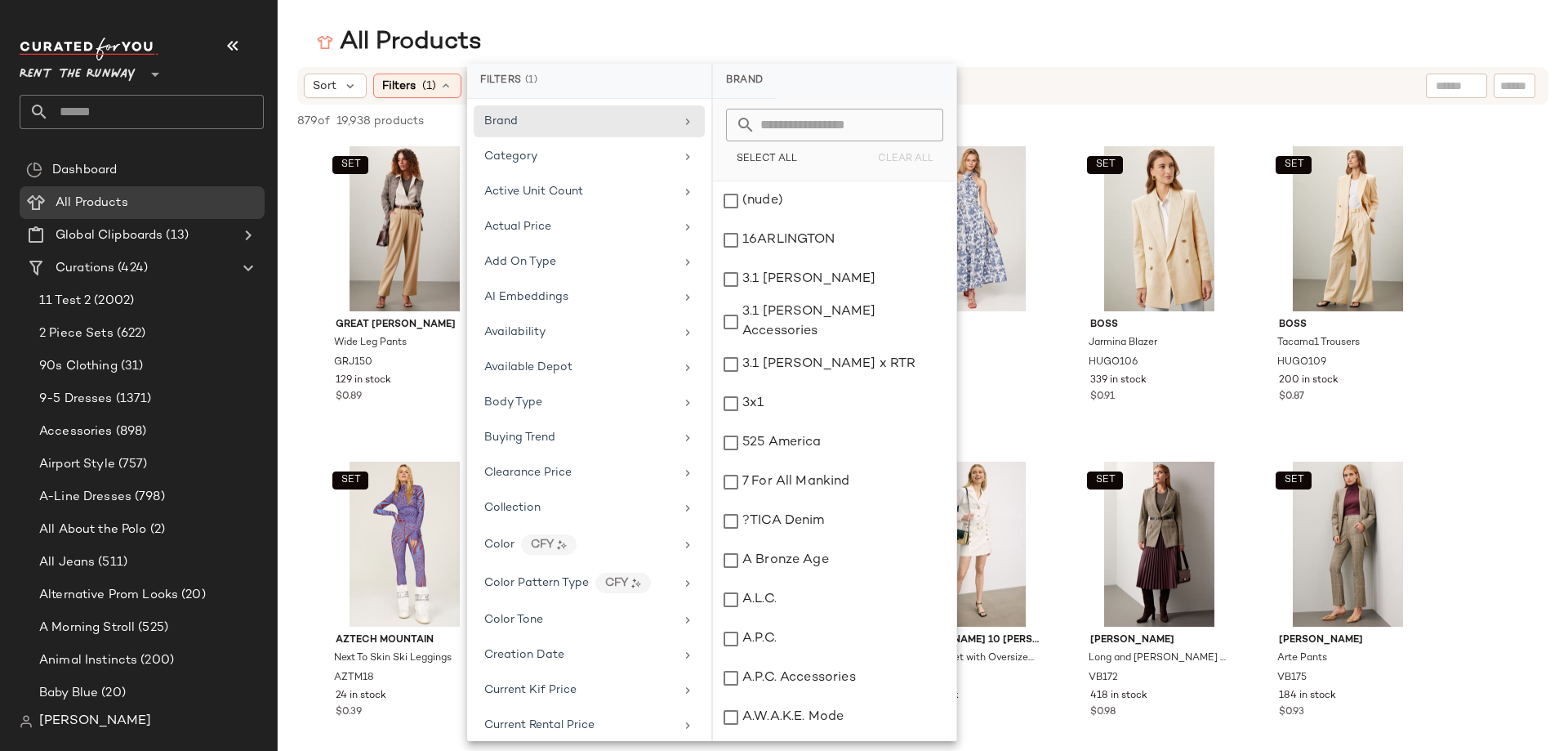
click at [818, 5] on main "All Products Sort Filters (1) Reset 879 of 19,938 products • 0 selected Deselec…" at bounding box center [784, 375] width 1568 height 751
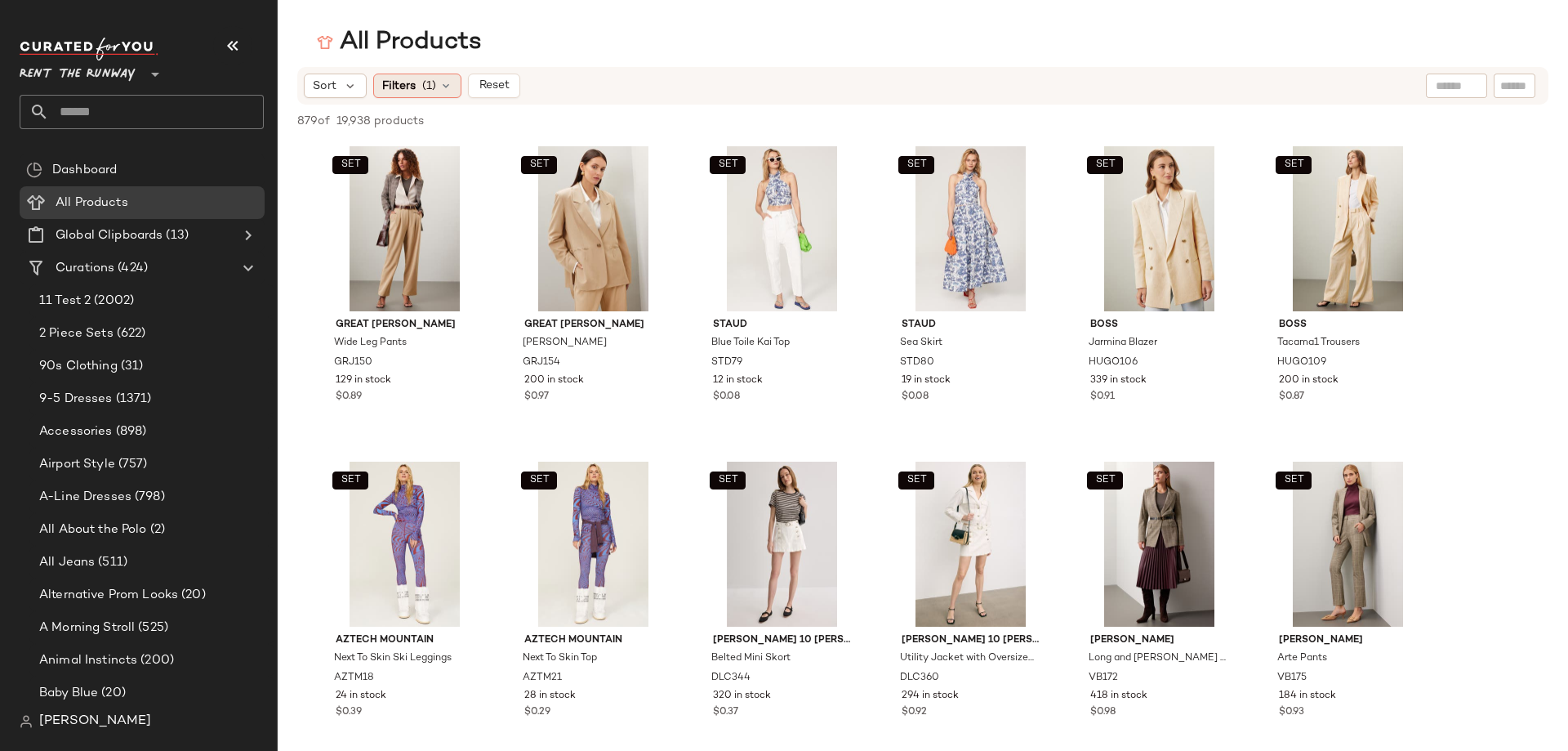
click at [439, 90] on icon at bounding box center [446, 86] width 13 height 13
click at [349, 97] on div "Sort" at bounding box center [336, 86] width 63 height 25
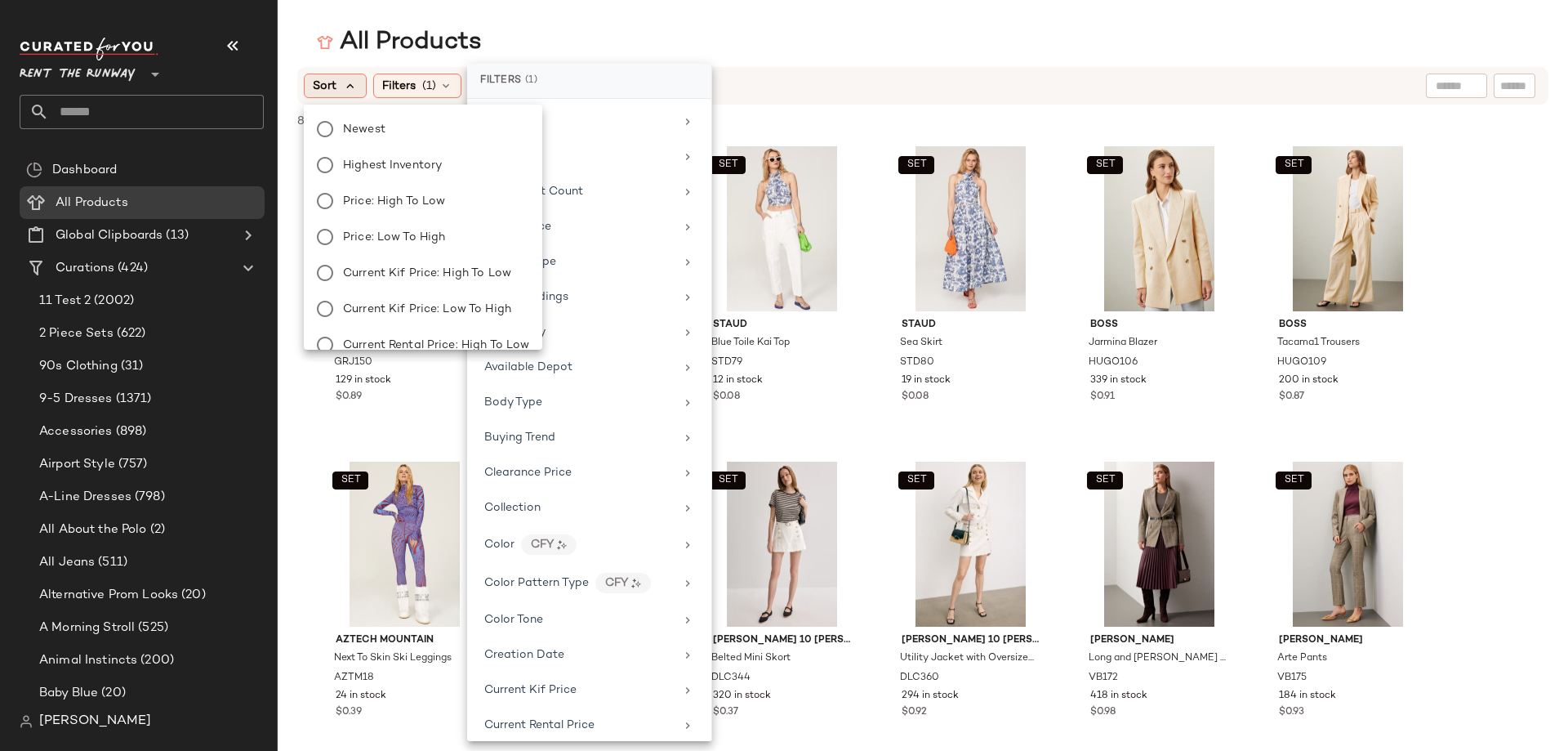
click at [350, 91] on icon at bounding box center [350, 85] width 14 height 14
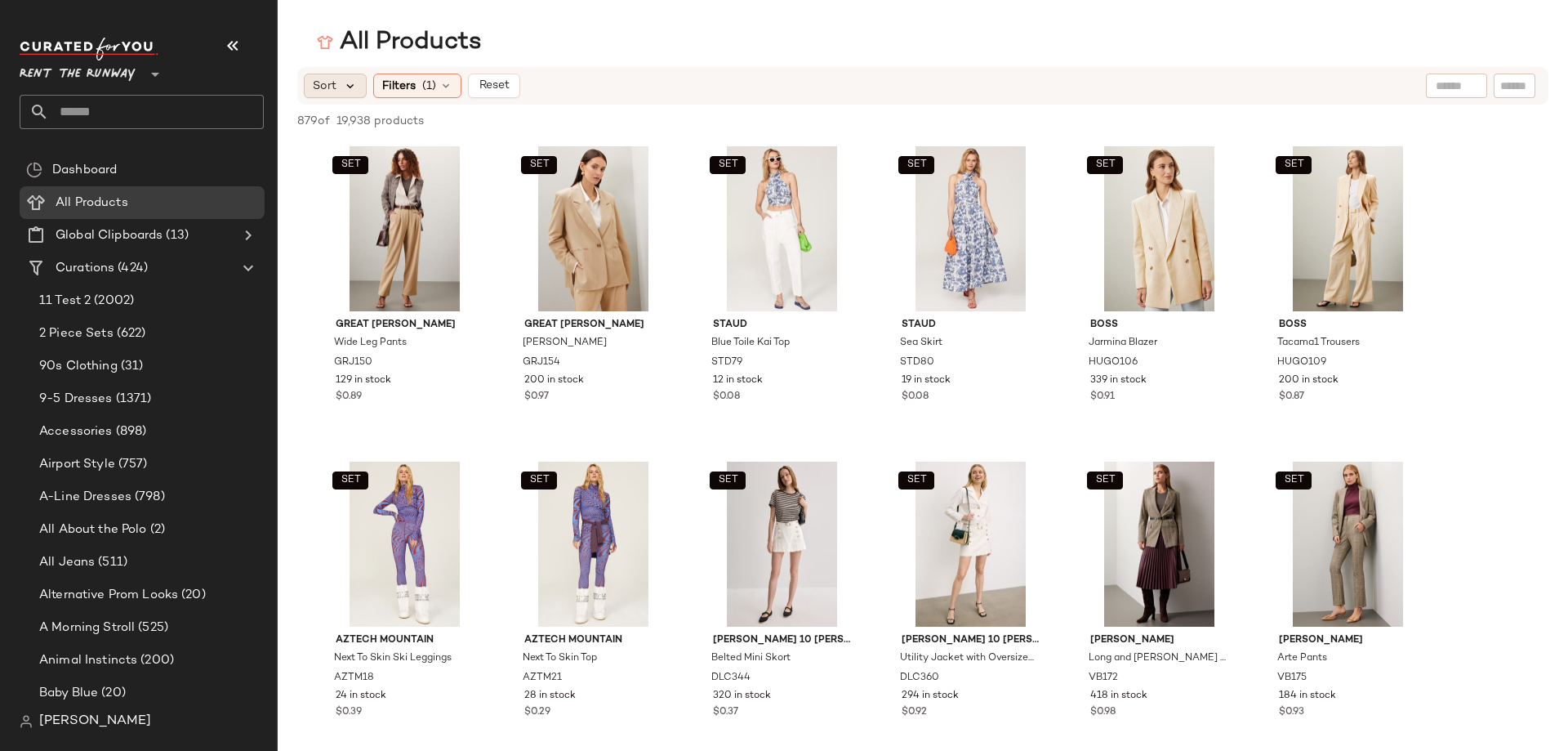
click at [350, 91] on icon at bounding box center [350, 85] width 14 height 14
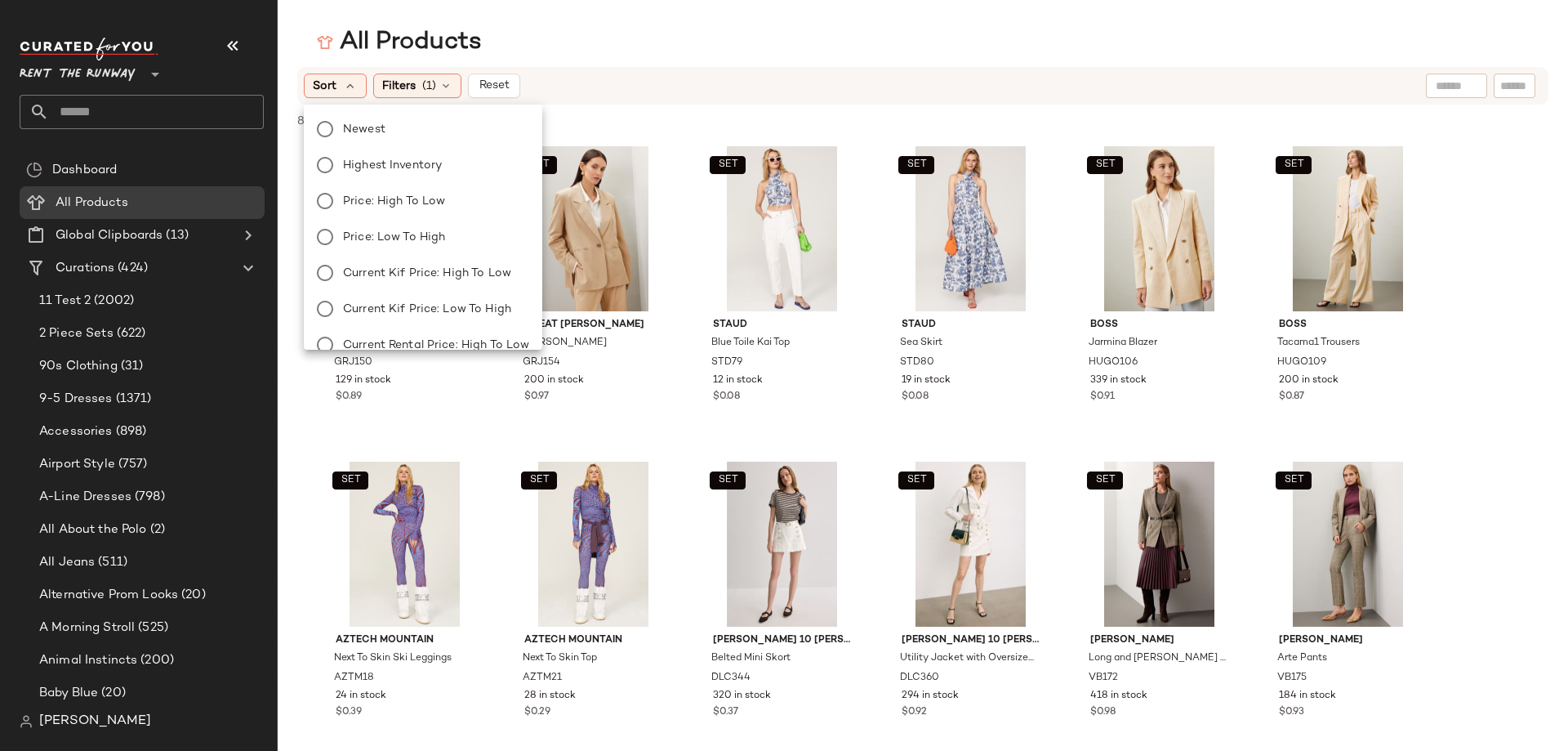
scroll to position [199, 0]
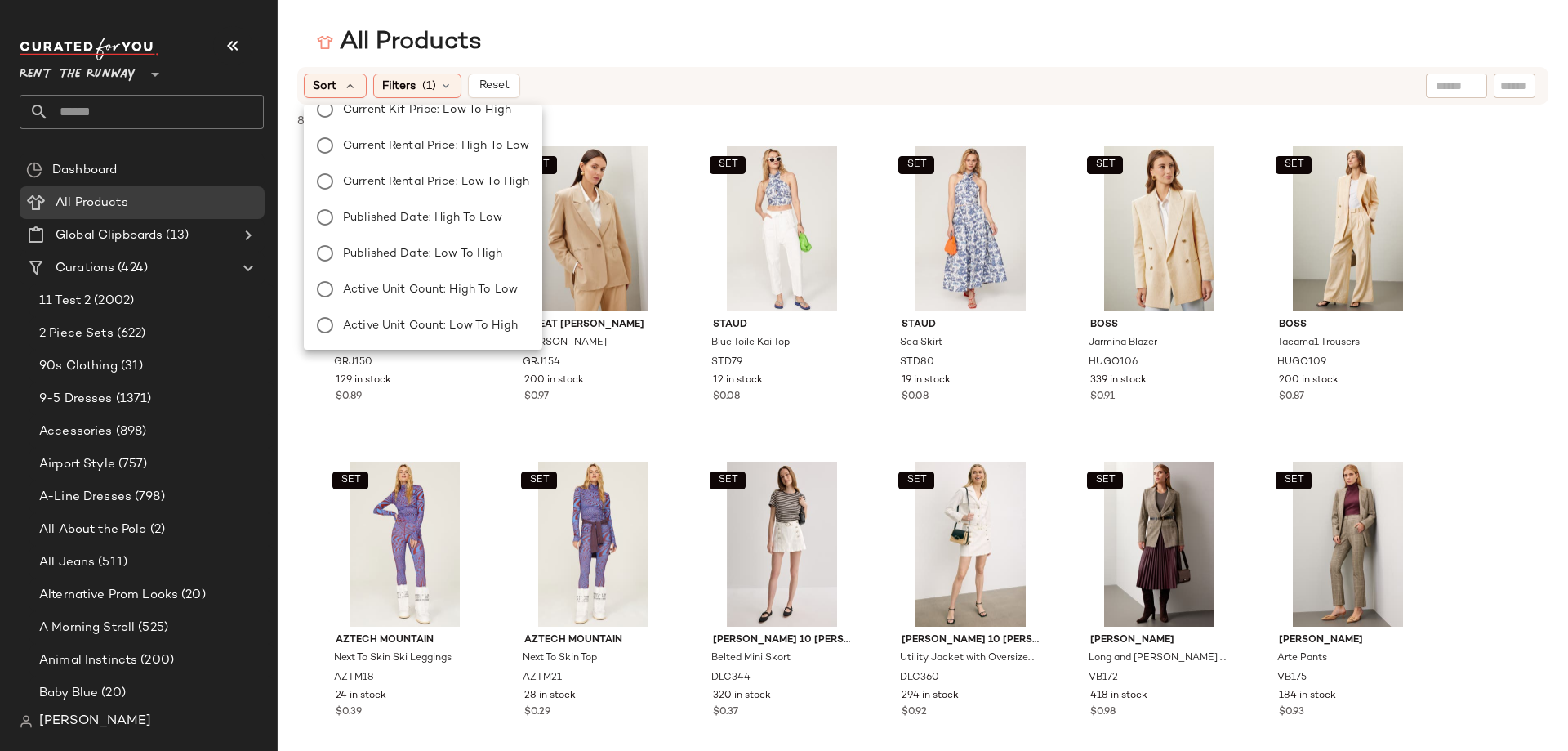
drag, startPoint x: 681, startPoint y: 59, endPoint x: 571, endPoint y: 82, distance: 112.4
click at [679, 59] on div "All Products Sort Filters (1) Reset 879 of 19,938 products • 0 selected Deselec…" at bounding box center [784, 388] width 1568 height 725
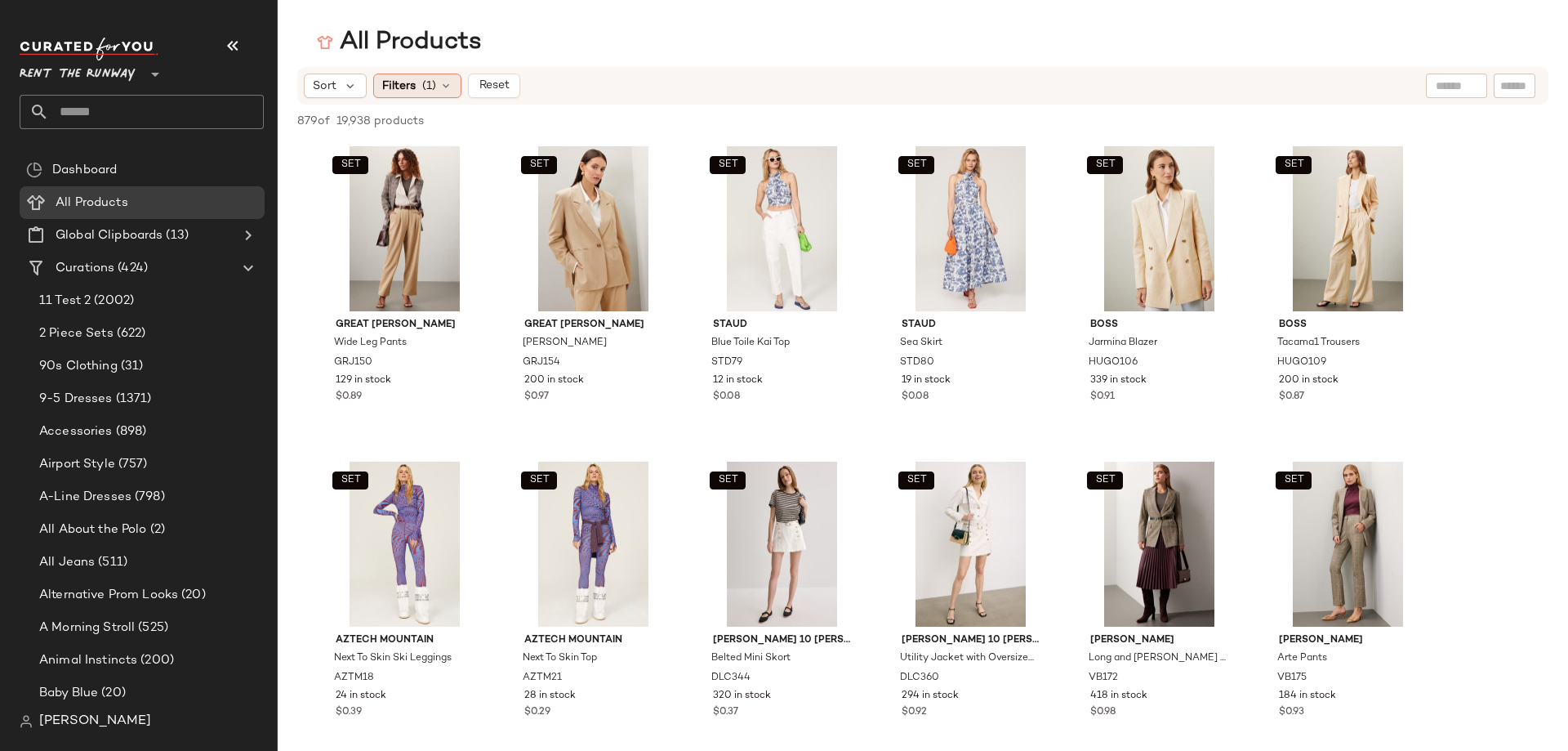
click at [437, 85] on div "Filters (1)" at bounding box center [417, 86] width 88 height 25
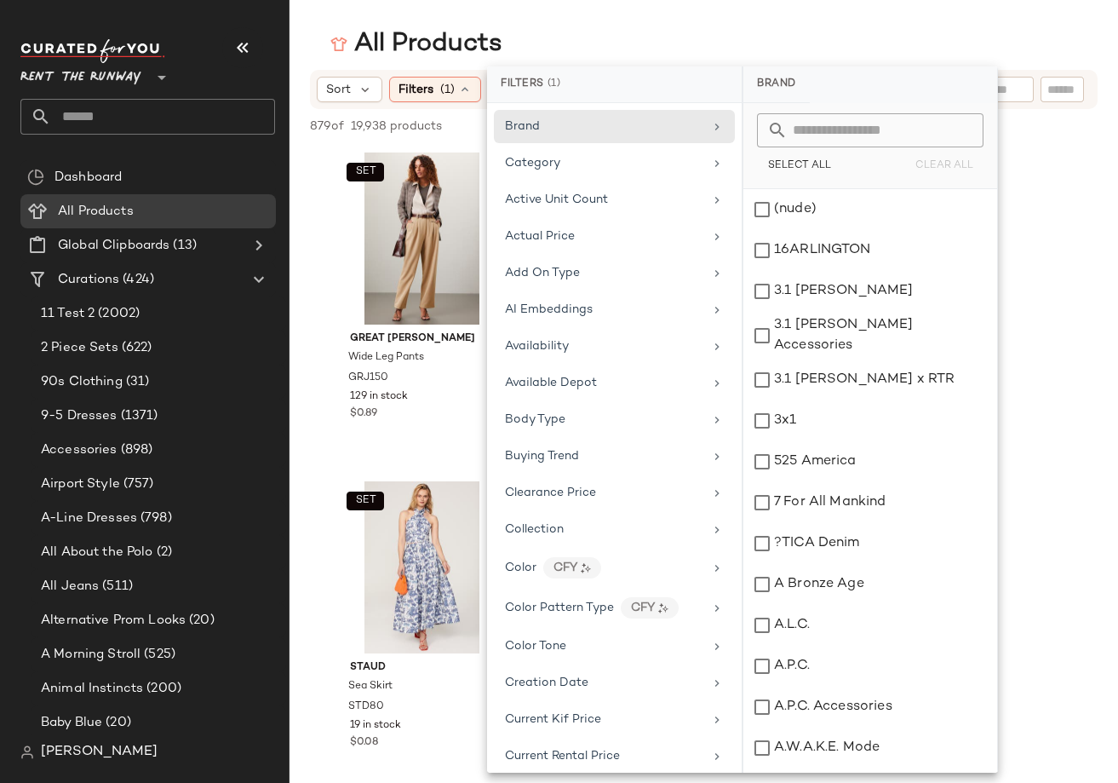
drag, startPoint x: 712, startPoint y: 25, endPoint x: 542, endPoint y: 64, distance: 174.8
click at [712, 24] on main "All Products Sort Filters (1) Reset 879 of 19,938 products • 0 selected Deselec…" at bounding box center [559, 391] width 1118 height 783
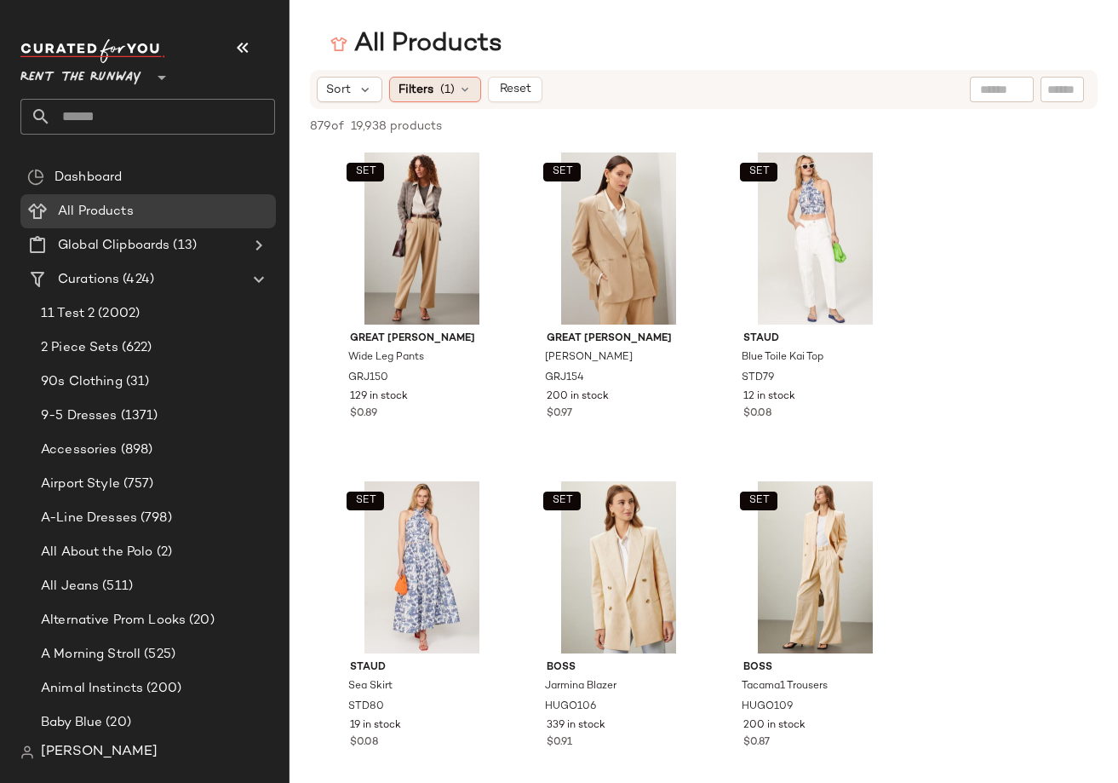
click at [449, 90] on span "(1)" at bounding box center [447, 90] width 14 height 18
click at [790, 20] on main "All Products Sort Filters (1) Reset 879 of 19,938 products • 0 selected Deselec…" at bounding box center [559, 391] width 1118 height 783
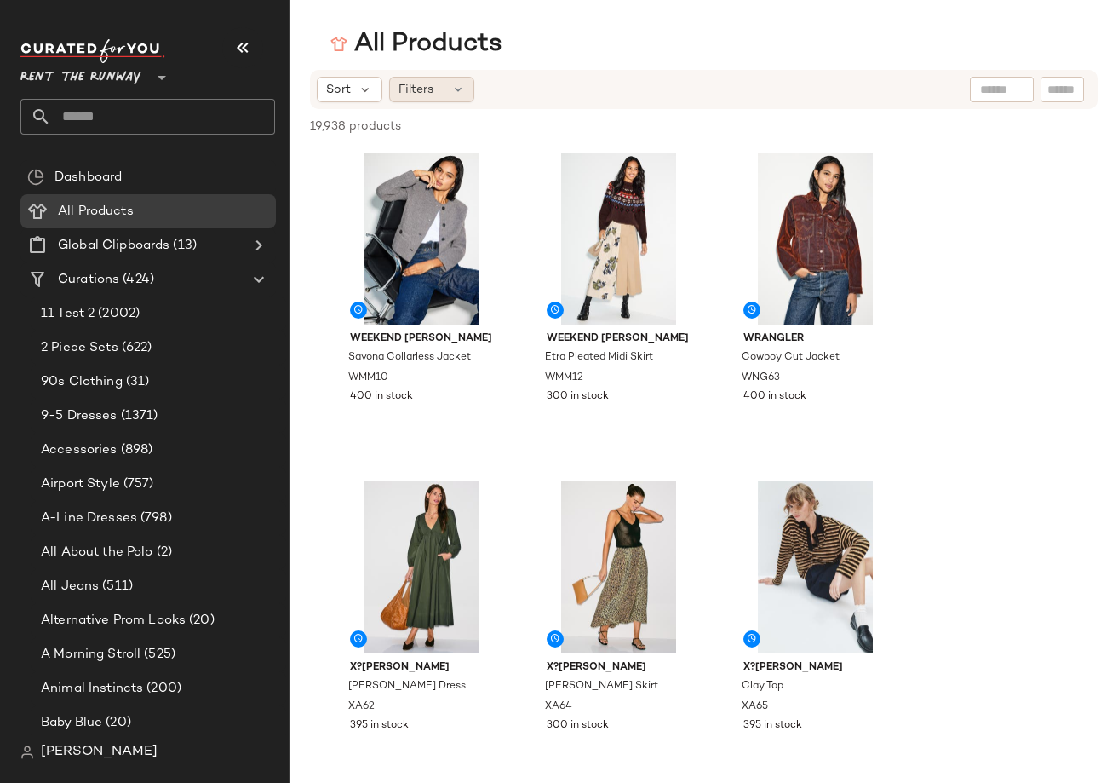
click at [458, 85] on icon at bounding box center [458, 90] width 14 height 14
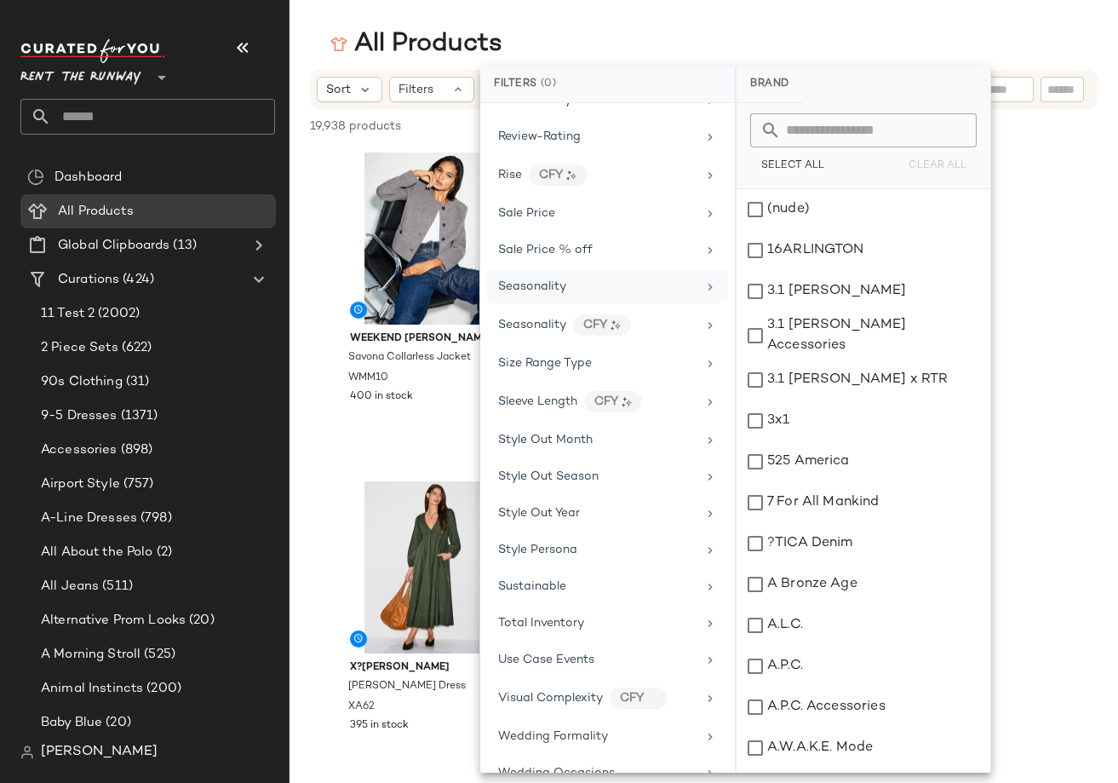
scroll to position [2262, 0]
